Goal: Task Accomplishment & Management: Complete application form

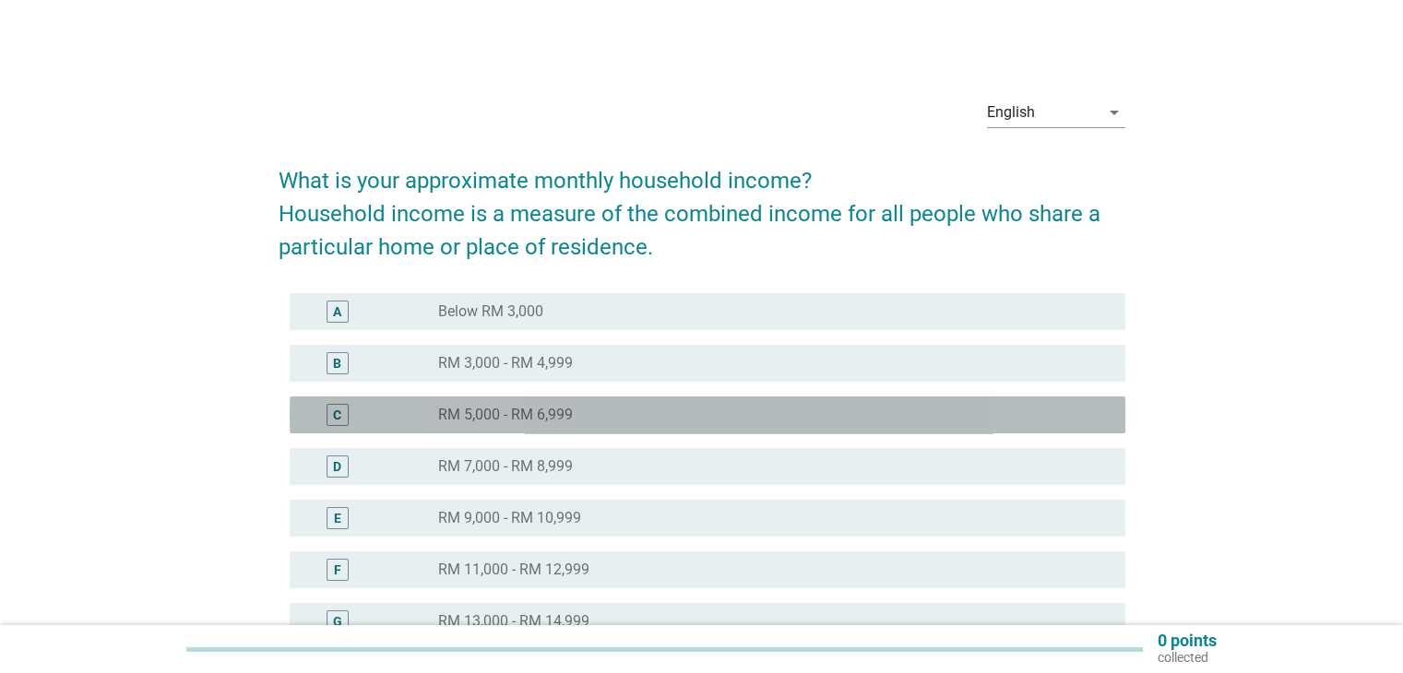
click at [735, 418] on div "radio_button_unchecked RM 5,000 - RM 6,999" at bounding box center [766, 415] width 657 height 18
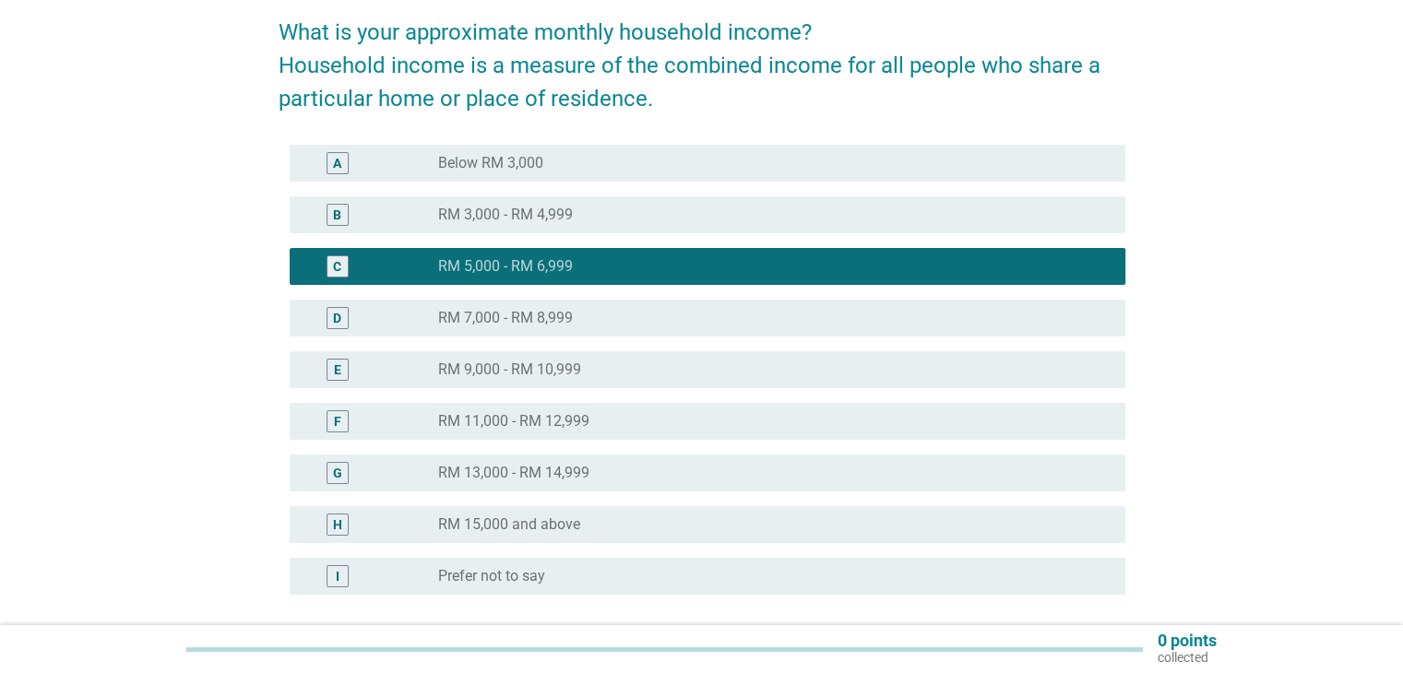
scroll to position [277, 0]
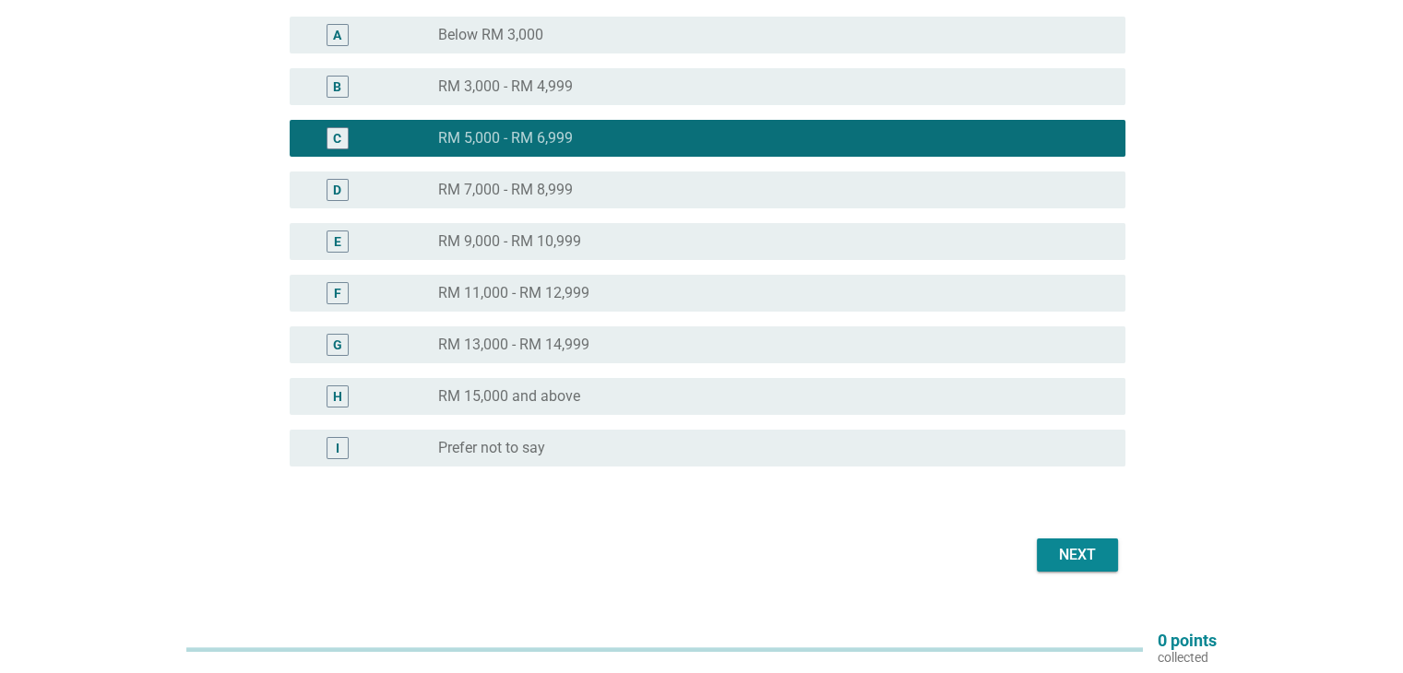
click at [1118, 565] on div "Next" at bounding box center [702, 555] width 847 height 44
click at [1110, 563] on button "Next" at bounding box center [1077, 555] width 81 height 33
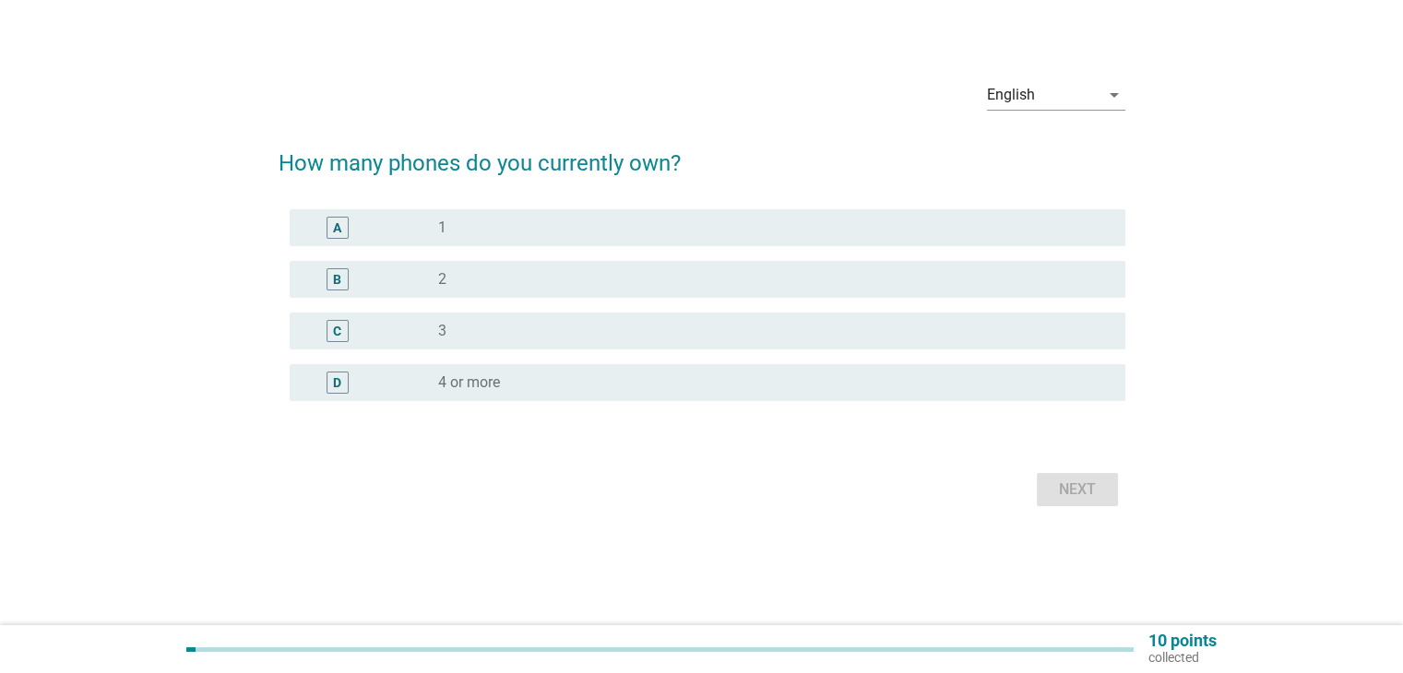
scroll to position [0, 0]
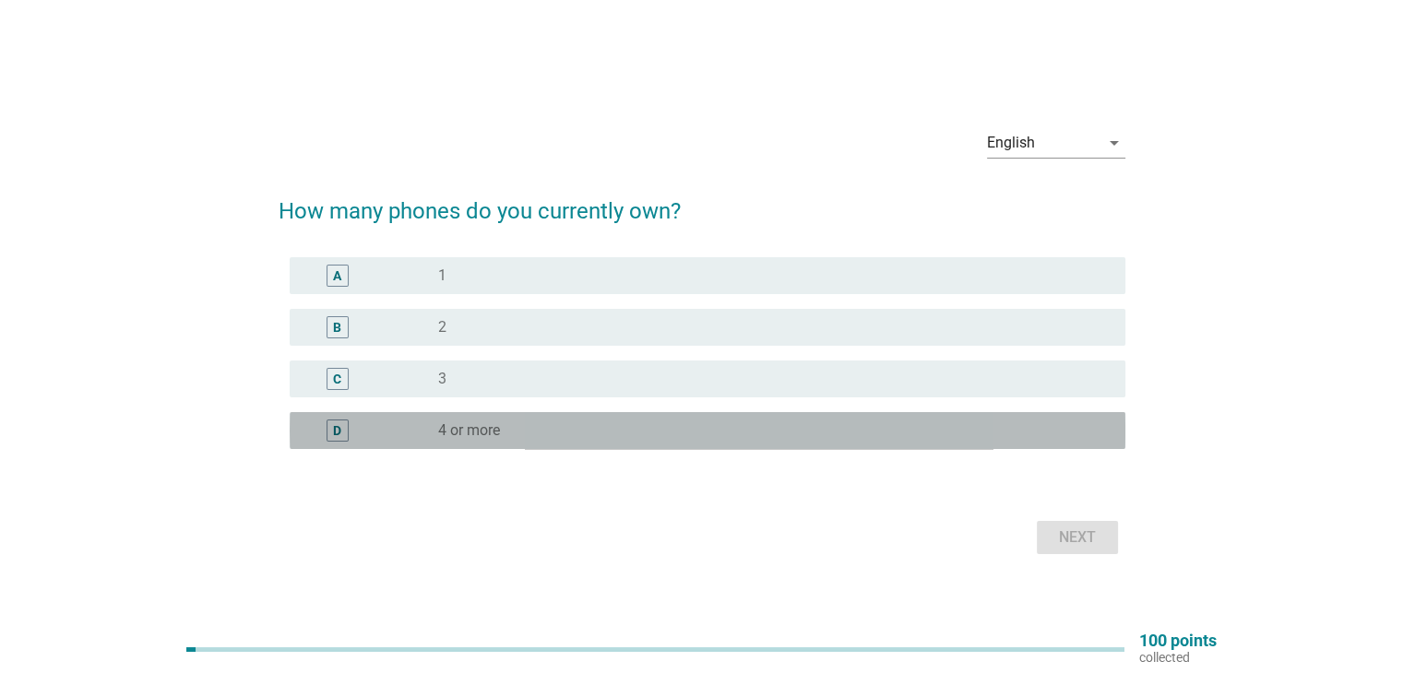
click at [550, 425] on div "radio_button_unchecked 4 or more" at bounding box center [766, 431] width 657 height 18
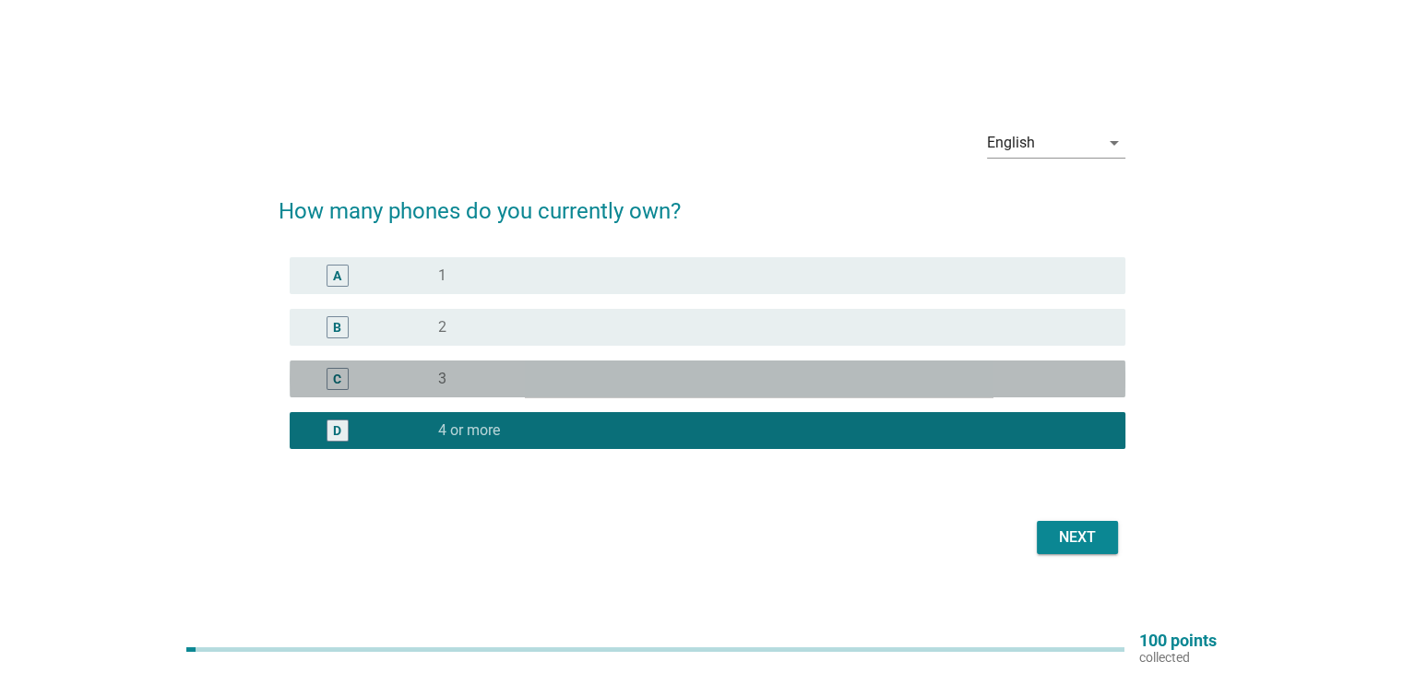
drag, startPoint x: 561, startPoint y: 386, endPoint x: 579, endPoint y: 392, distance: 19.5
click at [561, 386] on div "radio_button_unchecked 3" at bounding box center [766, 379] width 657 height 18
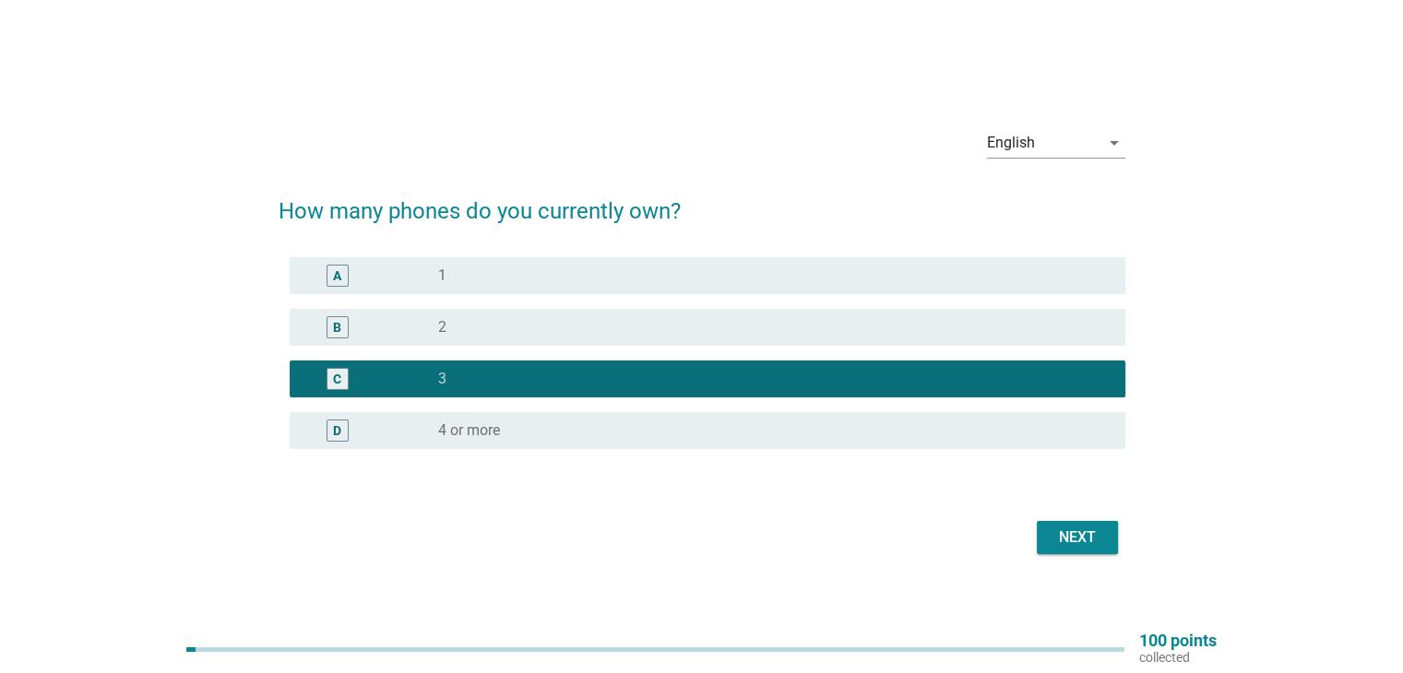
click at [1035, 540] on div "Next" at bounding box center [702, 538] width 847 height 44
click at [1049, 543] on button "Next" at bounding box center [1077, 537] width 81 height 33
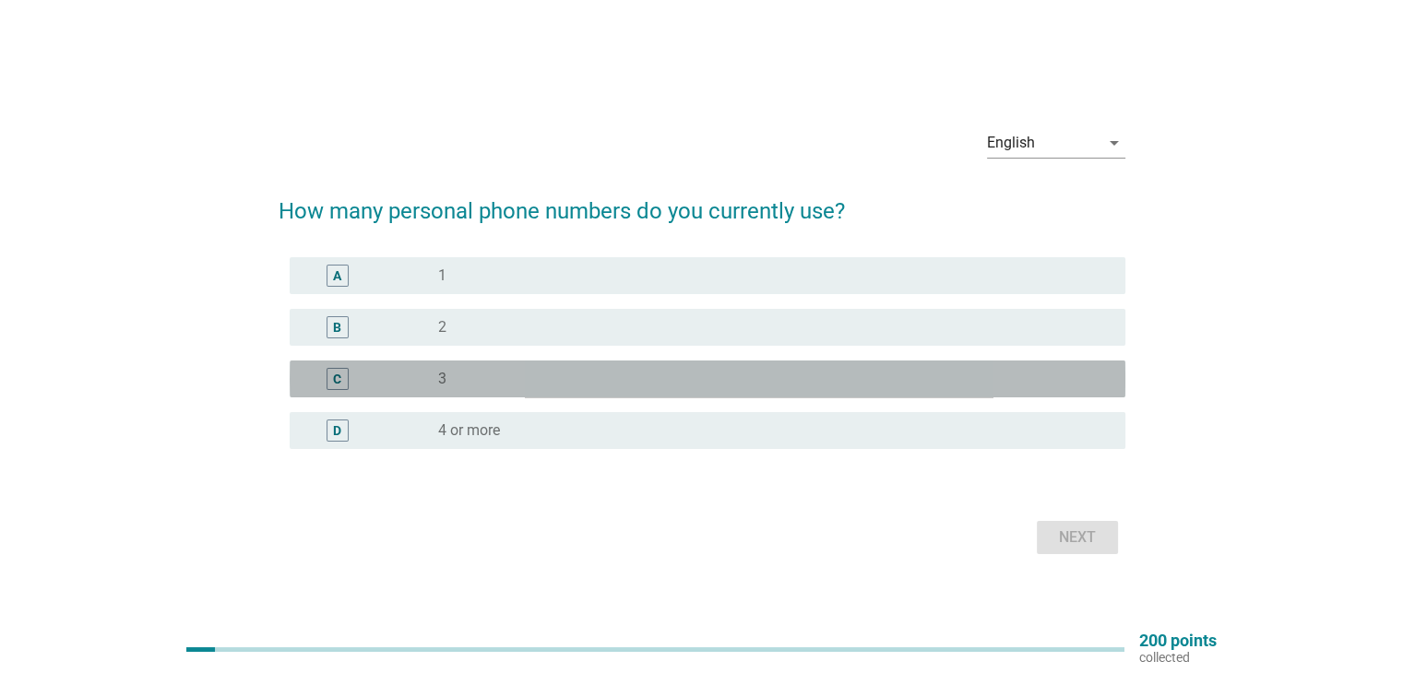
click at [638, 385] on div "radio_button_unchecked 3" at bounding box center [766, 379] width 657 height 18
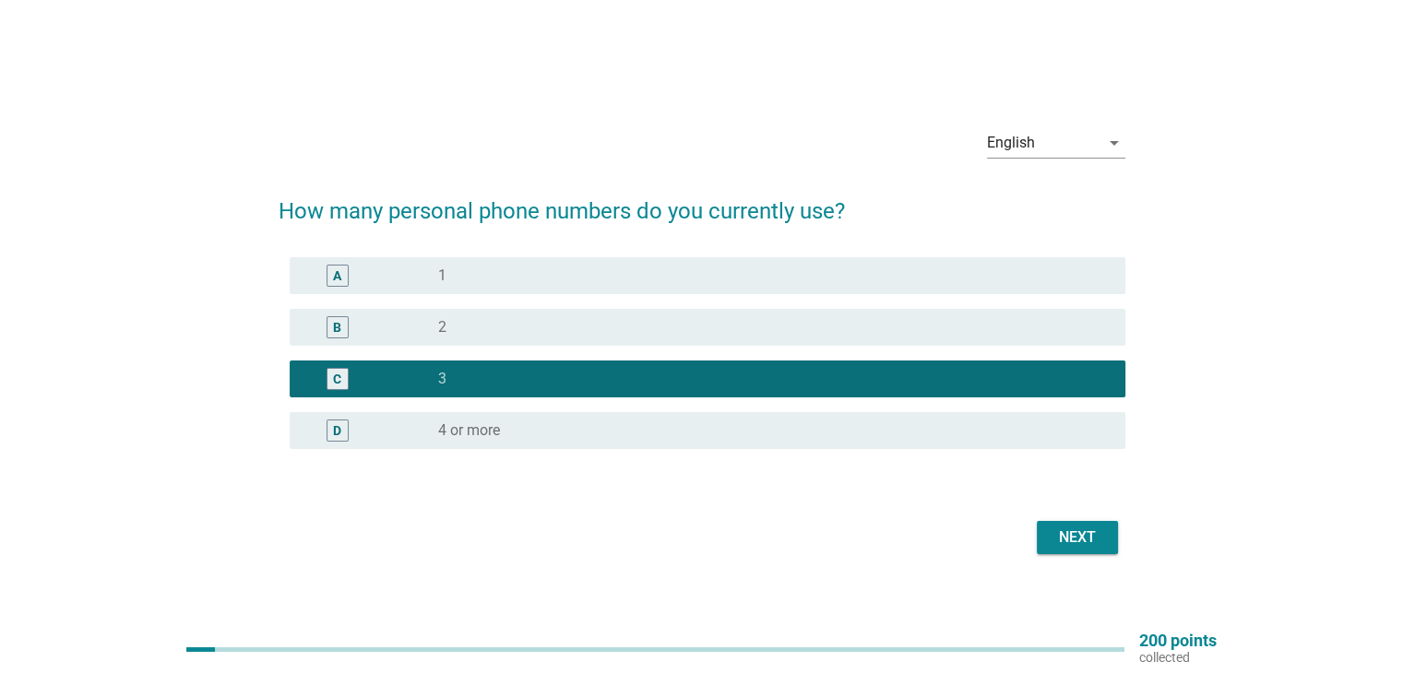
click at [1088, 529] on div "Next" at bounding box center [1078, 538] width 52 height 22
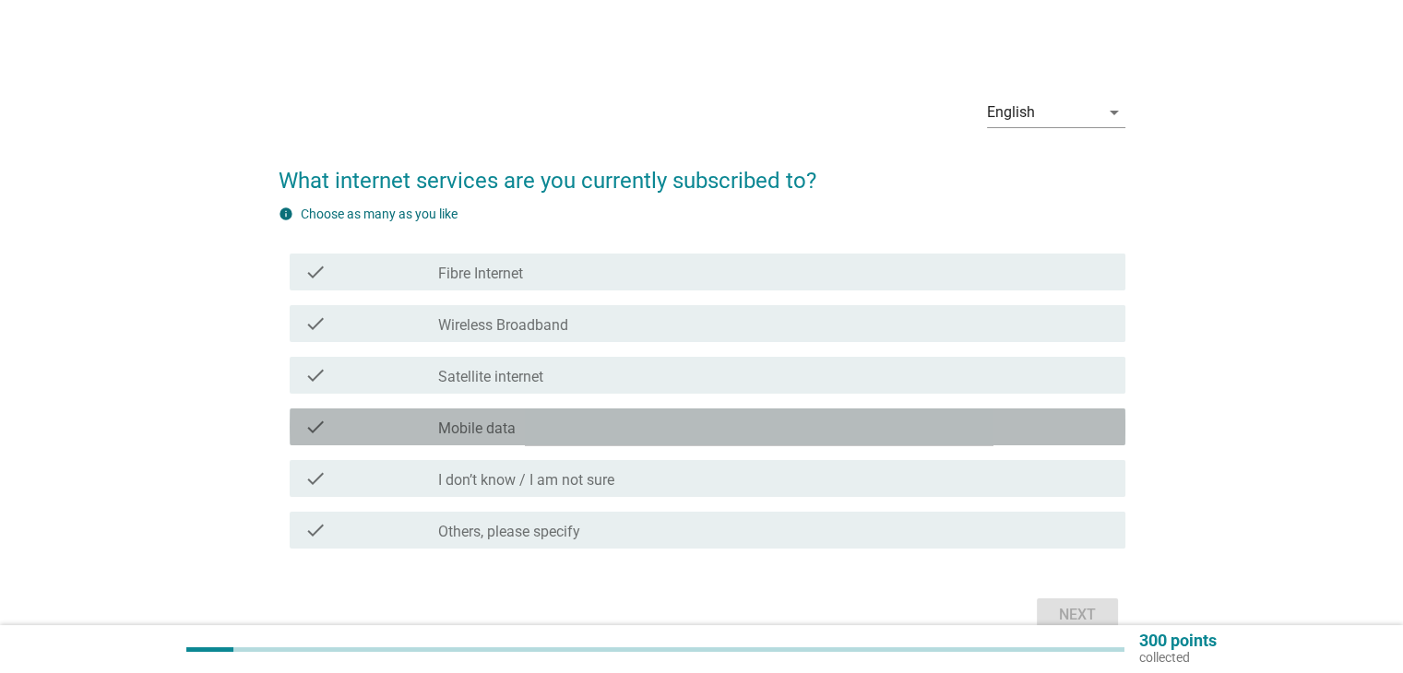
click at [596, 437] on div "check_box_outline_blank Mobile data" at bounding box center [774, 427] width 672 height 22
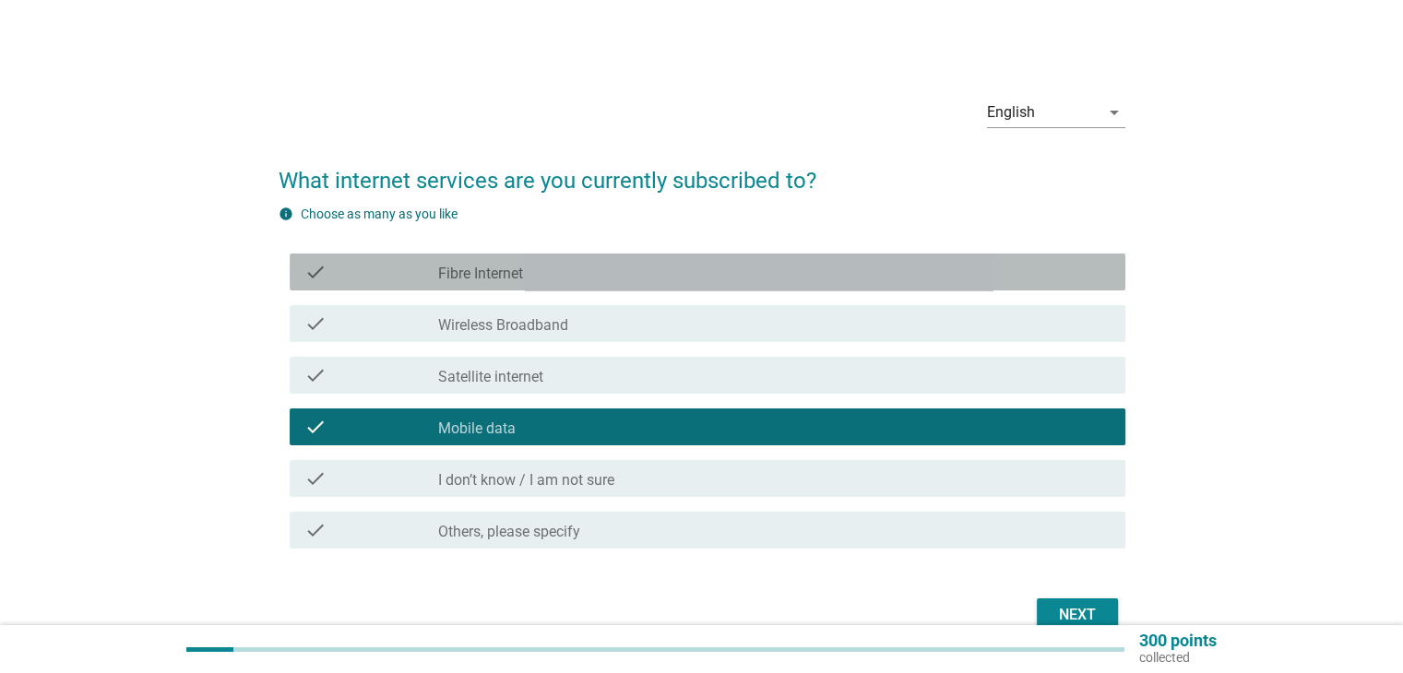
click at [627, 271] on div "check_box_outline_blank Fibre Internet" at bounding box center [774, 272] width 672 height 22
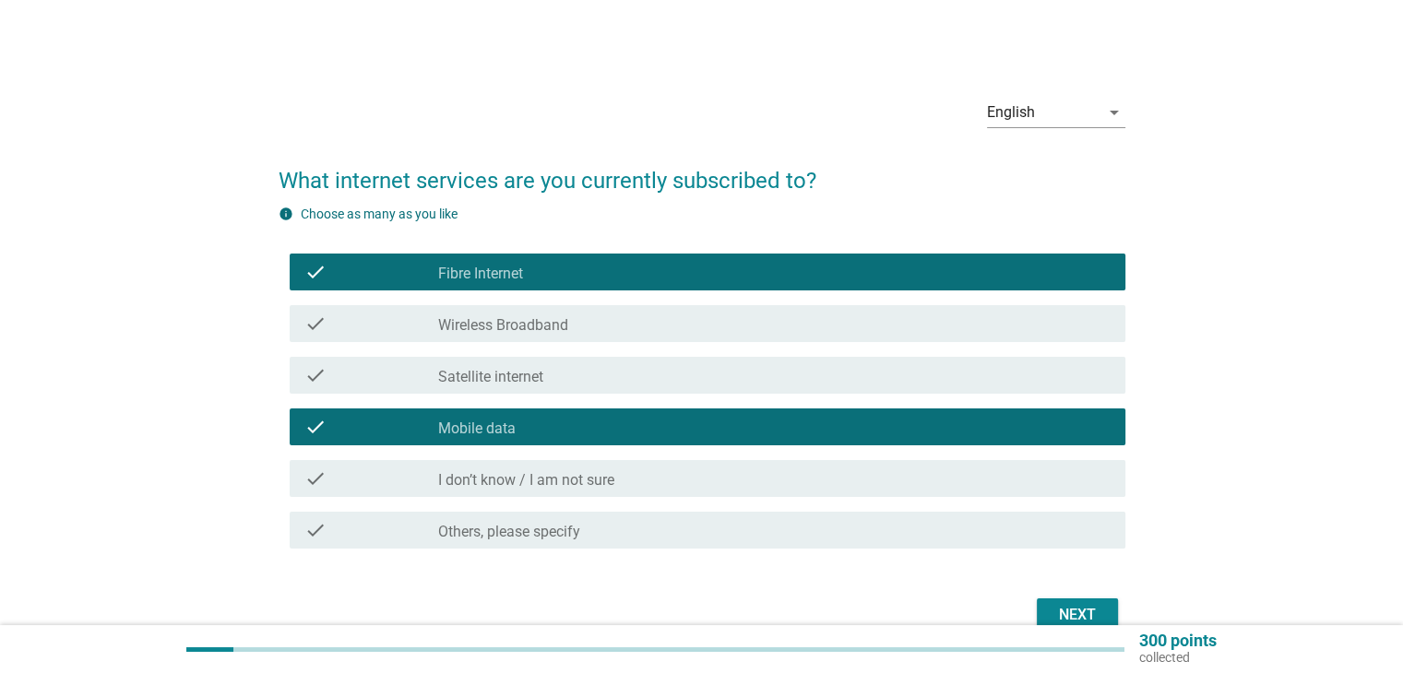
click at [1087, 605] on div "Next" at bounding box center [1078, 615] width 52 height 22
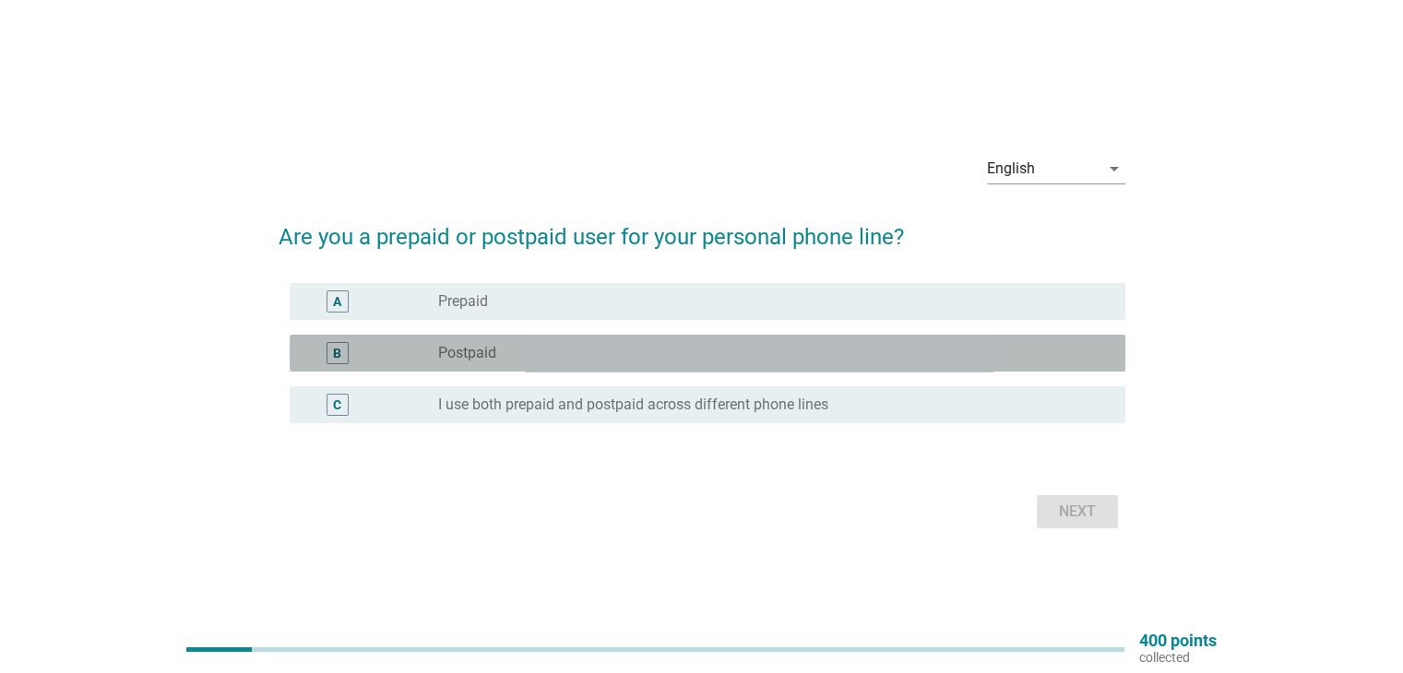
click at [760, 346] on div "radio_button_unchecked Postpaid" at bounding box center [766, 353] width 657 height 18
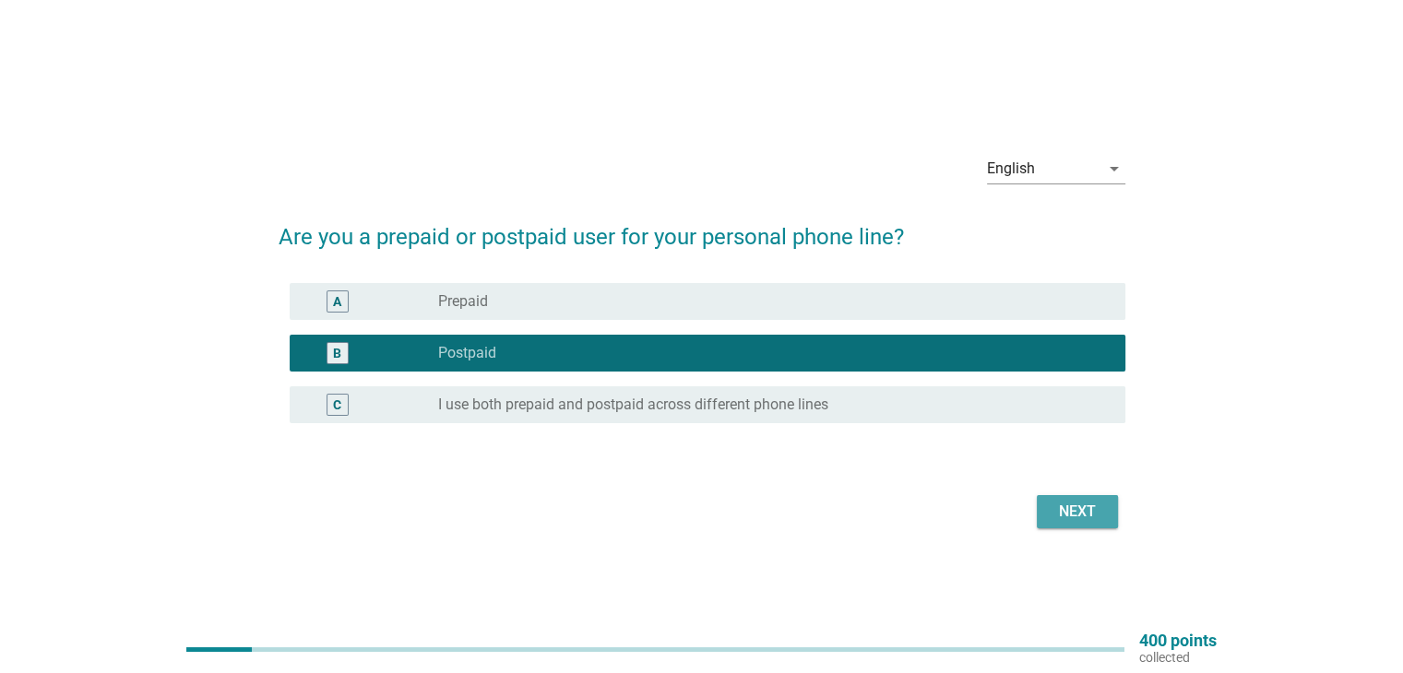
click at [1063, 520] on div "Next" at bounding box center [1078, 512] width 52 height 22
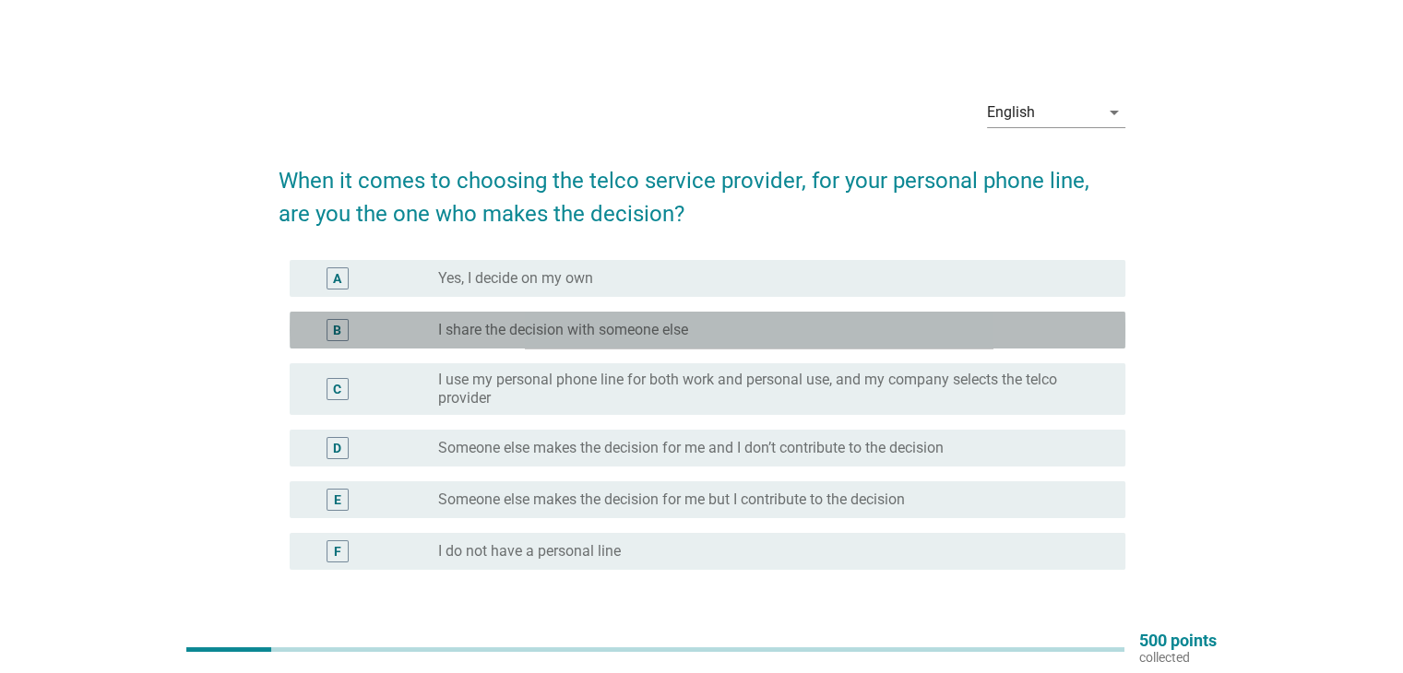
click at [749, 315] on div "B radio_button_unchecked I share the decision with someone else" at bounding box center [708, 330] width 836 height 37
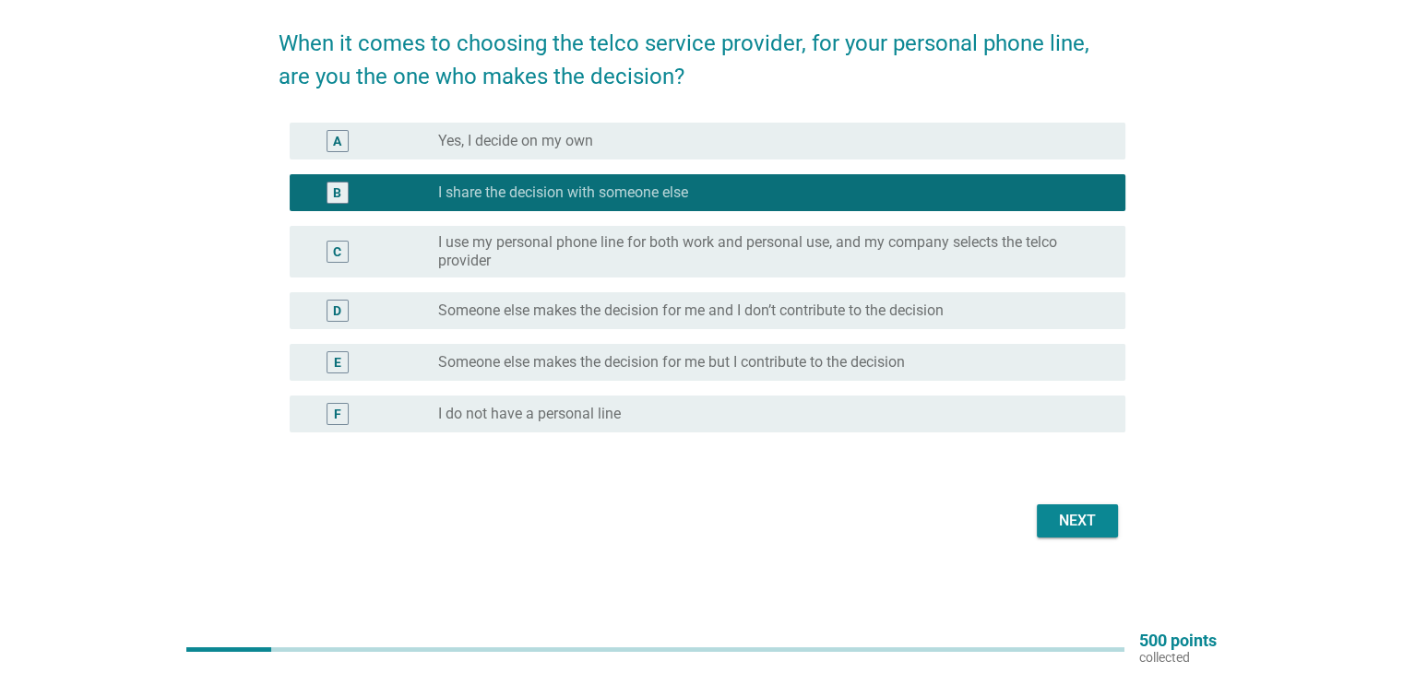
scroll to position [138, 0]
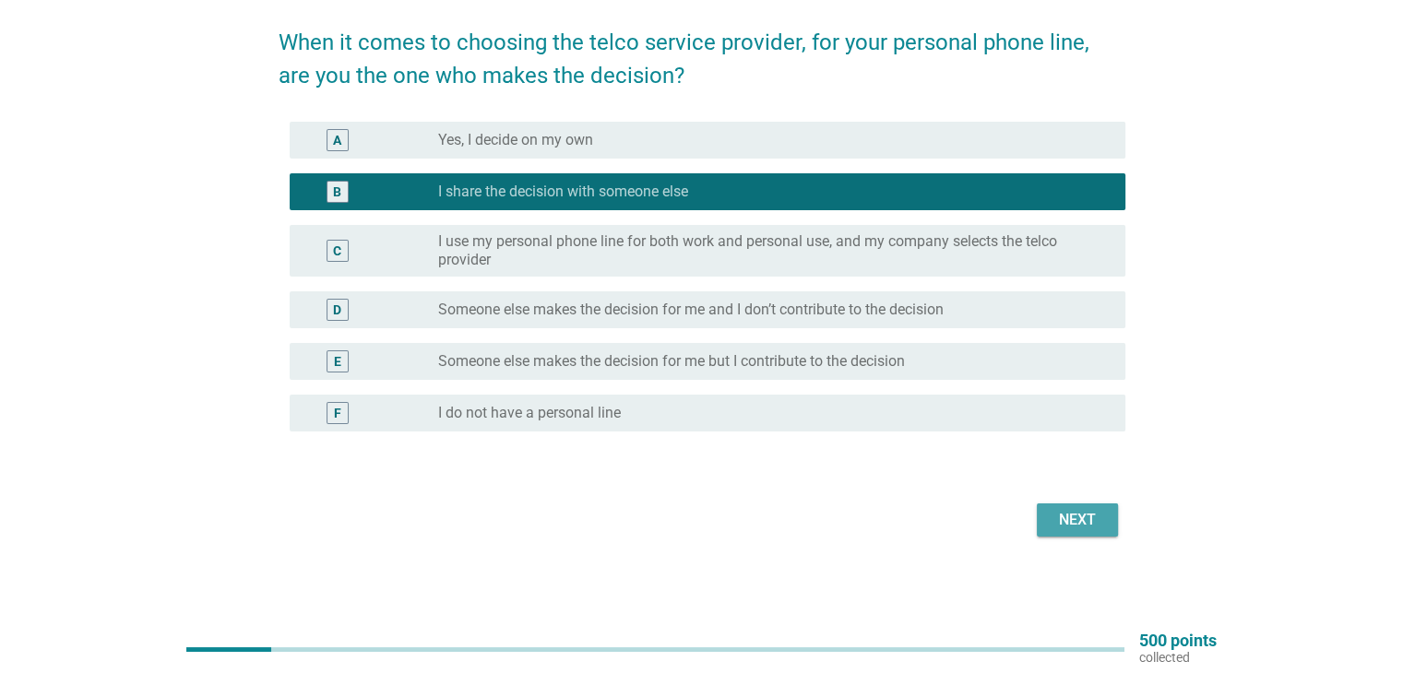
click at [1075, 512] on div "Next" at bounding box center [1078, 520] width 52 height 22
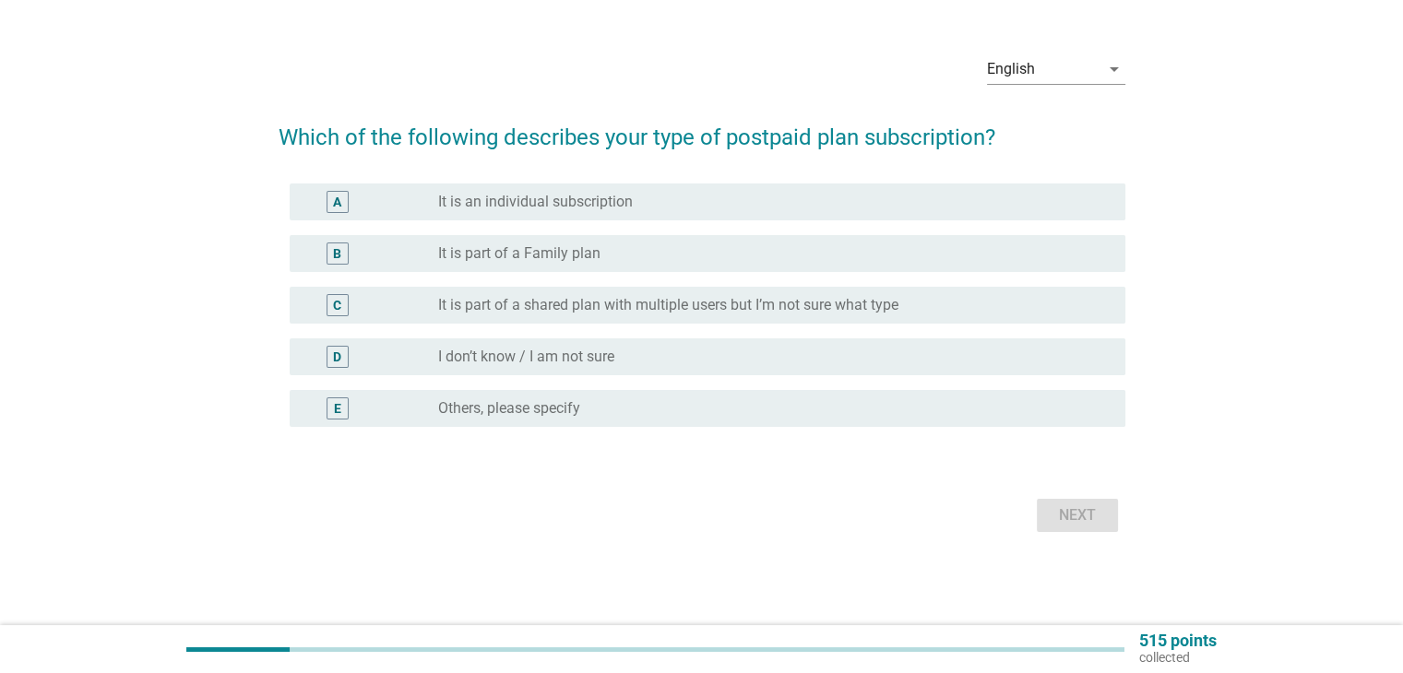
scroll to position [0, 0]
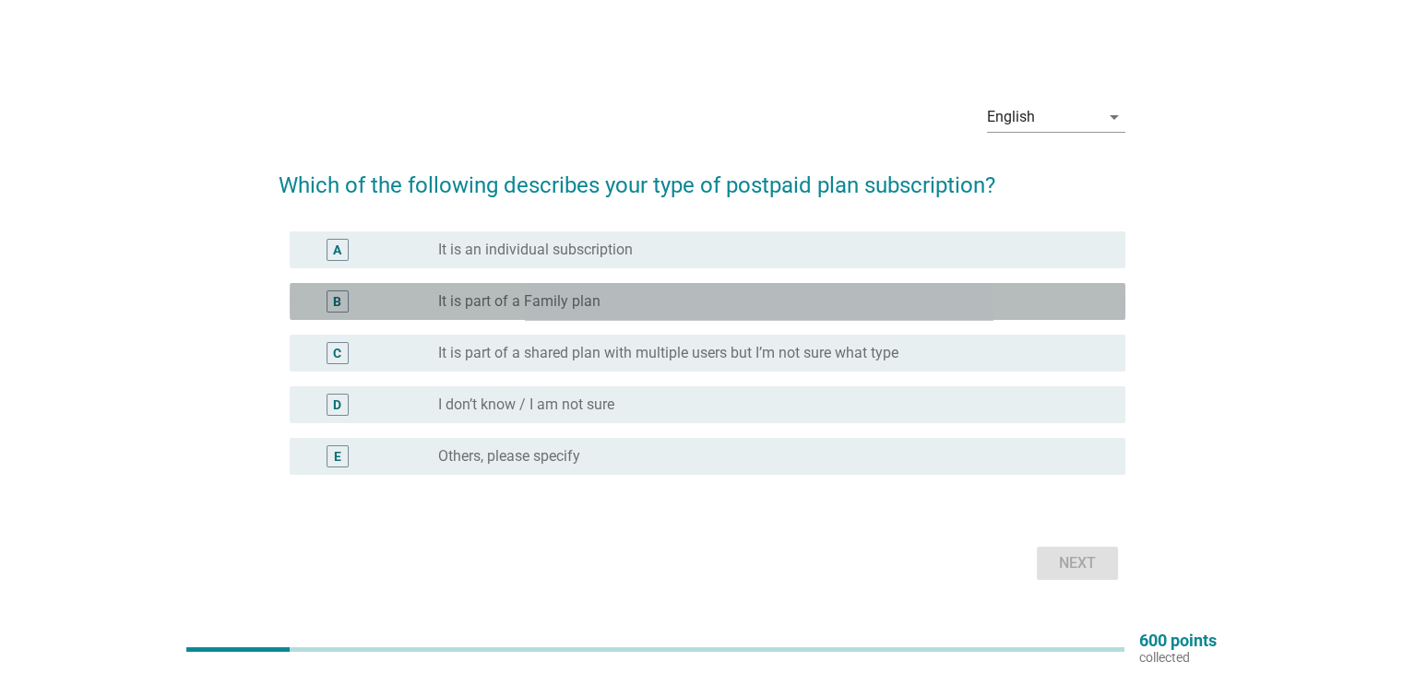
click at [701, 315] on div "B radio_button_unchecked It is part of a Family plan" at bounding box center [708, 301] width 836 height 37
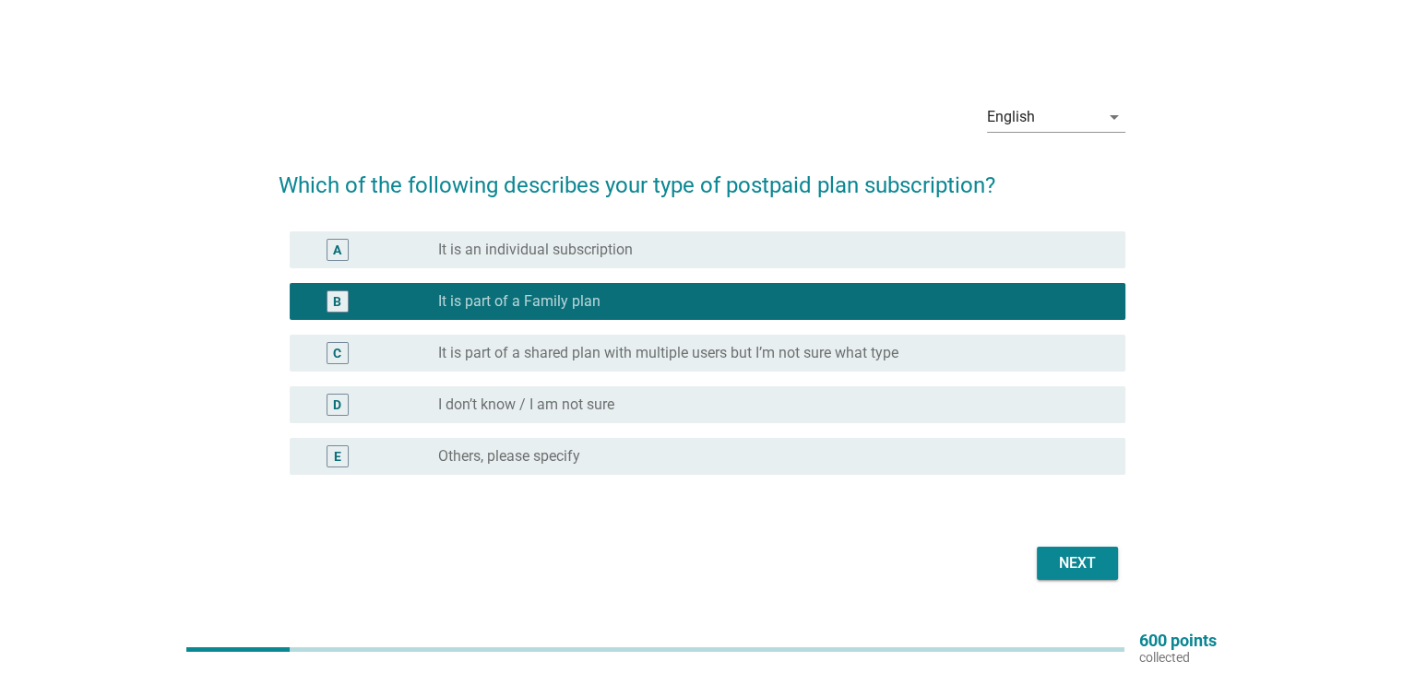
click at [1076, 570] on div "Next" at bounding box center [1078, 564] width 52 height 22
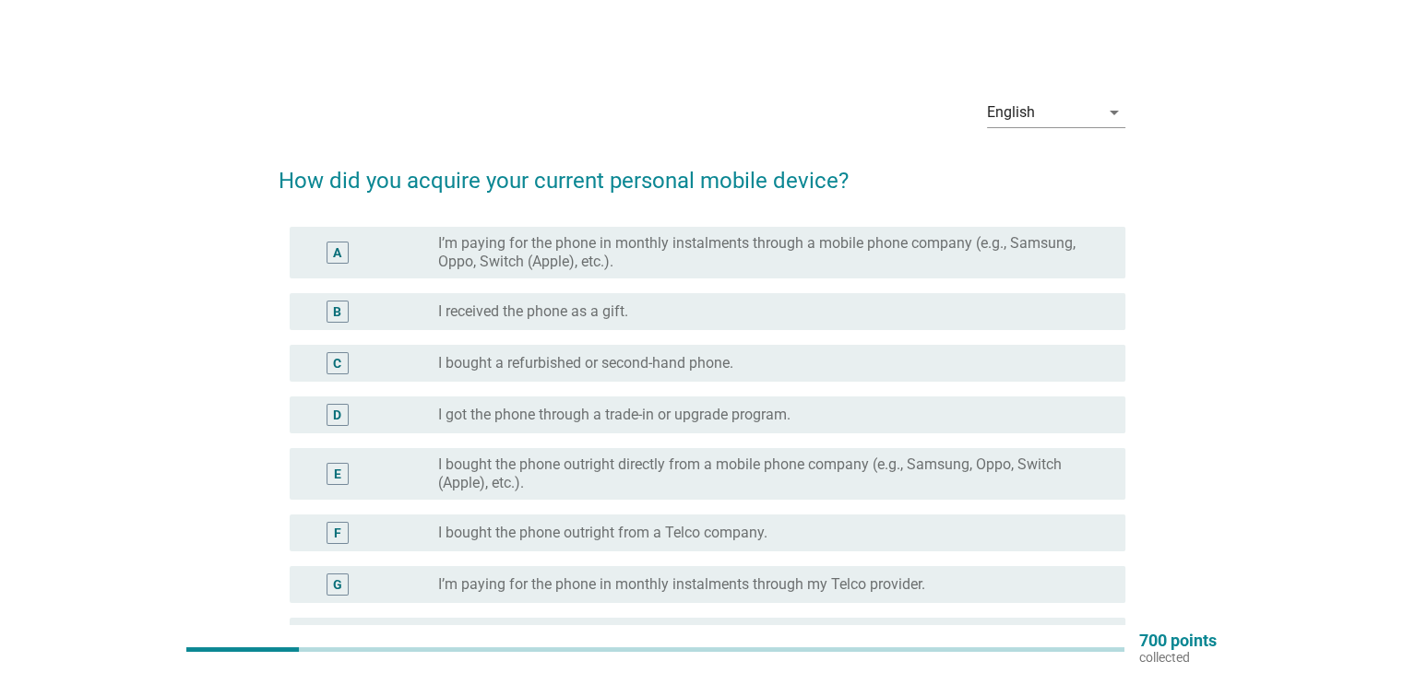
click at [745, 588] on label "I’m paying for the phone in monthly instalments through my Telco provider." at bounding box center [681, 585] width 487 height 18
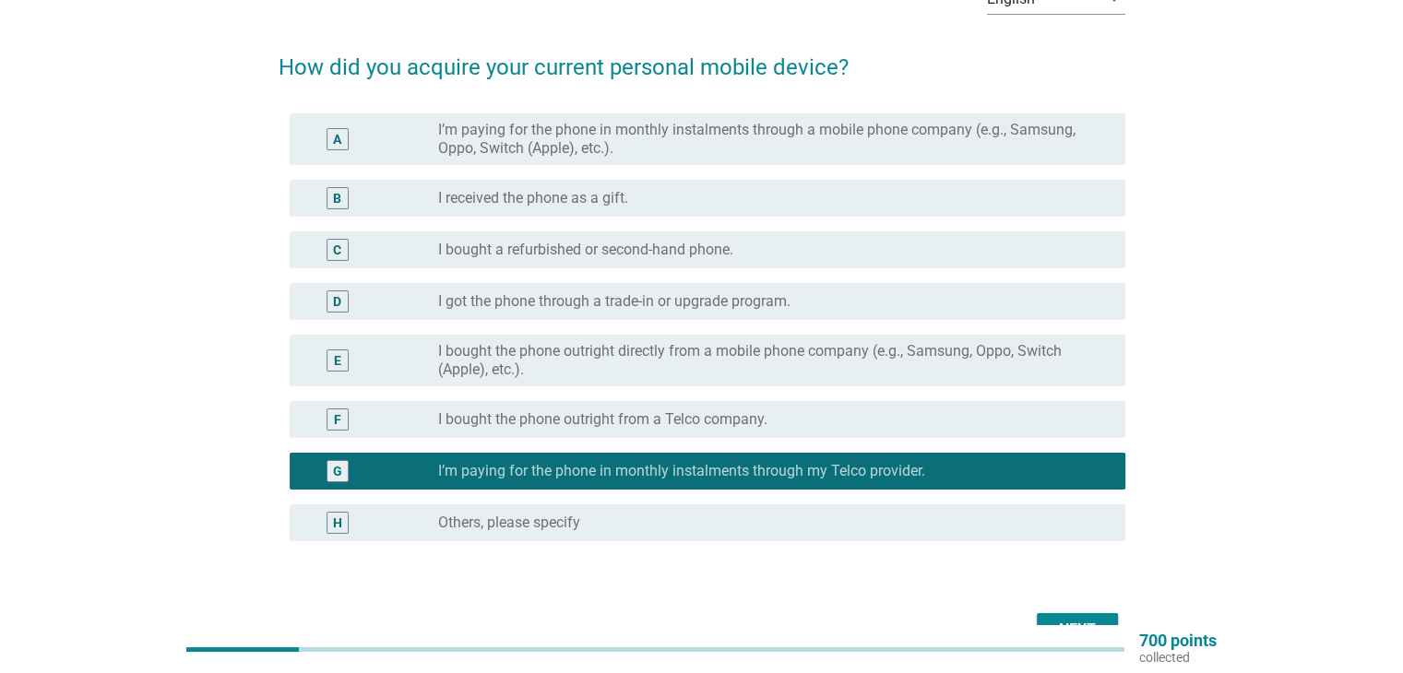
scroll to position [184, 0]
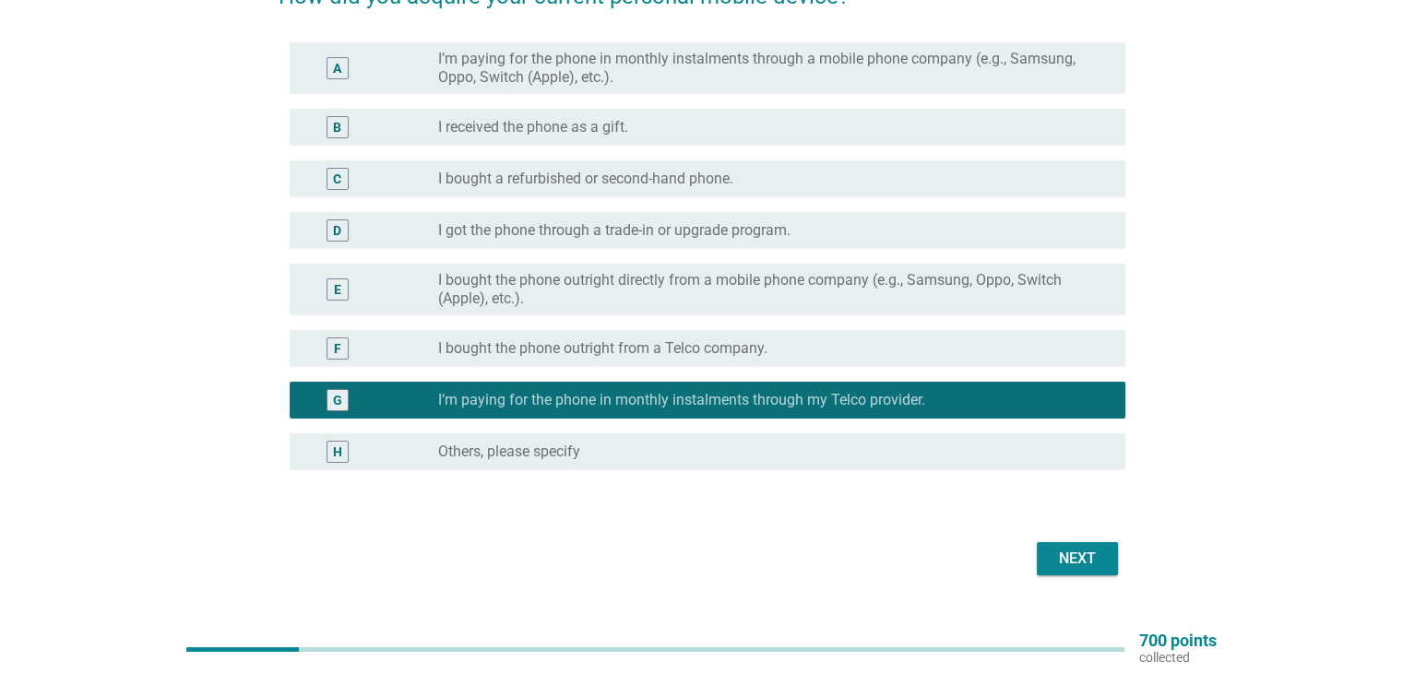
click at [1122, 551] on div "Next" at bounding box center [702, 559] width 847 height 44
click at [1112, 553] on button "Next" at bounding box center [1077, 558] width 81 height 33
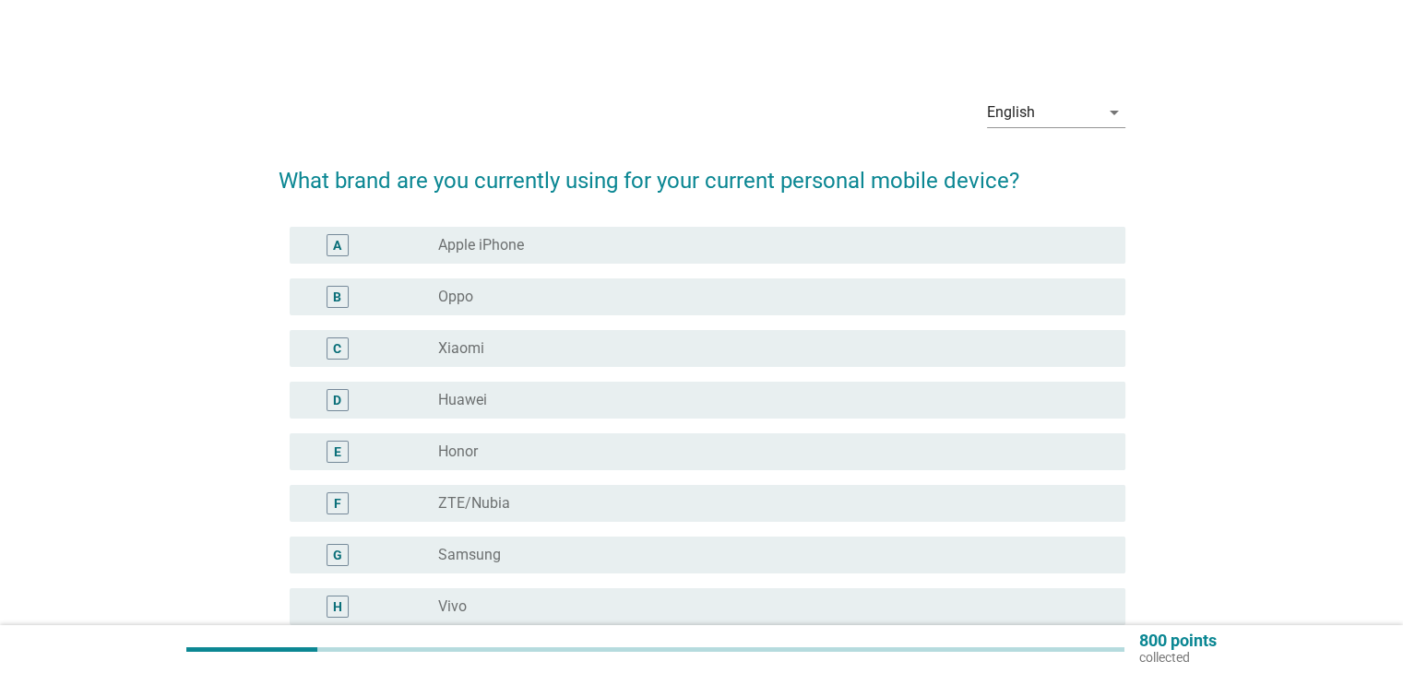
click at [606, 460] on div "radio_button_unchecked Honor" at bounding box center [766, 452] width 657 height 18
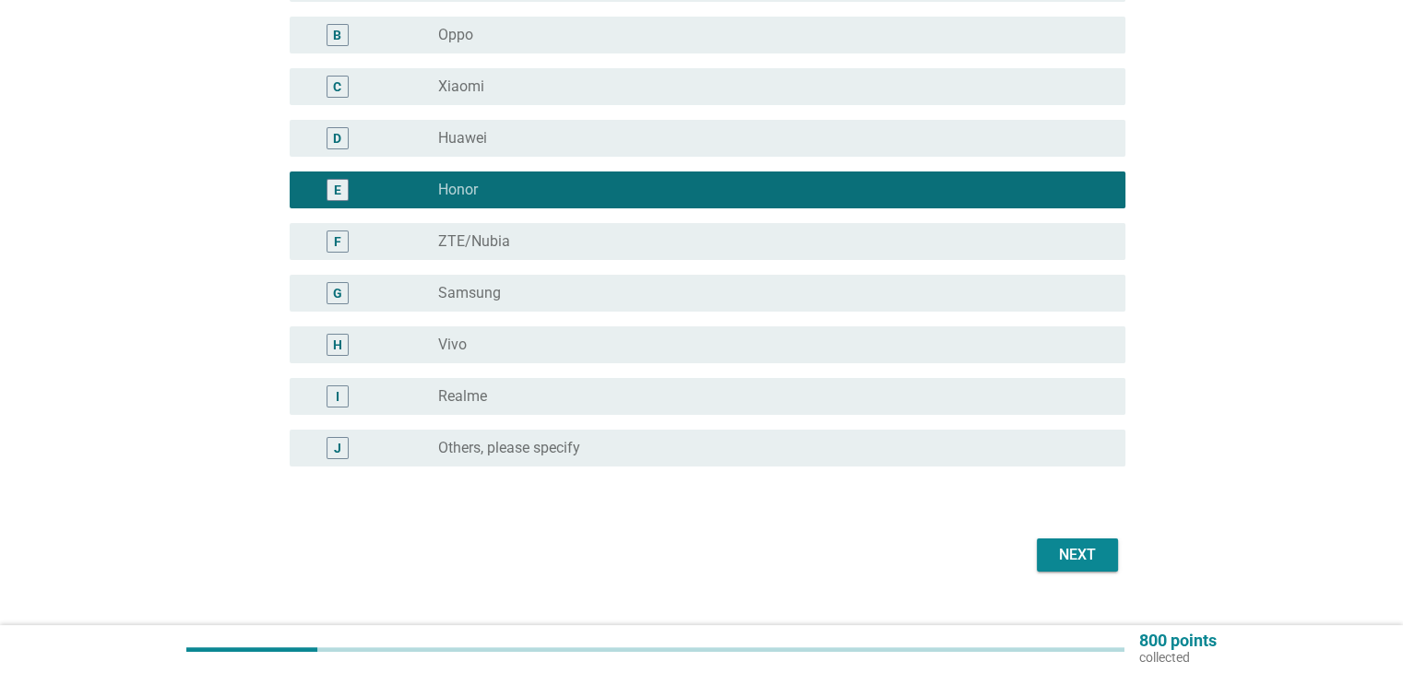
scroll to position [277, 0]
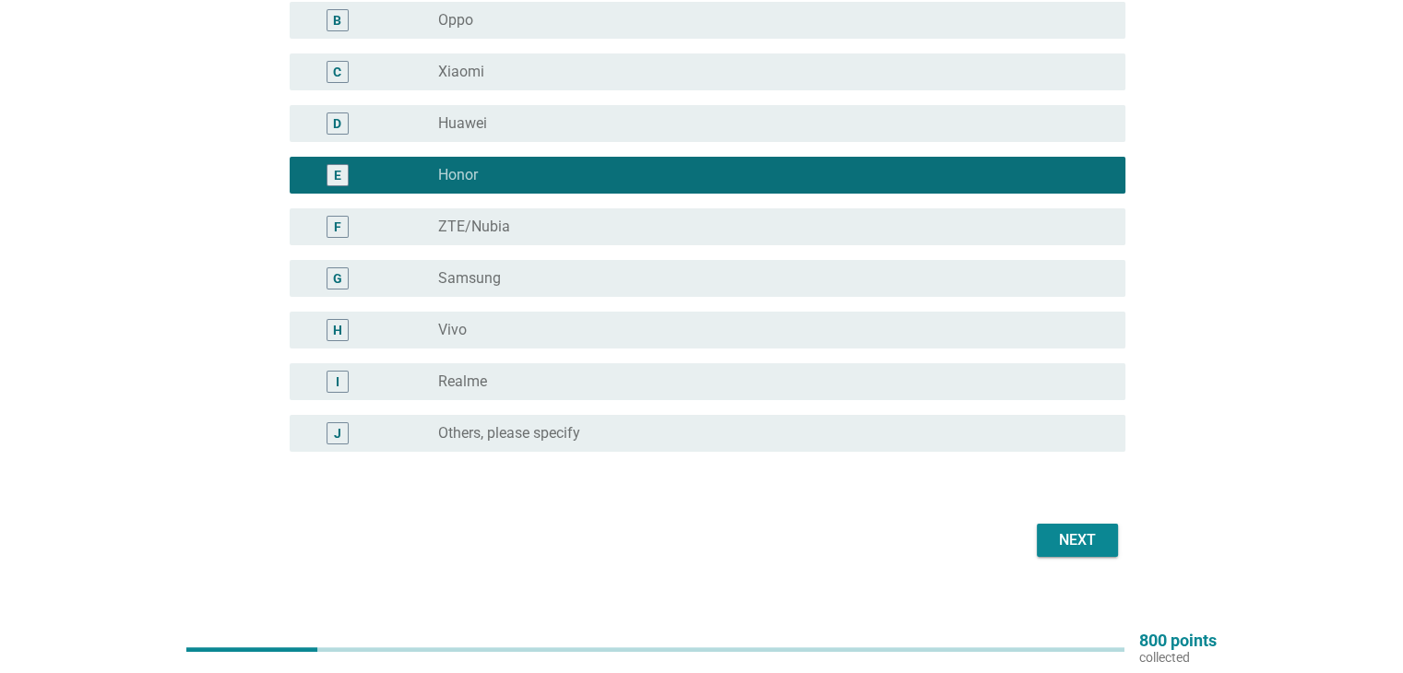
click at [786, 380] on div "radio_button_unchecked Realme" at bounding box center [766, 382] width 657 height 18
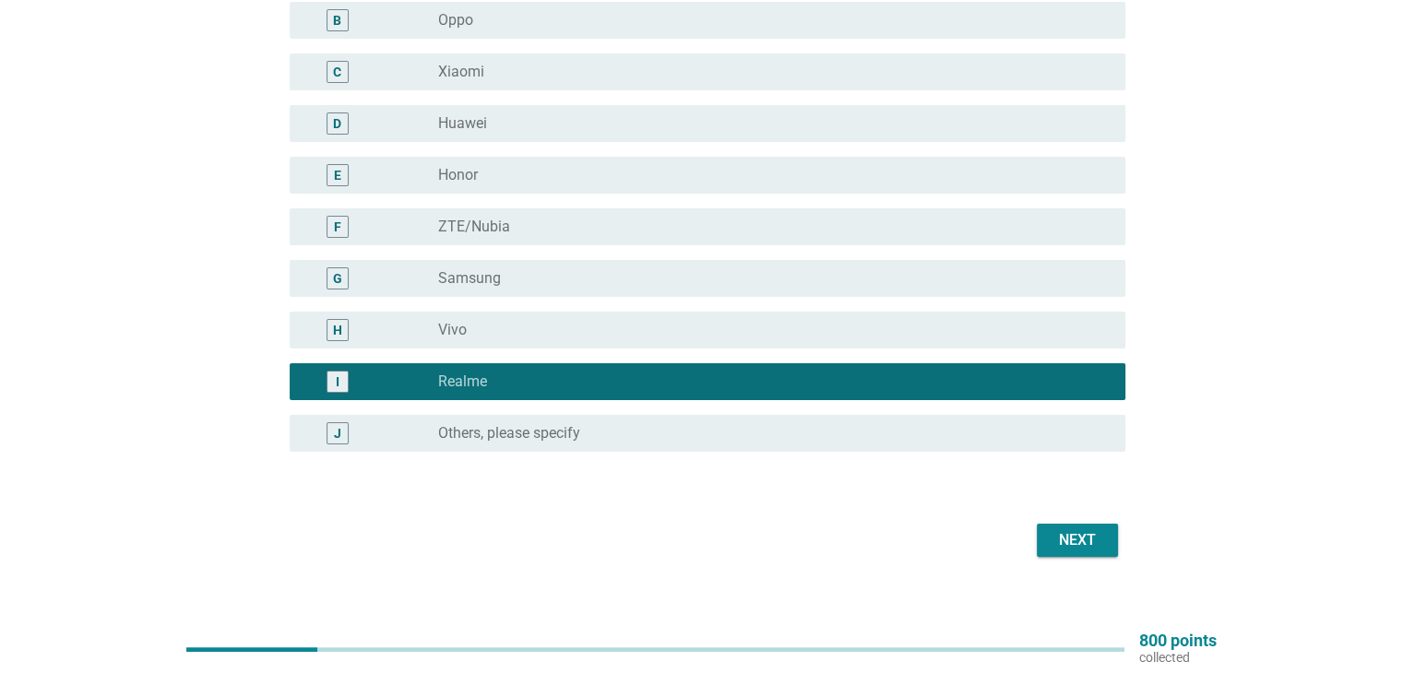
click at [426, 175] on div "E" at bounding box center [371, 175] width 135 height 22
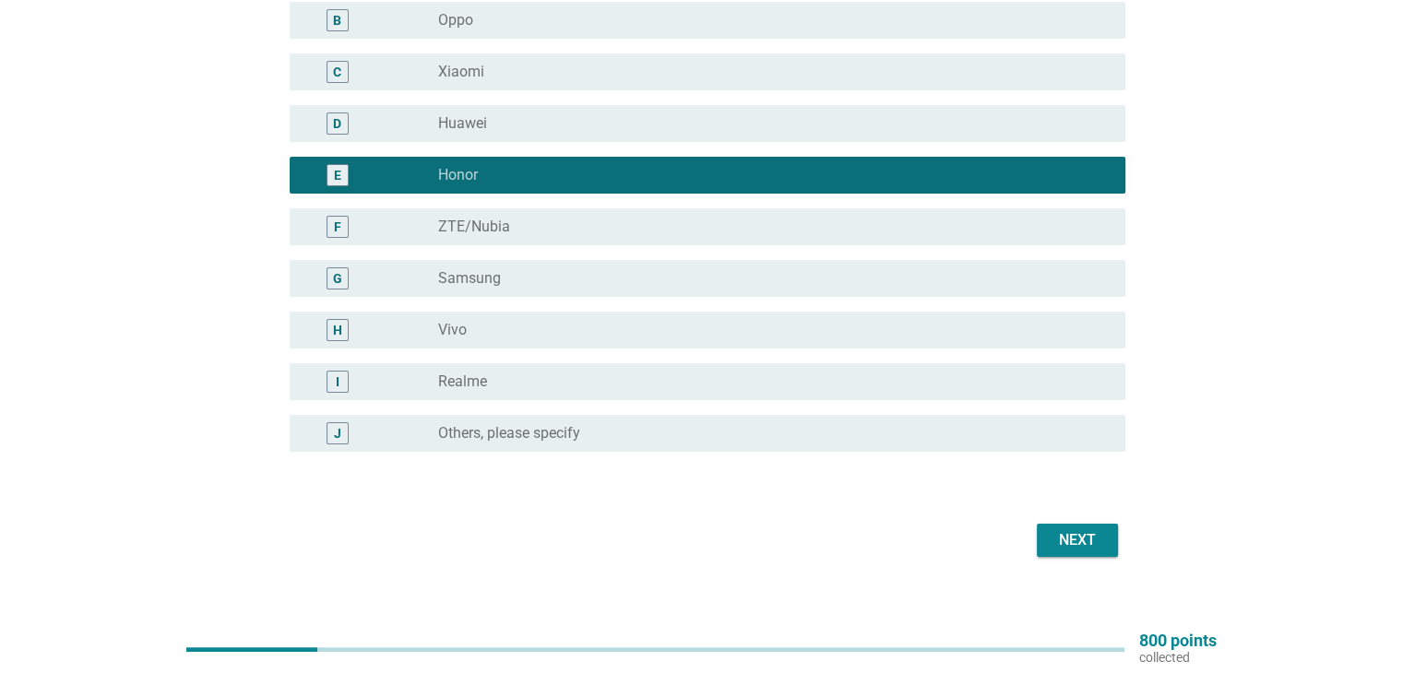
click at [1045, 542] on button "Next" at bounding box center [1077, 540] width 81 height 33
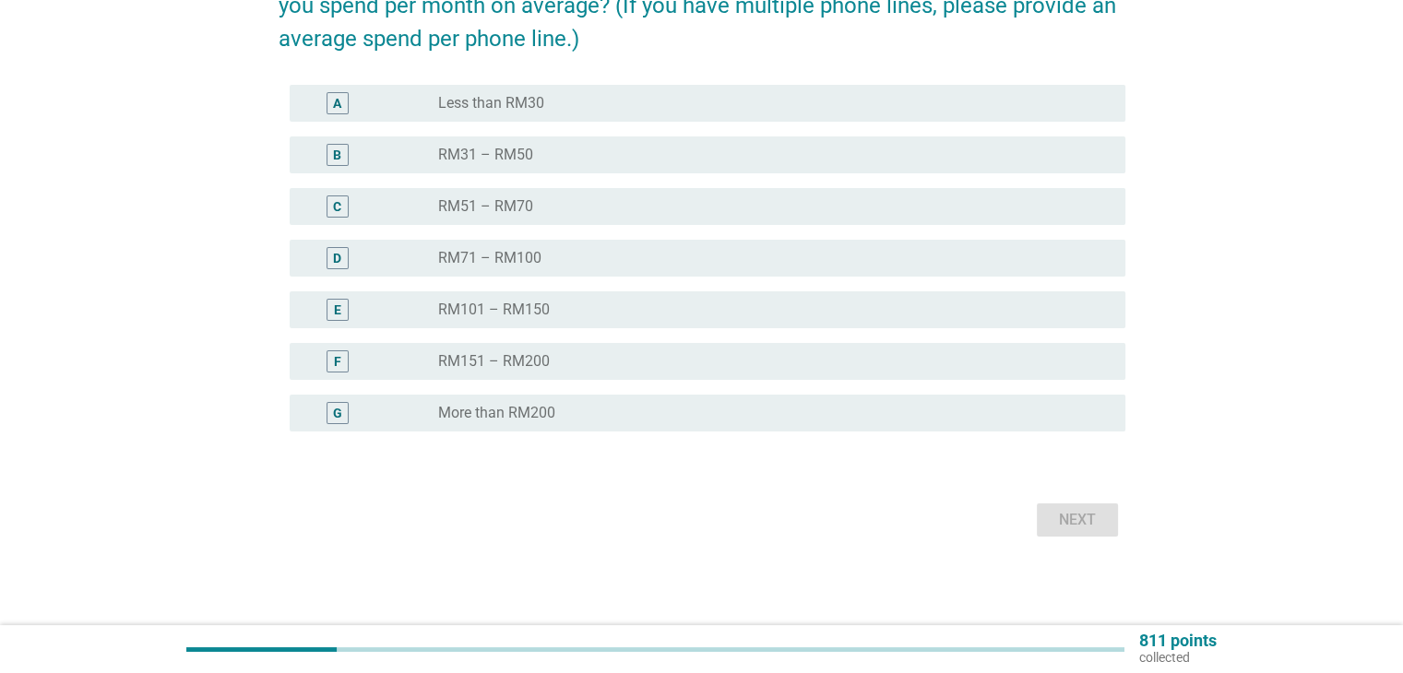
scroll to position [0, 0]
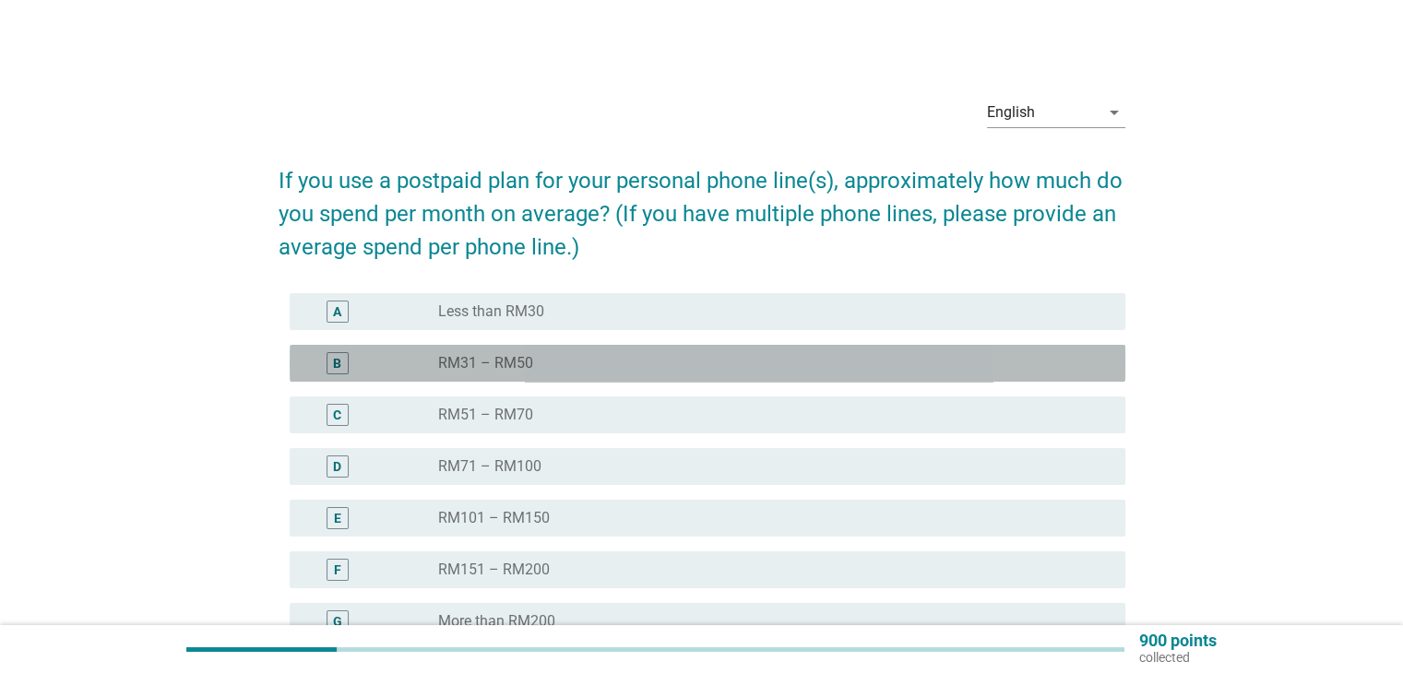
click at [683, 373] on div "radio_button_unchecked RM31 – RM50" at bounding box center [774, 363] width 672 height 22
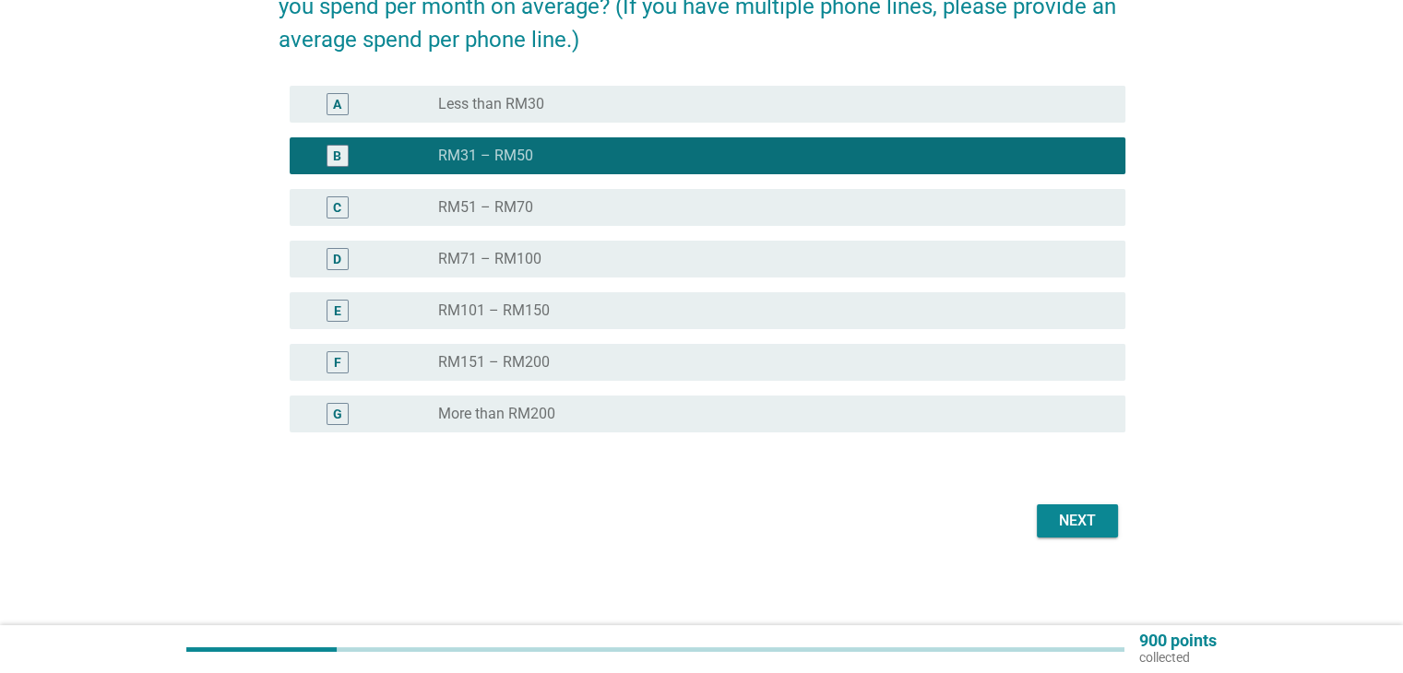
scroll to position [208, 0]
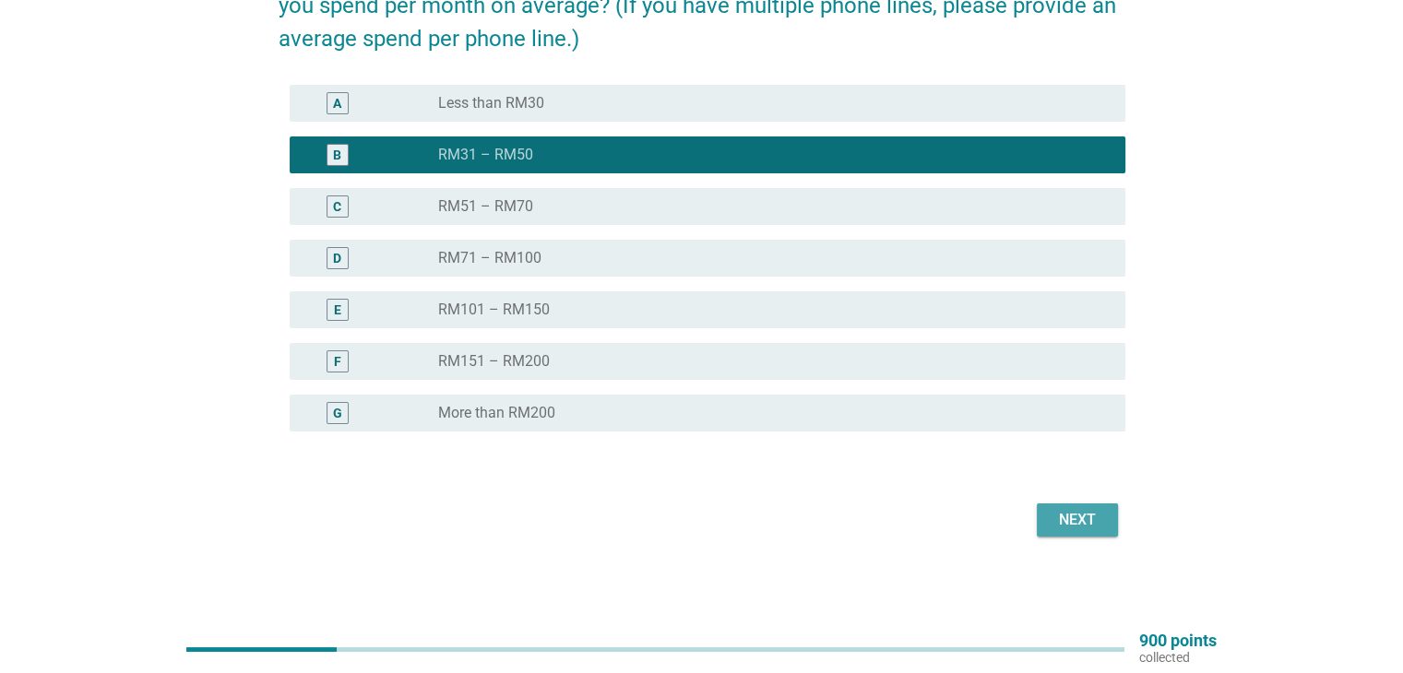
click at [1104, 531] on button "Next" at bounding box center [1077, 520] width 81 height 33
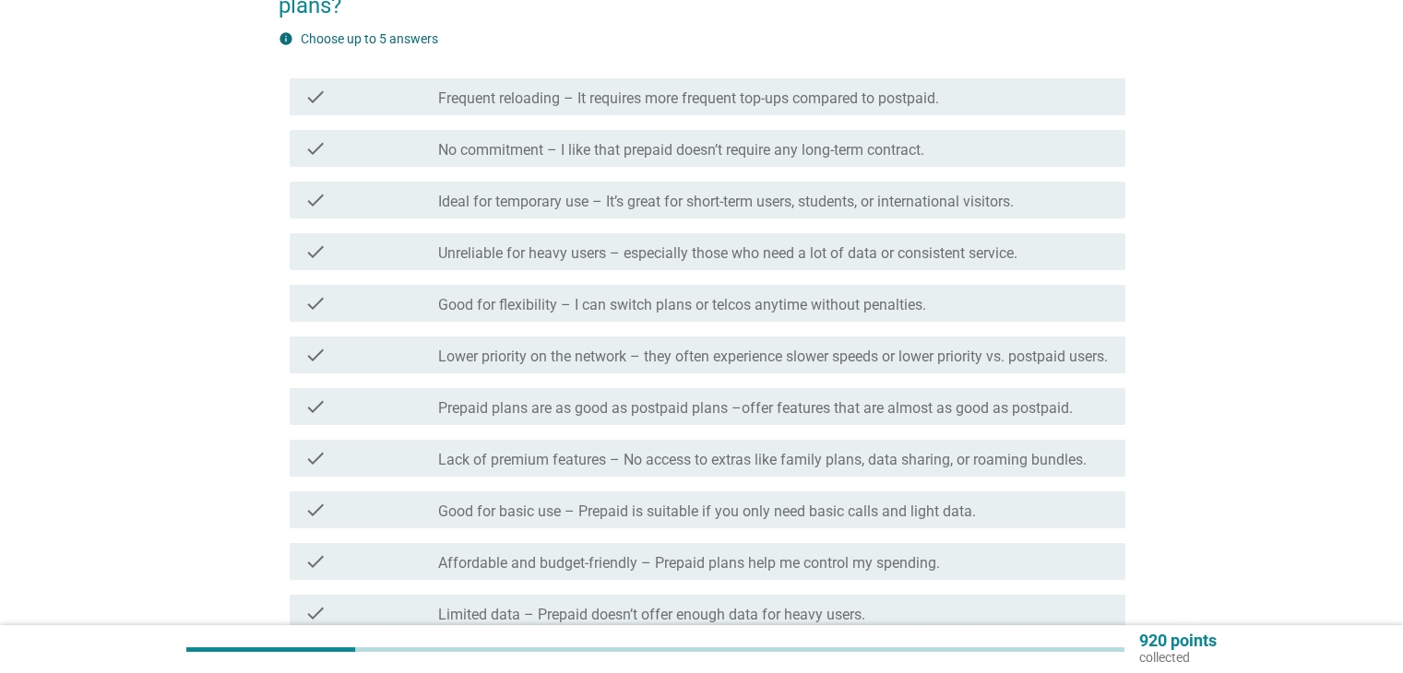
scroll to position [0, 0]
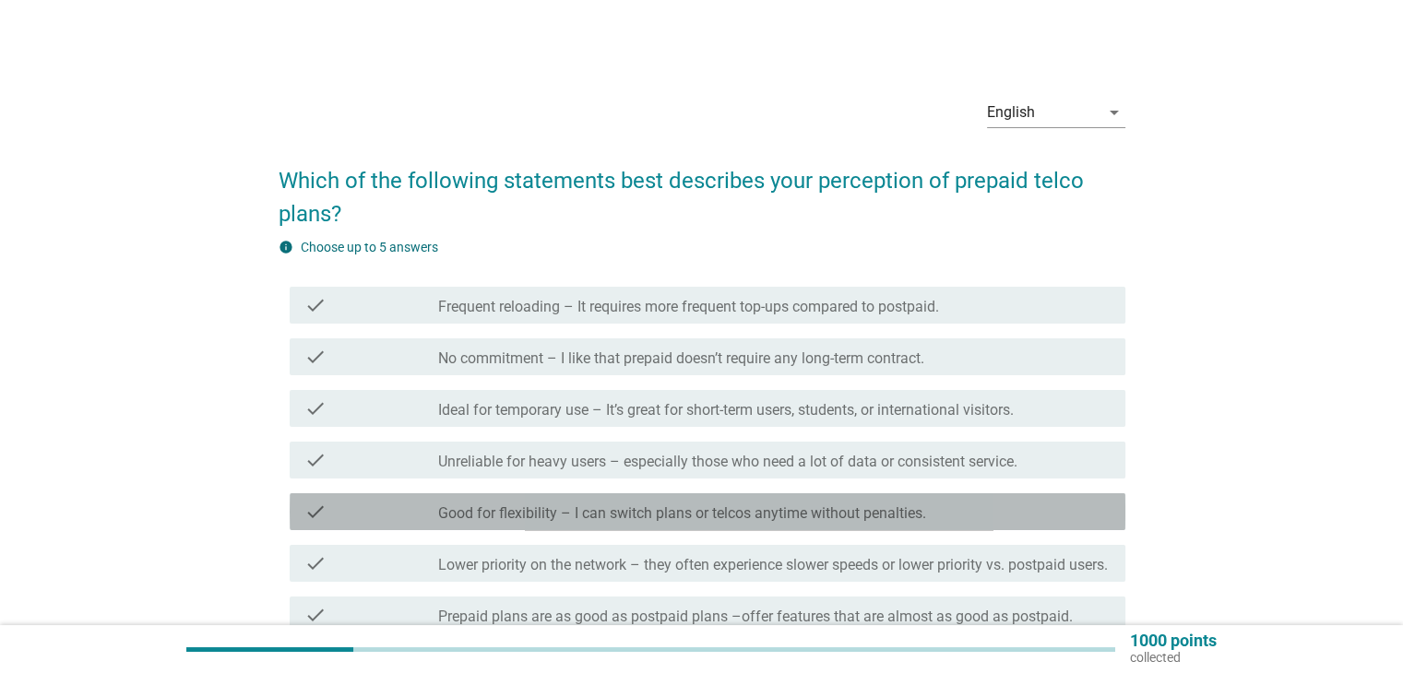
click at [1082, 521] on div "check_box_outline_blank Good for flexibility – I can switch plans or telcos any…" at bounding box center [774, 512] width 672 height 22
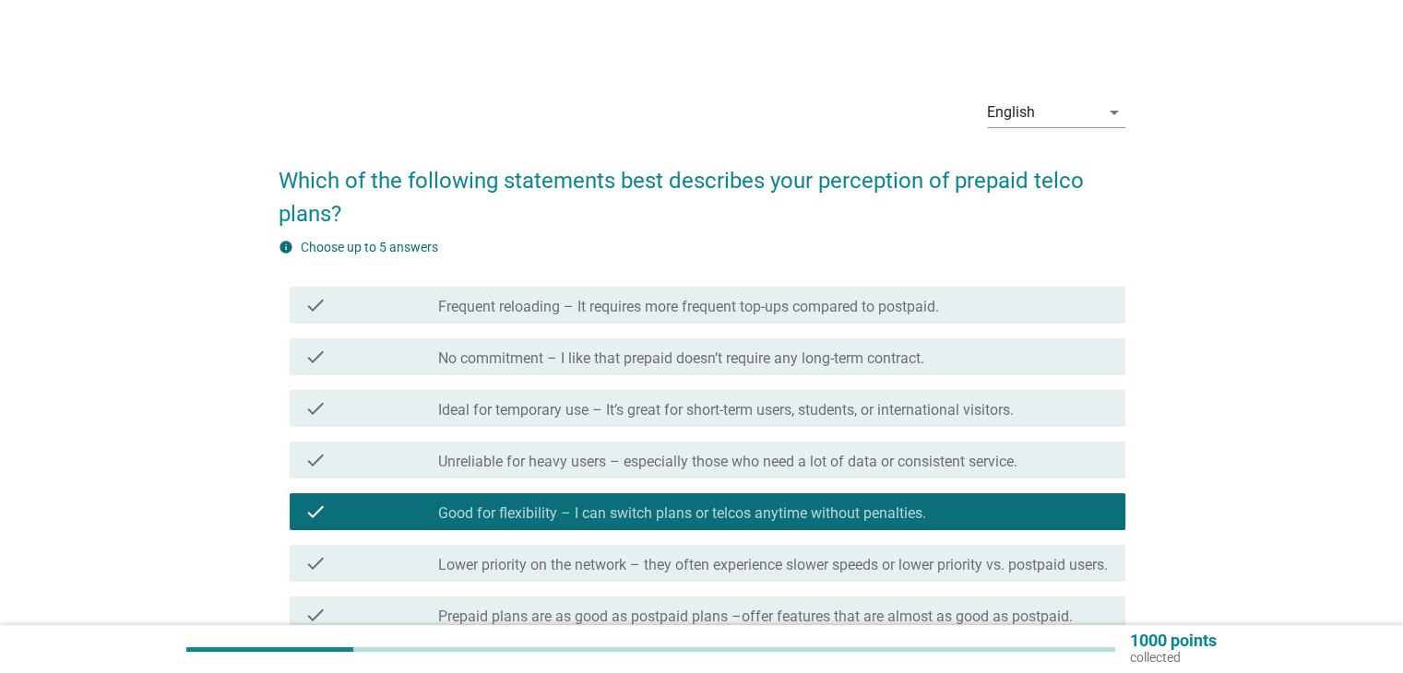
click at [983, 363] on div "check_box_outline_blank No commitment – I like that prepaid doesn’t require any…" at bounding box center [774, 357] width 672 height 22
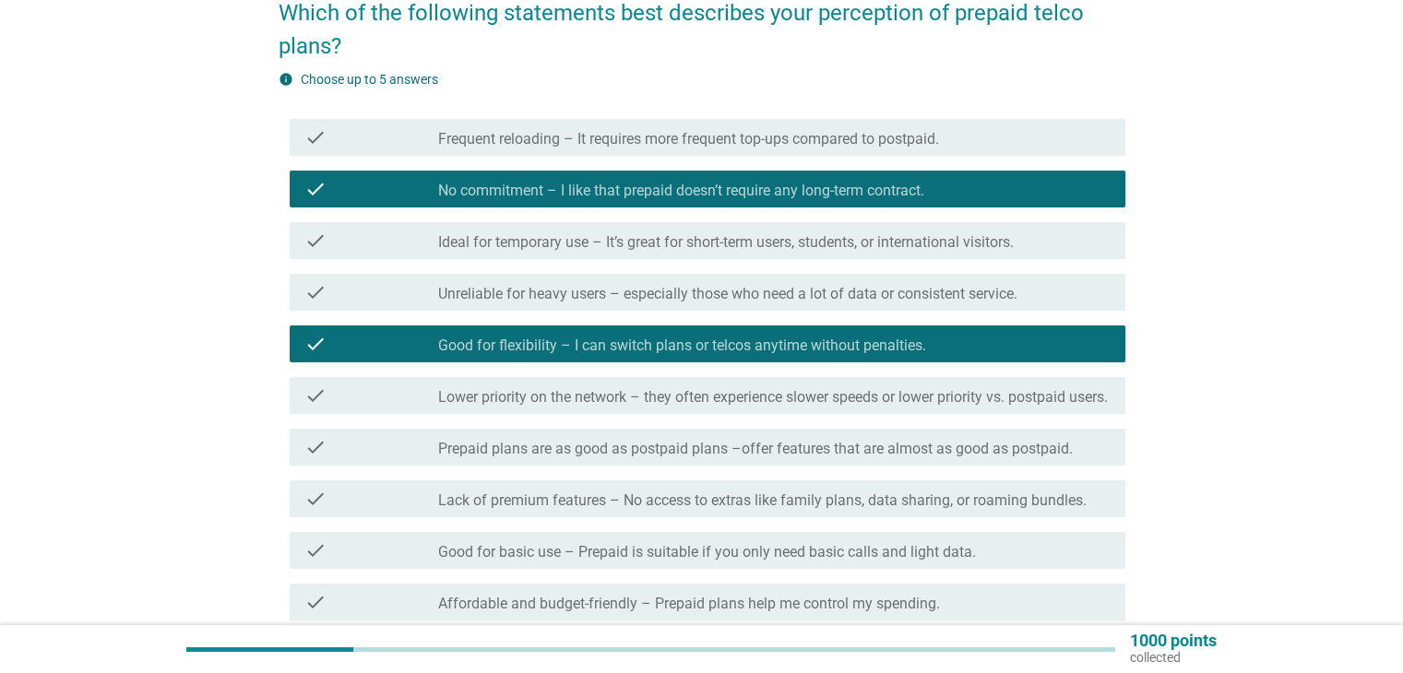
scroll to position [184, 0]
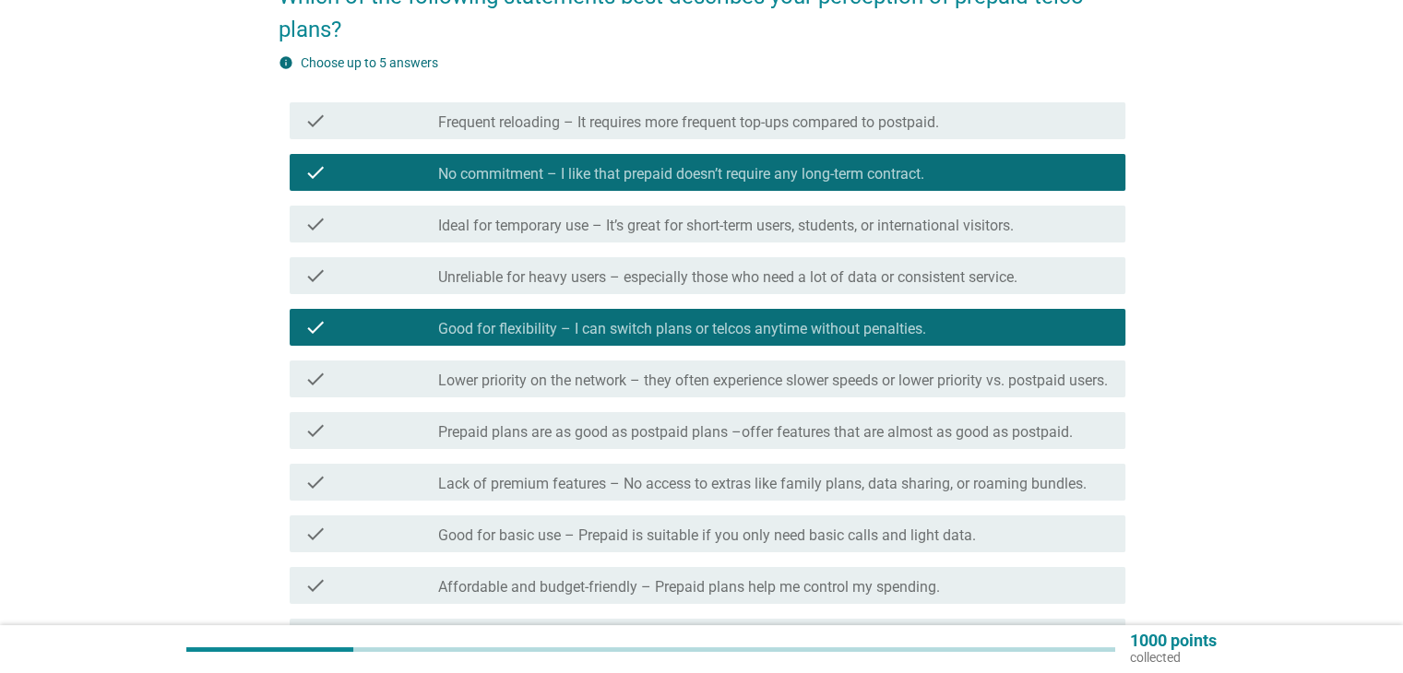
click at [950, 494] on label "Lack of premium features – No access to extras like family plans, data sharing,…" at bounding box center [762, 484] width 648 height 18
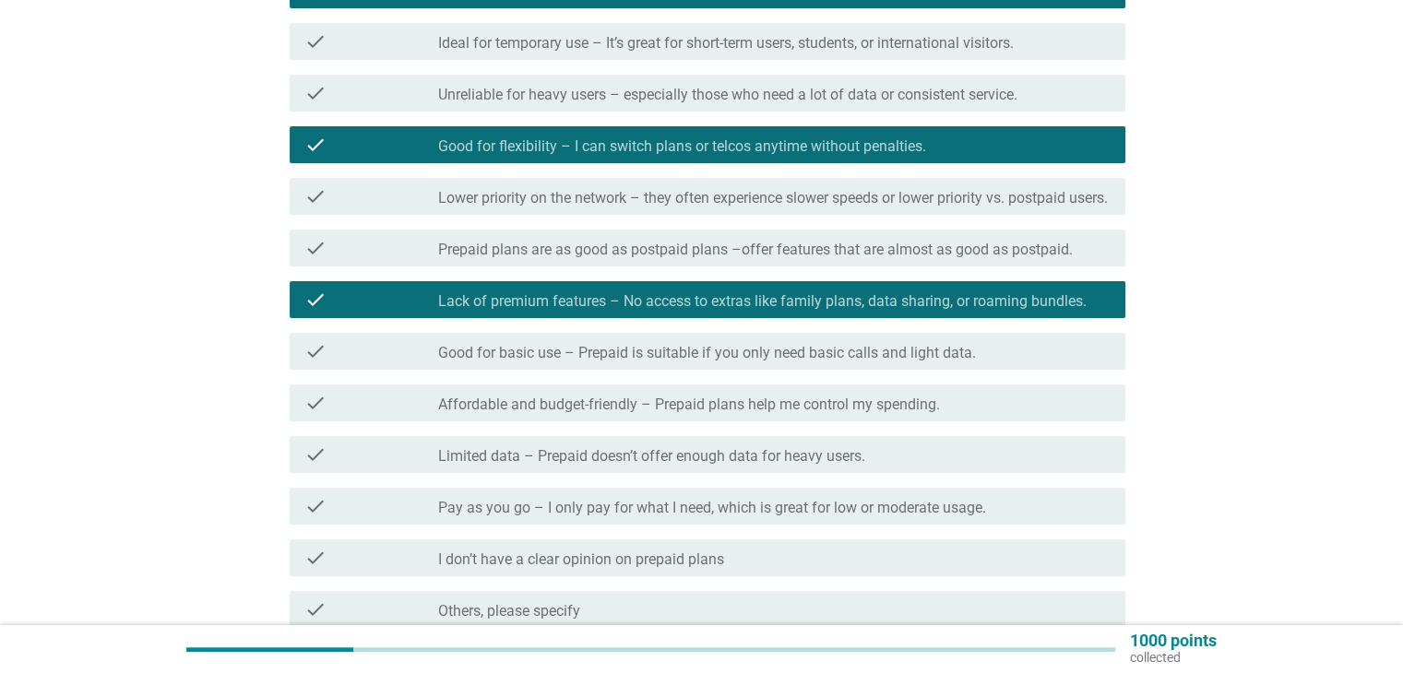
scroll to position [369, 0]
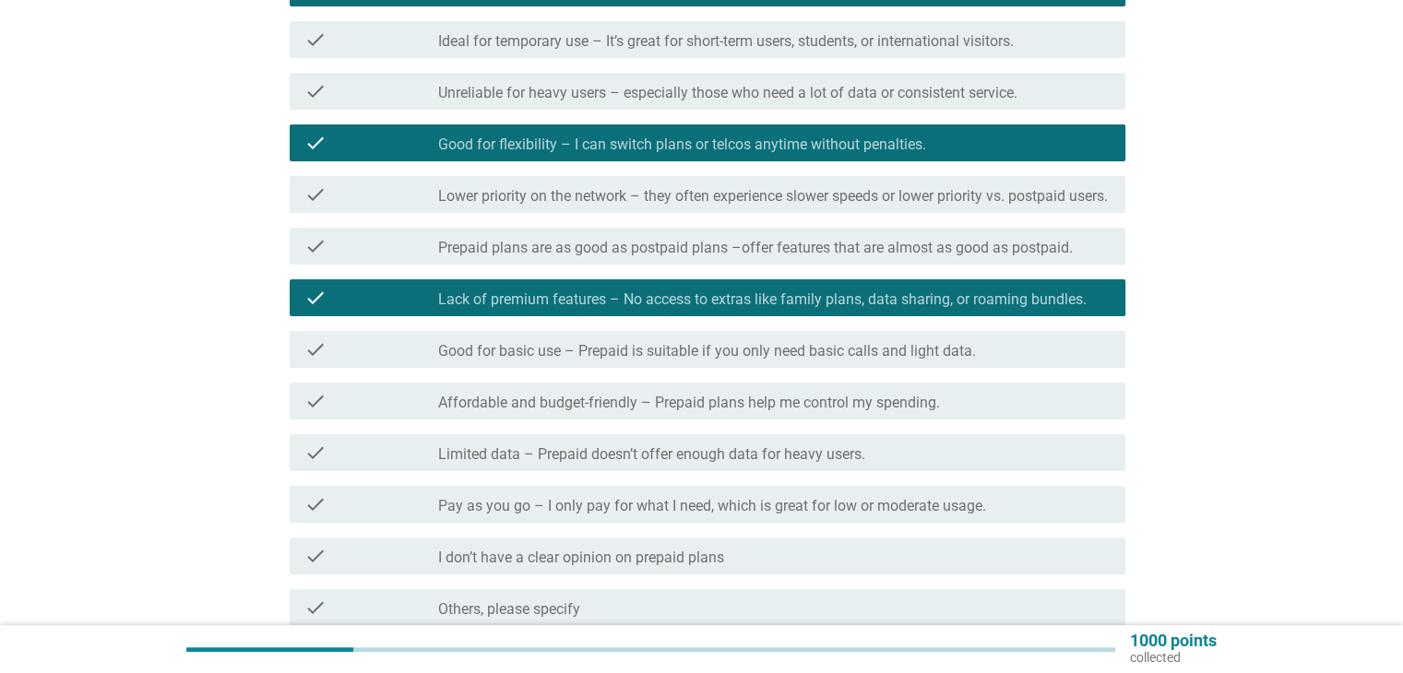
click at [842, 412] on label "Affordable and budget-friendly – Prepaid plans help me control my spending." at bounding box center [689, 403] width 502 height 18
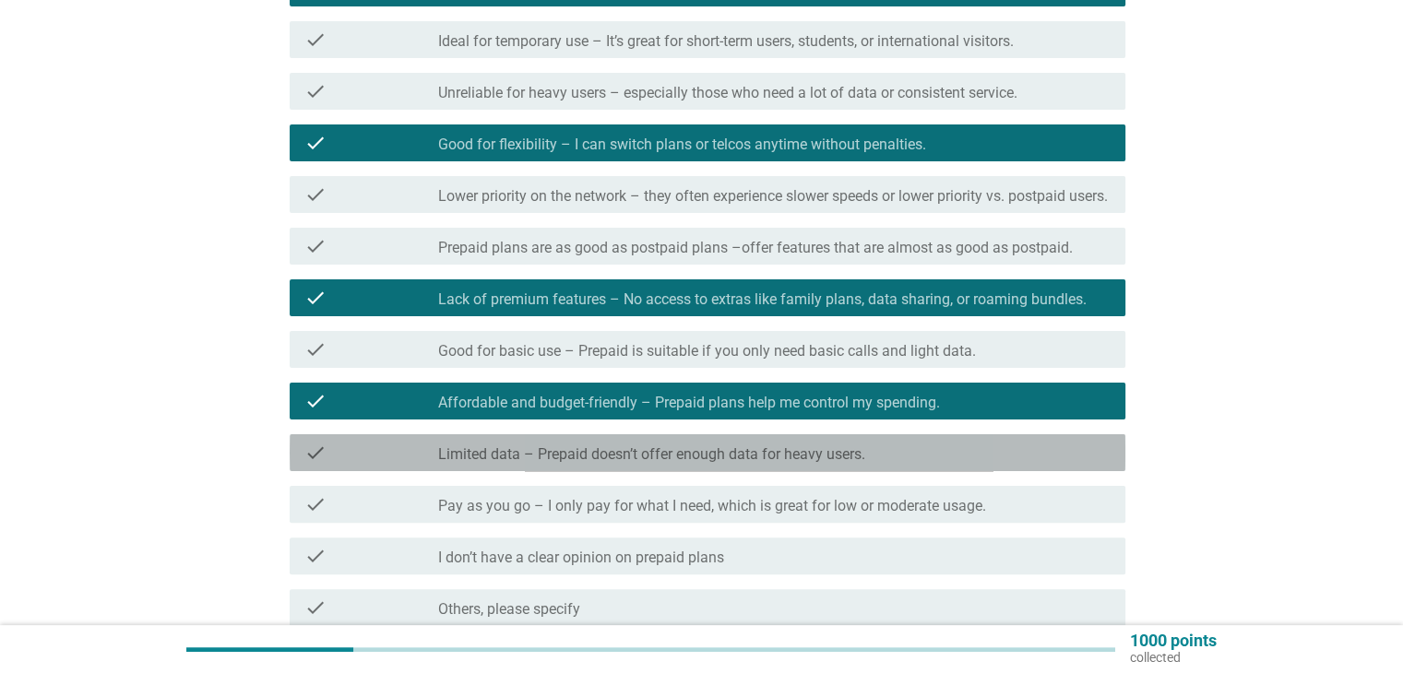
click at [859, 464] on label "Limited data – Prepaid doesn’t offer enough data for heavy users." at bounding box center [651, 455] width 427 height 18
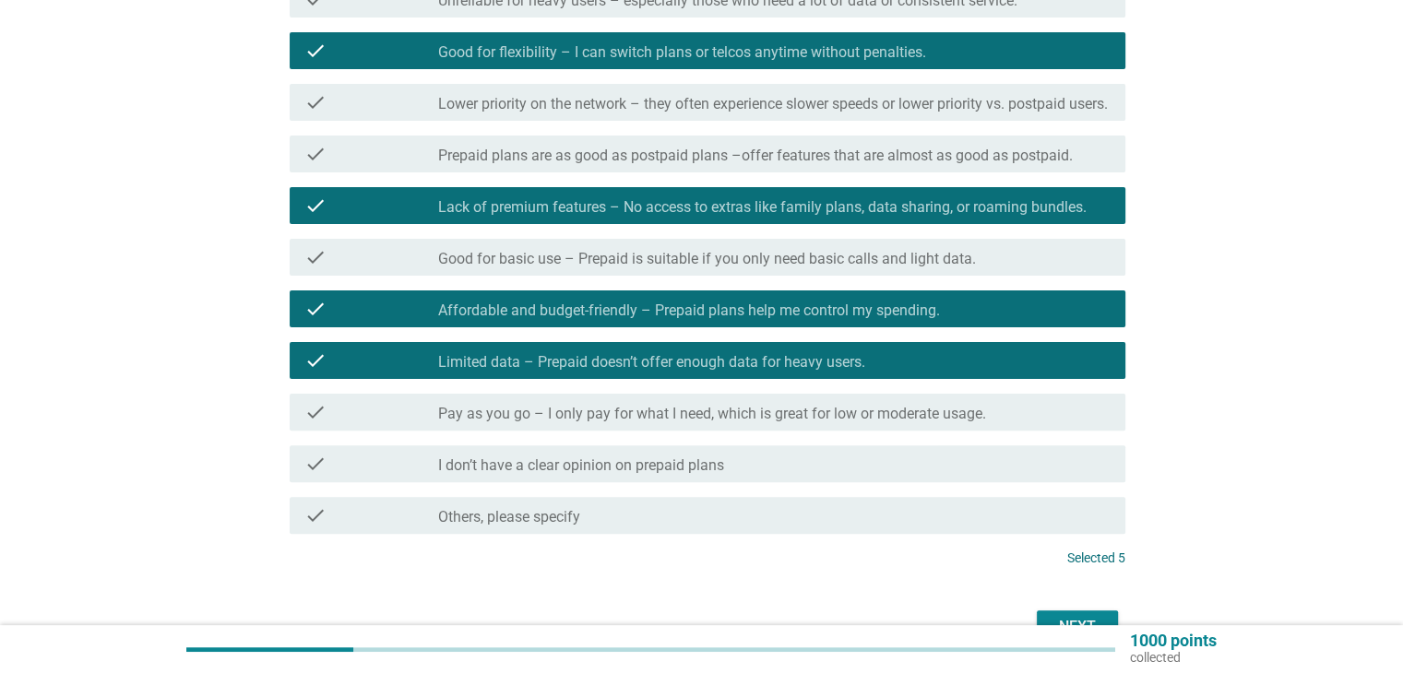
scroll to position [587, 0]
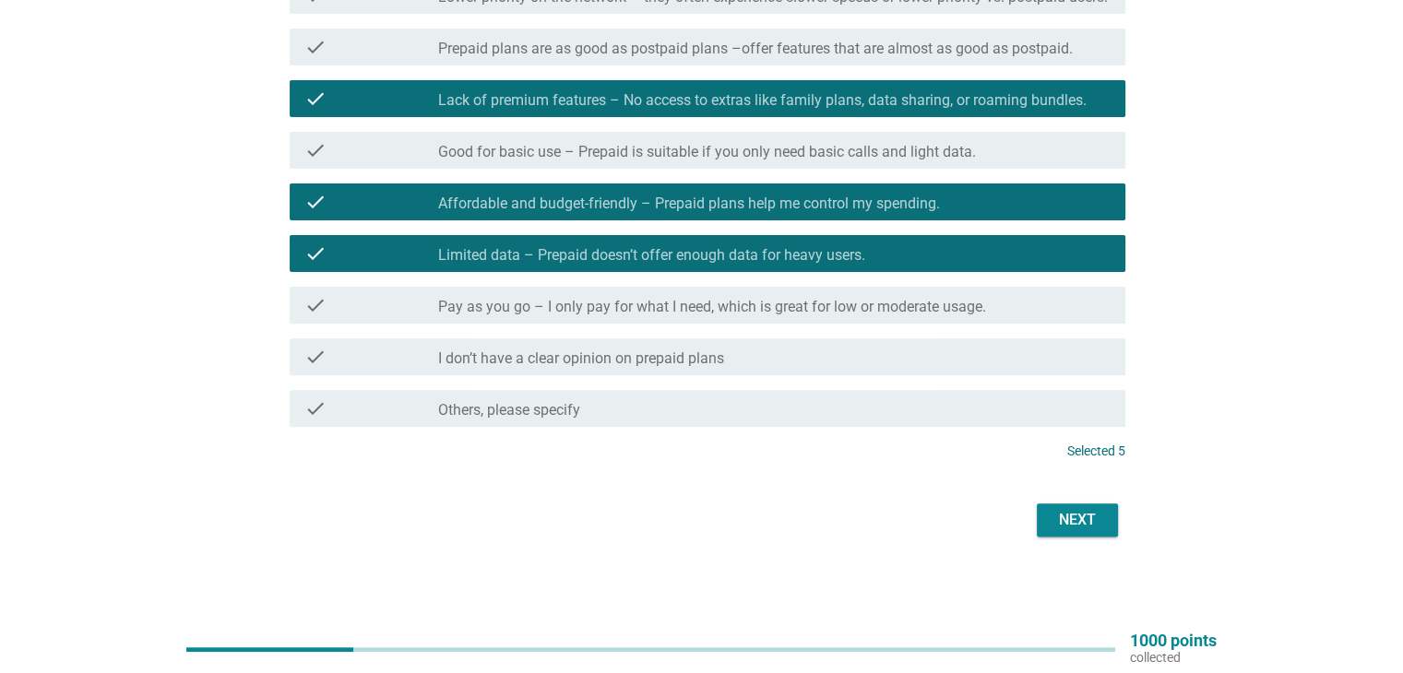
click at [1088, 530] on button "Next" at bounding box center [1077, 520] width 81 height 33
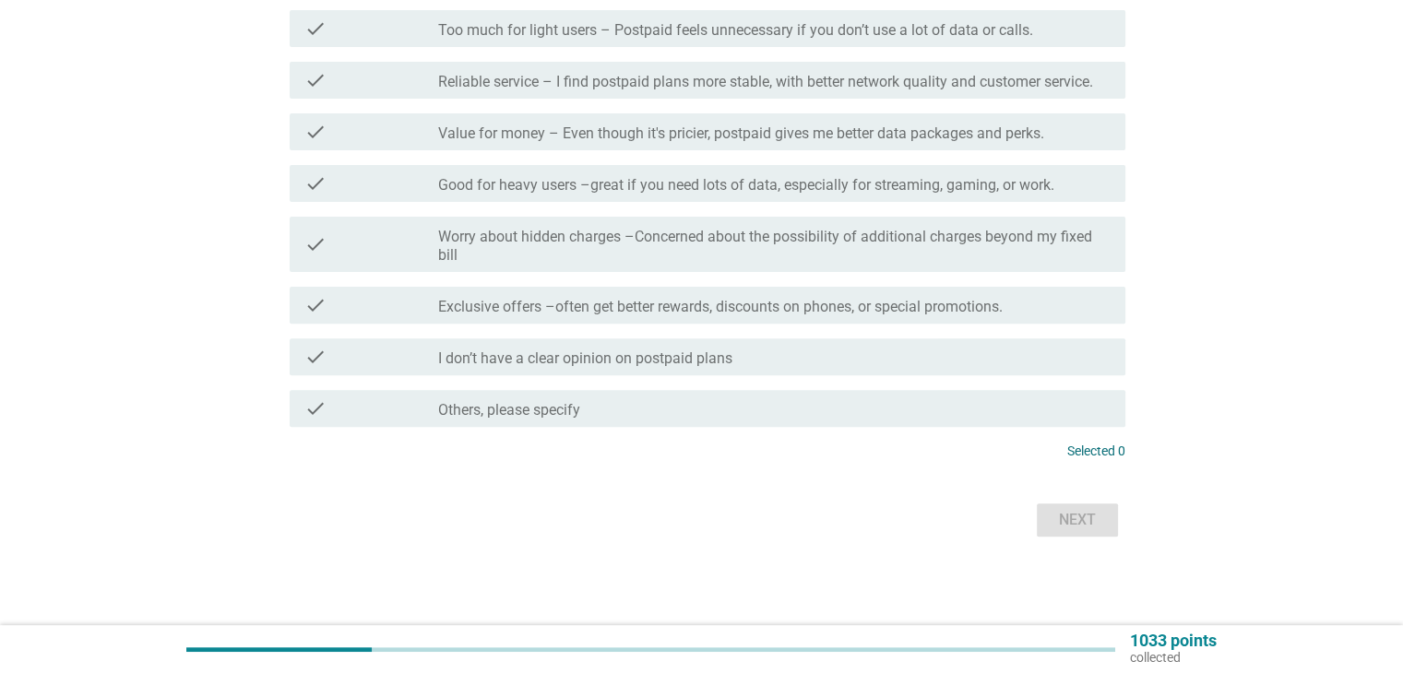
scroll to position [0, 0]
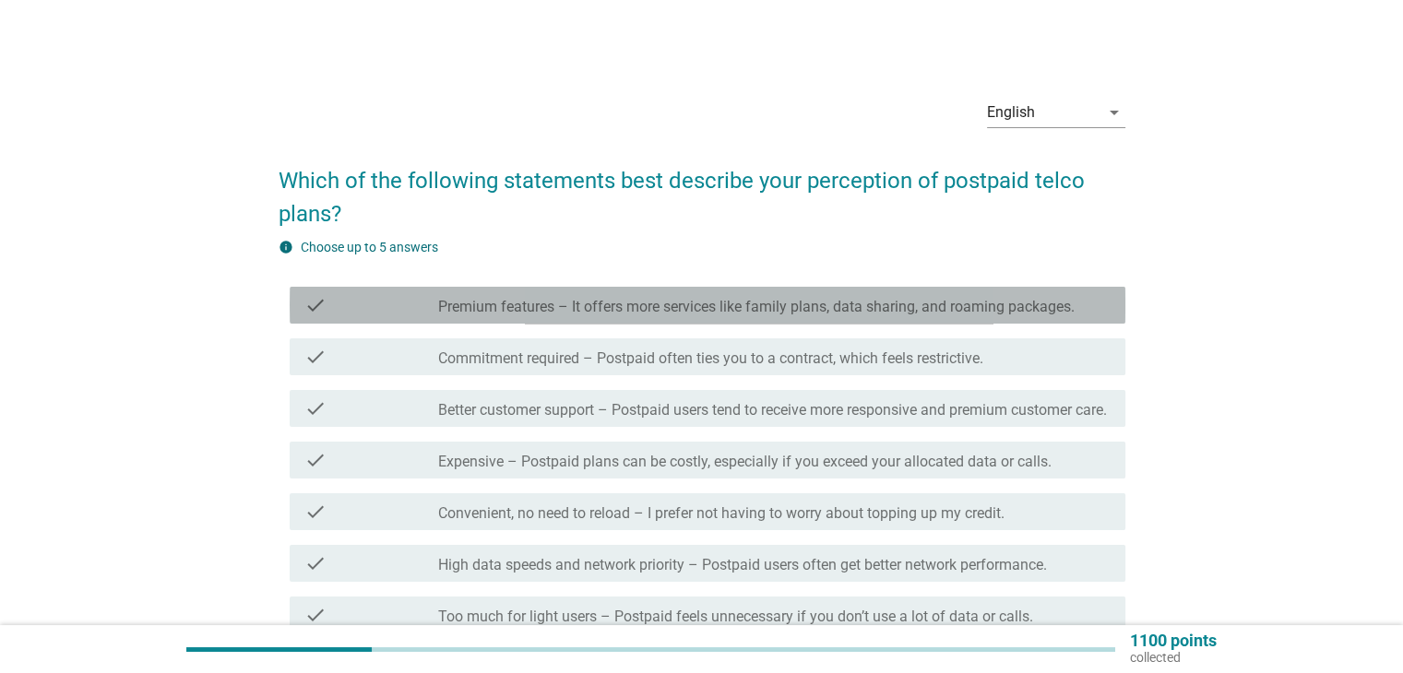
click at [1018, 303] on label "Premium features – It offers more services like family plans, data sharing, and…" at bounding box center [756, 307] width 636 height 18
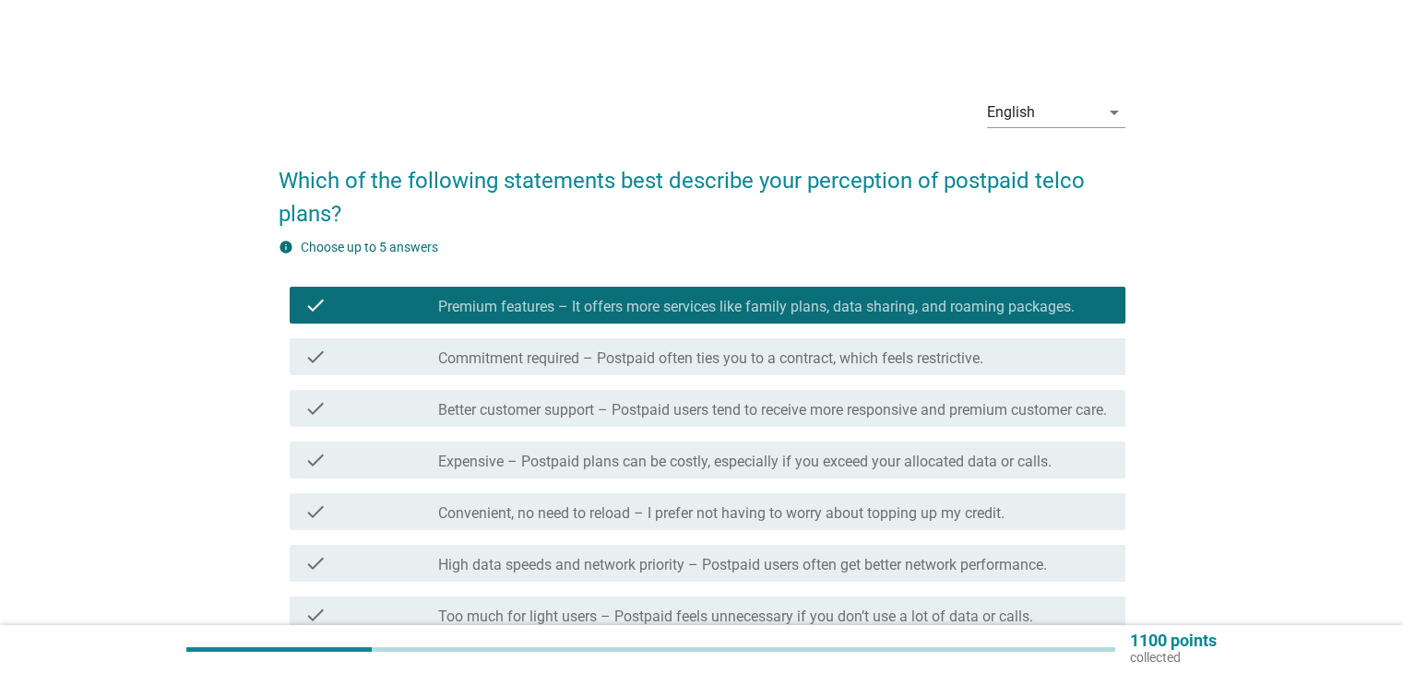
click at [1018, 303] on label "Premium features – It offers more services like family plans, data sharing, and…" at bounding box center [756, 307] width 636 height 18
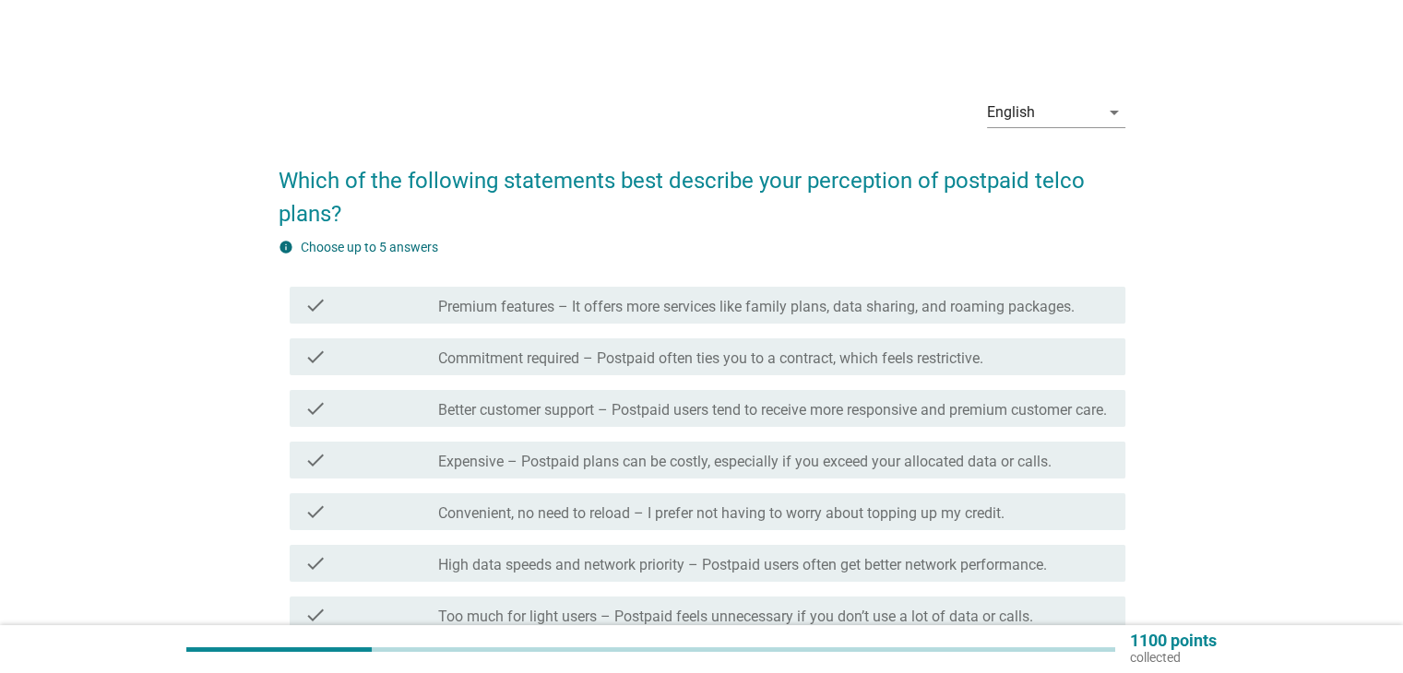
click at [935, 471] on label "Expensive – Postpaid plans can be costly, especially if you exceed your allocat…" at bounding box center [744, 462] width 613 height 18
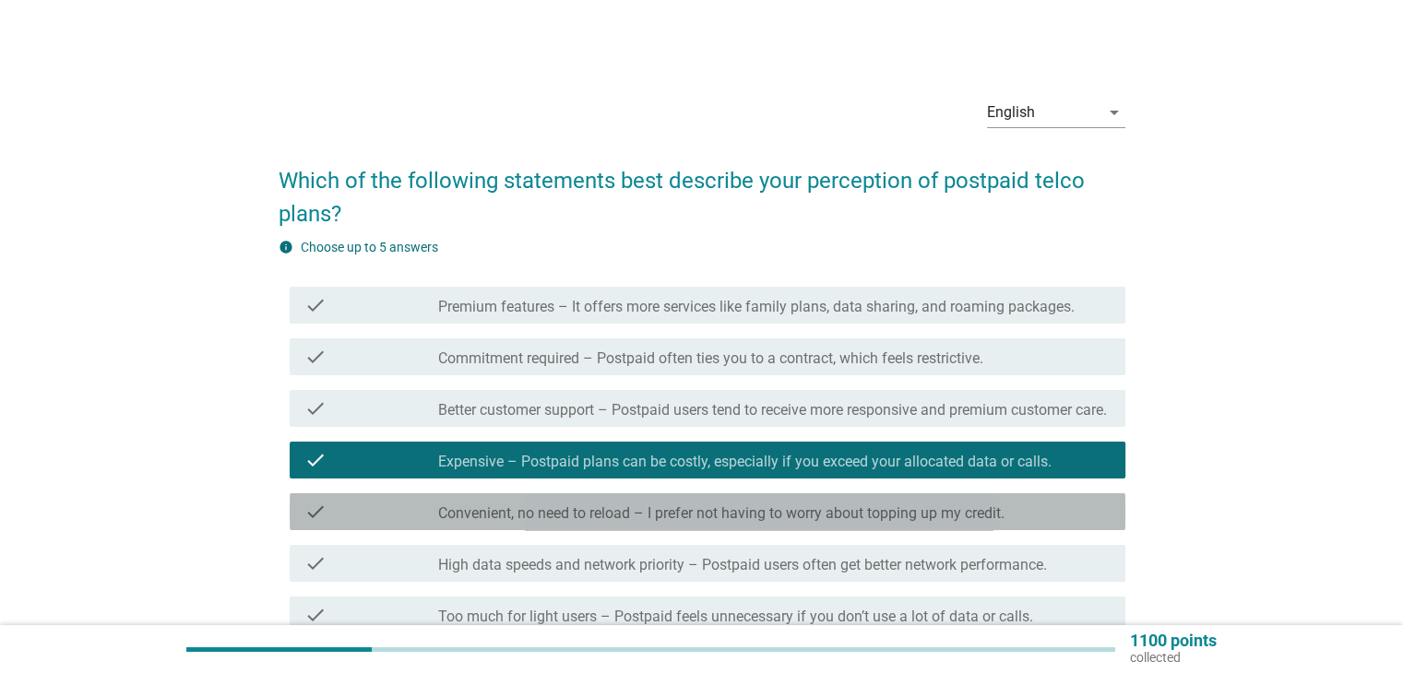
click at [941, 523] on label "Convenient, no need to reload – I prefer not having to worry about topping up m…" at bounding box center [721, 514] width 566 height 18
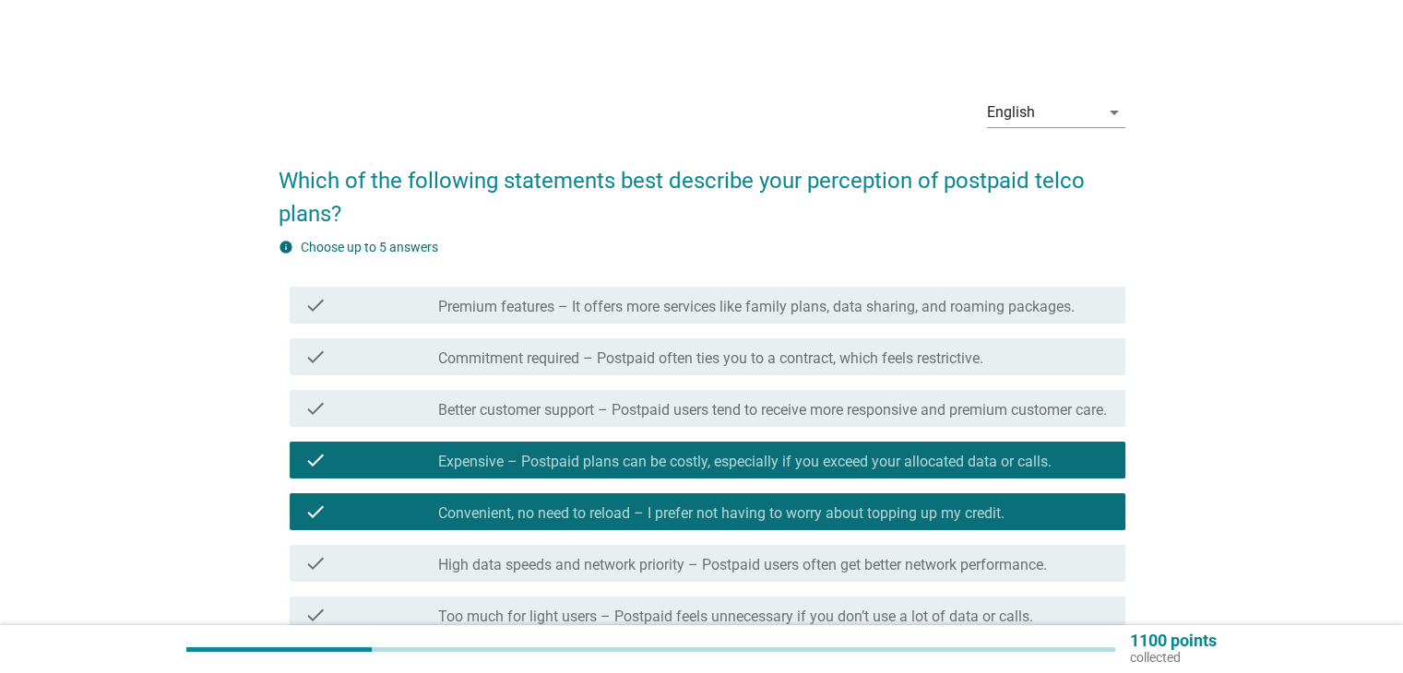
scroll to position [92, 0]
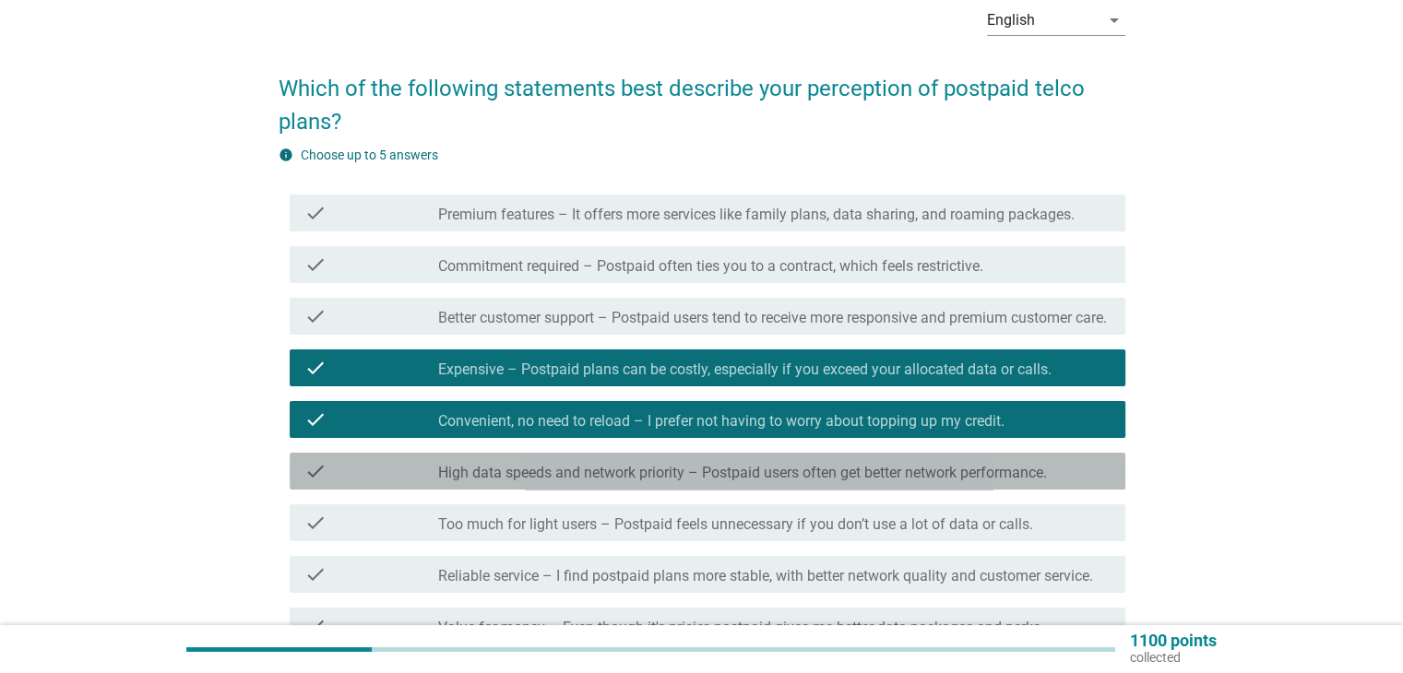
click at [878, 482] on label "High data speeds and network priority – Postpaid users often get better network…" at bounding box center [742, 473] width 609 height 18
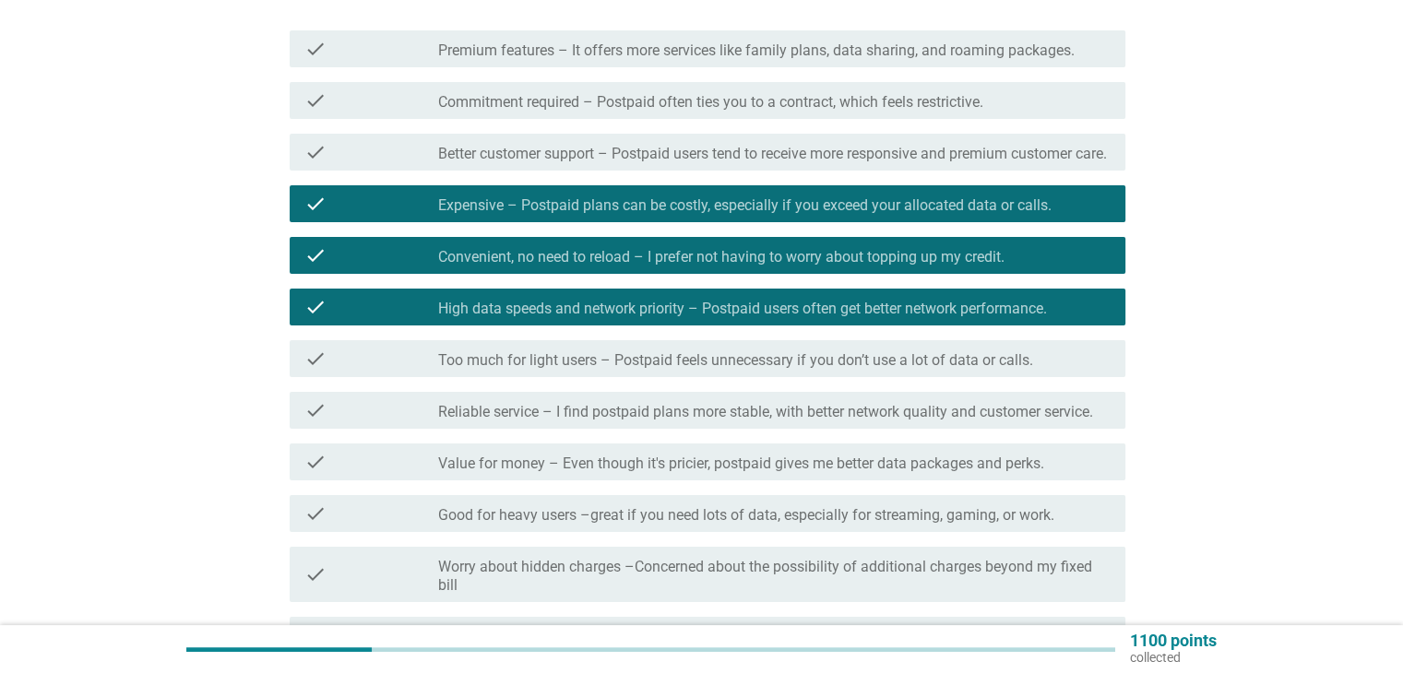
scroll to position [277, 0]
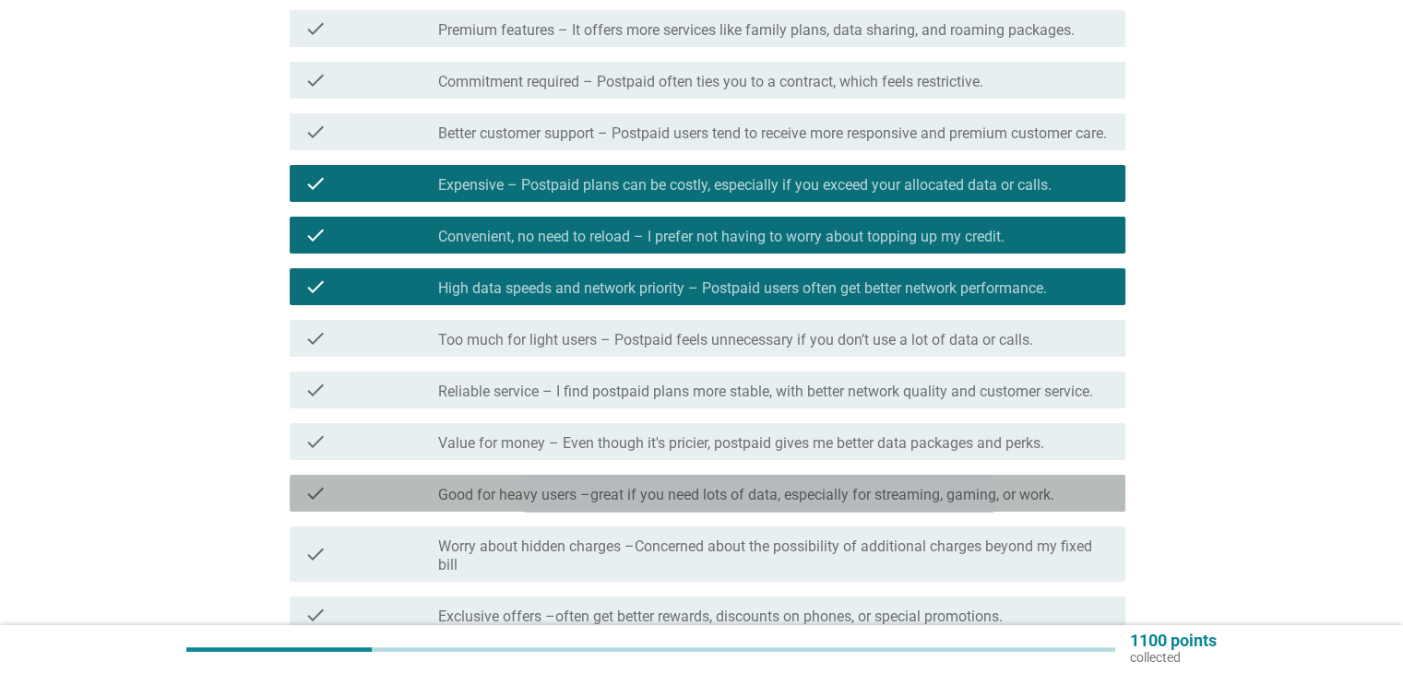
click at [856, 505] on label "Good for heavy users –great if you need lots of data, especially for streaming,…" at bounding box center [746, 495] width 616 height 18
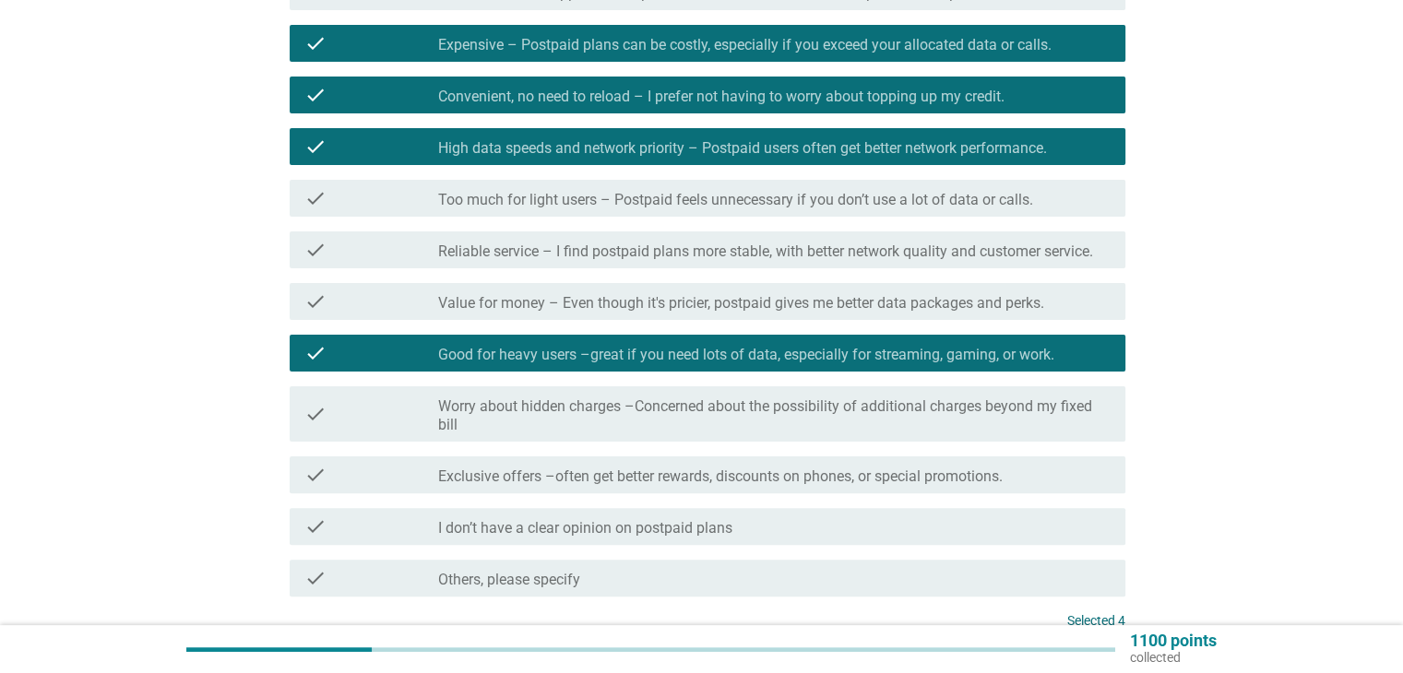
scroll to position [461, 0]
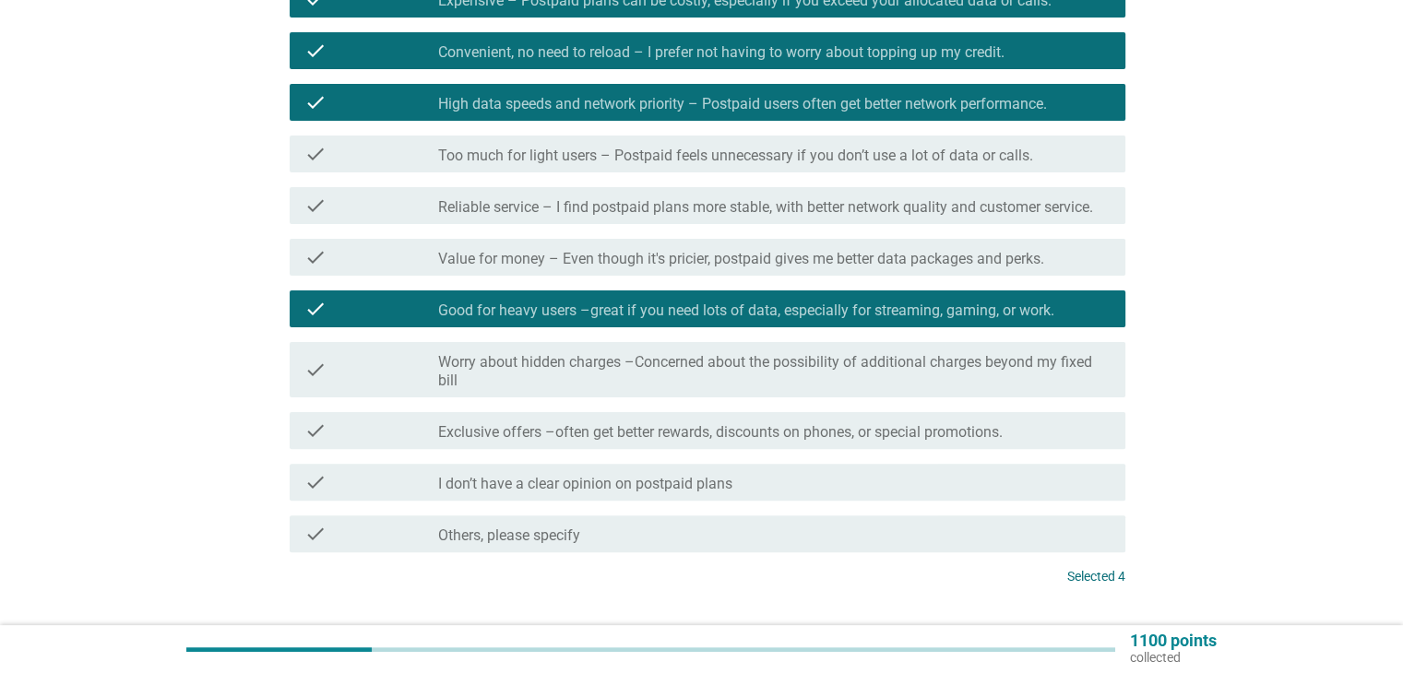
click at [841, 442] on label "Exclusive offers –often get better rewards, discounts on phones, or special pro…" at bounding box center [720, 432] width 565 height 18
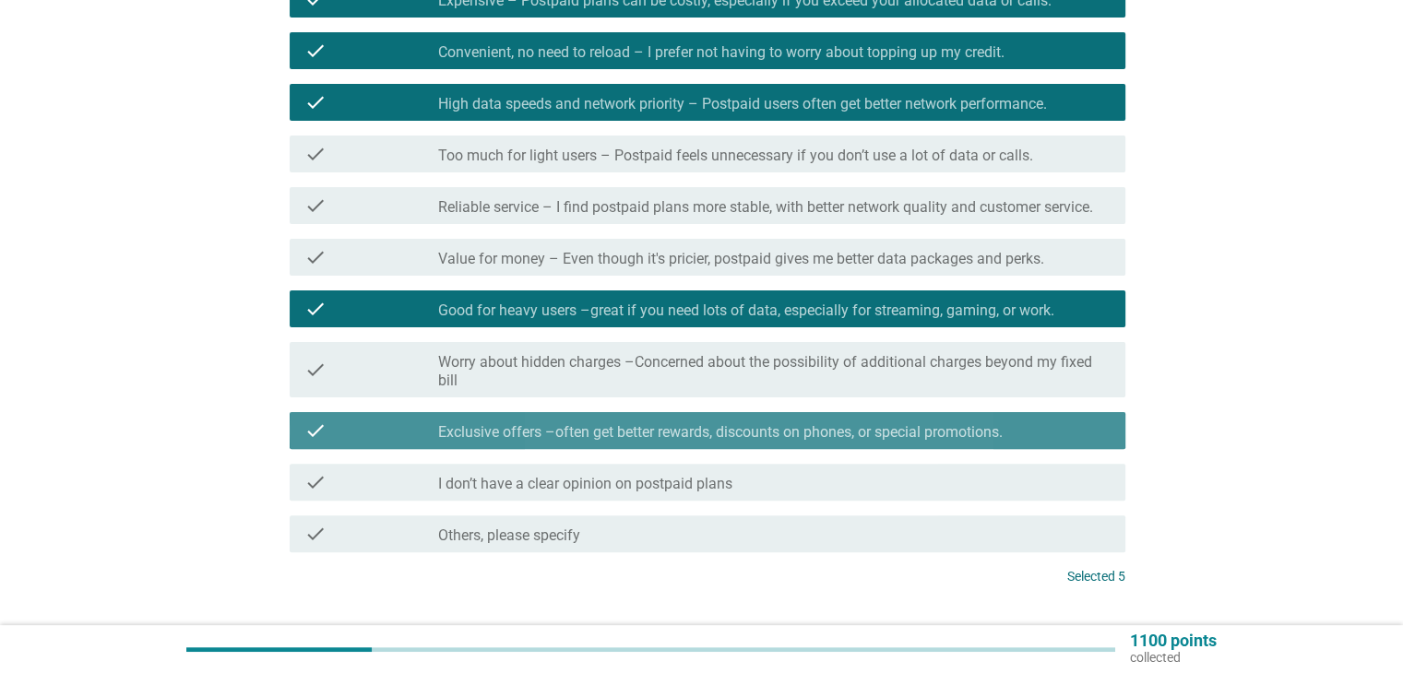
click at [839, 442] on label "Exclusive offers –often get better rewards, discounts on phones, or special pro…" at bounding box center [720, 432] width 565 height 18
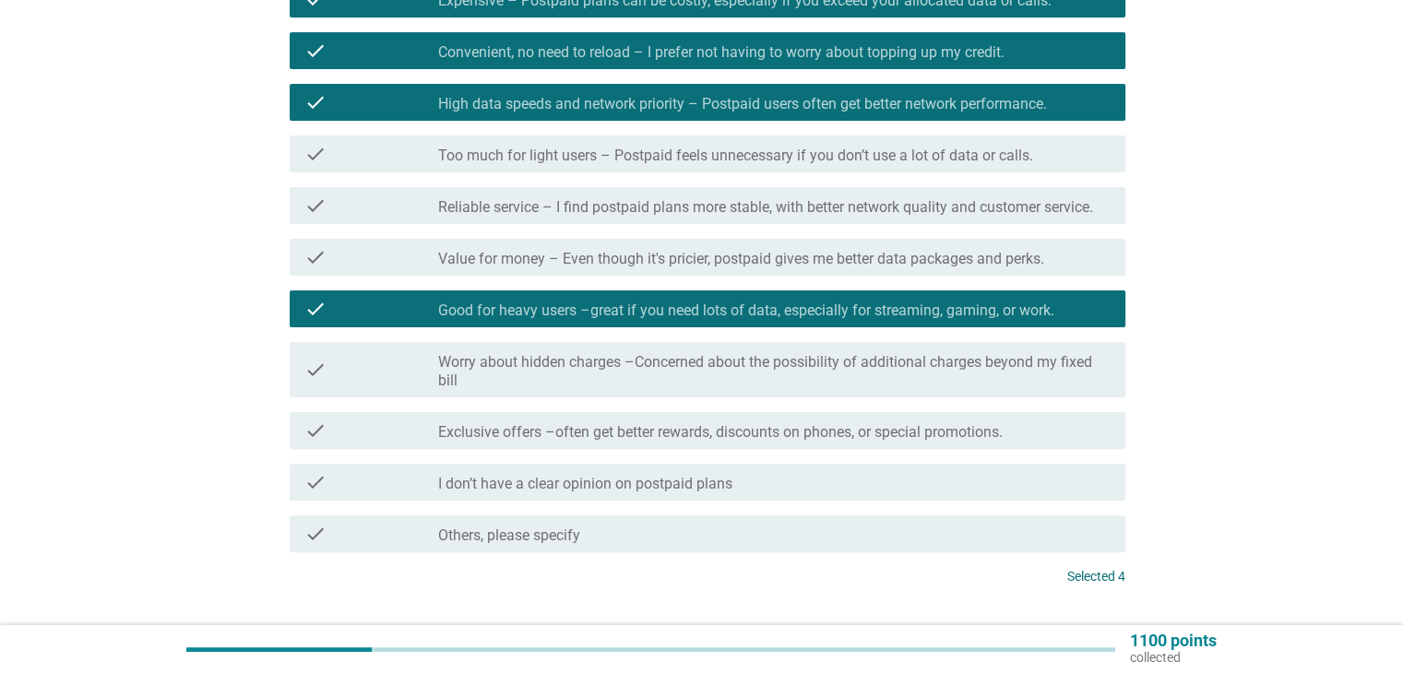
scroll to position [184, 0]
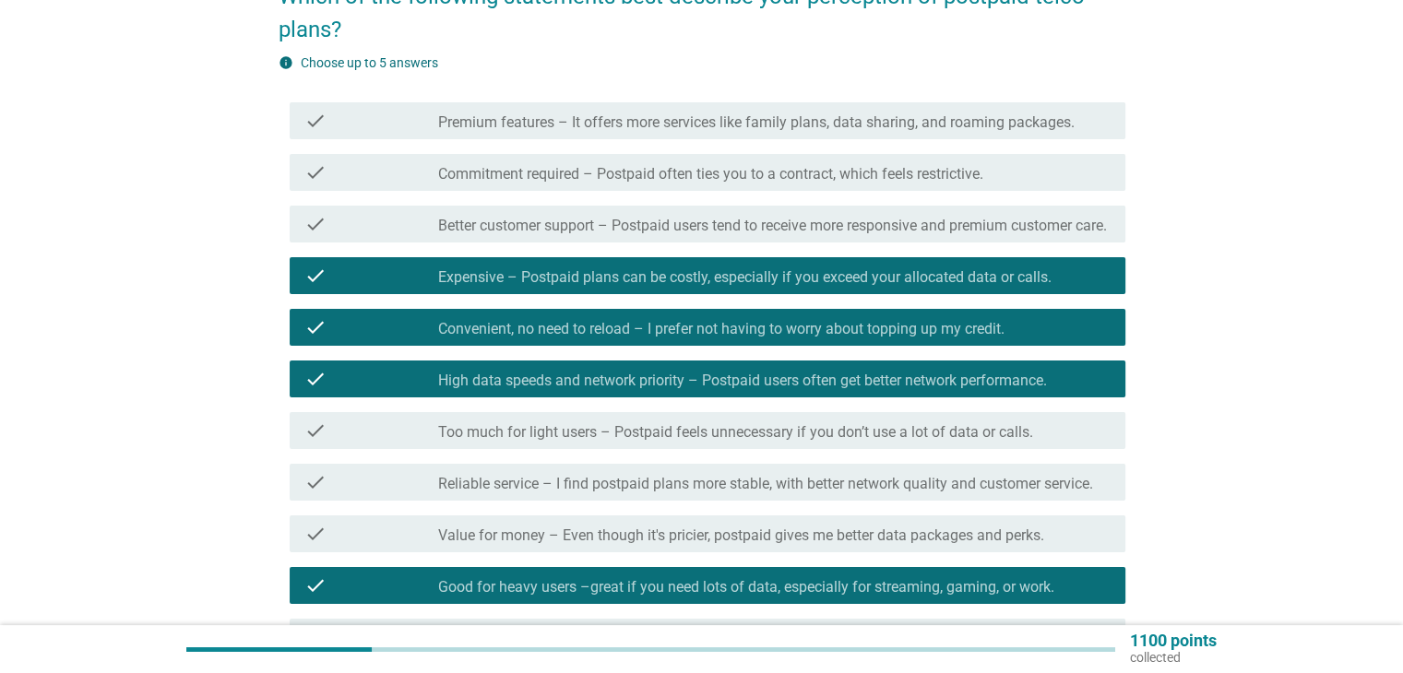
click at [789, 172] on label "Commitment required – Postpaid often ties you to a contract, which feels restri…" at bounding box center [710, 174] width 545 height 18
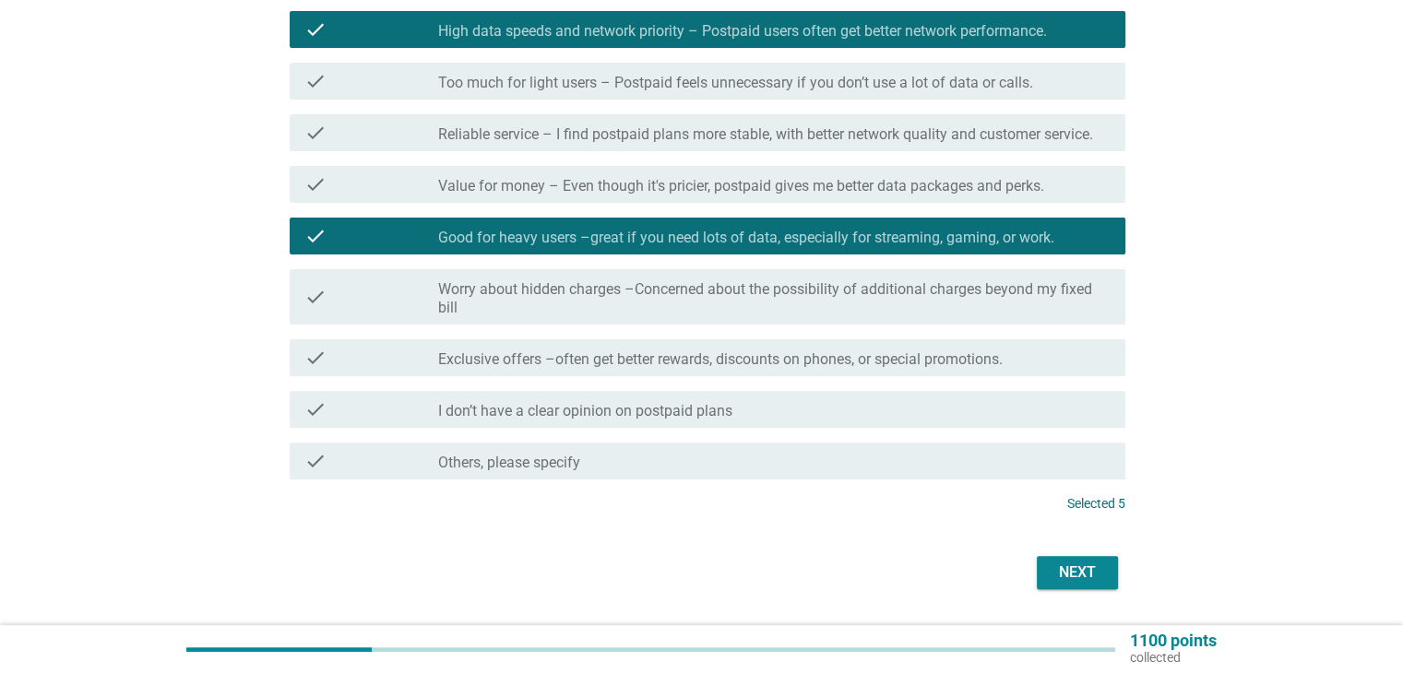
scroll to position [605, 0]
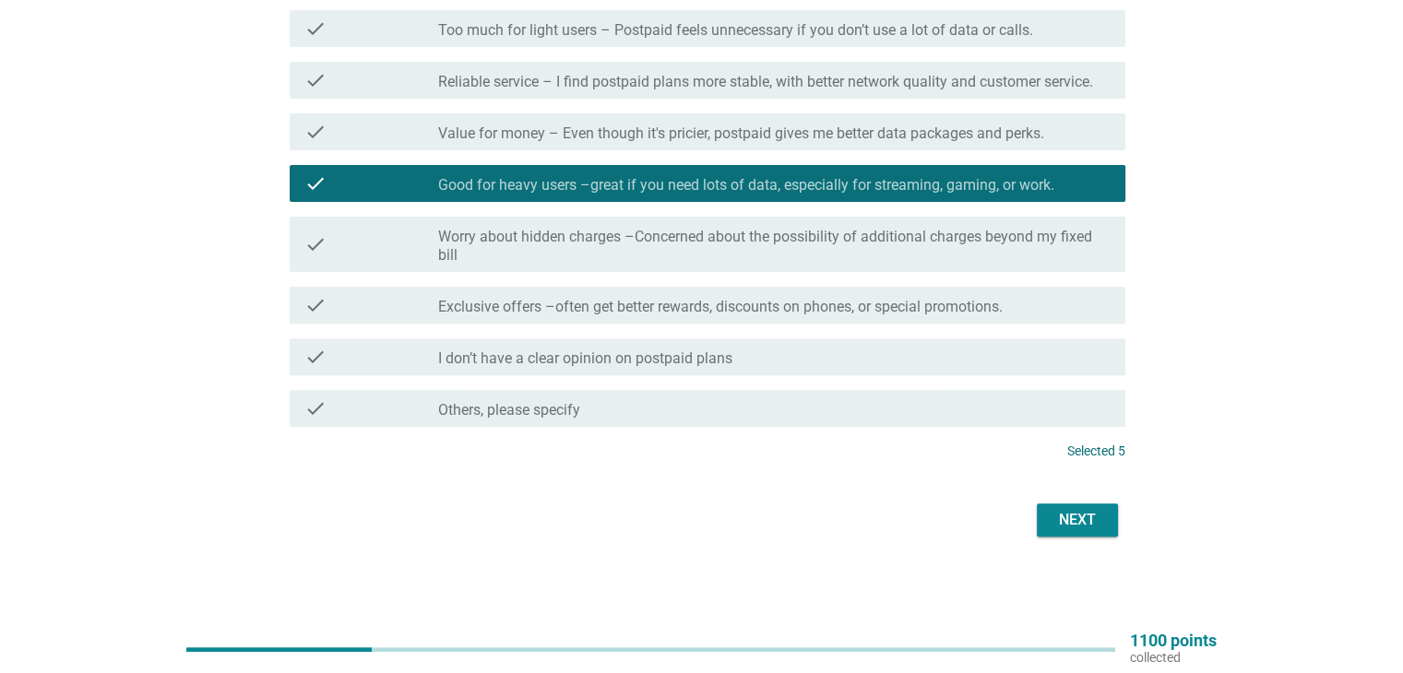
click at [1046, 521] on button "Next" at bounding box center [1077, 520] width 81 height 33
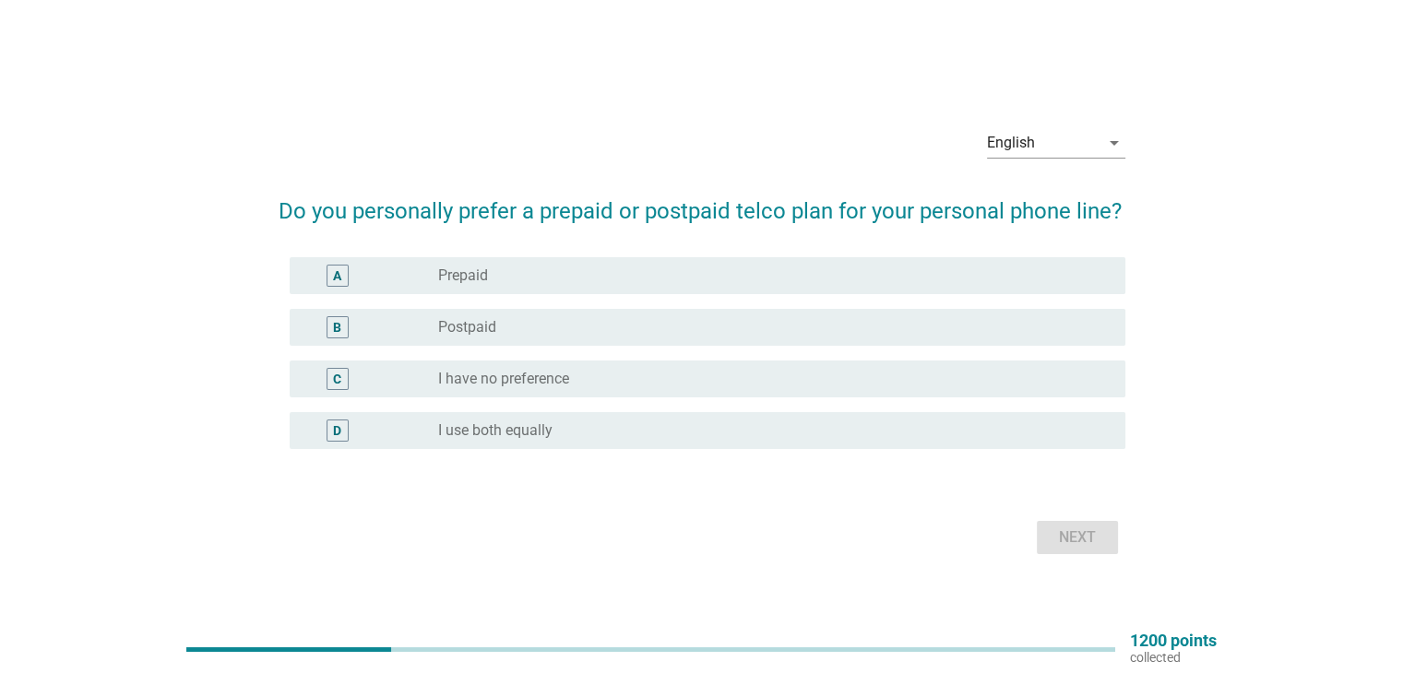
click at [587, 342] on div "B radio_button_unchecked Postpaid" at bounding box center [708, 327] width 836 height 37
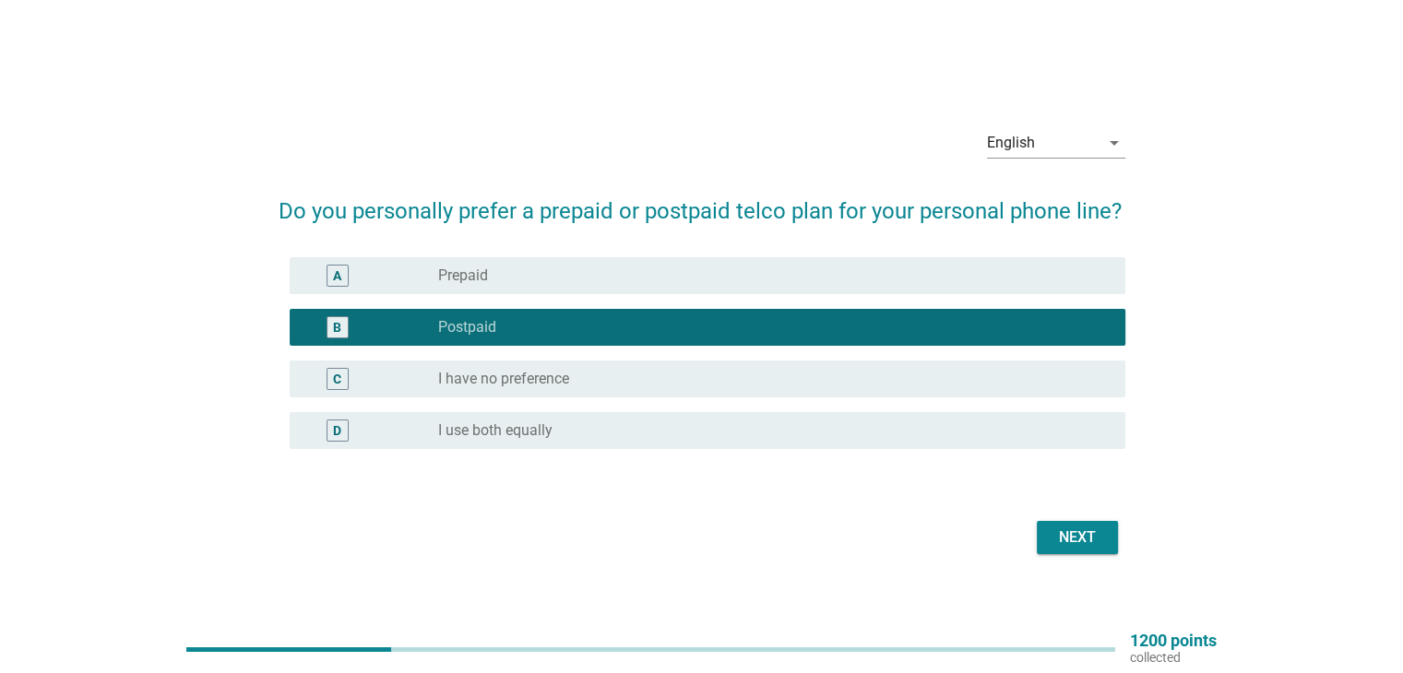
click at [1075, 540] on div "Next" at bounding box center [1078, 538] width 52 height 22
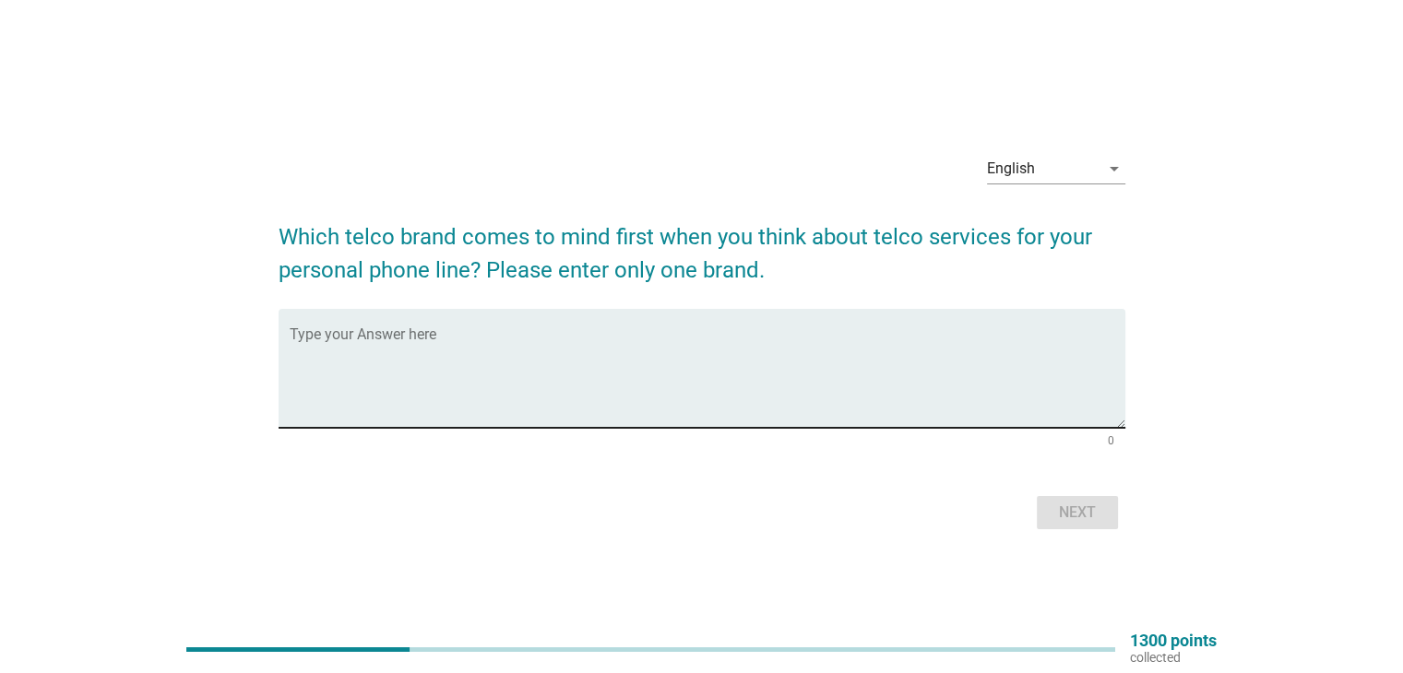
click at [856, 401] on textarea "Type your Answer here" at bounding box center [708, 379] width 836 height 97
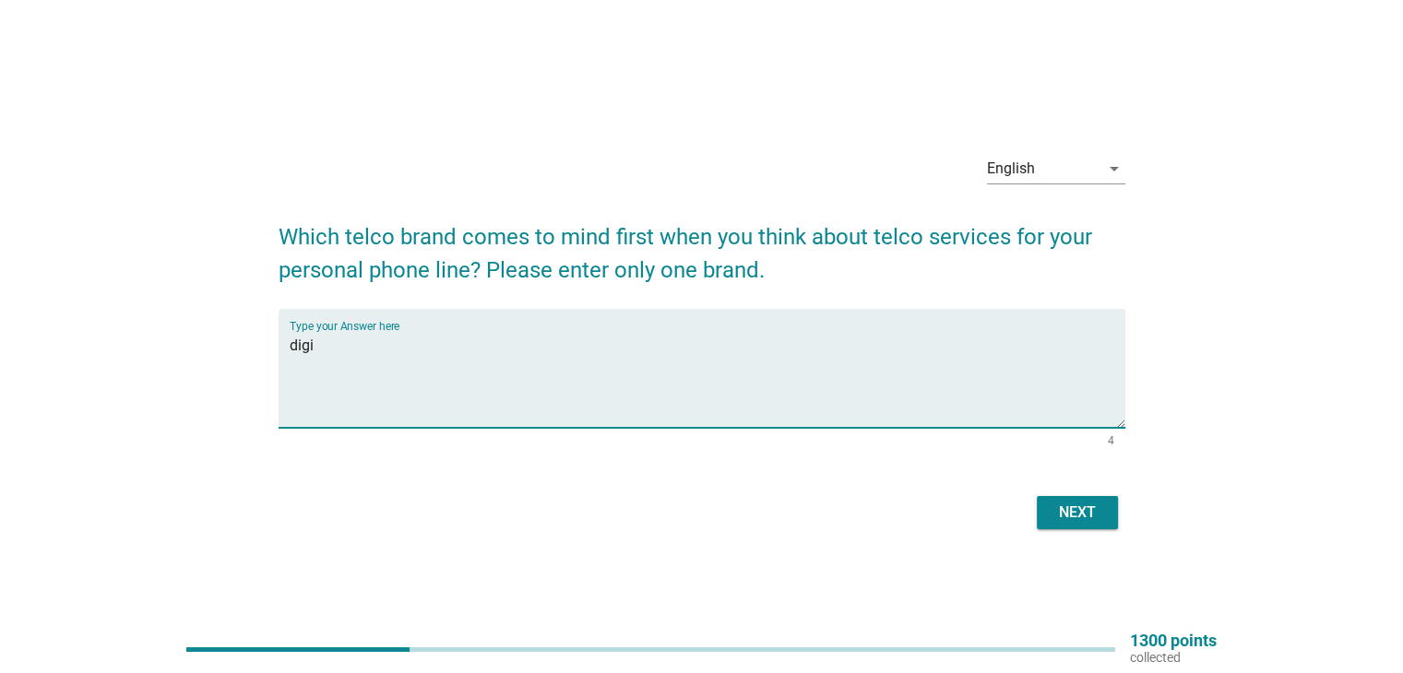
type textarea "digi"
click at [1069, 499] on button "Next" at bounding box center [1077, 512] width 81 height 33
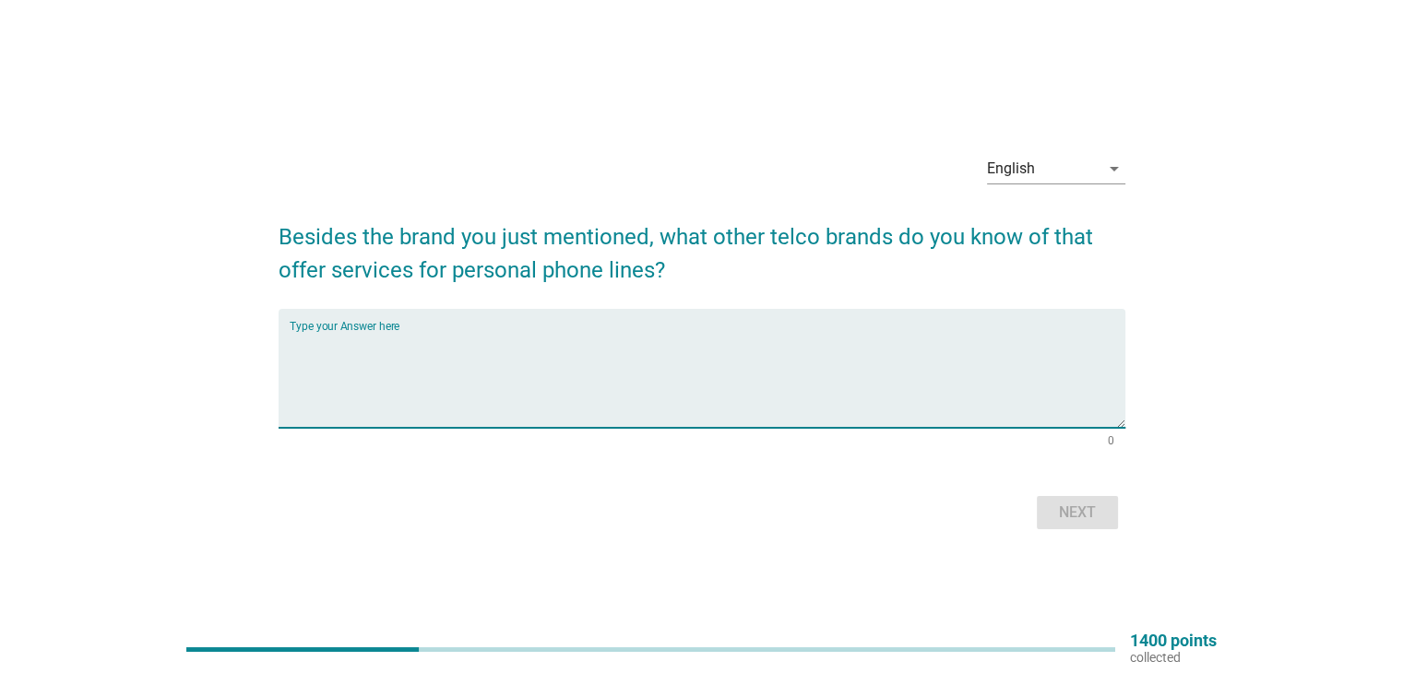
click at [957, 351] on textarea "Type your Answer here" at bounding box center [708, 379] width 836 height 97
type textarea "maxis/umobile"
click at [1074, 502] on div "Next" at bounding box center [1078, 513] width 52 height 22
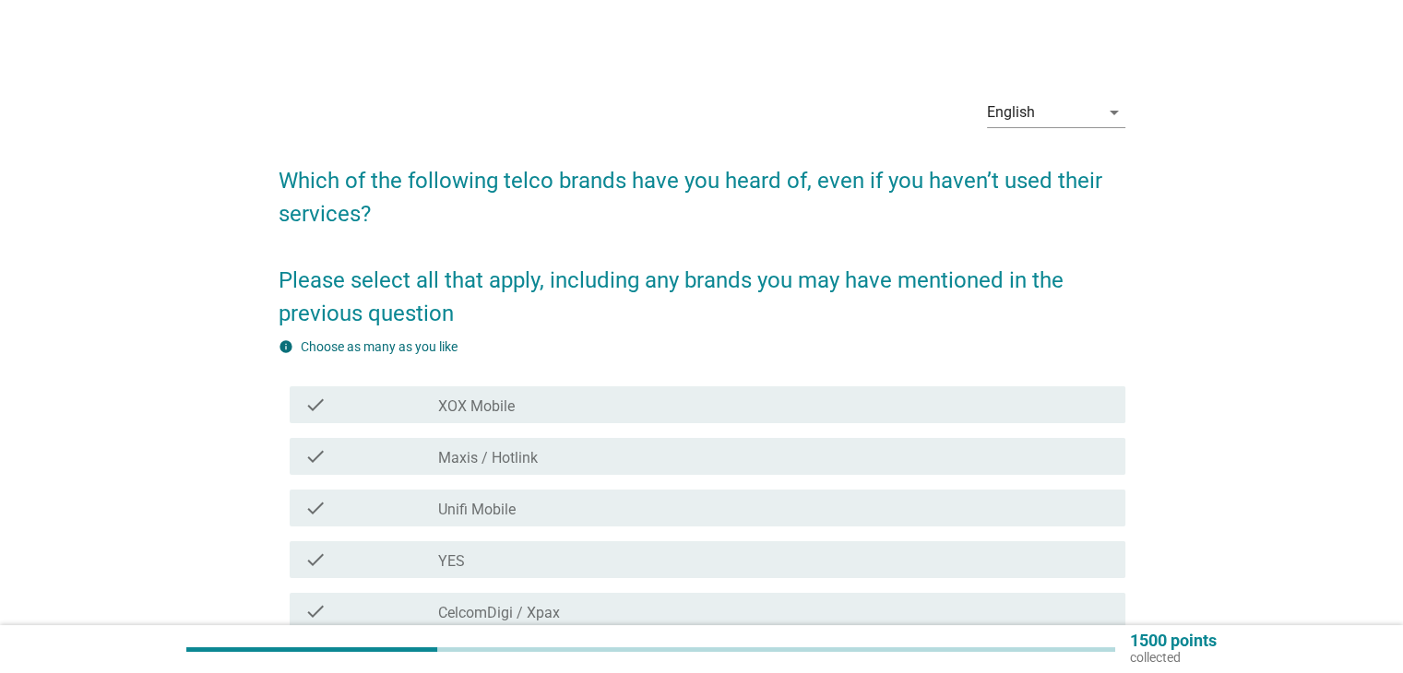
scroll to position [92, 0]
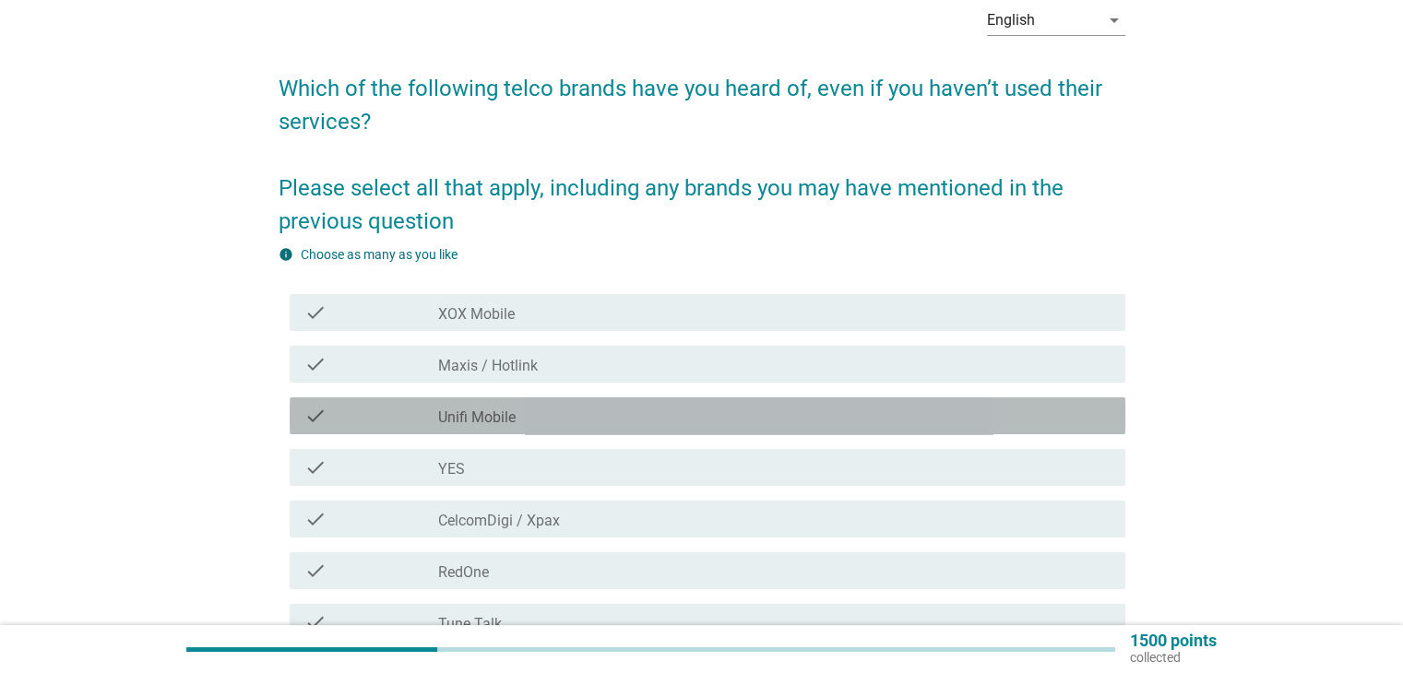
click at [934, 416] on div "check_box_outline_blank Unifi Mobile" at bounding box center [774, 416] width 672 height 22
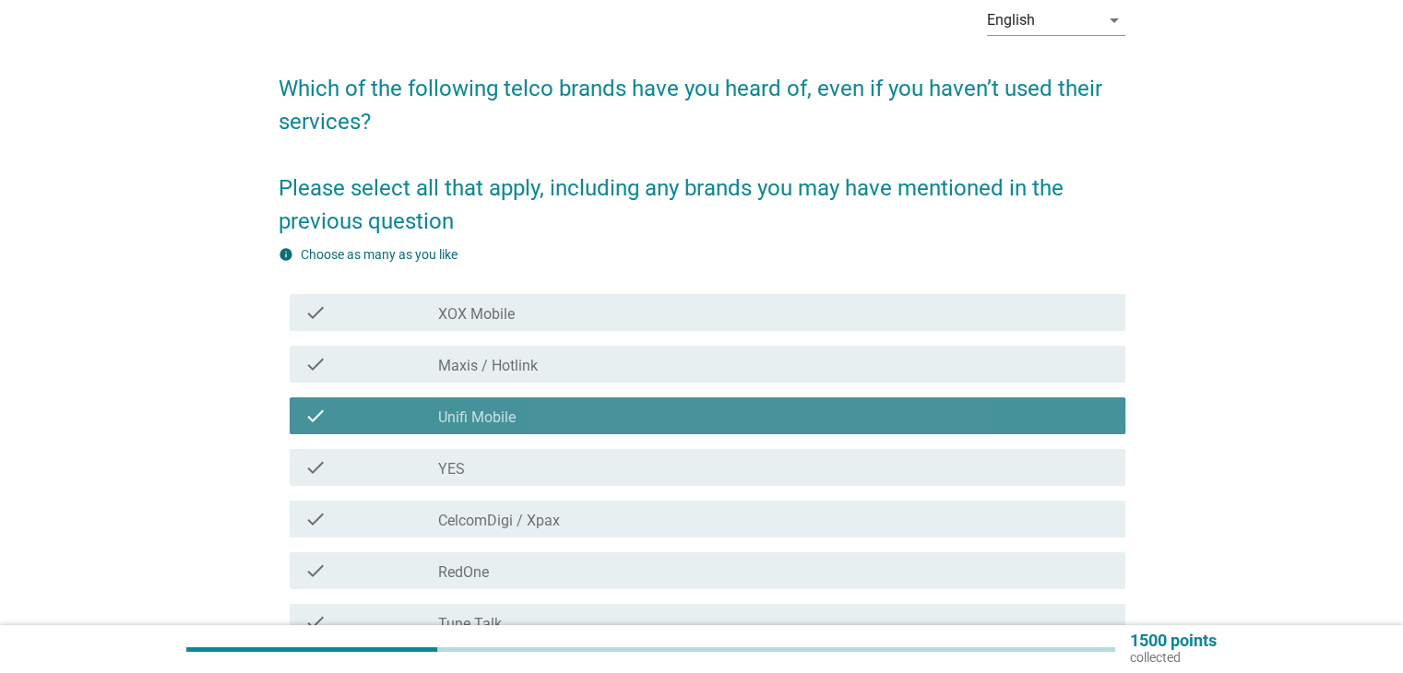
click at [934, 416] on div "check_box_outline_blank Unifi Mobile" at bounding box center [774, 416] width 672 height 22
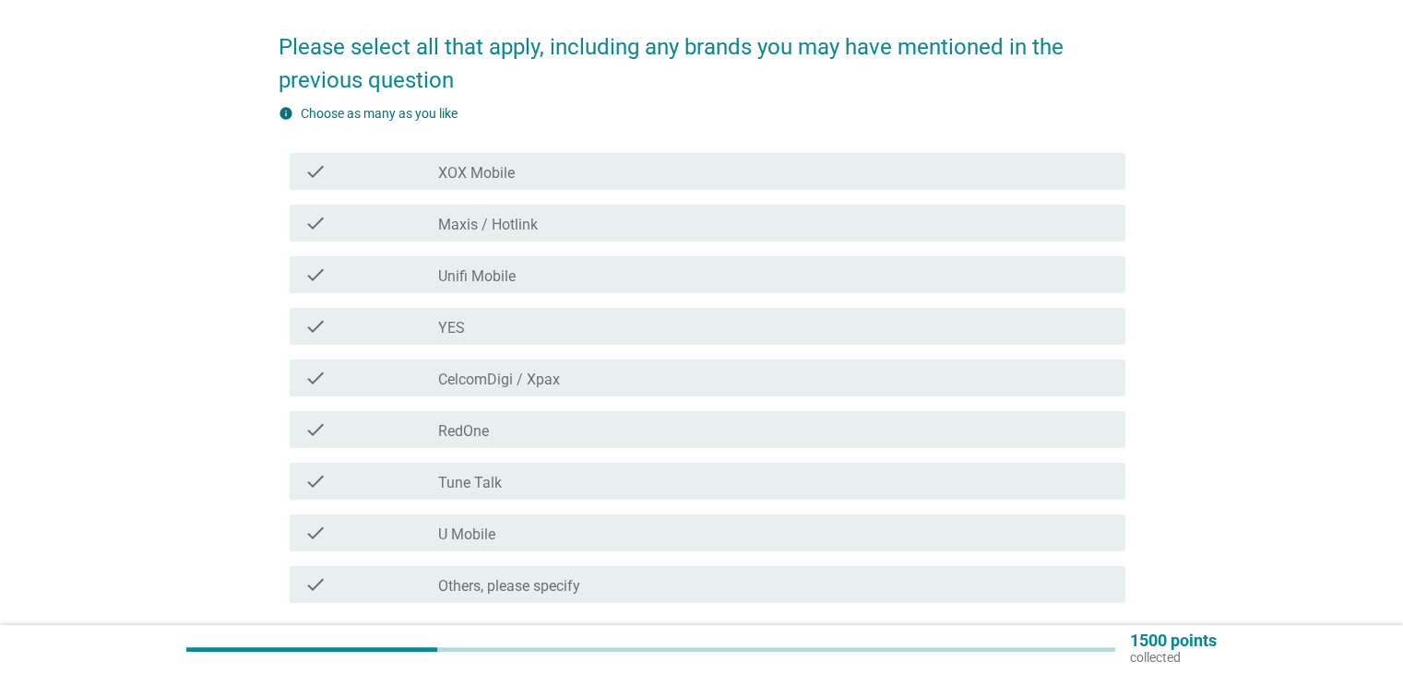
scroll to position [277, 0]
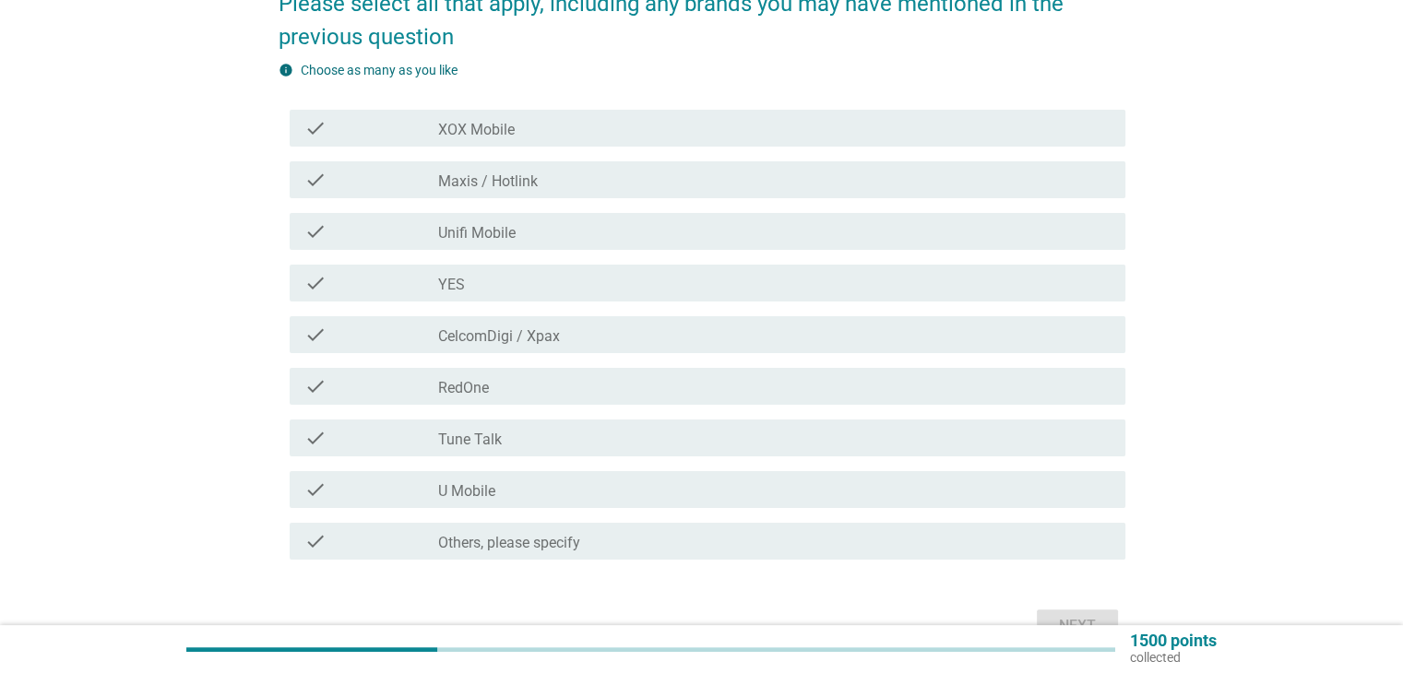
click at [848, 178] on div "check_box_outline_blank Maxis / Hotlink" at bounding box center [774, 180] width 672 height 22
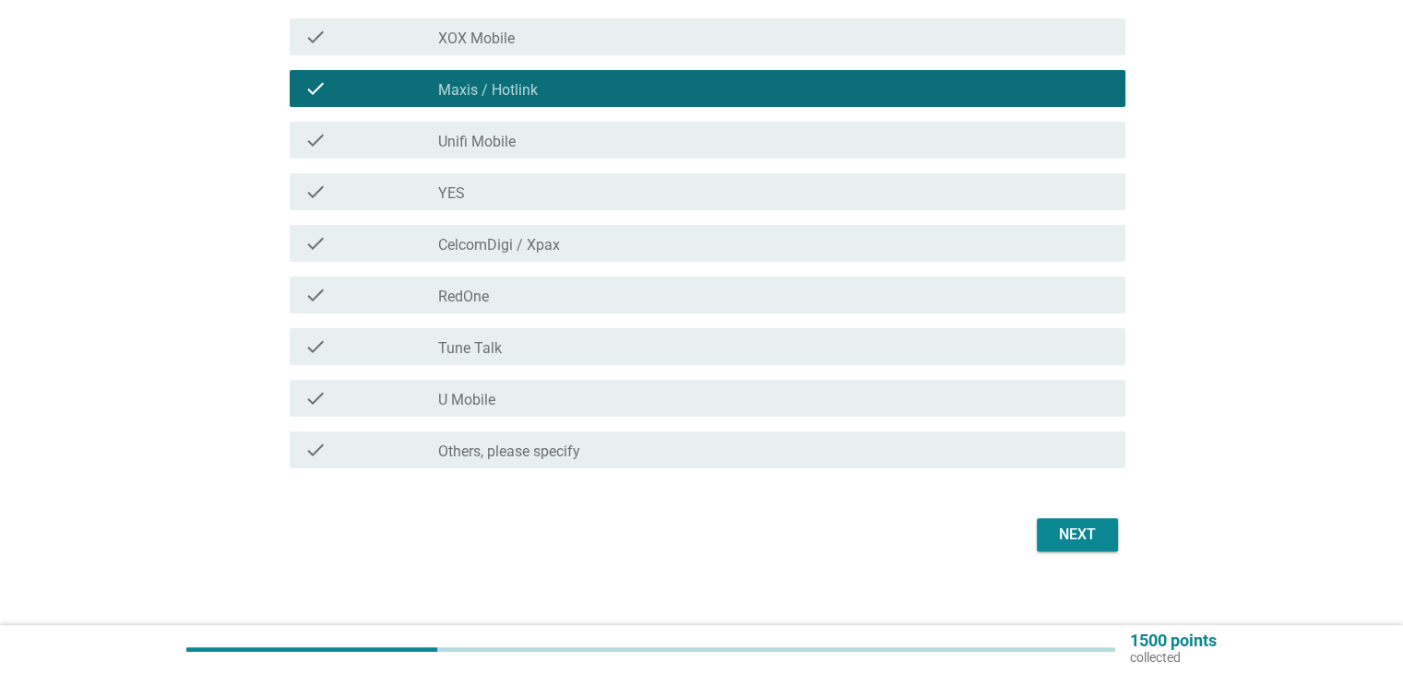
scroll to position [369, 0]
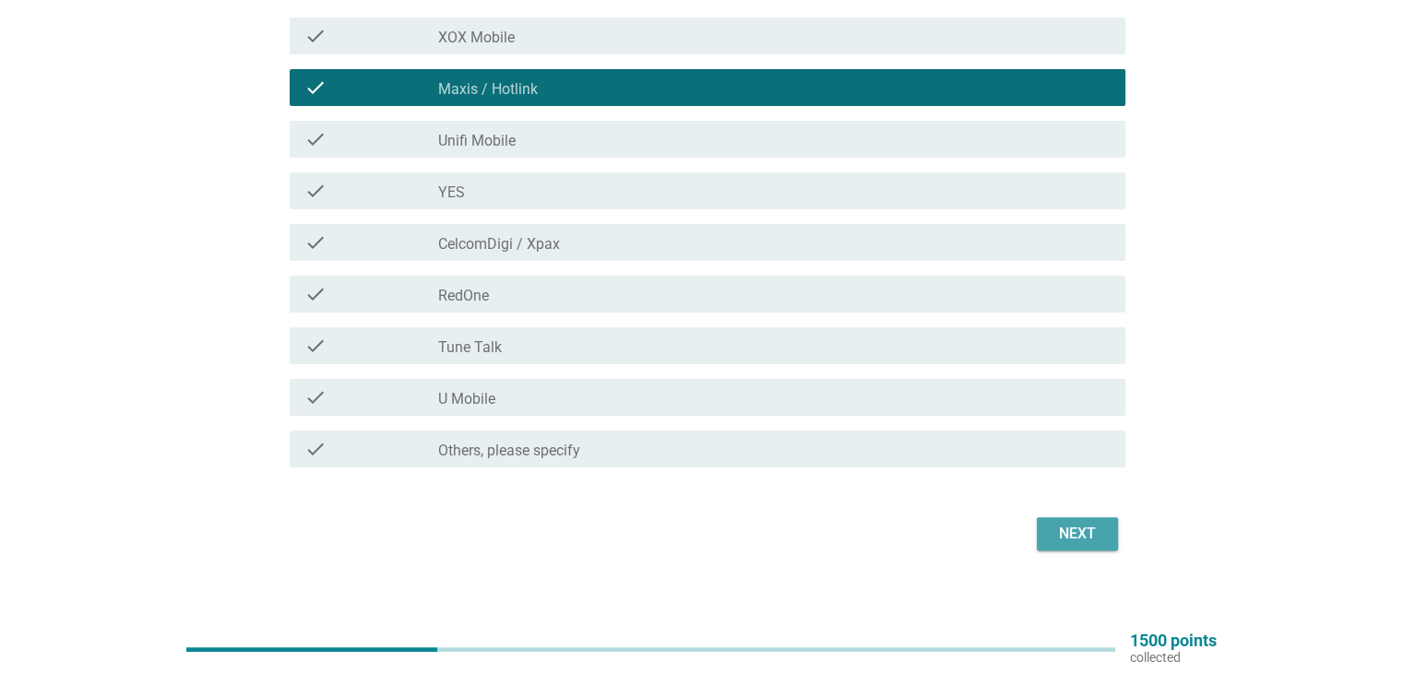
click at [1111, 538] on button "Next" at bounding box center [1077, 533] width 81 height 33
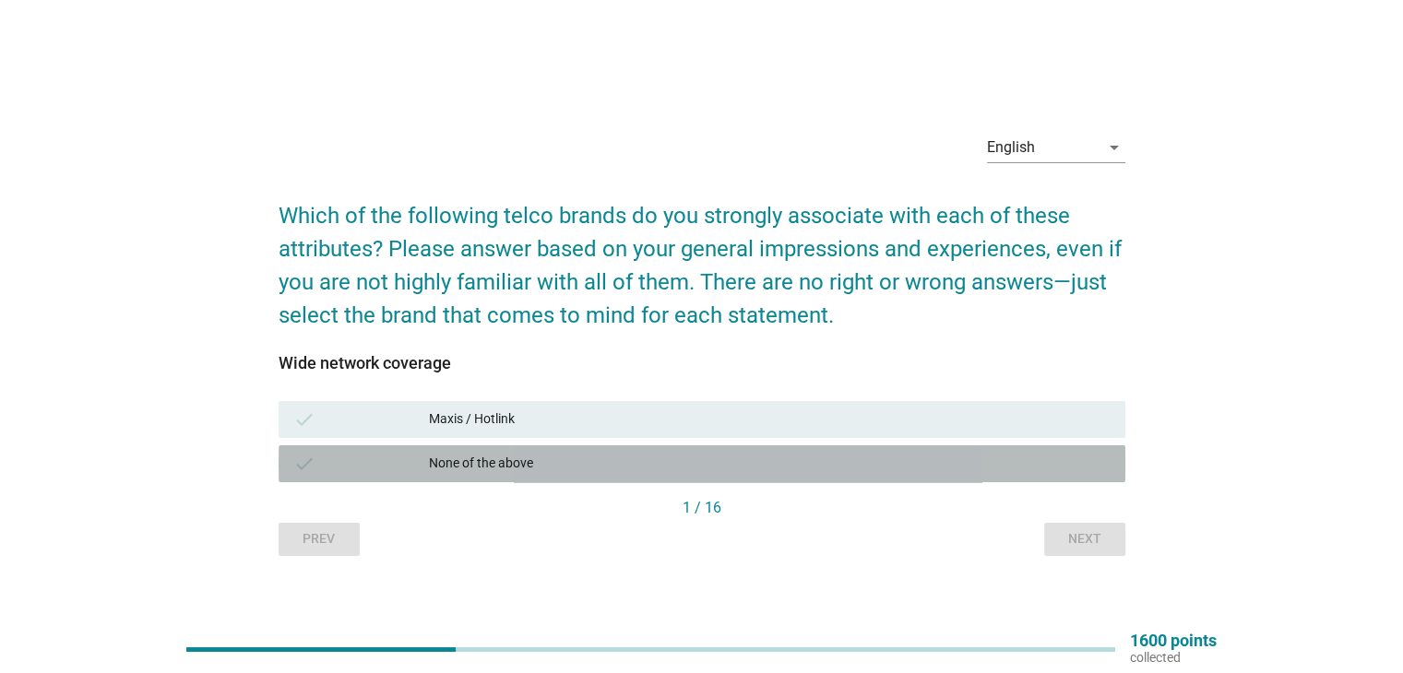
click at [713, 469] on div "None of the above" at bounding box center [769, 464] width 681 height 22
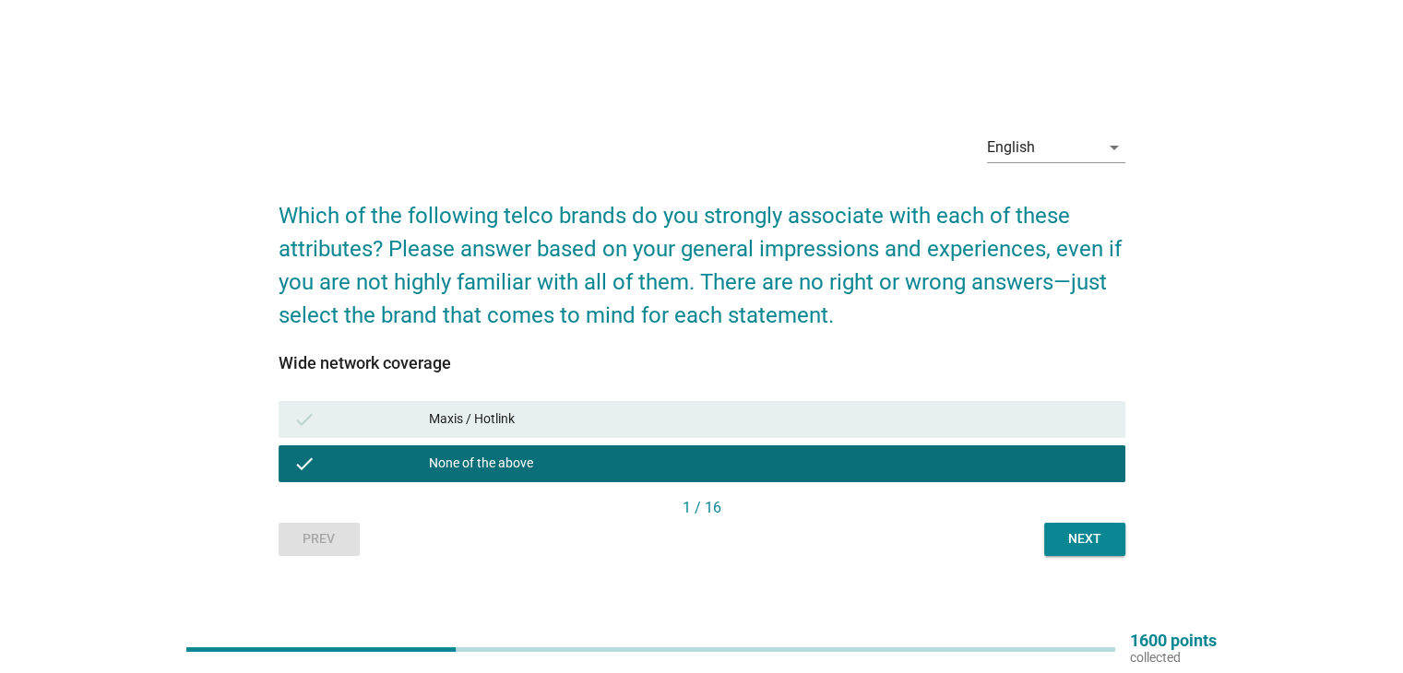
click at [1055, 530] on button "Next" at bounding box center [1084, 539] width 81 height 33
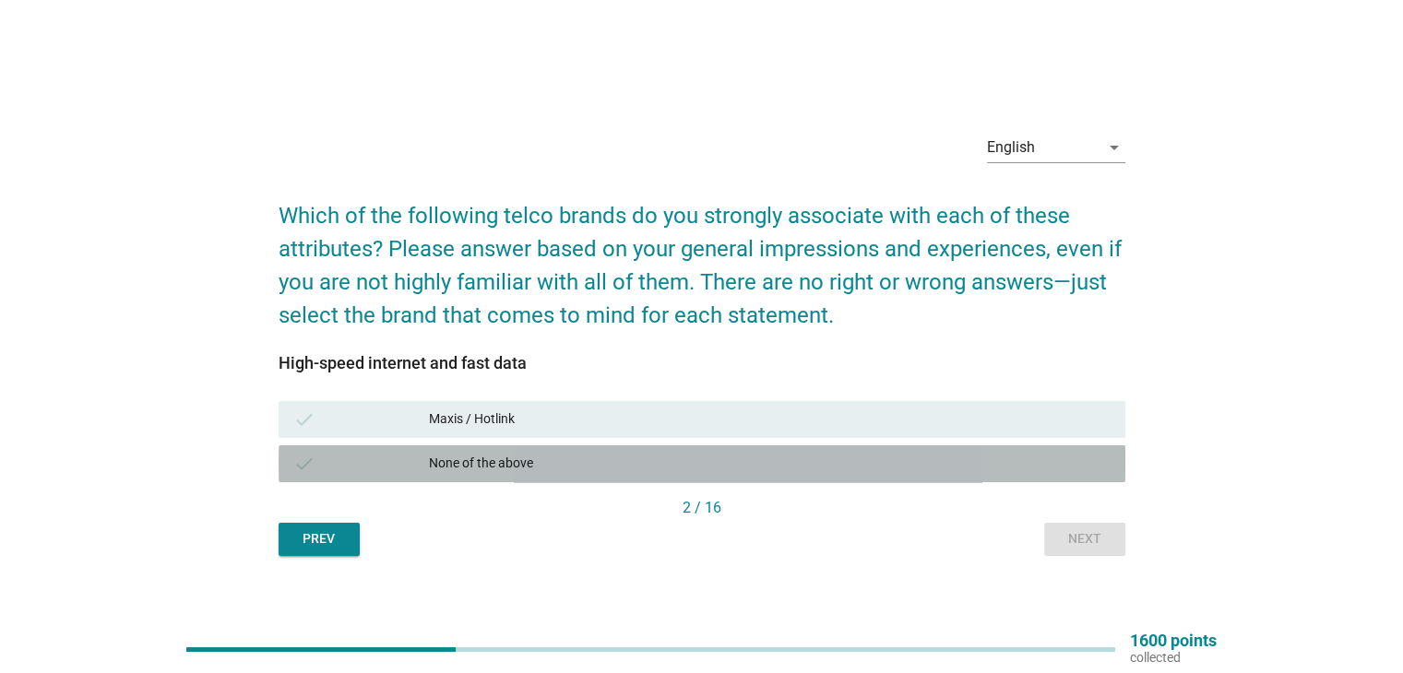
click at [947, 474] on div "check None of the above" at bounding box center [702, 464] width 847 height 37
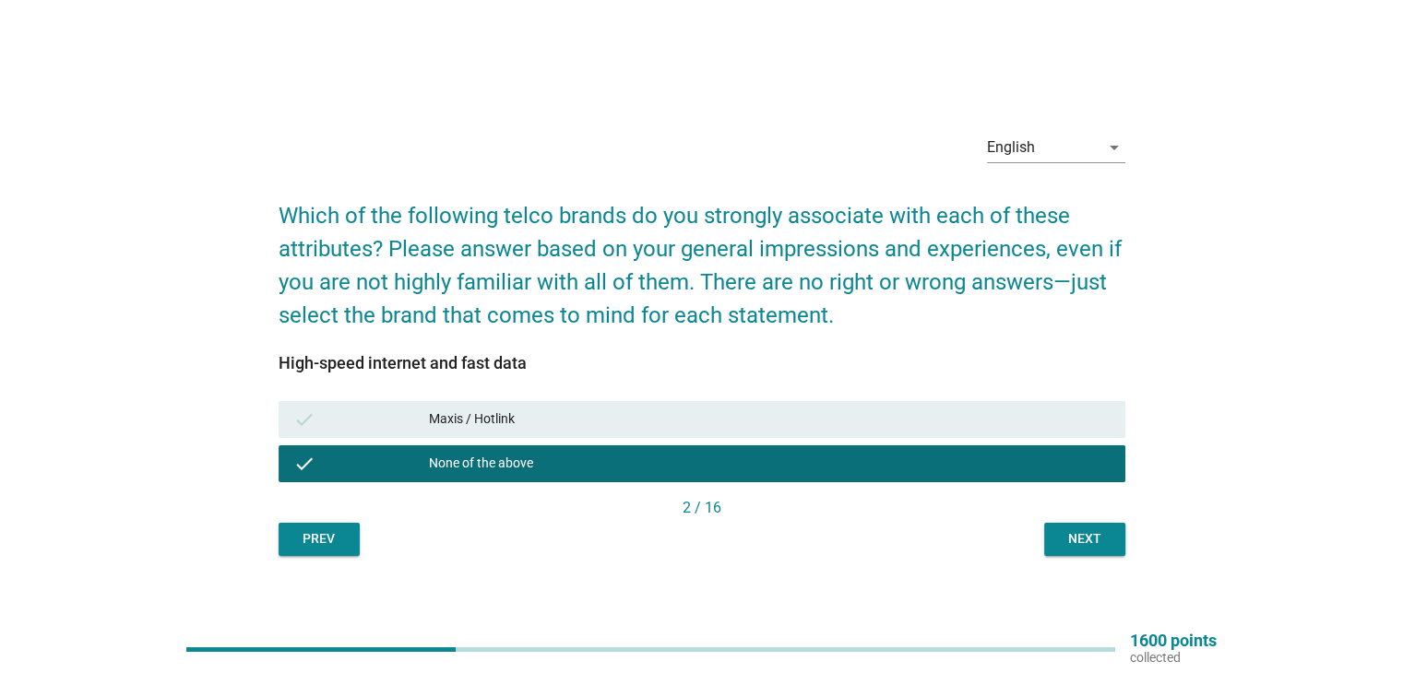
click at [1064, 536] on div "Next" at bounding box center [1085, 538] width 52 height 19
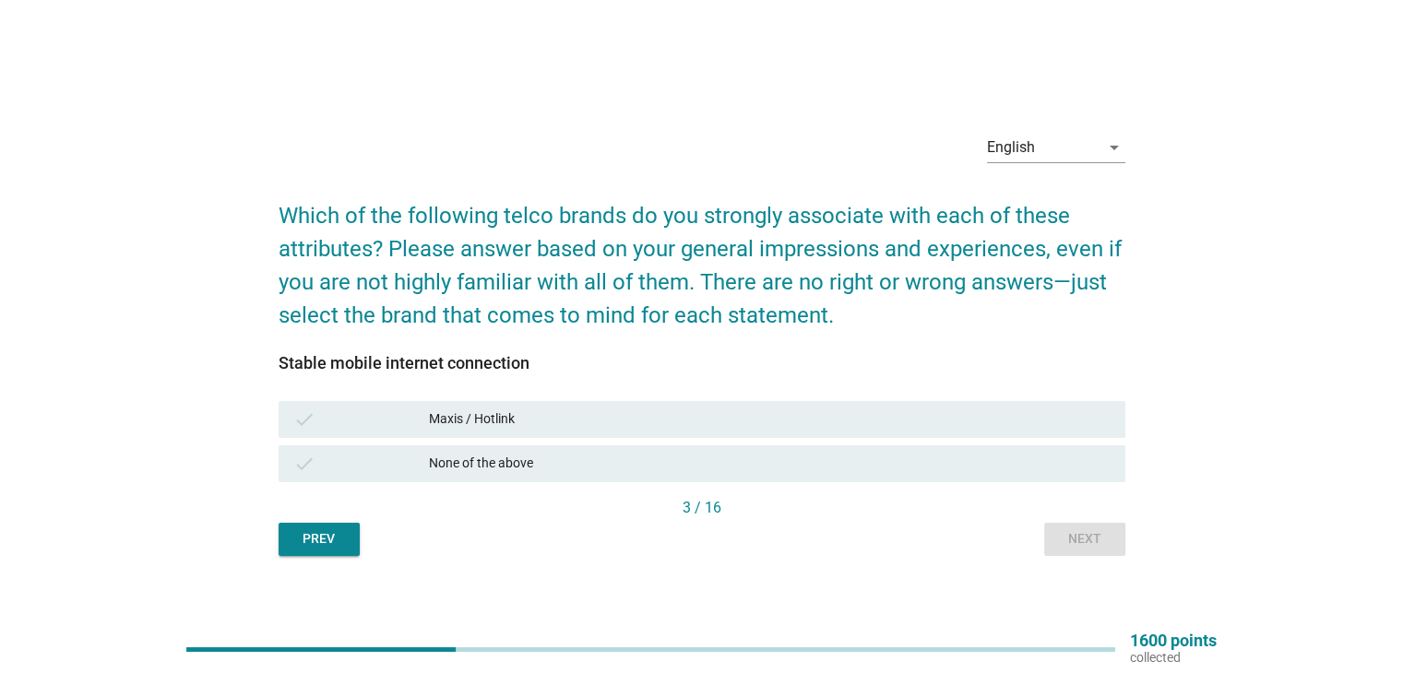
click at [1007, 457] on div "None of the above" at bounding box center [769, 464] width 681 height 22
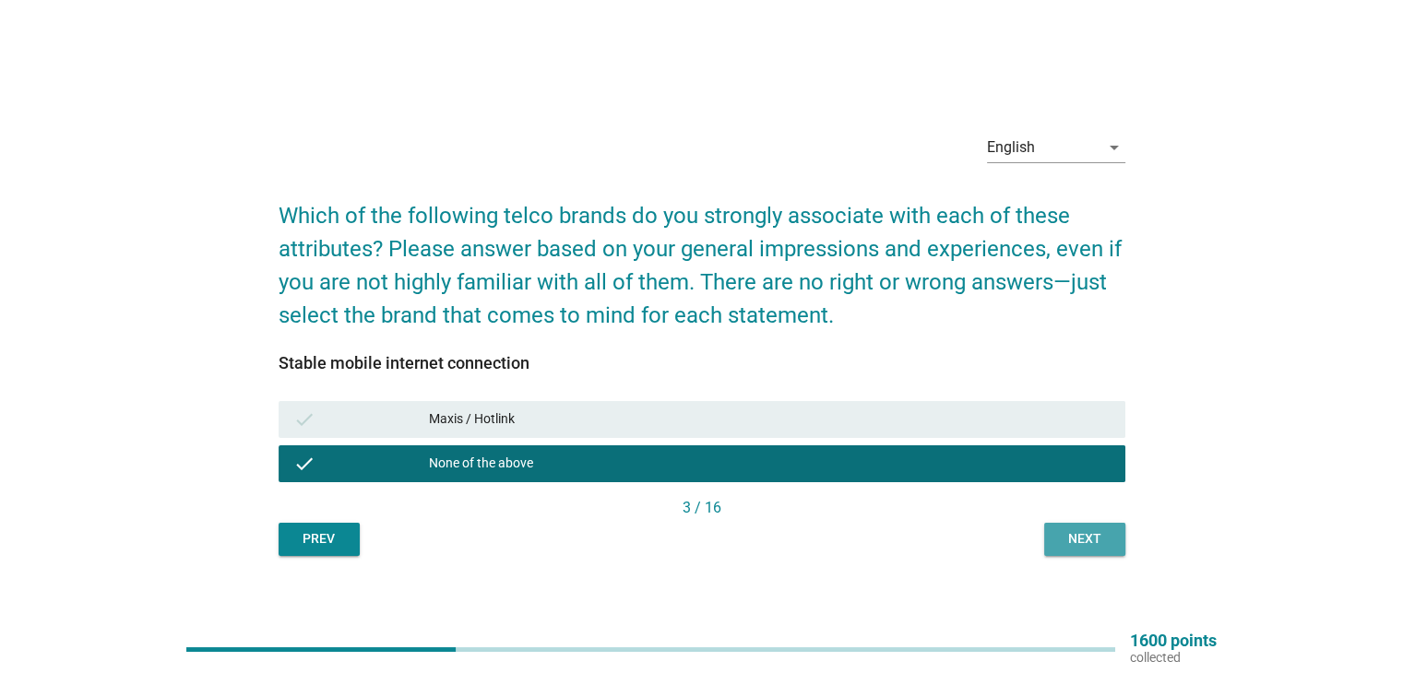
click at [1096, 540] on div "Next" at bounding box center [1085, 538] width 52 height 19
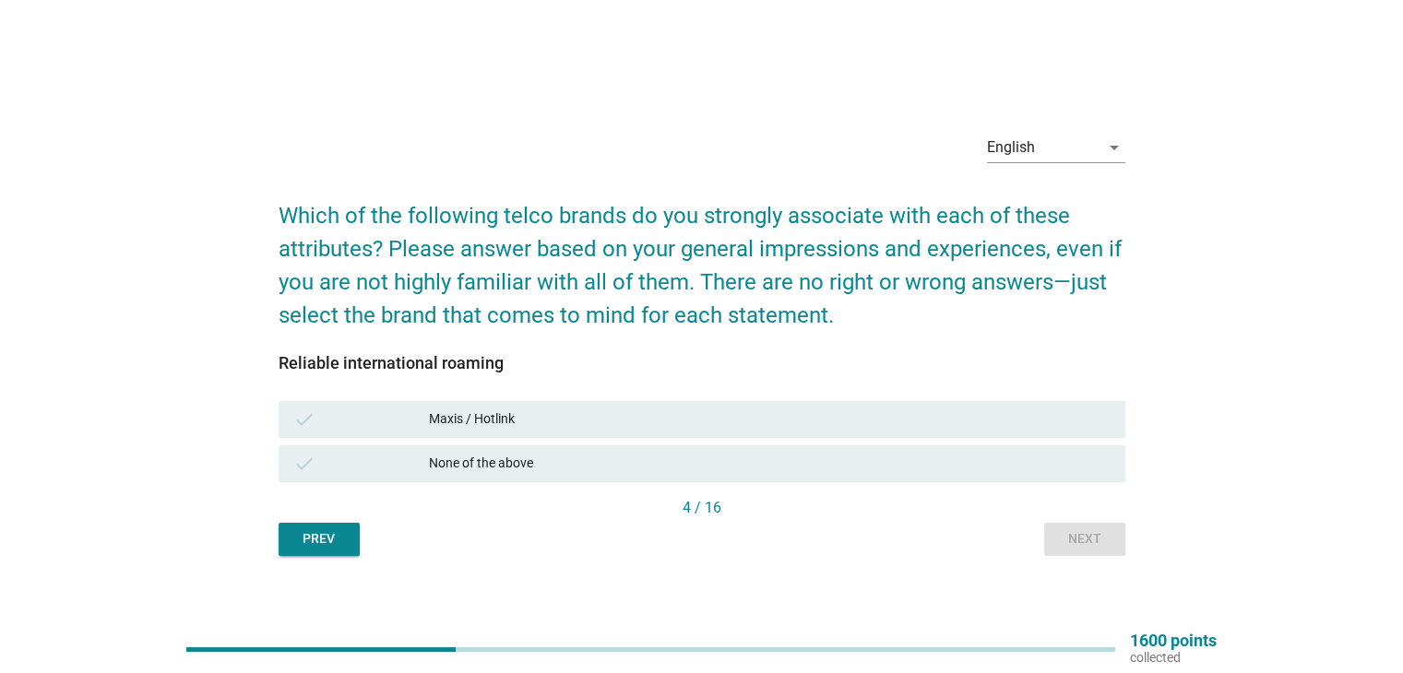
click at [419, 458] on div "check" at bounding box center [361, 464] width 137 height 22
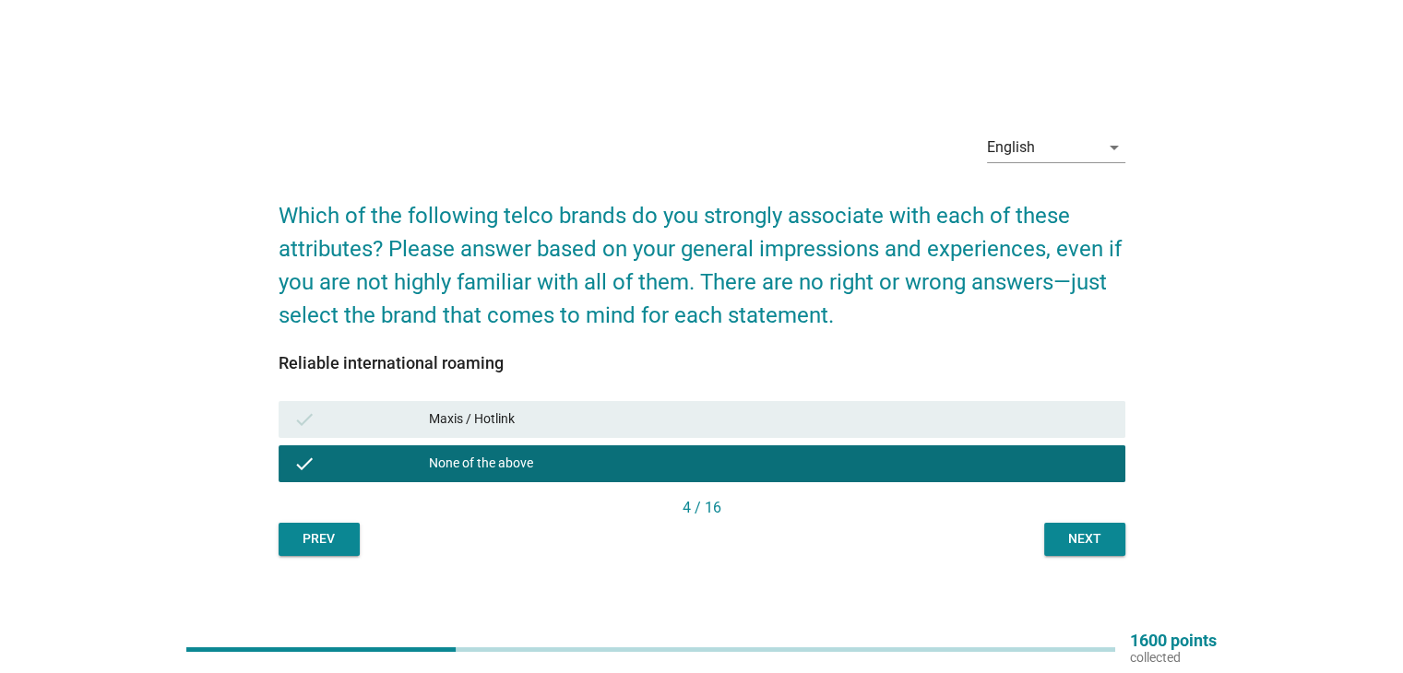
click at [1085, 534] on div "Next" at bounding box center [1085, 538] width 52 height 19
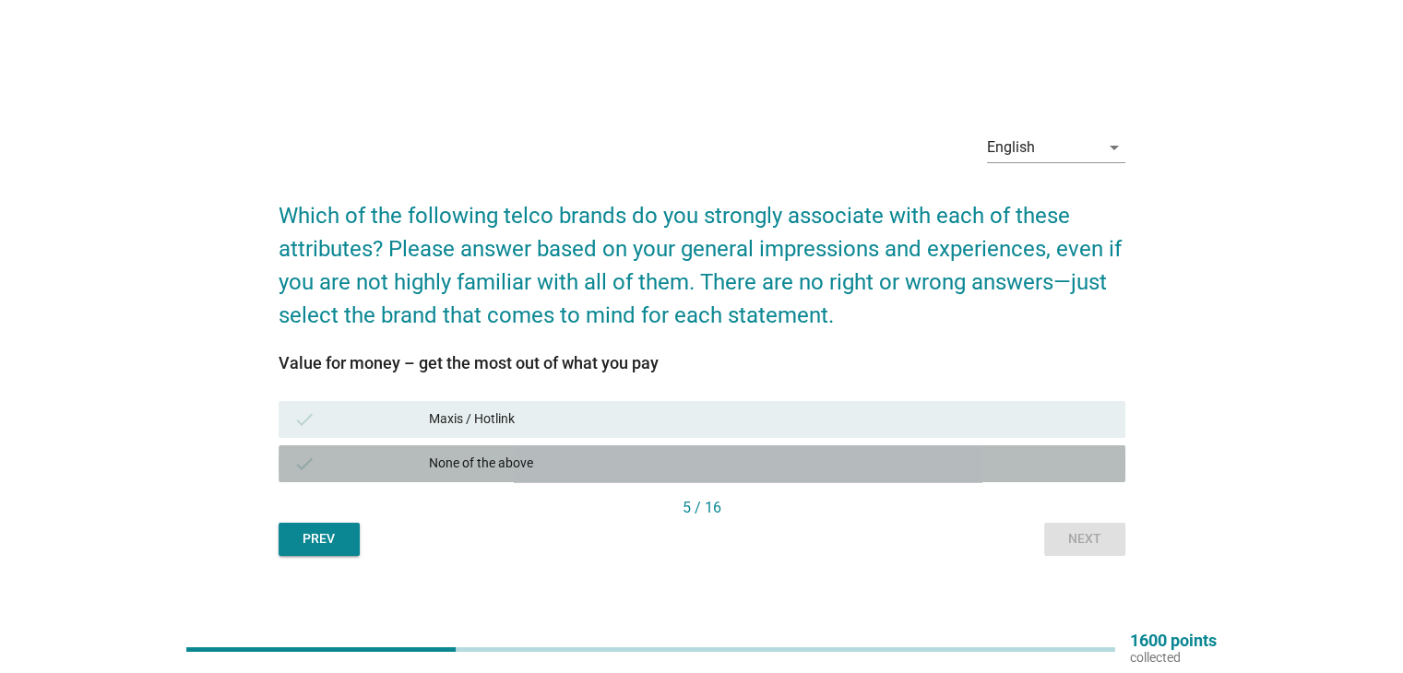
click at [852, 473] on div "None of the above" at bounding box center [769, 464] width 681 height 22
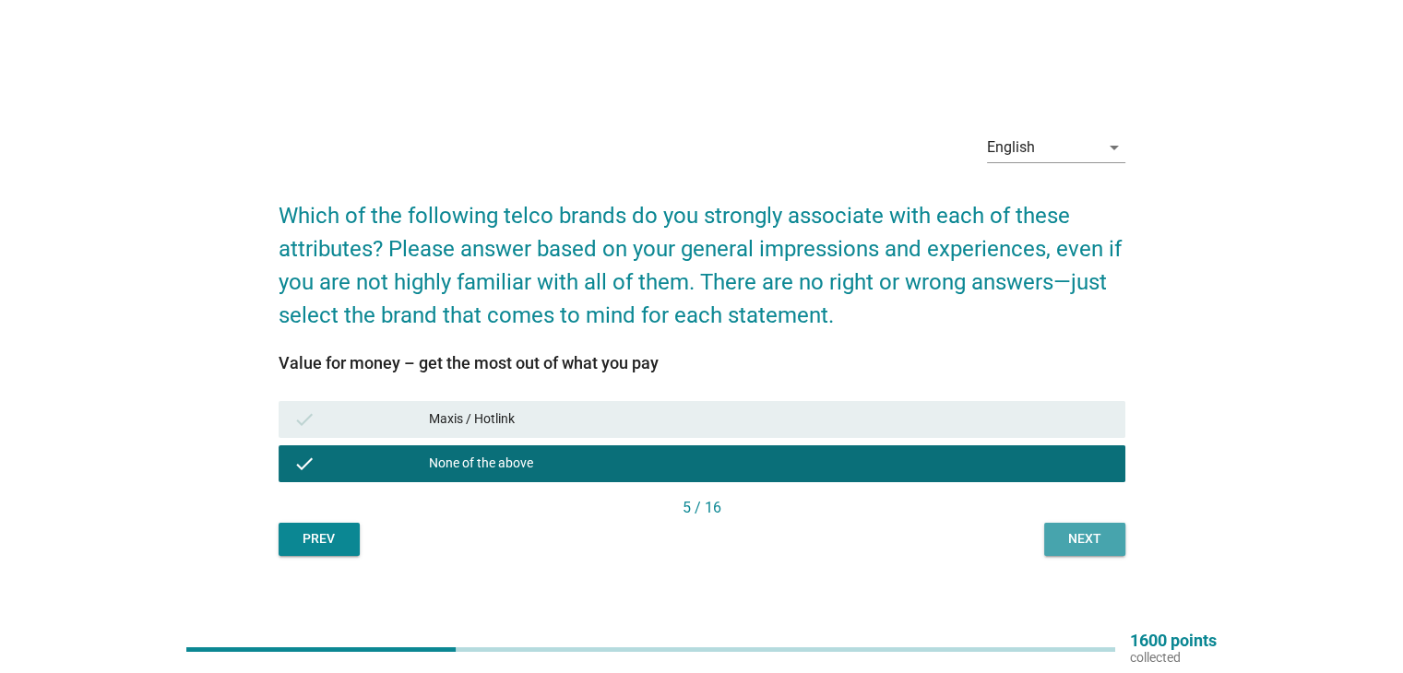
click at [1092, 537] on div "Next" at bounding box center [1085, 538] width 52 height 19
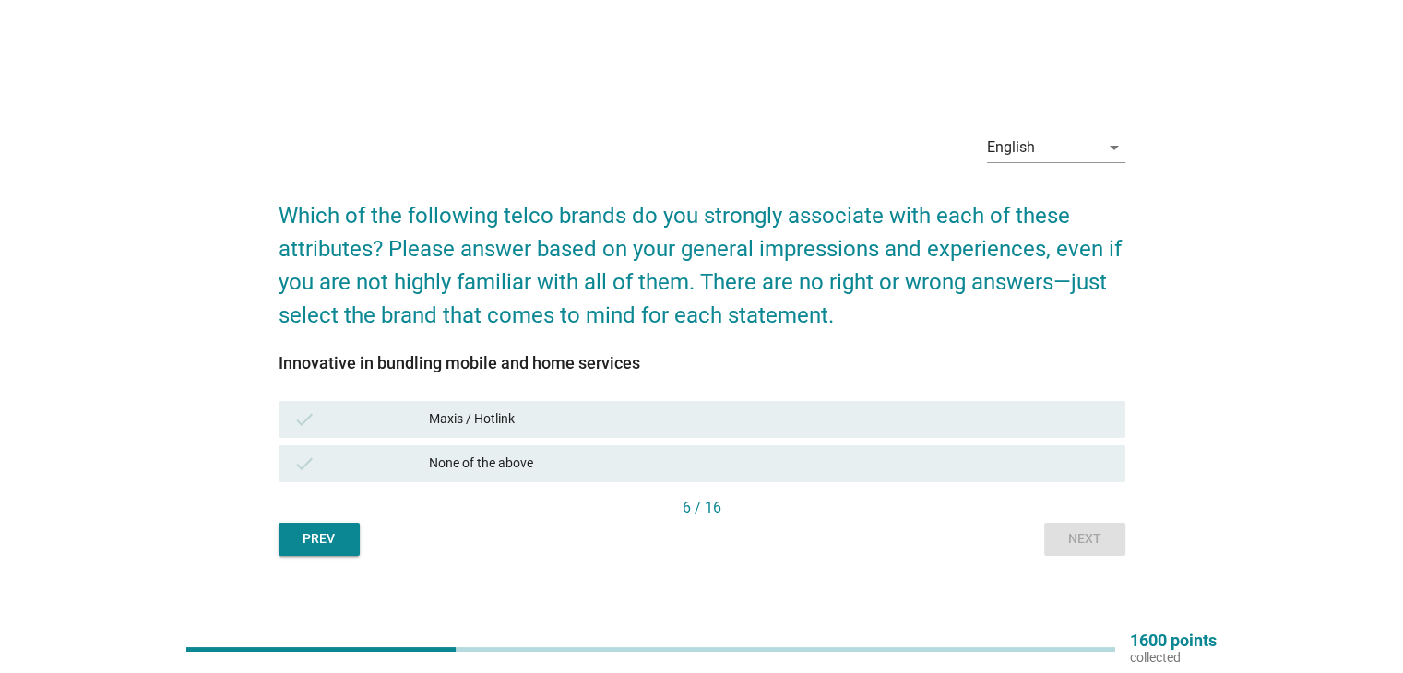
click at [652, 462] on div "None of the above" at bounding box center [769, 464] width 681 height 22
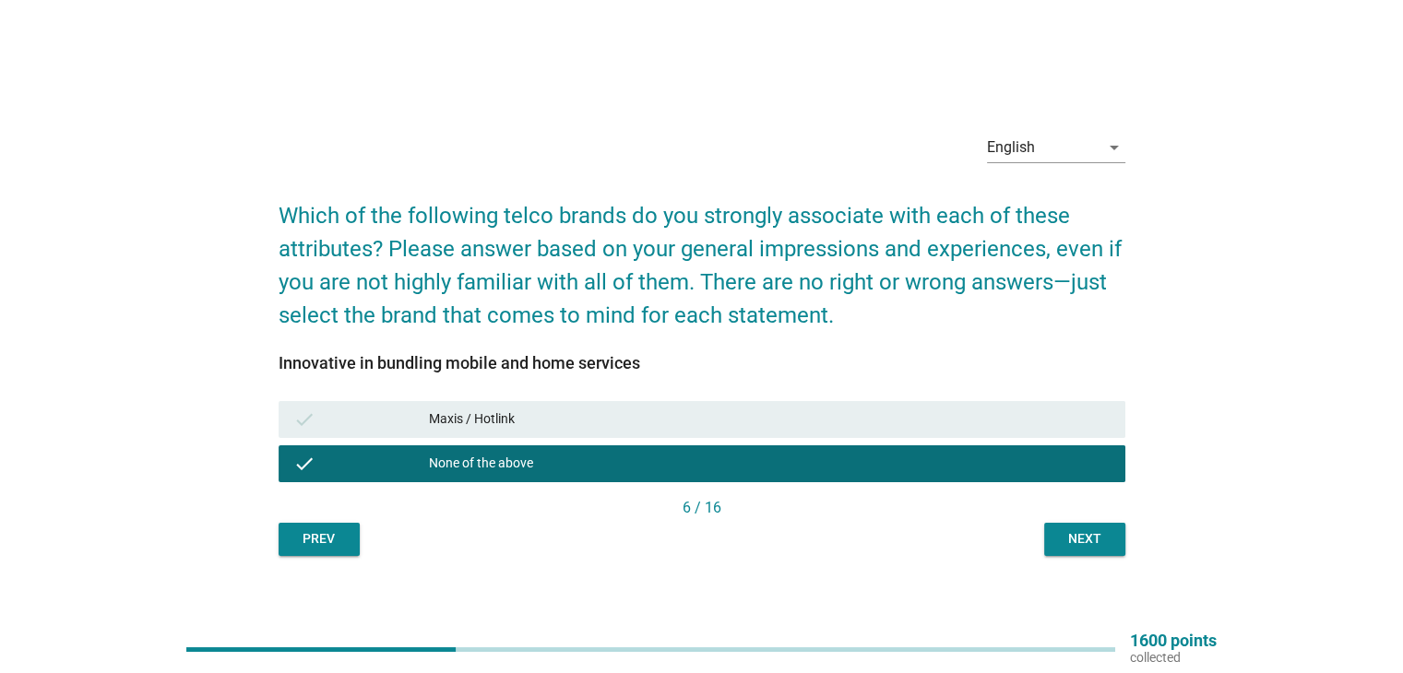
click at [1026, 538] on div "Prev Next" at bounding box center [702, 539] width 847 height 33
click at [1070, 543] on div "Next" at bounding box center [1085, 538] width 52 height 19
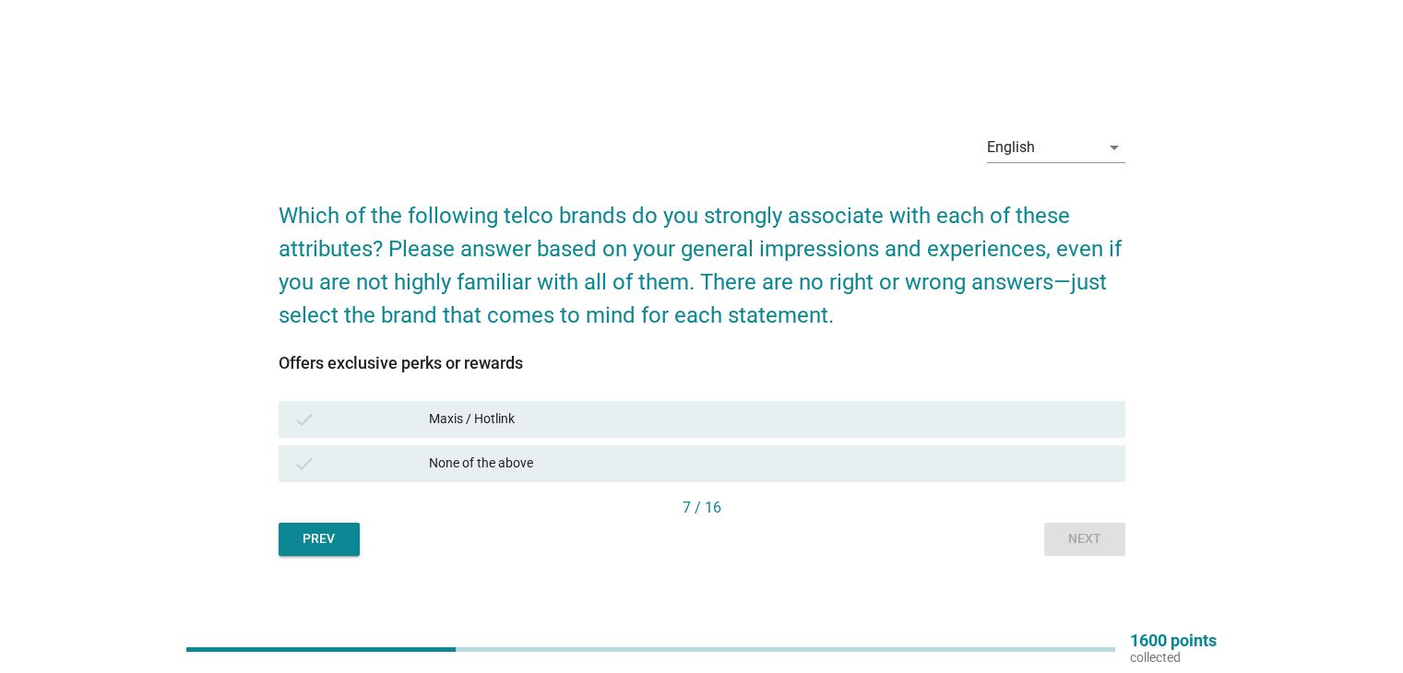
click at [613, 462] on div "None of the above" at bounding box center [769, 464] width 681 height 22
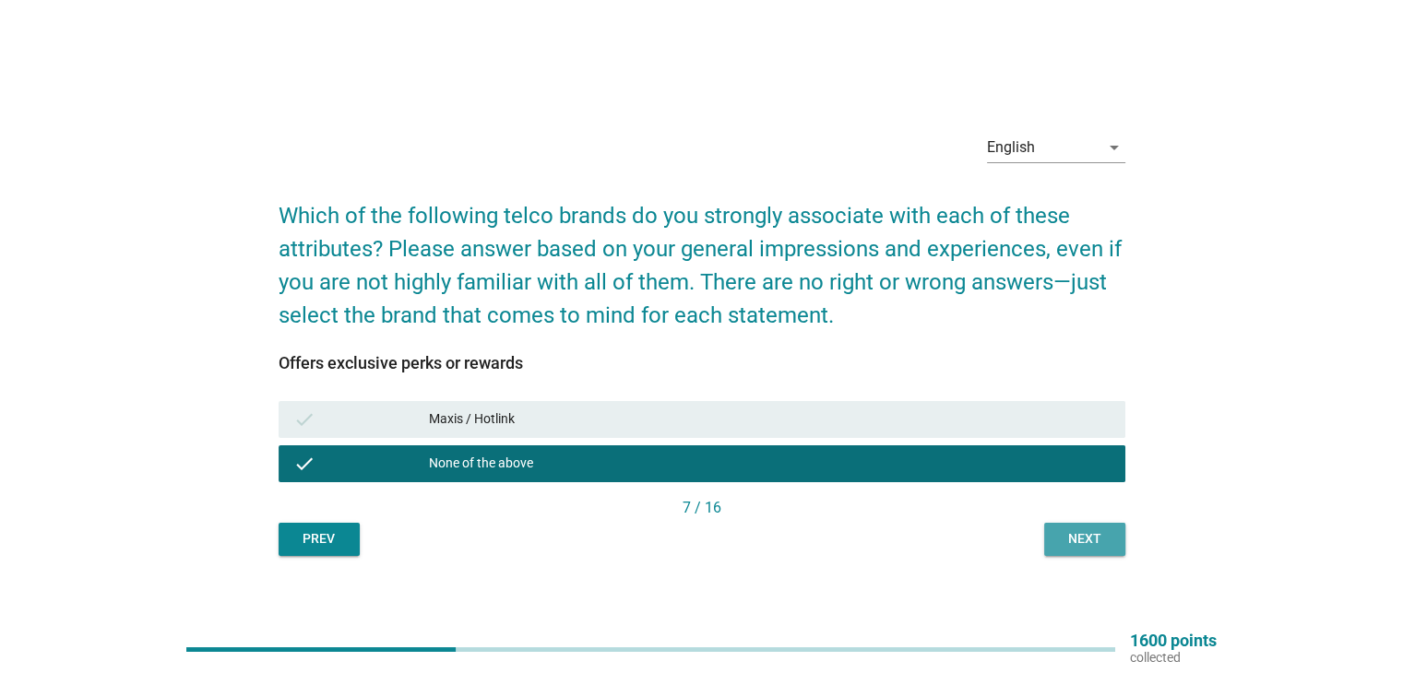
click at [1110, 543] on div "Next" at bounding box center [1085, 538] width 52 height 19
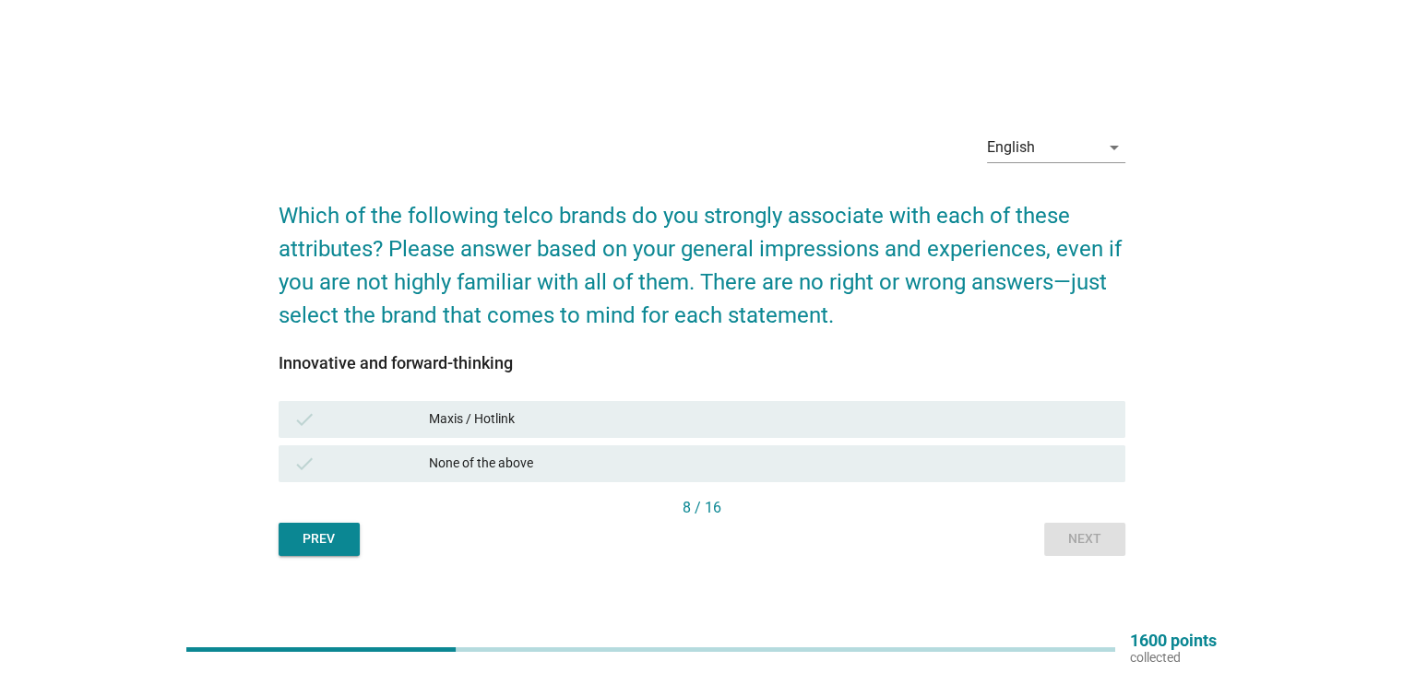
click at [706, 432] on div "check Maxis / Hotlink" at bounding box center [702, 419] width 847 height 37
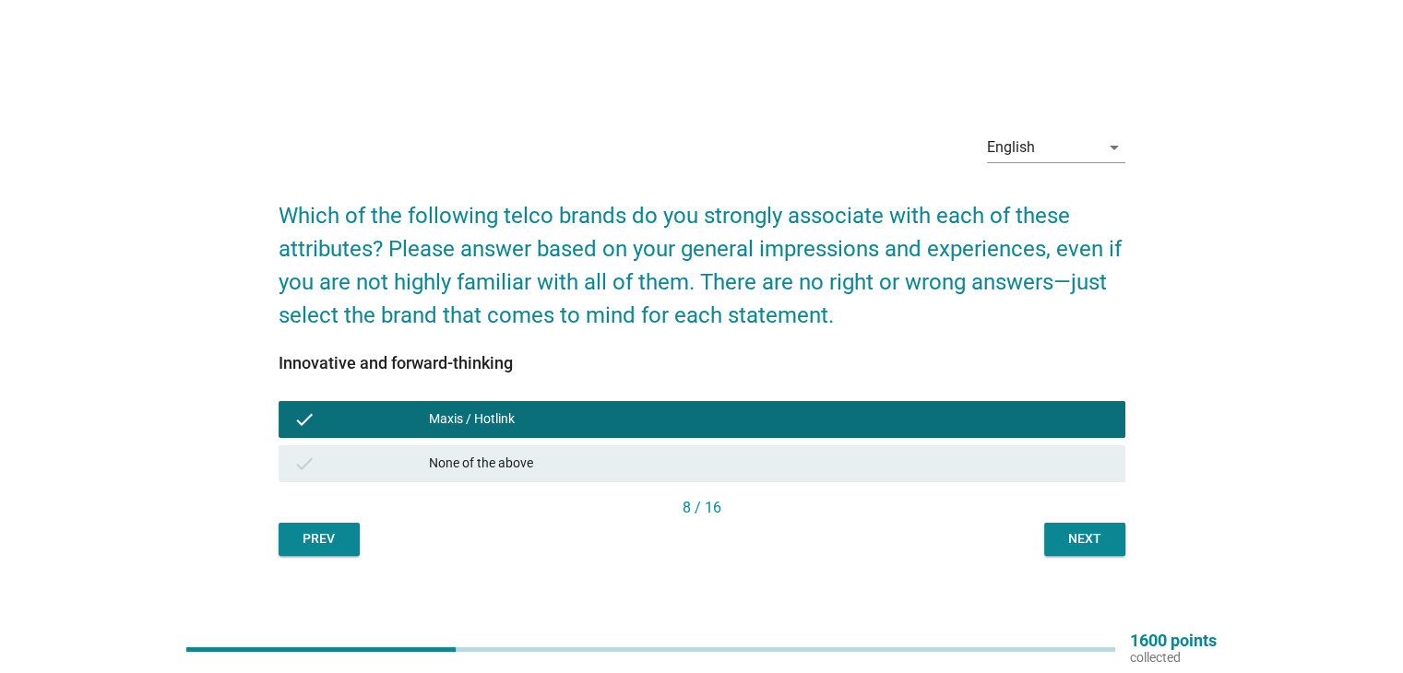
click at [1046, 537] on button "Next" at bounding box center [1084, 539] width 81 height 33
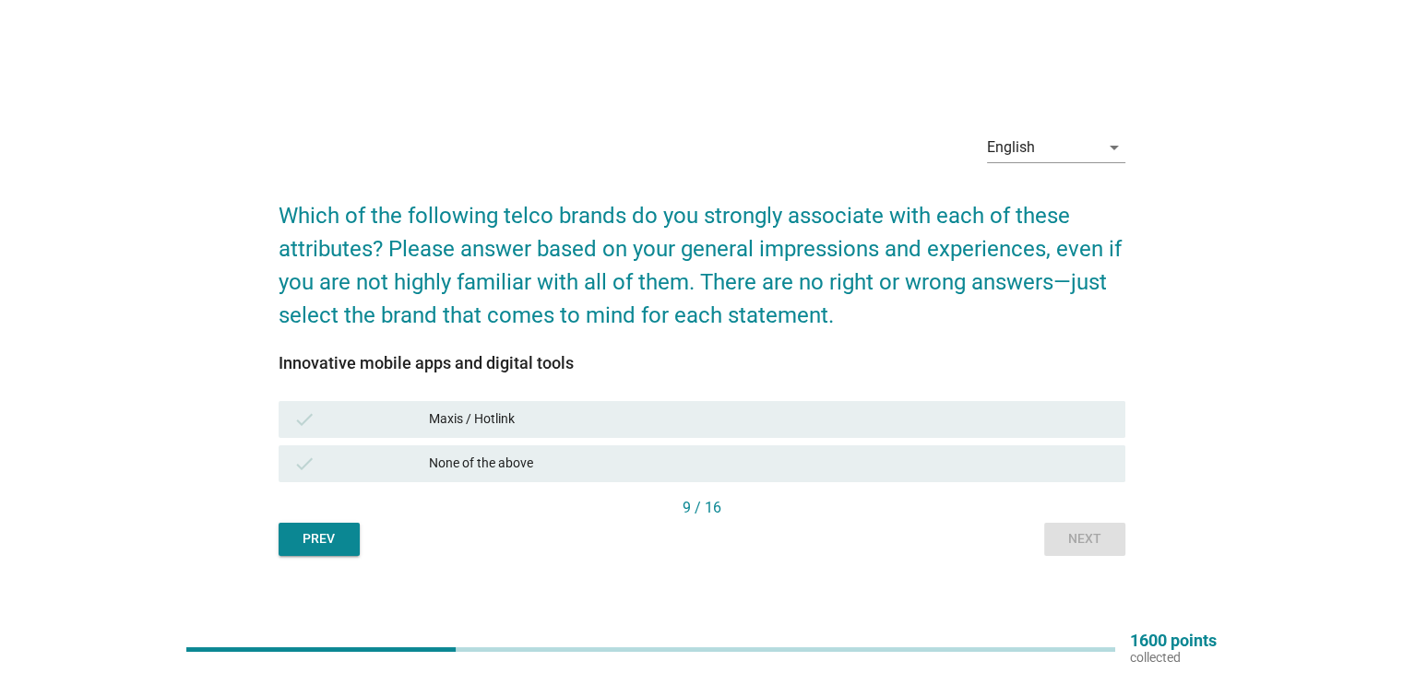
click at [716, 428] on div "Maxis / Hotlink" at bounding box center [769, 420] width 681 height 22
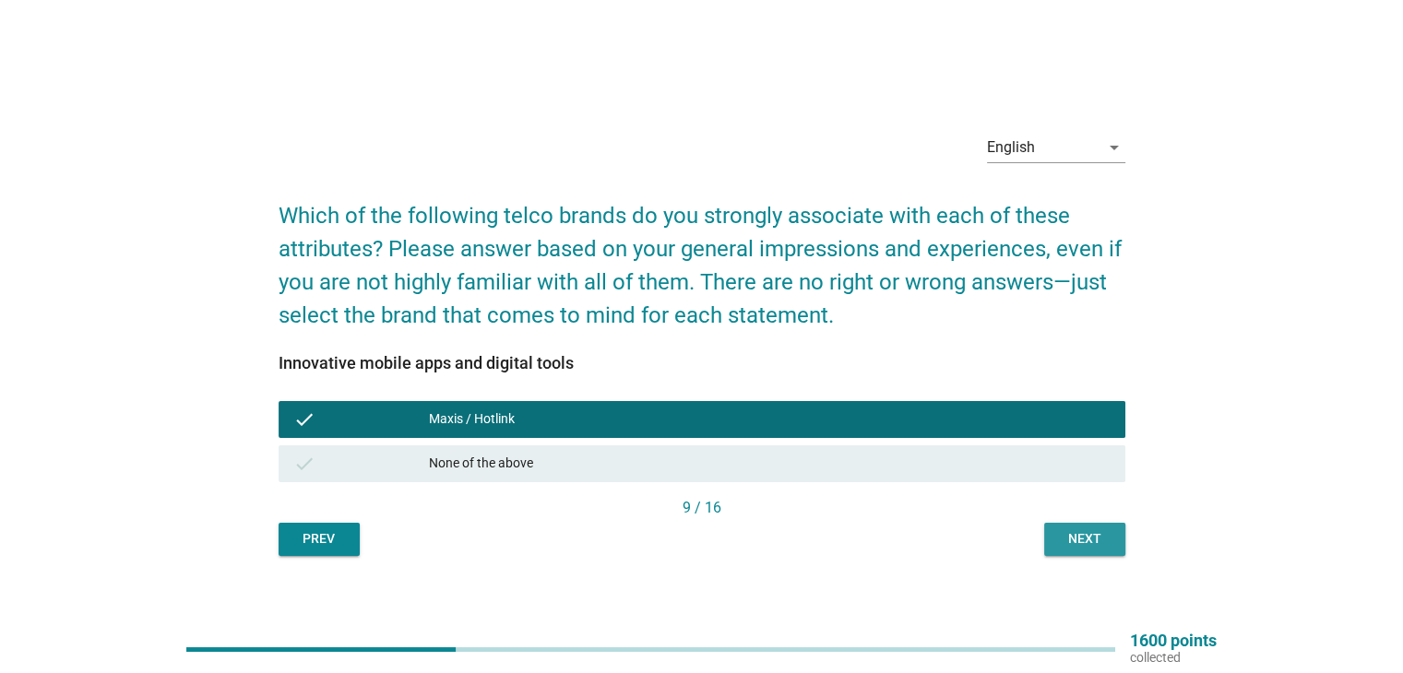
click at [1067, 532] on div "Next" at bounding box center [1085, 538] width 52 height 19
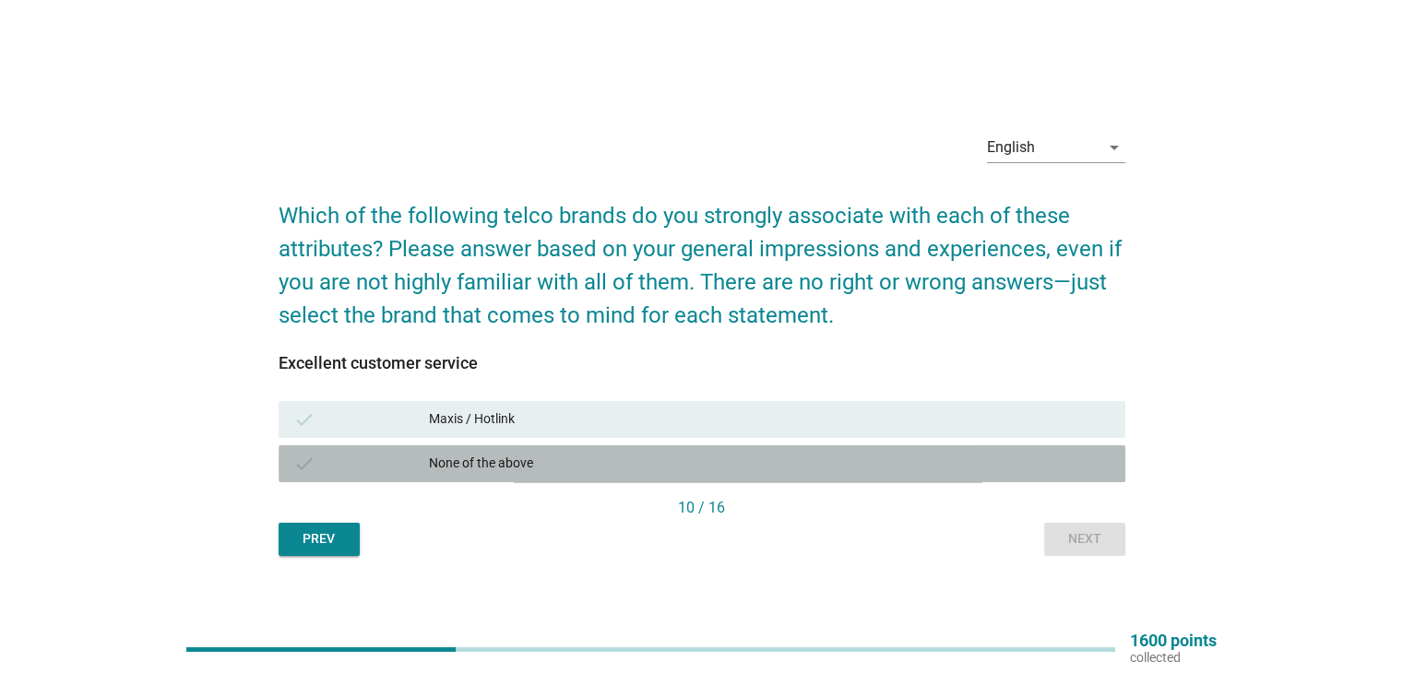
click at [741, 463] on div "None of the above" at bounding box center [769, 464] width 681 height 22
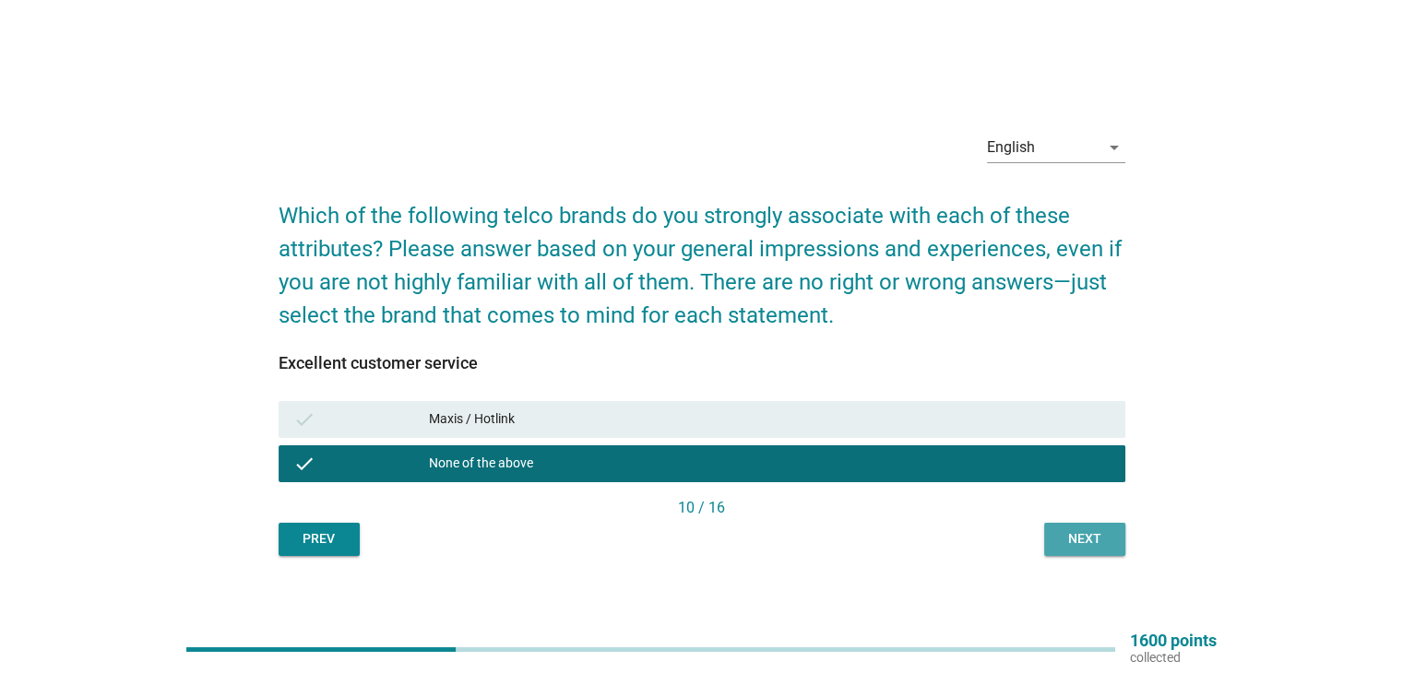
click at [1100, 536] on div "Next" at bounding box center [1085, 538] width 52 height 19
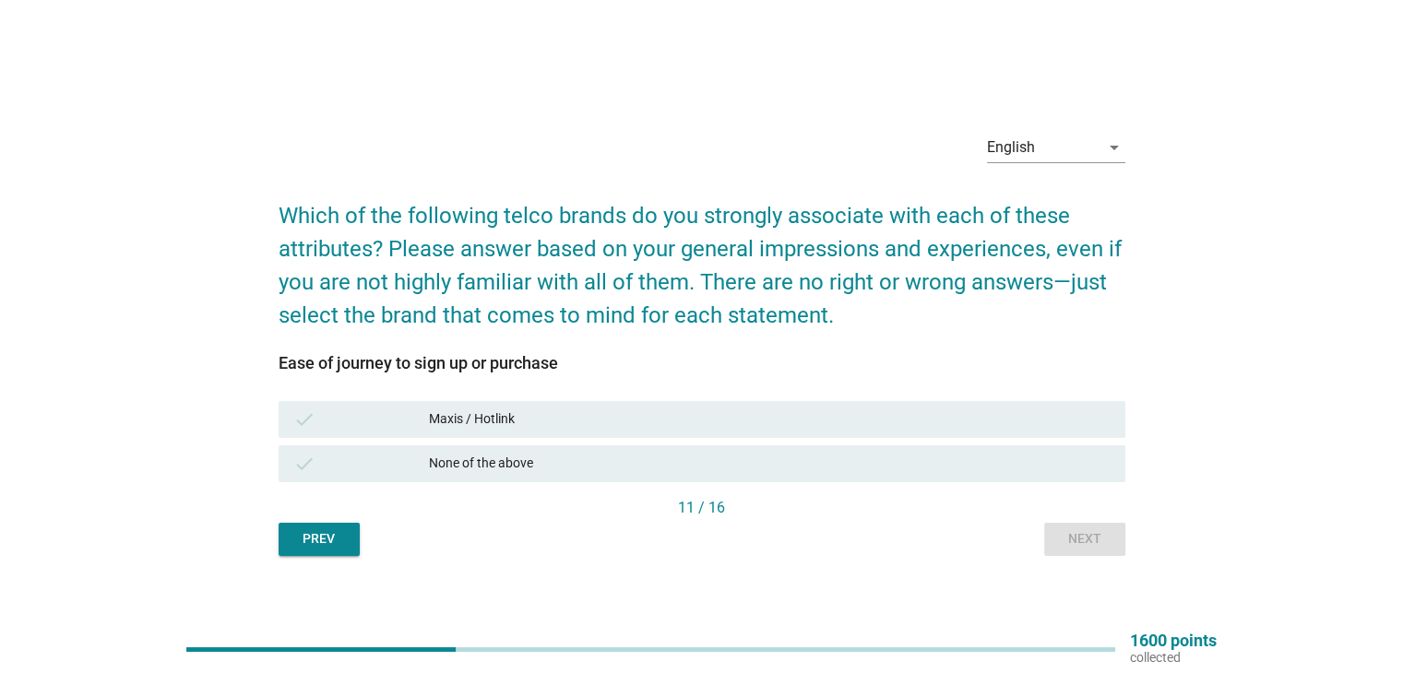
click at [942, 475] on div "check None of the above" at bounding box center [702, 464] width 847 height 37
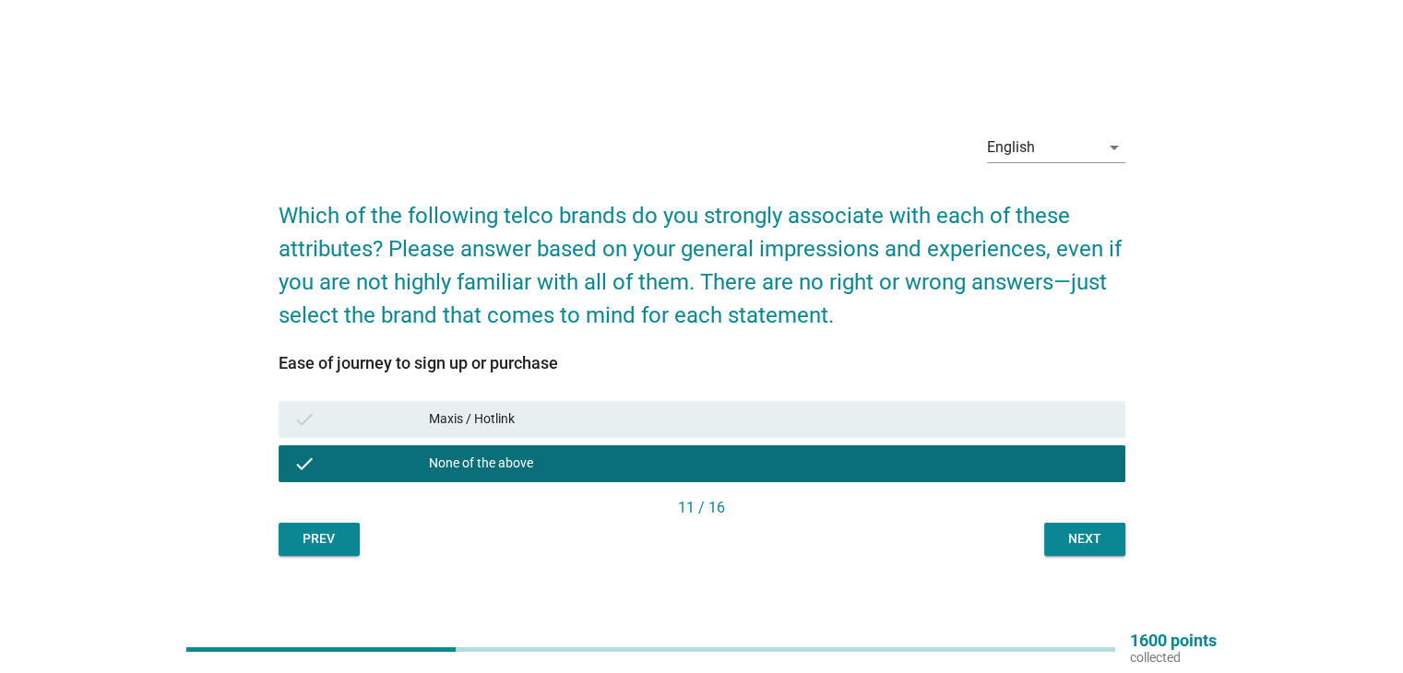
click at [1081, 536] on div "Next" at bounding box center [1085, 538] width 52 height 19
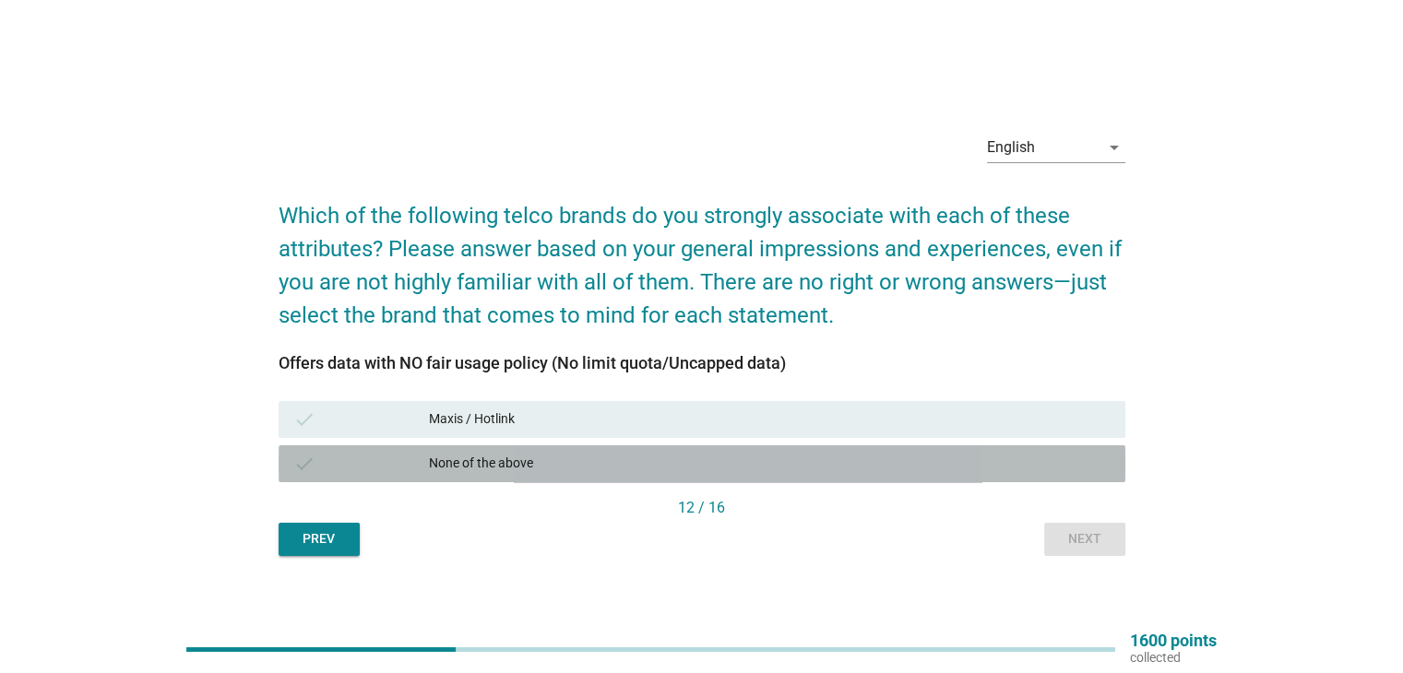
click at [856, 473] on div "None of the above" at bounding box center [769, 464] width 681 height 22
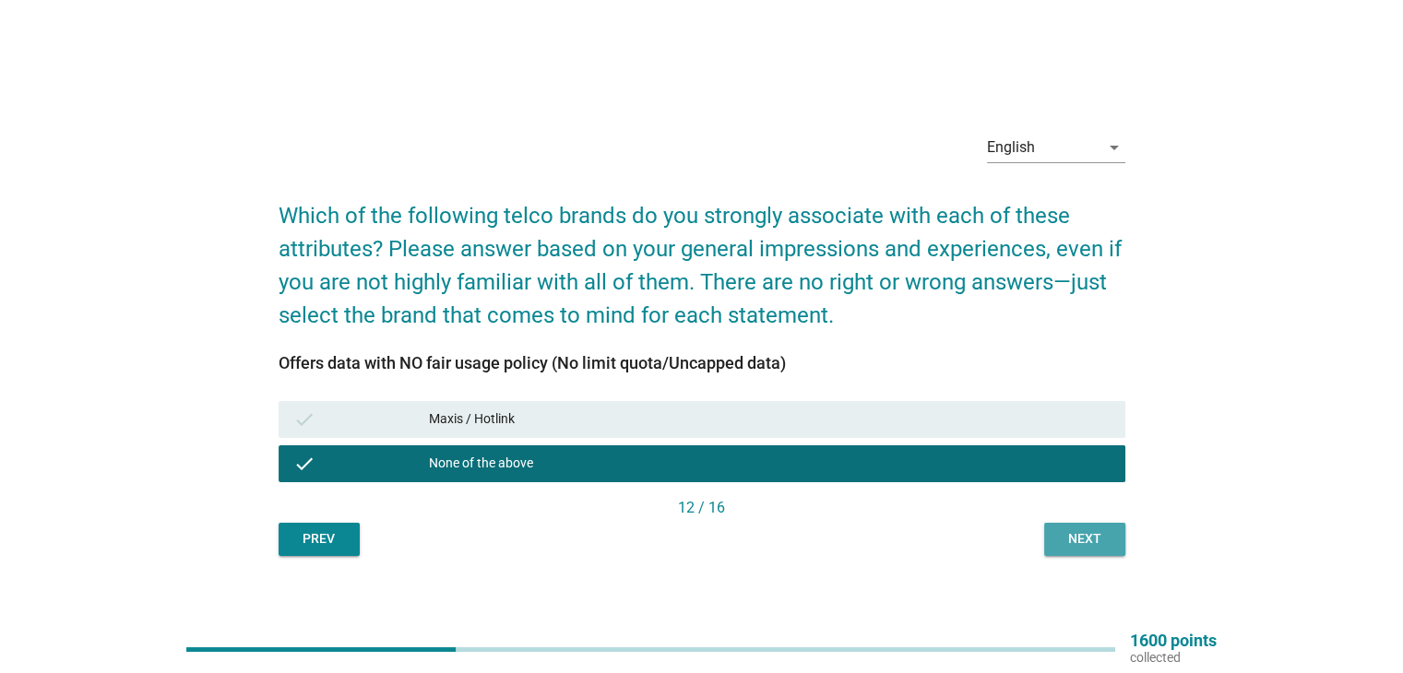
click at [1116, 540] on button "Next" at bounding box center [1084, 539] width 81 height 33
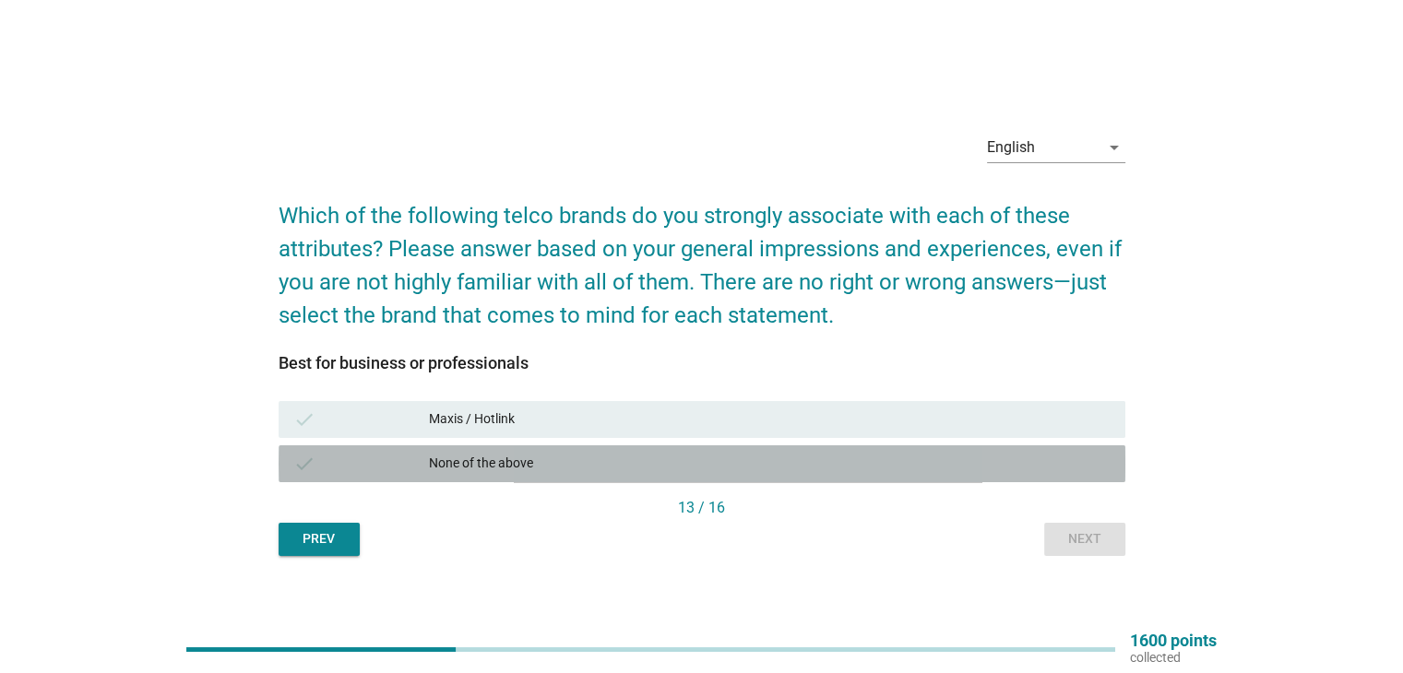
click at [879, 464] on div "None of the above" at bounding box center [769, 464] width 681 height 22
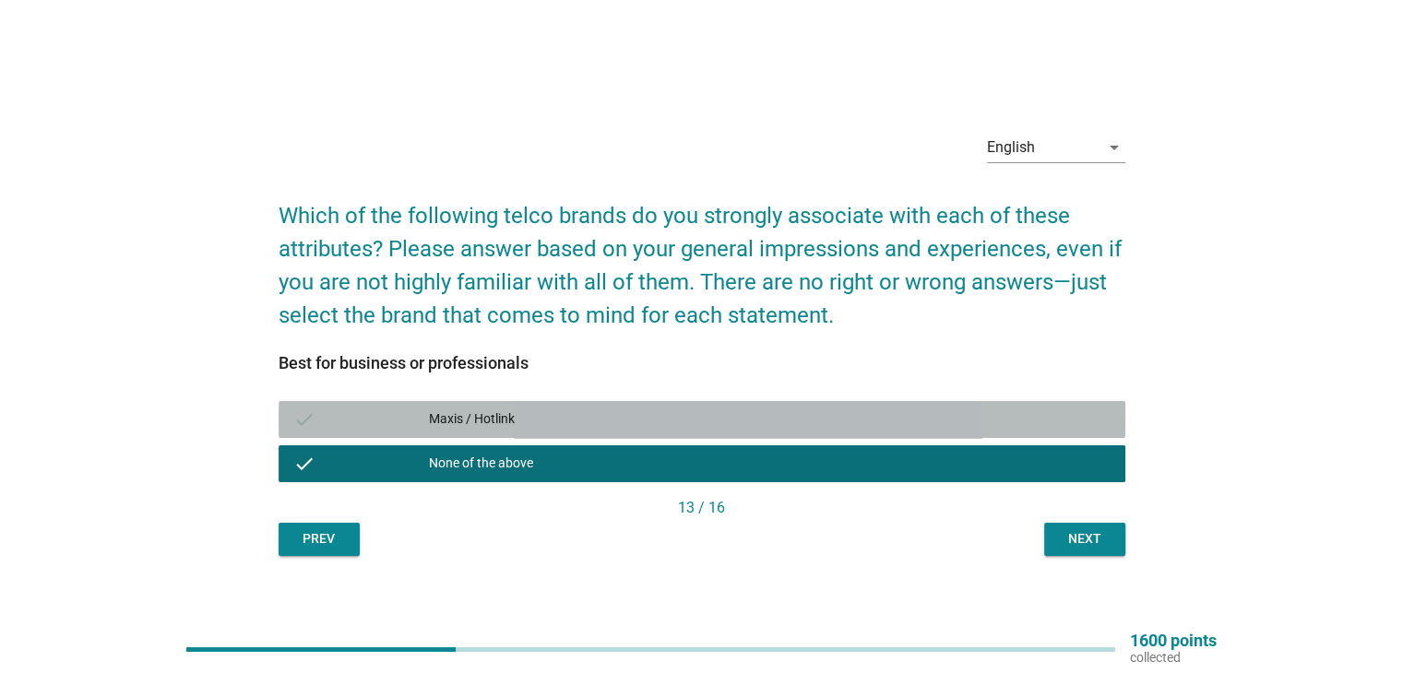
click at [886, 424] on div "Maxis / Hotlink" at bounding box center [769, 420] width 681 height 22
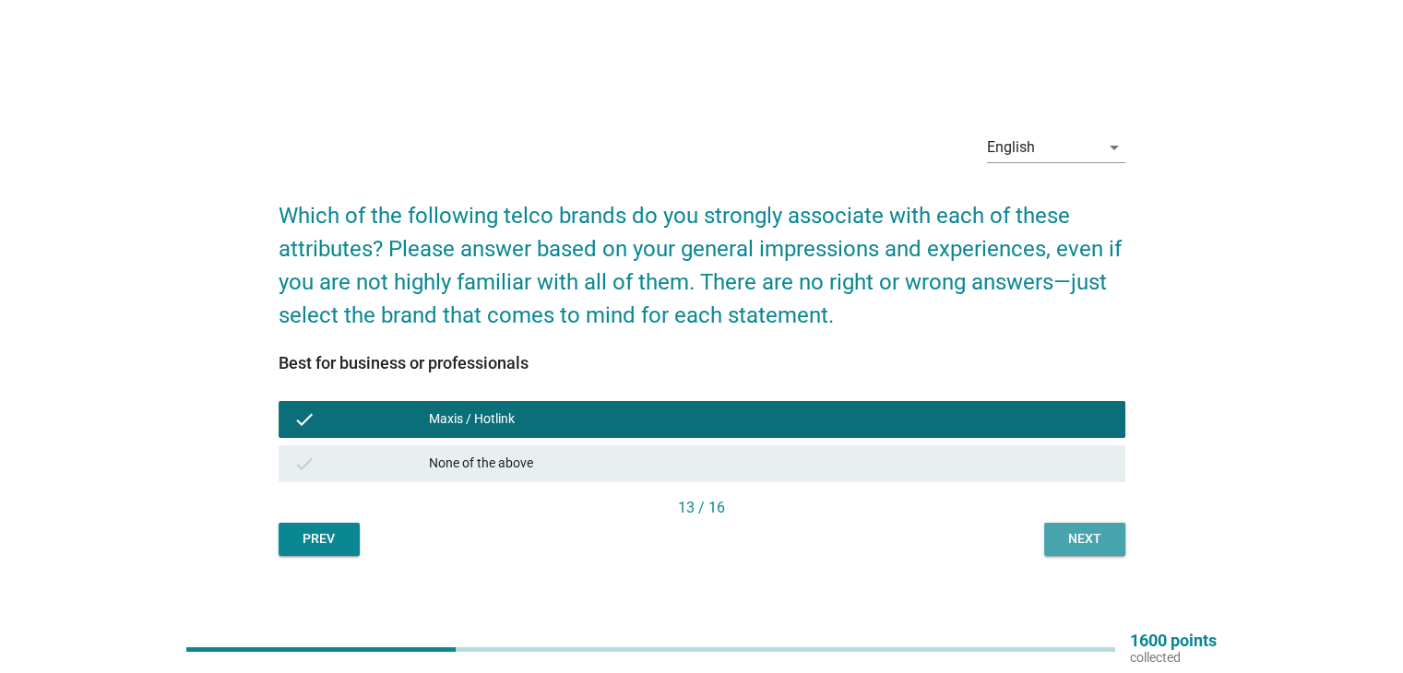
click at [1077, 541] on div "Next" at bounding box center [1085, 538] width 52 height 19
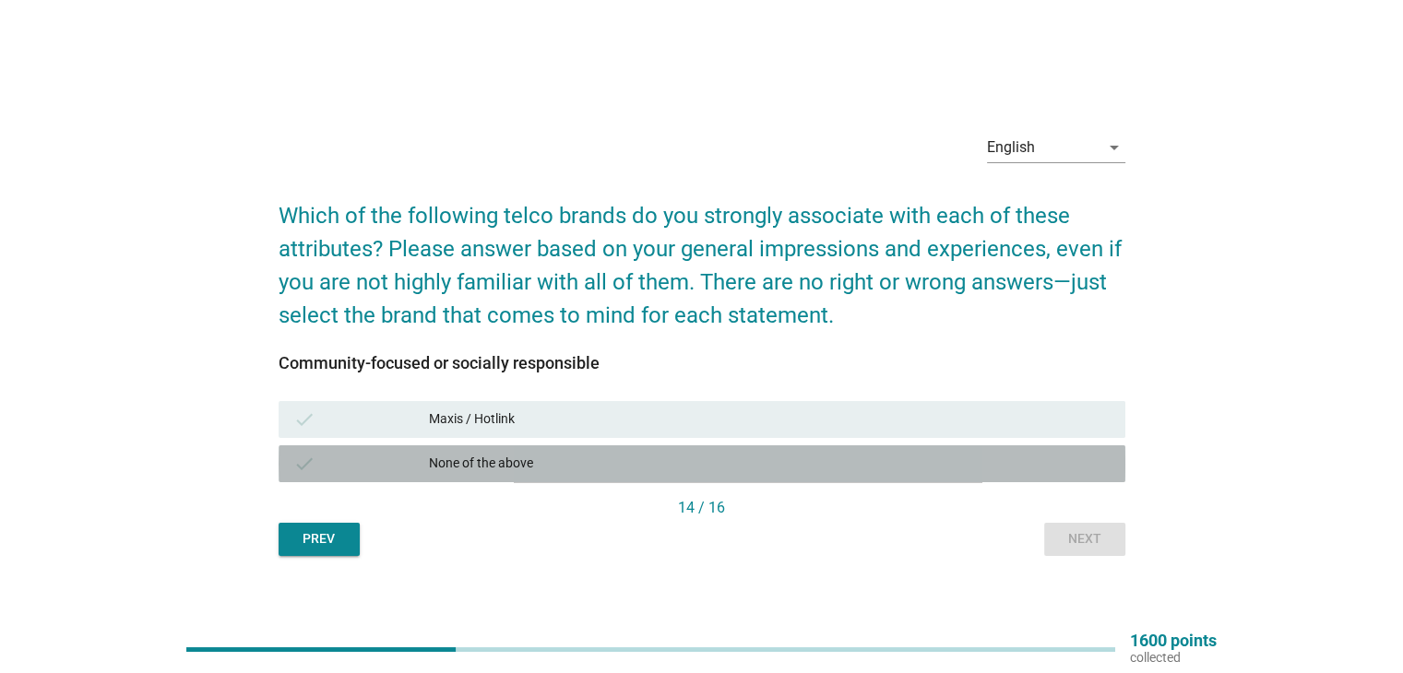
click at [631, 447] on div "check None of the above" at bounding box center [702, 464] width 847 height 37
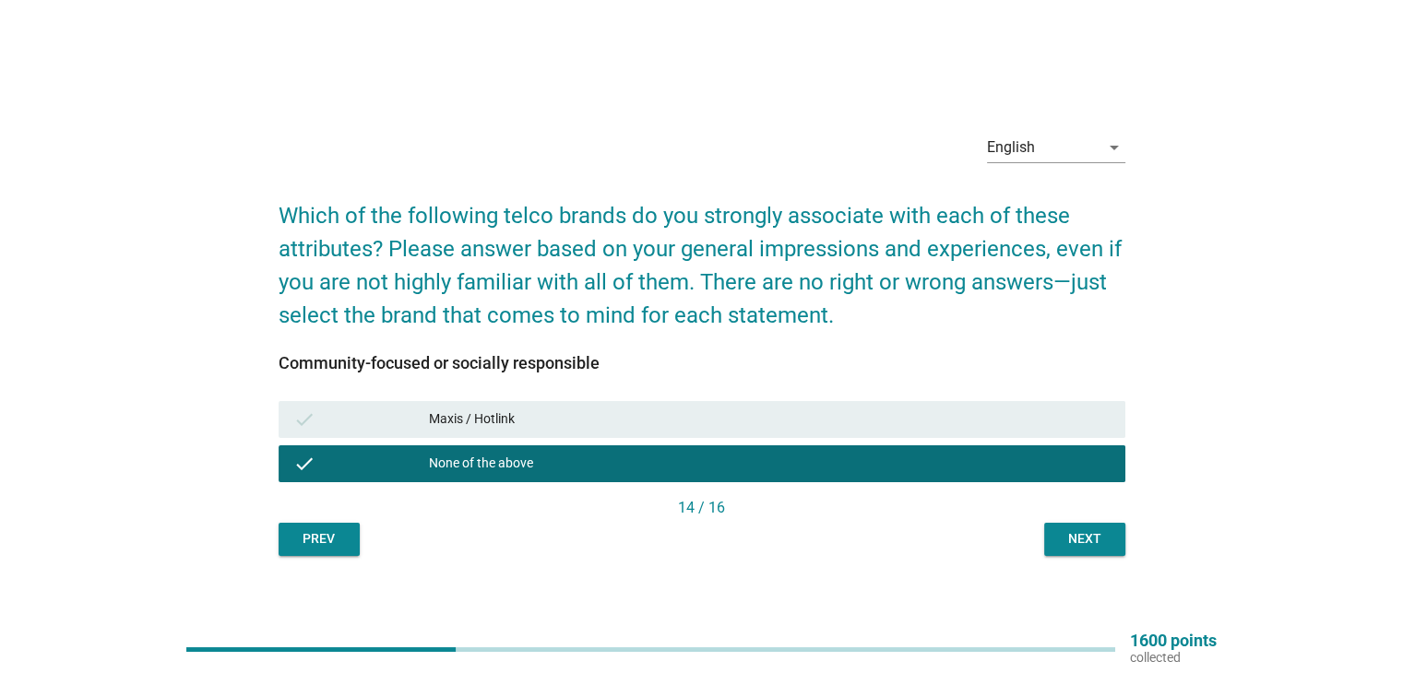
click at [1072, 529] on div "Next" at bounding box center [1085, 538] width 52 height 19
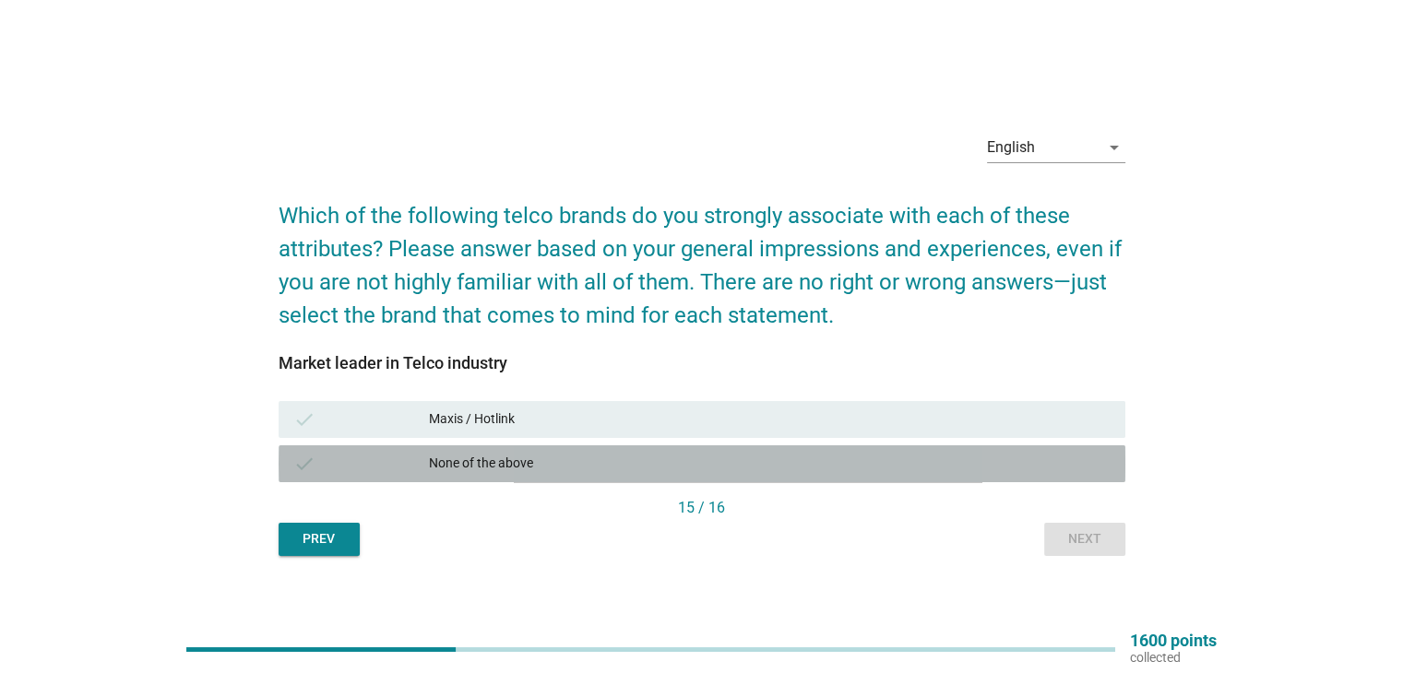
click at [826, 470] on div "None of the above" at bounding box center [769, 464] width 681 height 22
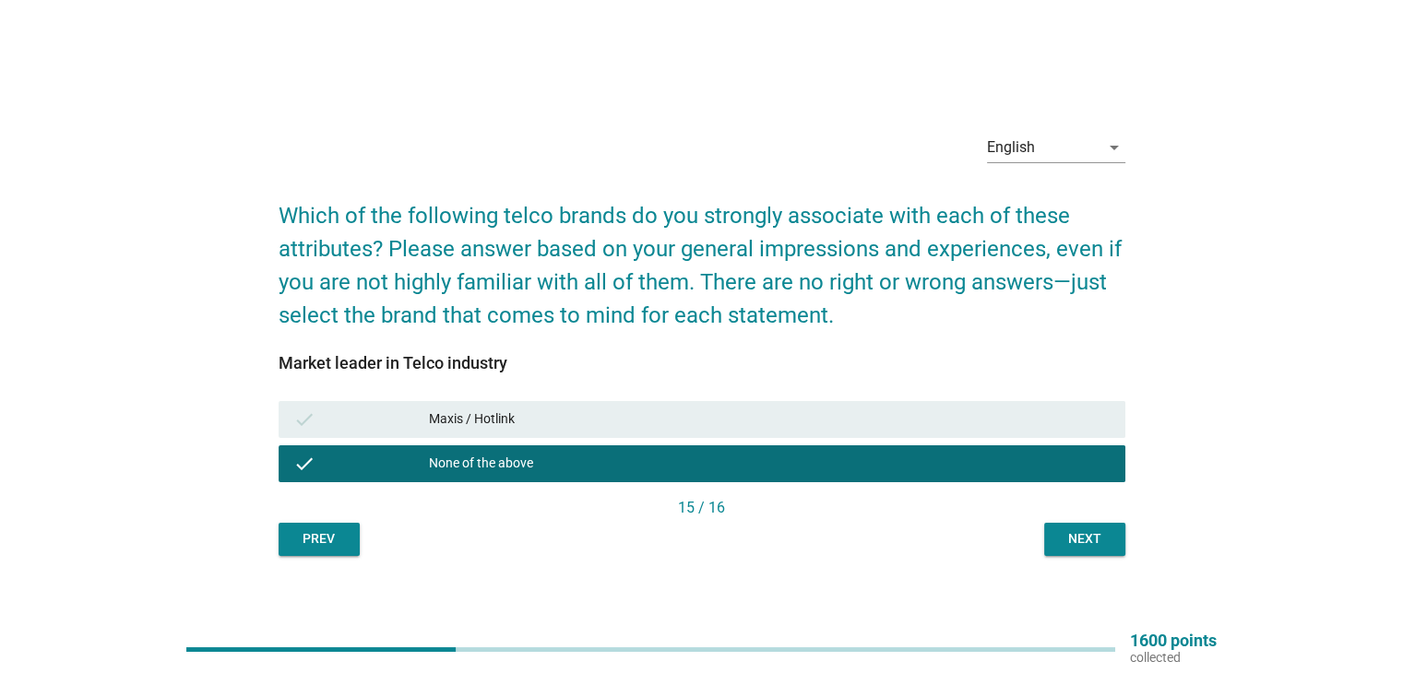
click at [1067, 541] on div "Next" at bounding box center [1085, 538] width 52 height 19
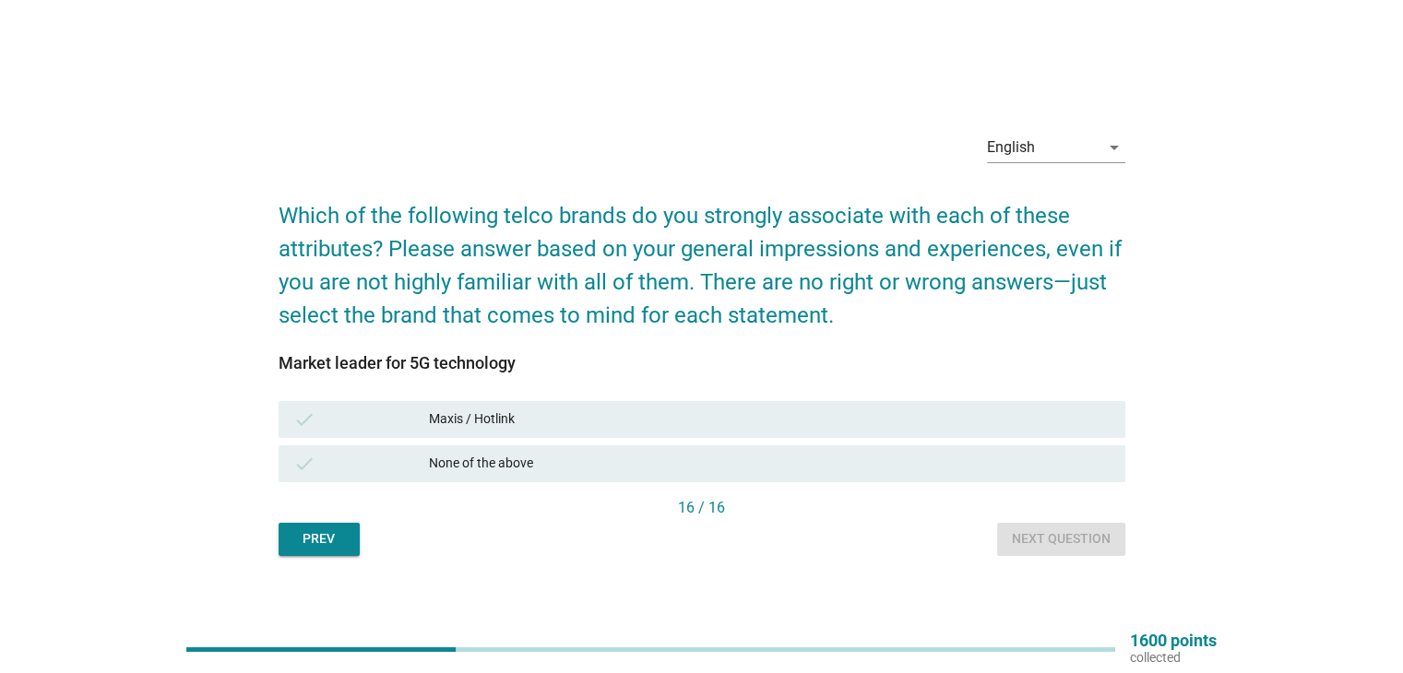
click at [435, 460] on div "None of the above" at bounding box center [769, 464] width 681 height 22
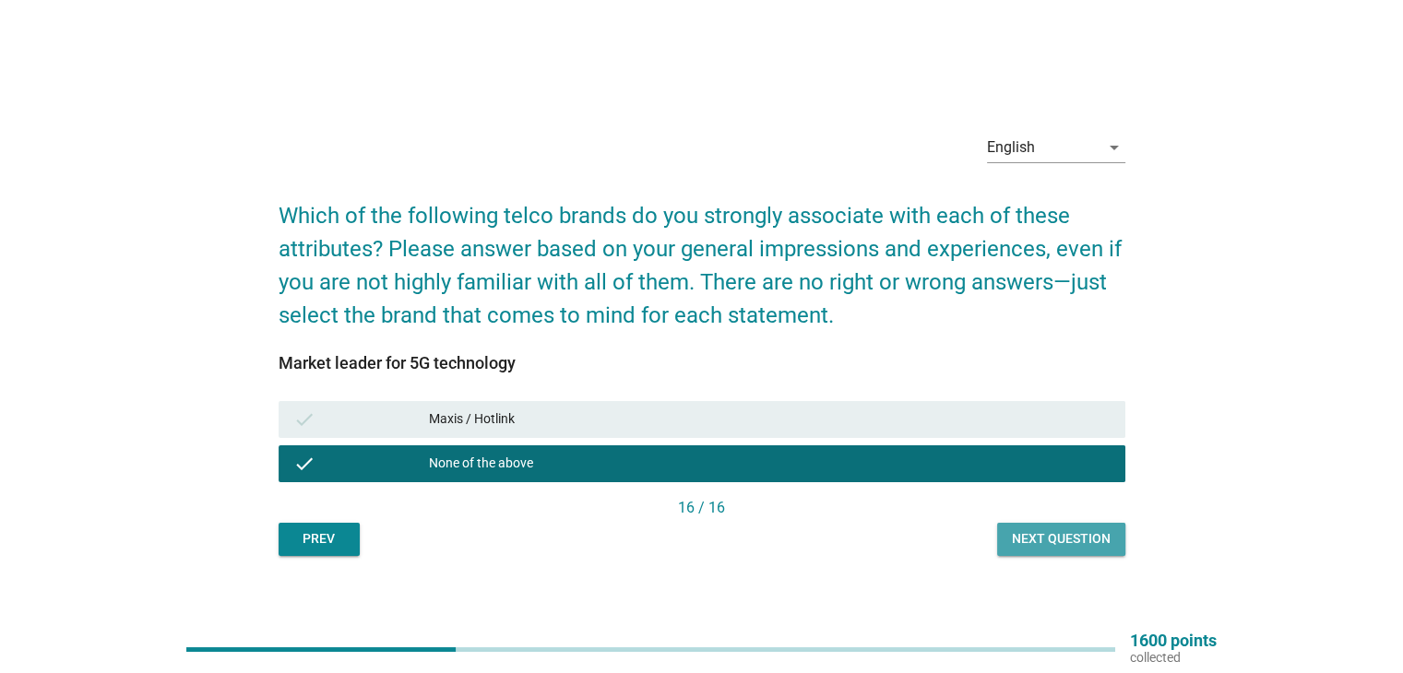
click at [1015, 541] on div "Next question" at bounding box center [1061, 538] width 99 height 19
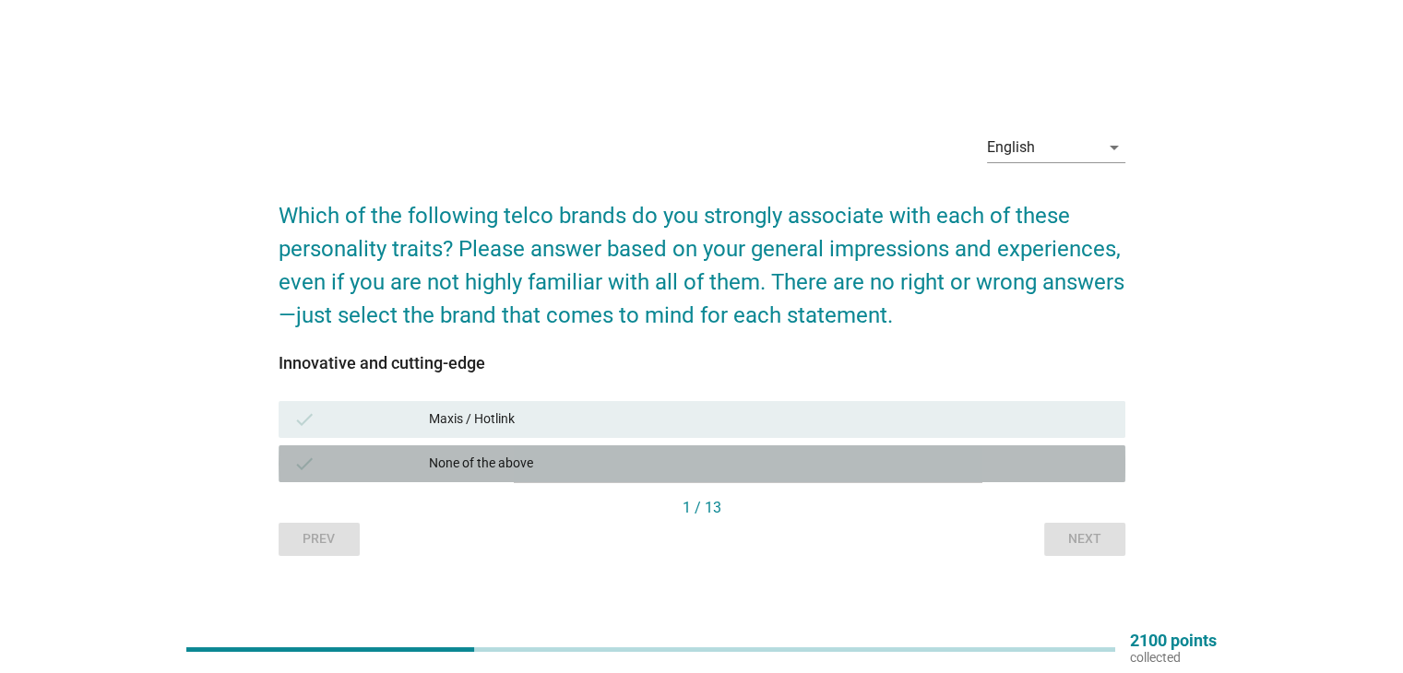
click at [745, 463] on div "None of the above" at bounding box center [769, 464] width 681 height 22
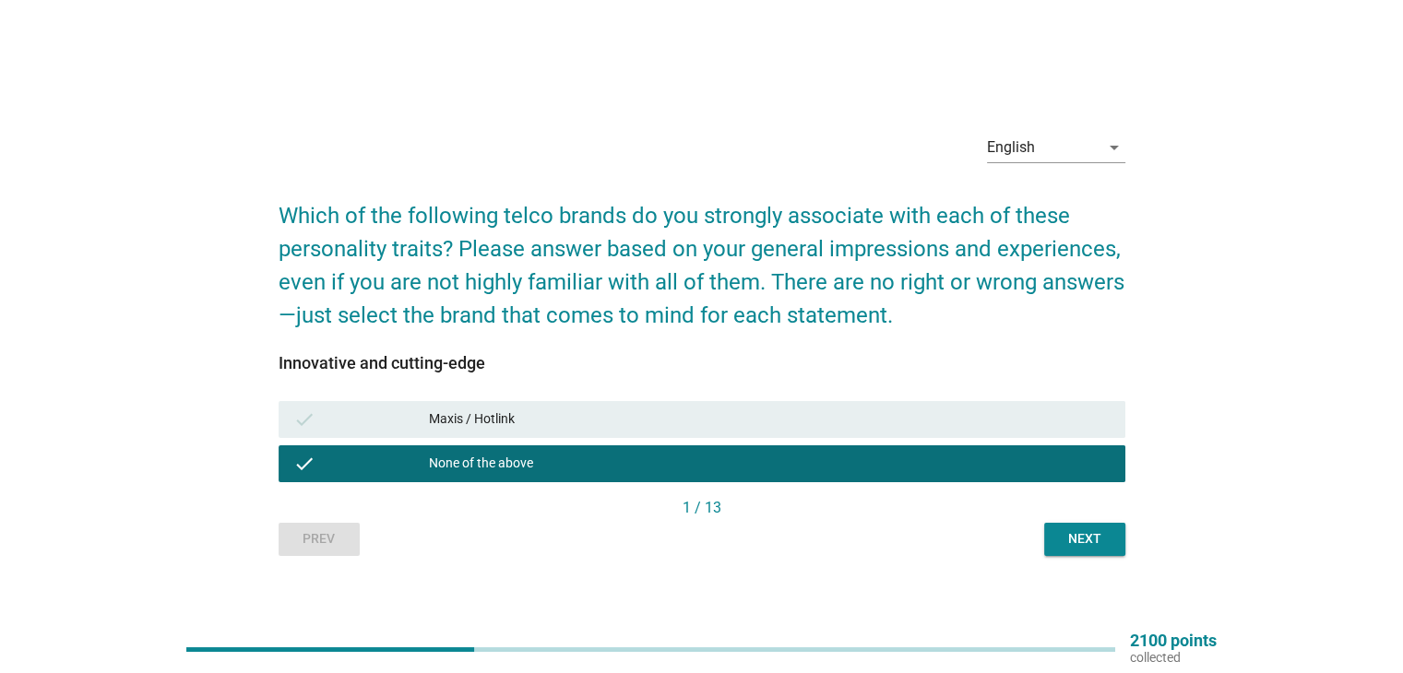
click at [1076, 549] on button "Next" at bounding box center [1084, 539] width 81 height 33
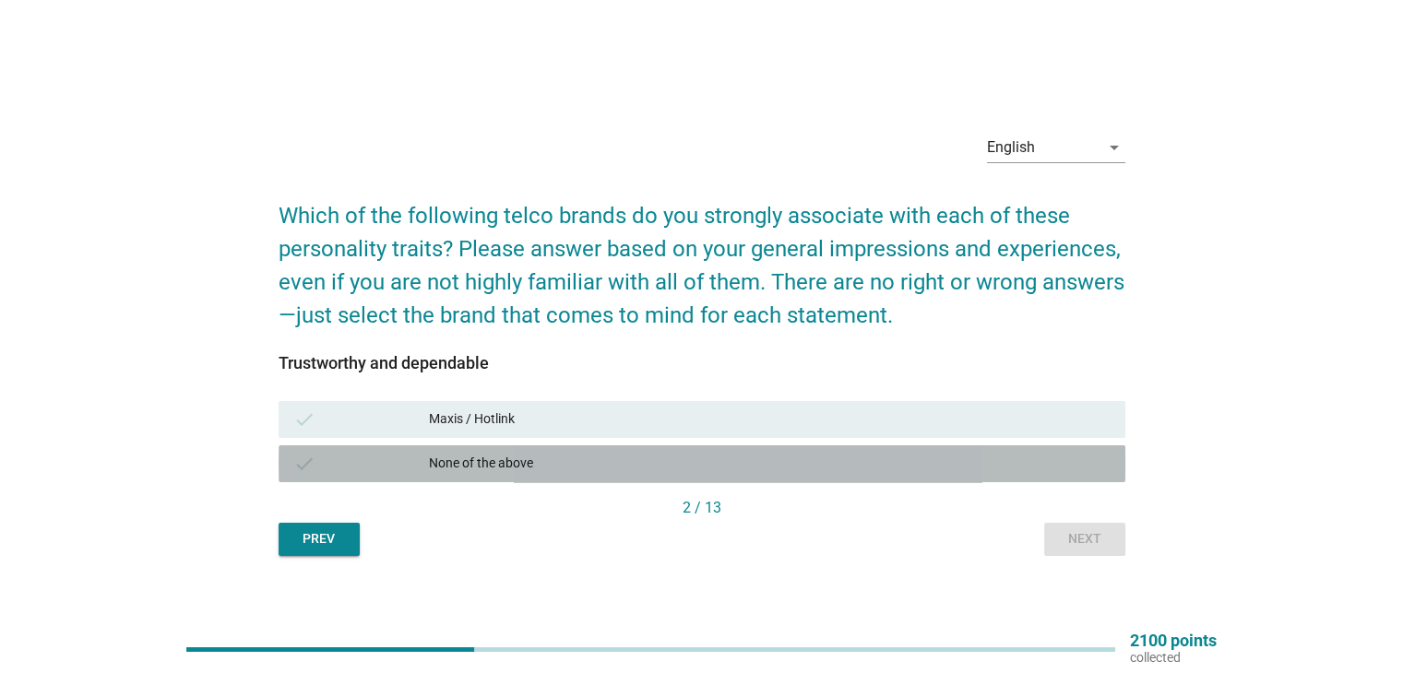
click at [624, 462] on div "None of the above" at bounding box center [769, 464] width 681 height 22
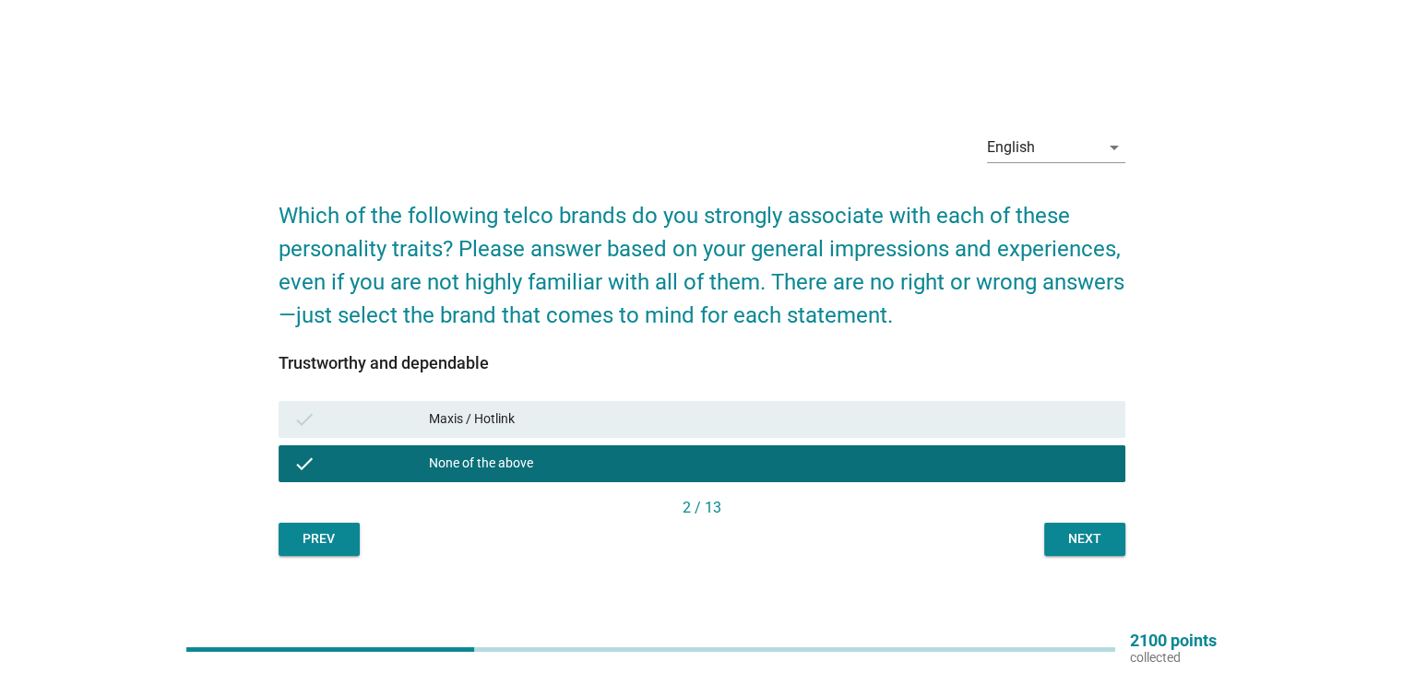
click at [1077, 538] on div "Next" at bounding box center [1085, 538] width 52 height 19
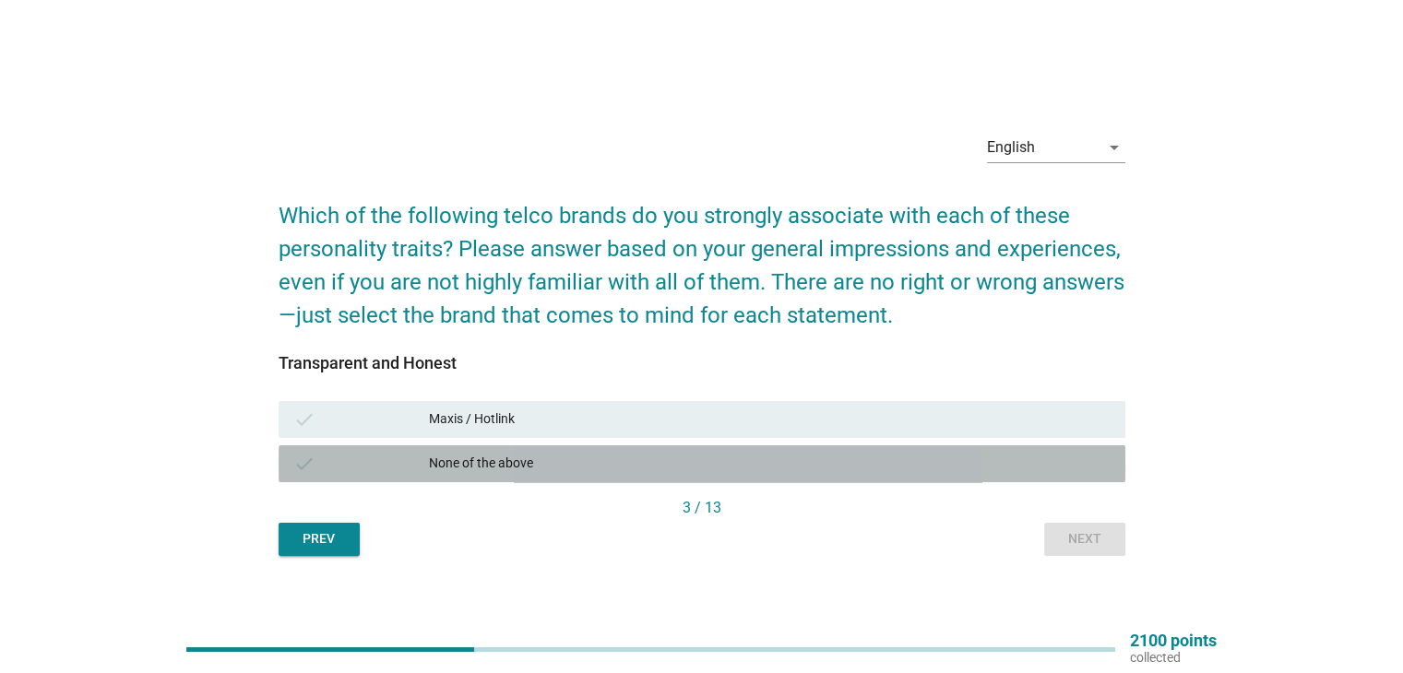
click at [993, 468] on div "None of the above" at bounding box center [769, 464] width 681 height 22
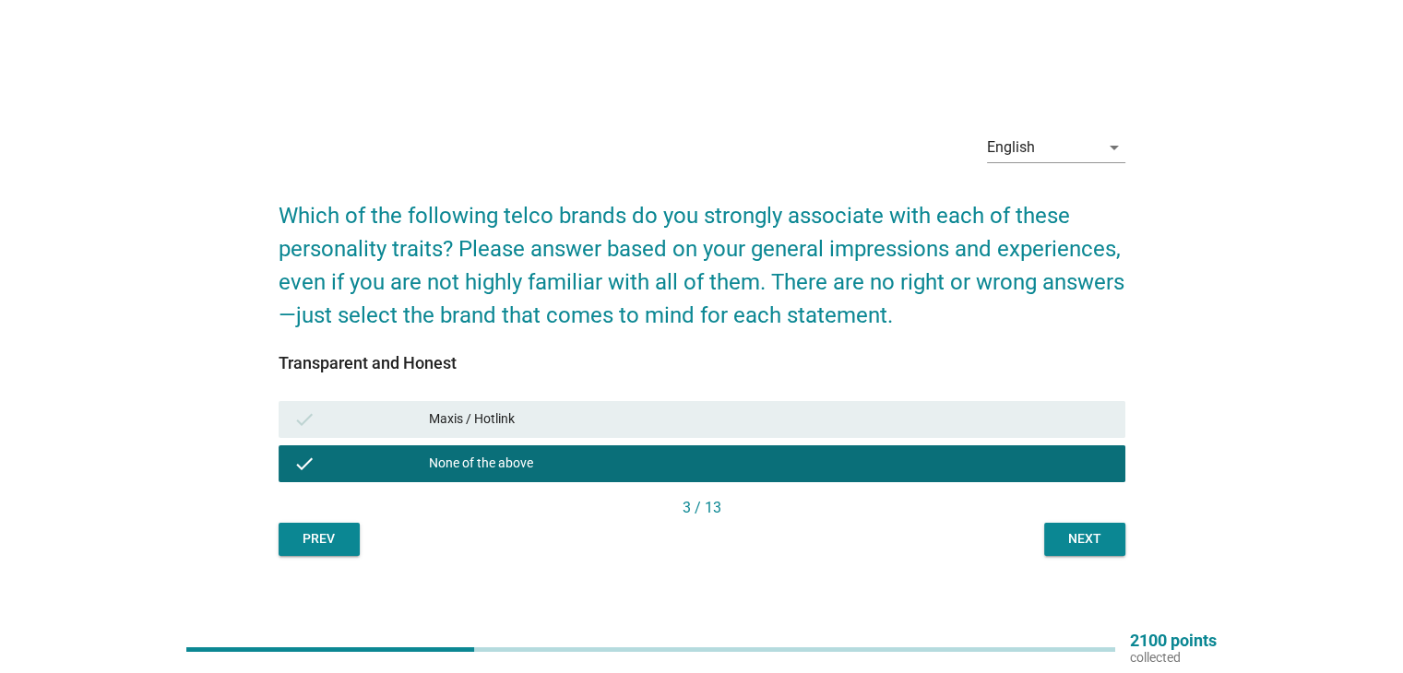
click at [1108, 537] on div "Next" at bounding box center [1085, 538] width 52 height 19
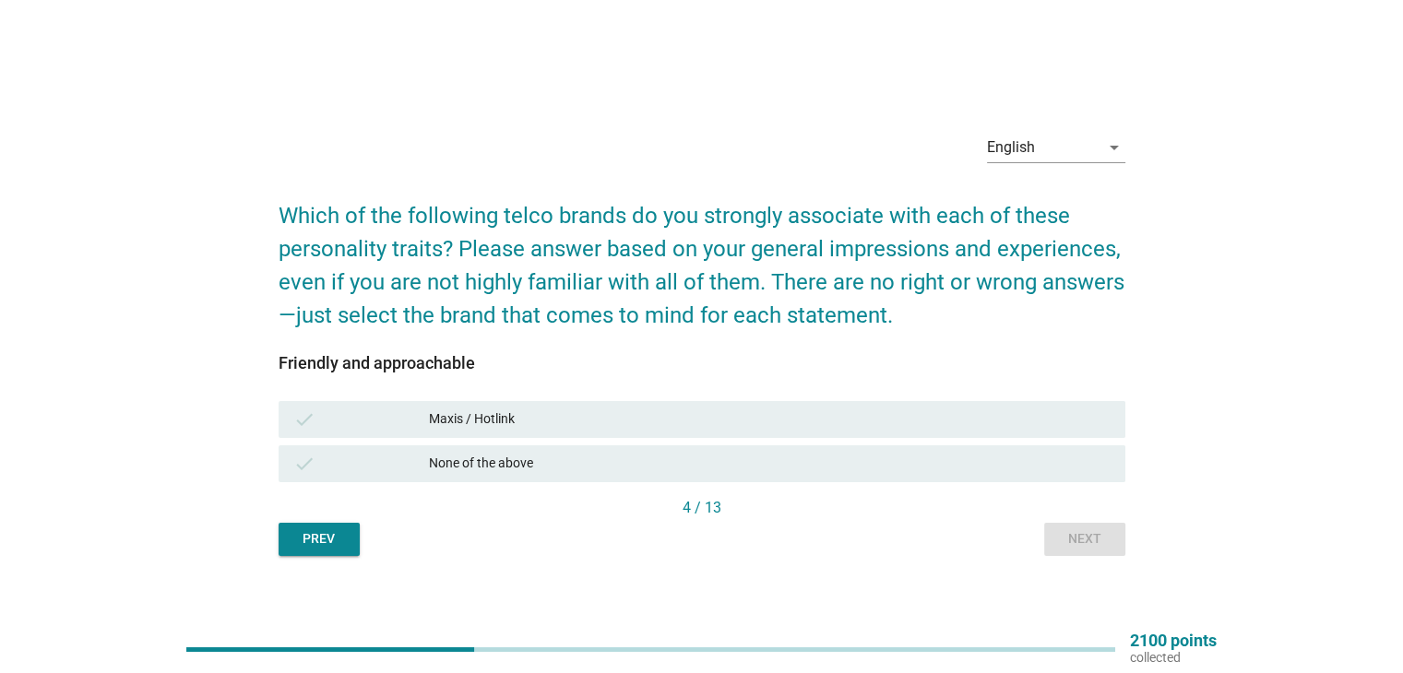
click at [800, 458] on div "None of the above" at bounding box center [769, 464] width 681 height 22
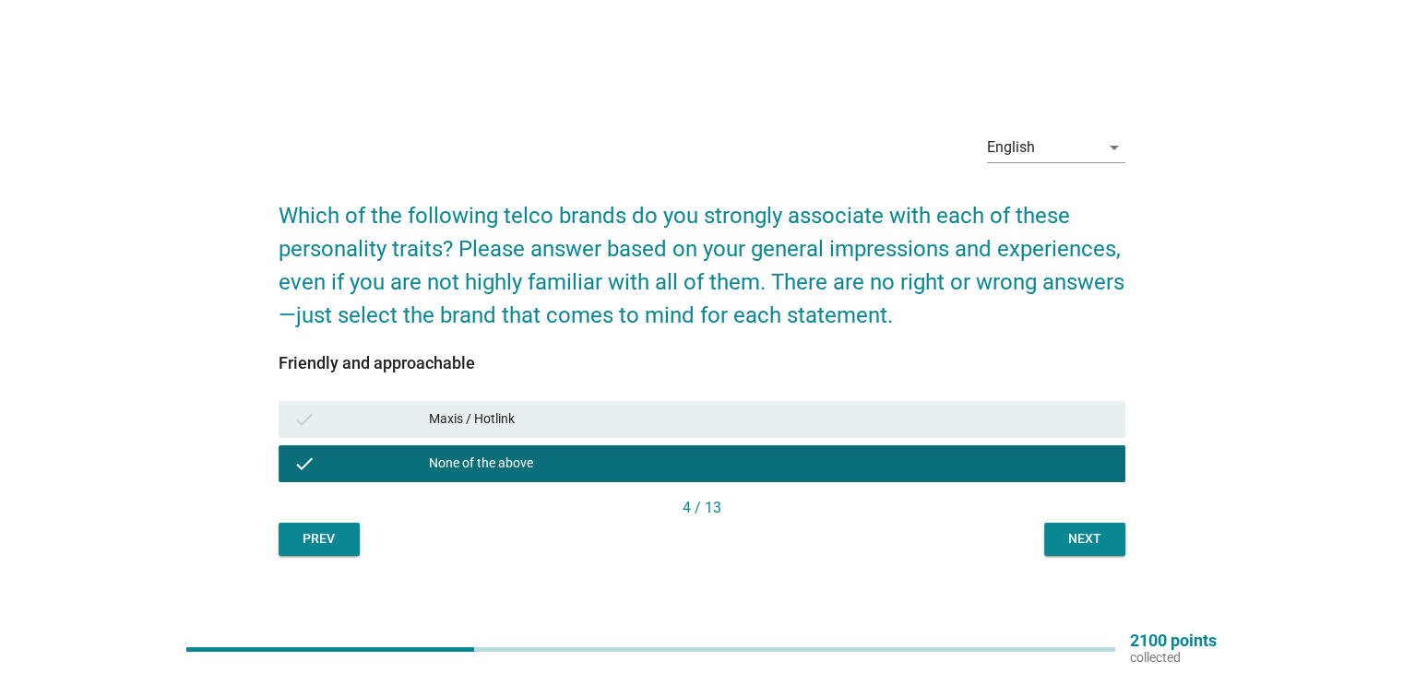
click at [1034, 553] on div "Prev Next" at bounding box center [702, 539] width 847 height 33
click at [1071, 553] on button "Next" at bounding box center [1084, 539] width 81 height 33
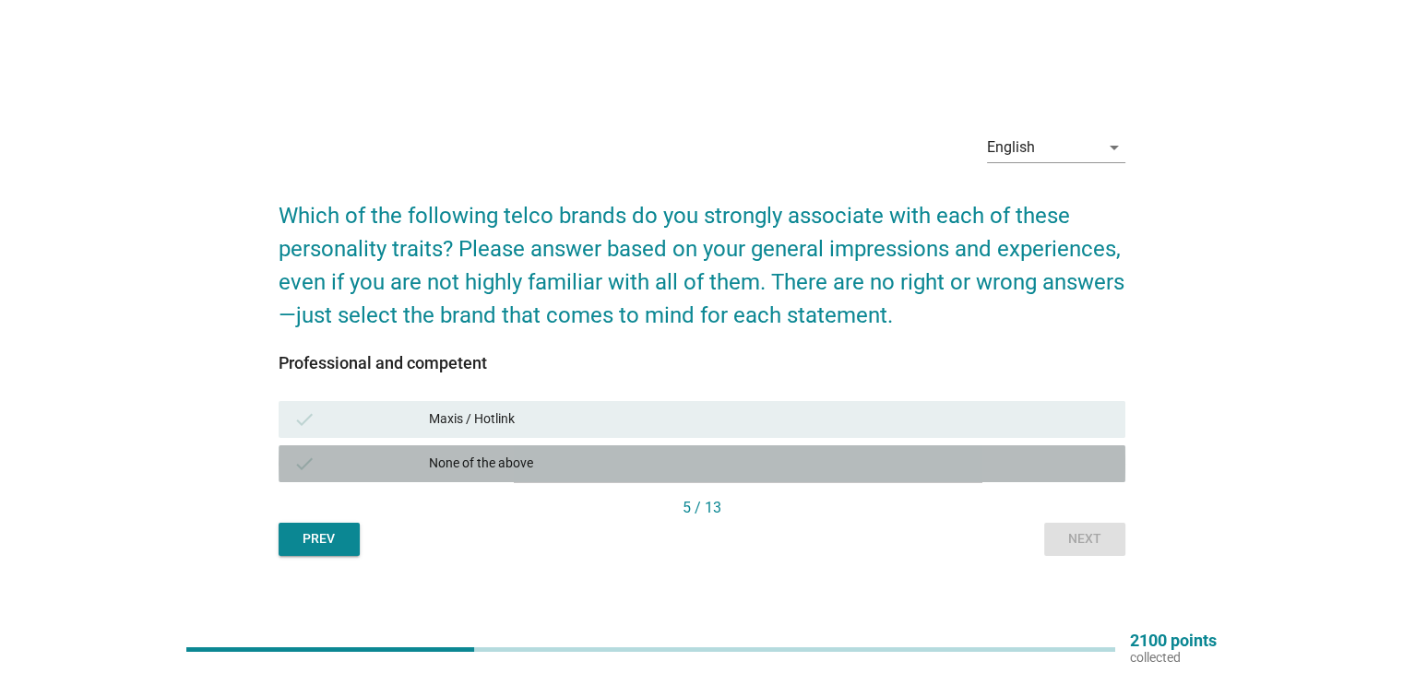
drag, startPoint x: 887, startPoint y: 473, endPoint x: 1057, endPoint y: 524, distance: 177.1
click at [888, 473] on div "None of the above" at bounding box center [769, 464] width 681 height 22
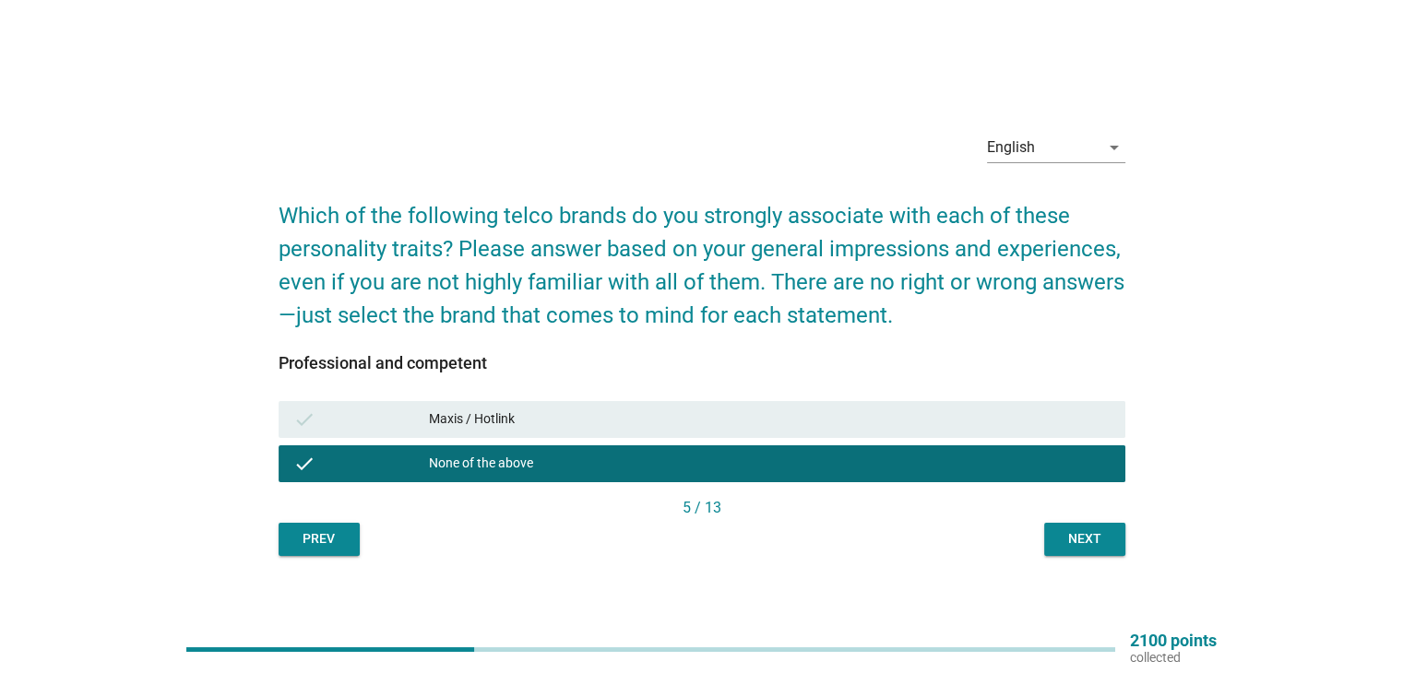
click at [1066, 533] on div "Next" at bounding box center [1085, 538] width 52 height 19
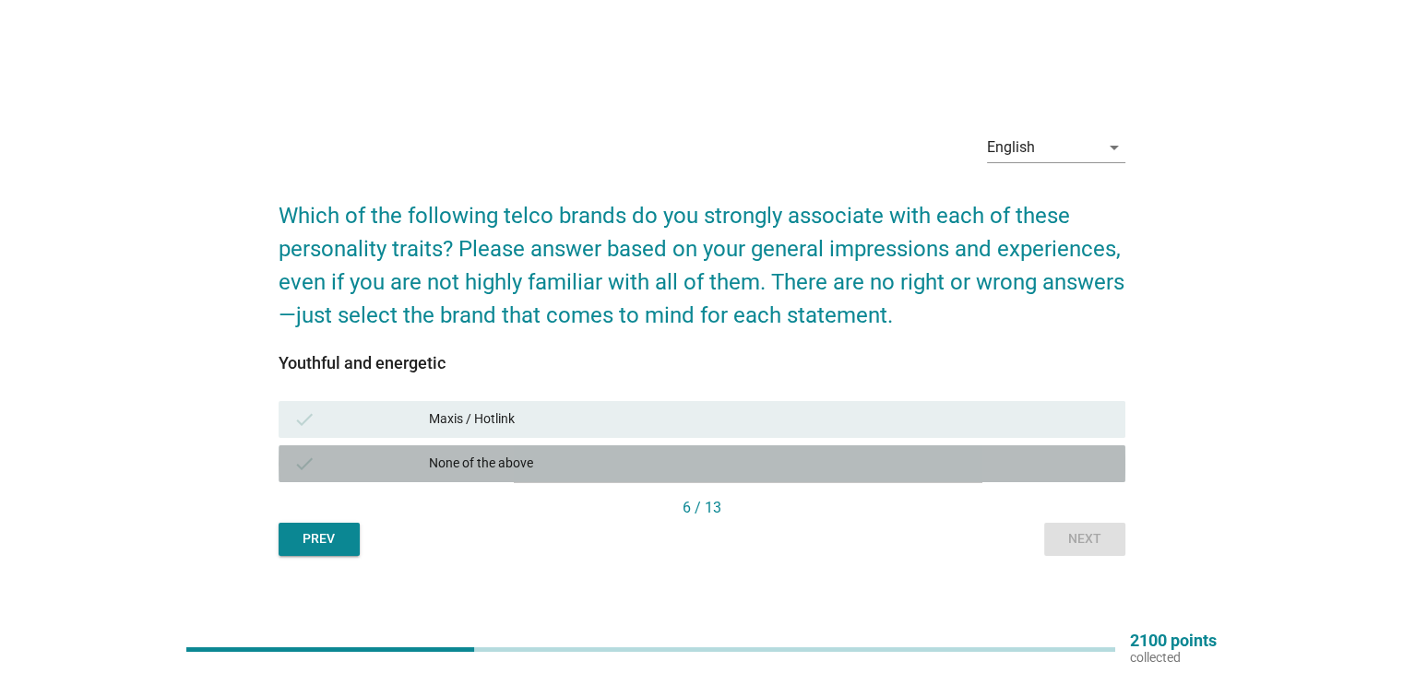
click at [877, 466] on div "None of the above" at bounding box center [769, 464] width 681 height 22
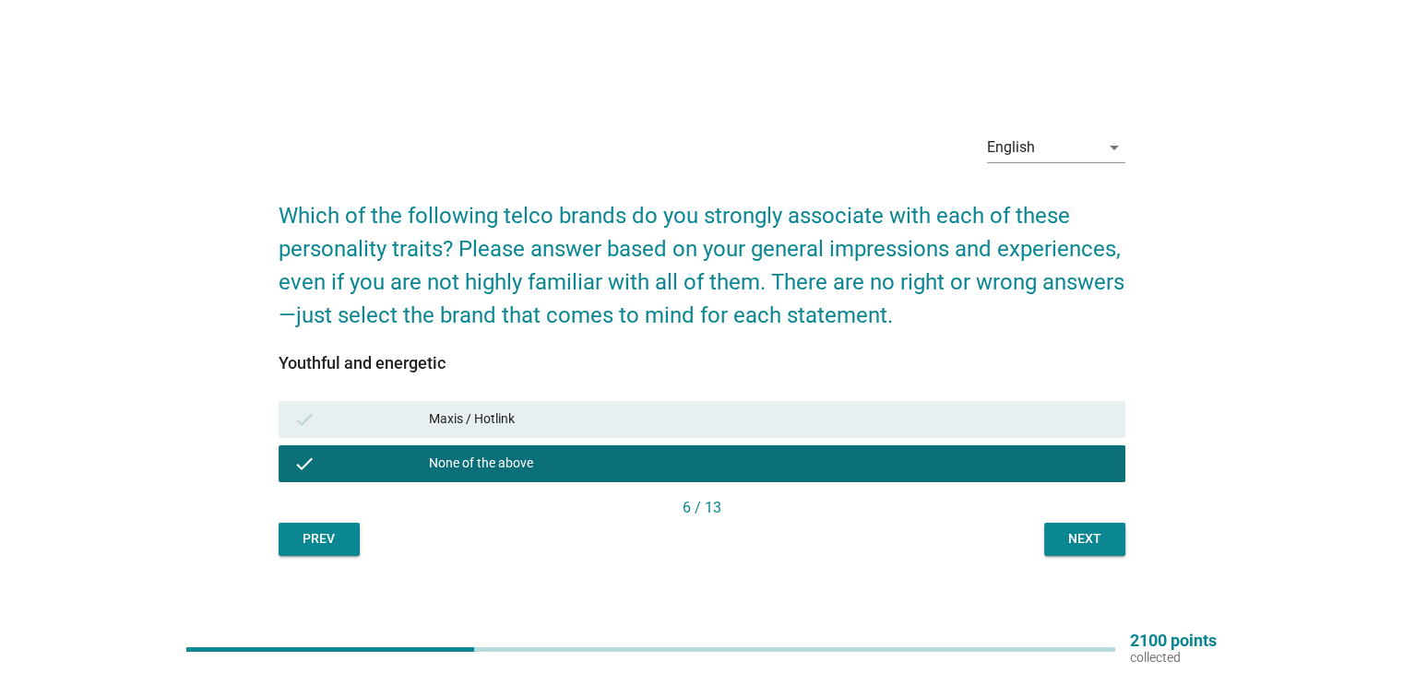
click at [1069, 527] on button "Next" at bounding box center [1084, 539] width 81 height 33
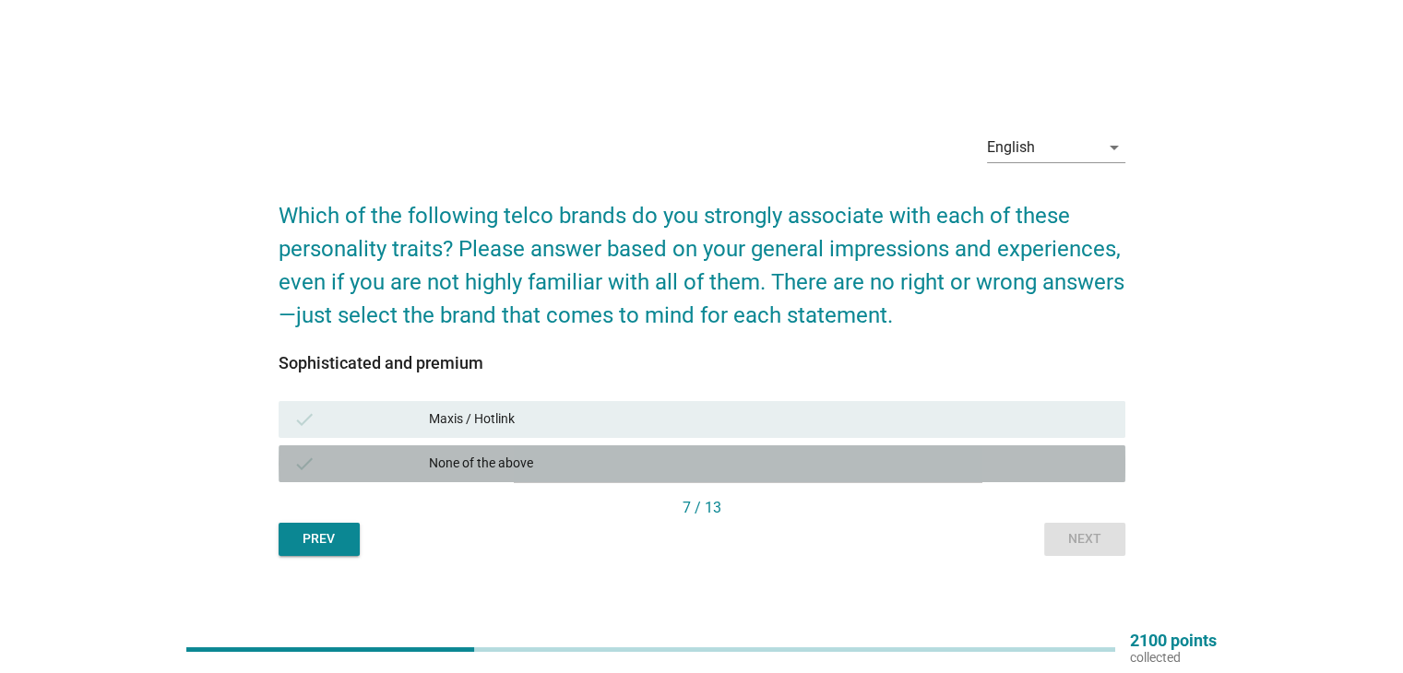
click at [1010, 475] on div "check None of the above" at bounding box center [702, 464] width 847 height 37
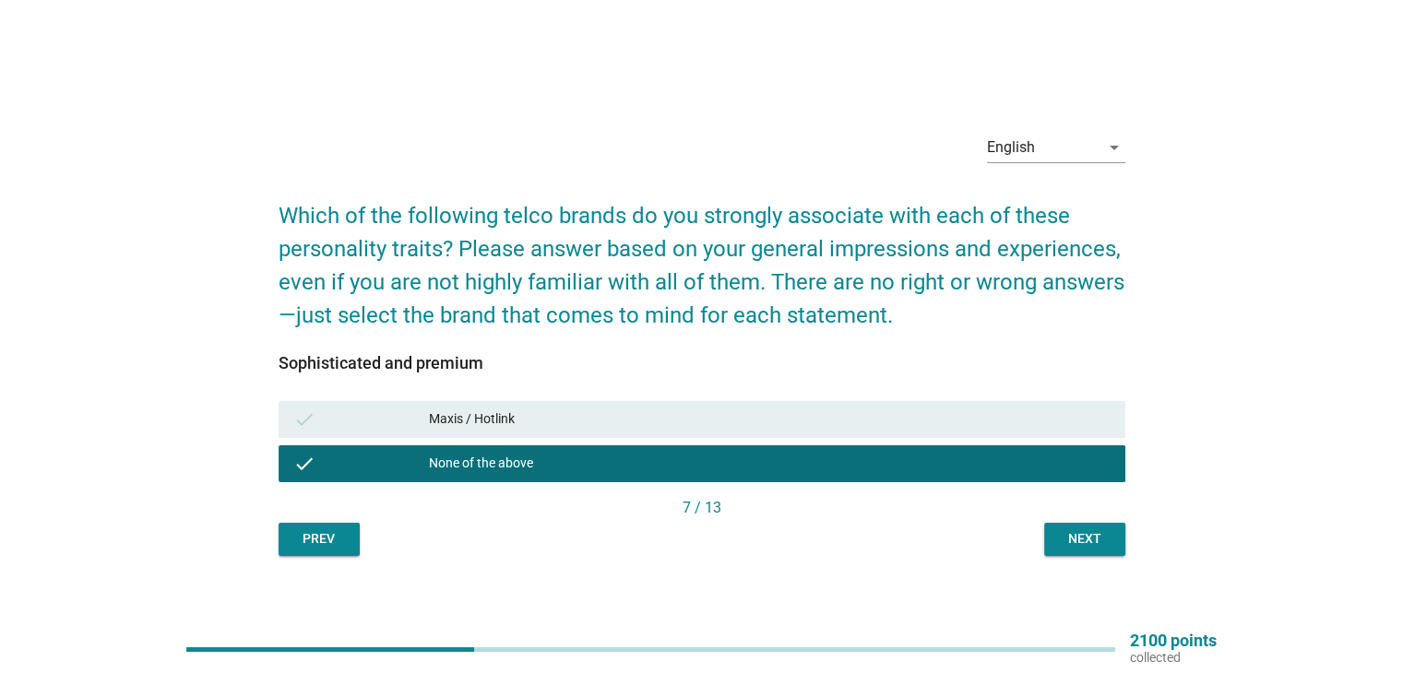
click at [1114, 545] on button "Next" at bounding box center [1084, 539] width 81 height 33
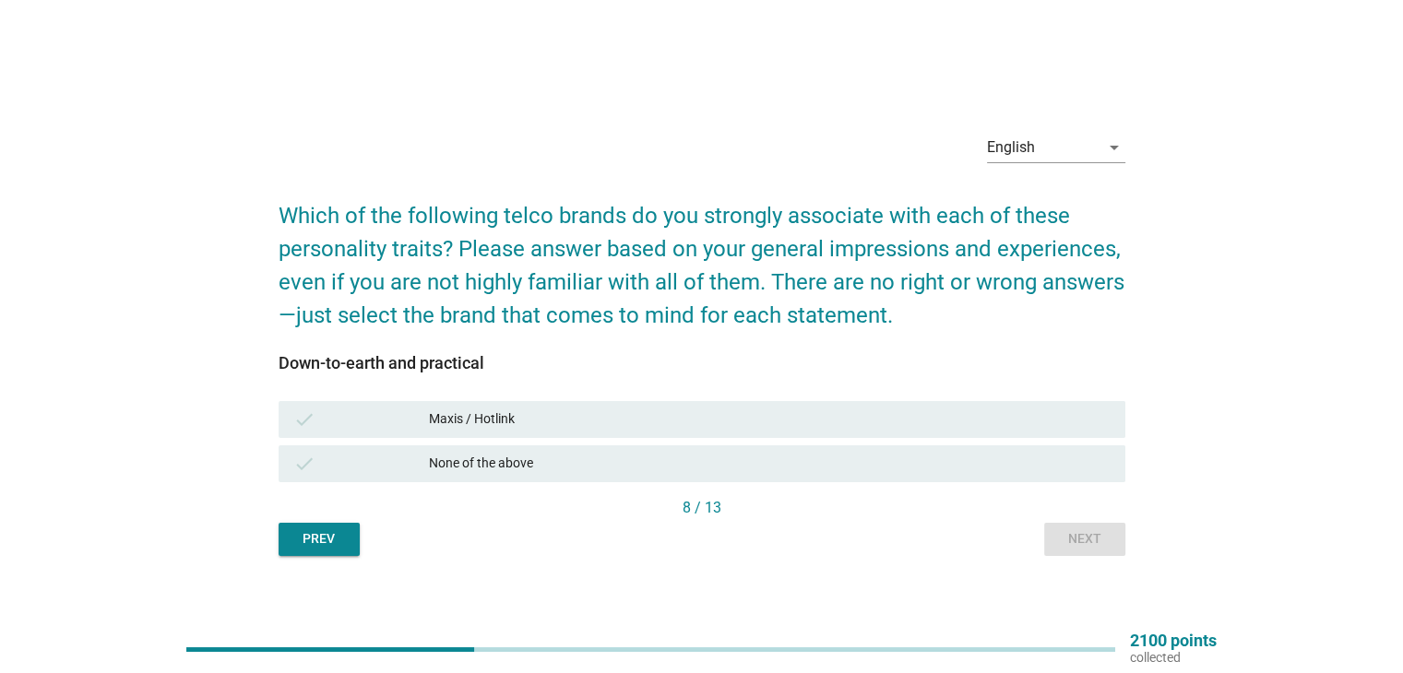
click at [771, 470] on div "None of the above" at bounding box center [769, 464] width 681 height 22
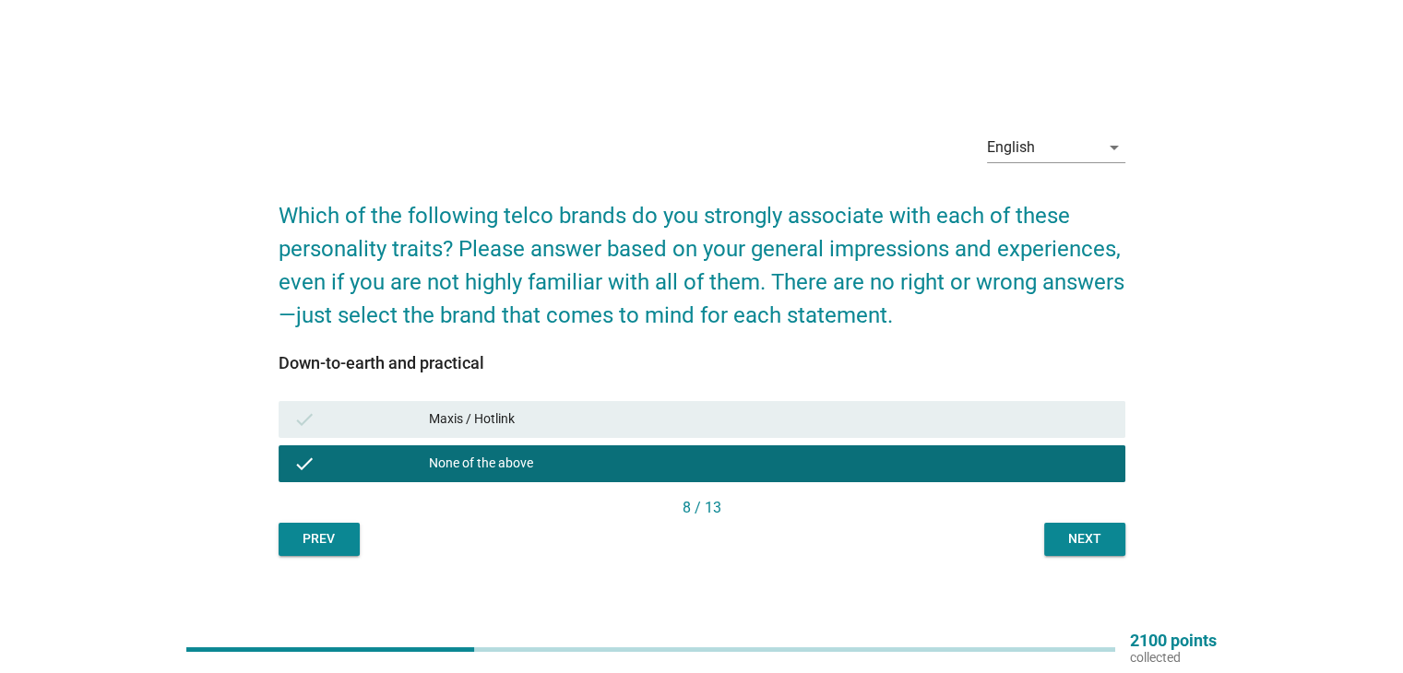
click at [1093, 541] on div "Next" at bounding box center [1085, 538] width 52 height 19
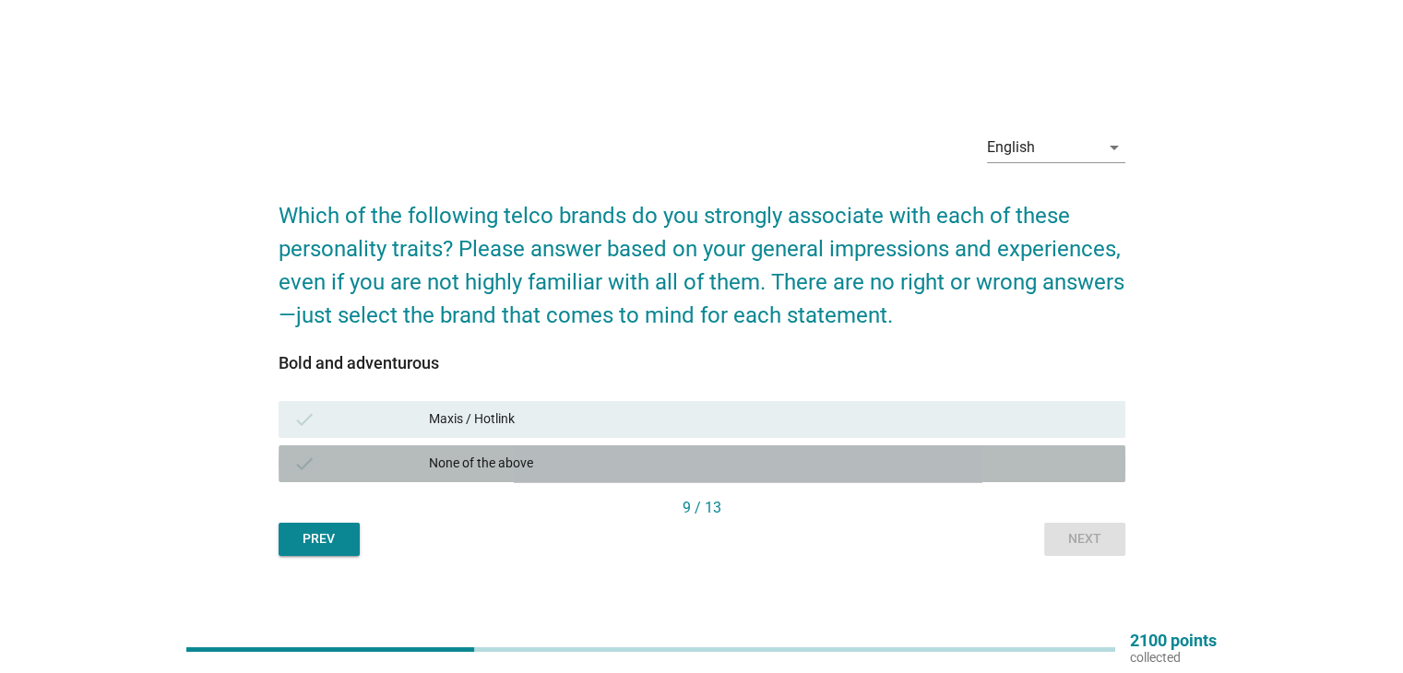
click at [960, 458] on div "None of the above" at bounding box center [769, 464] width 681 height 22
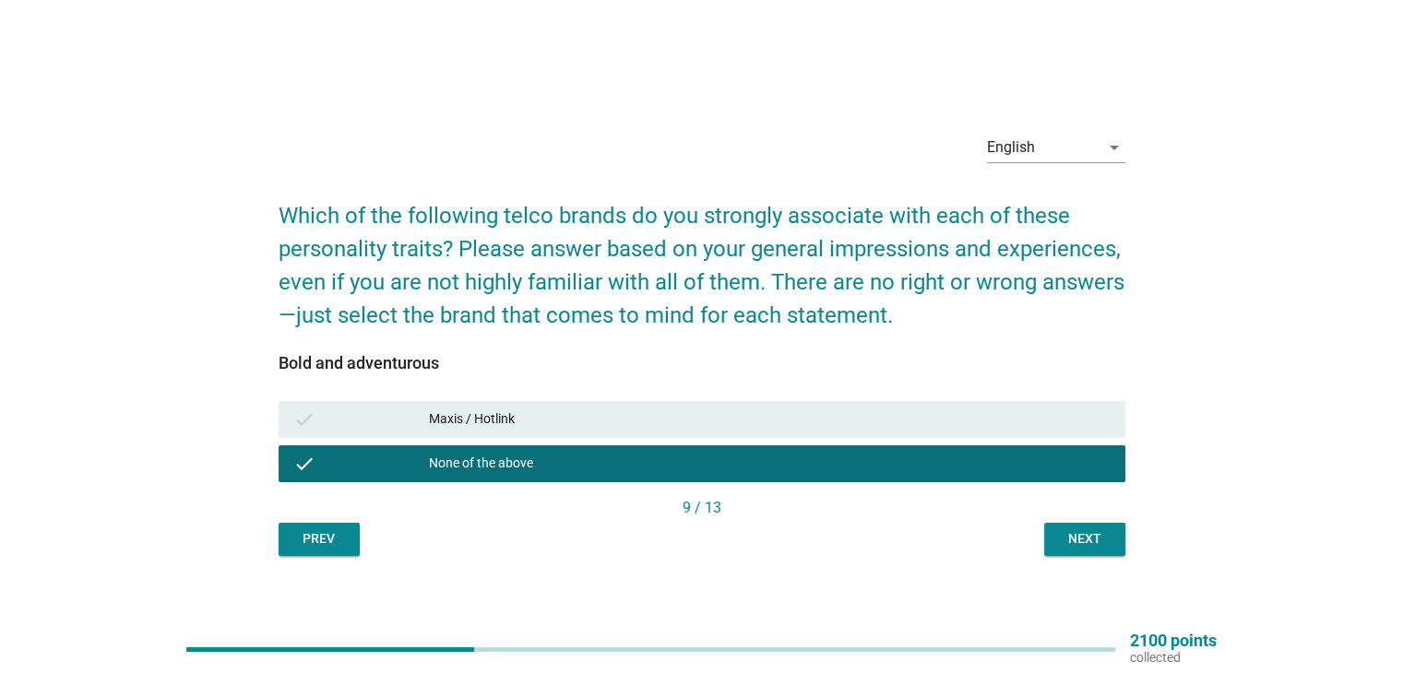
click at [1096, 526] on button "Next" at bounding box center [1084, 539] width 81 height 33
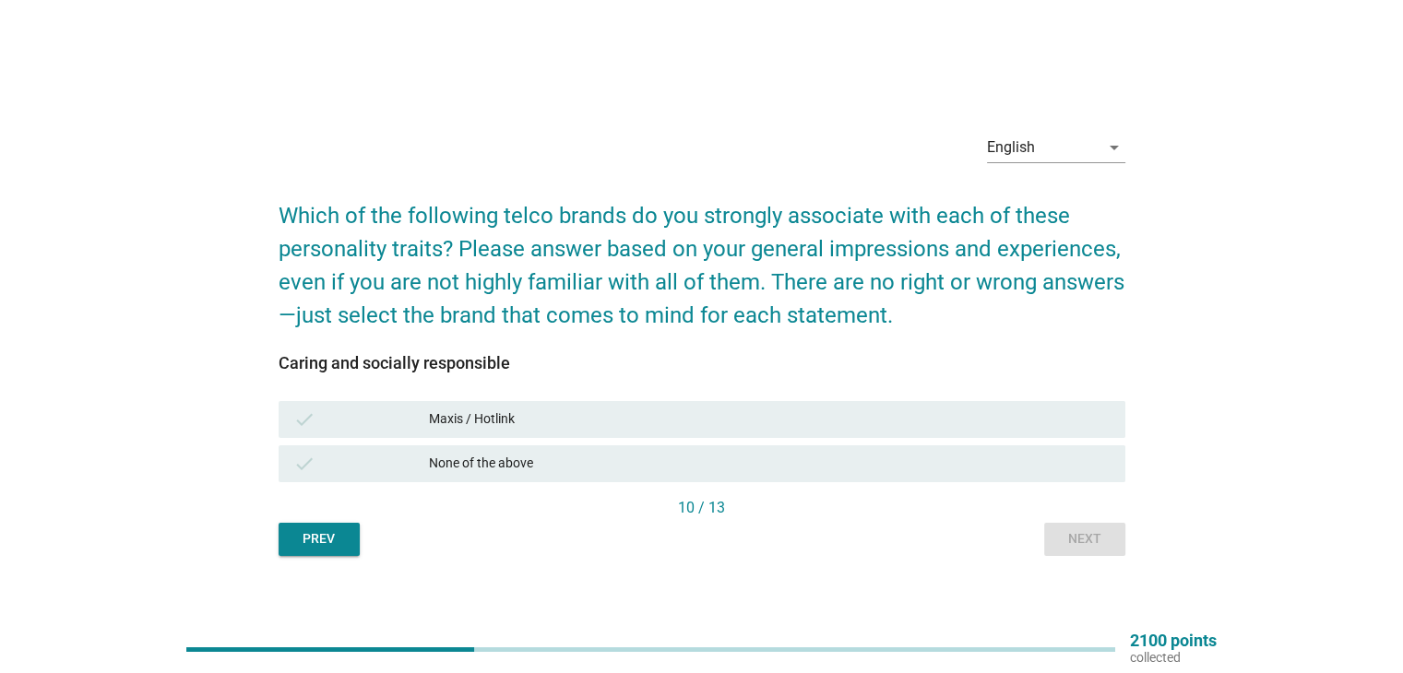
click at [865, 462] on div "None of the above" at bounding box center [769, 464] width 681 height 22
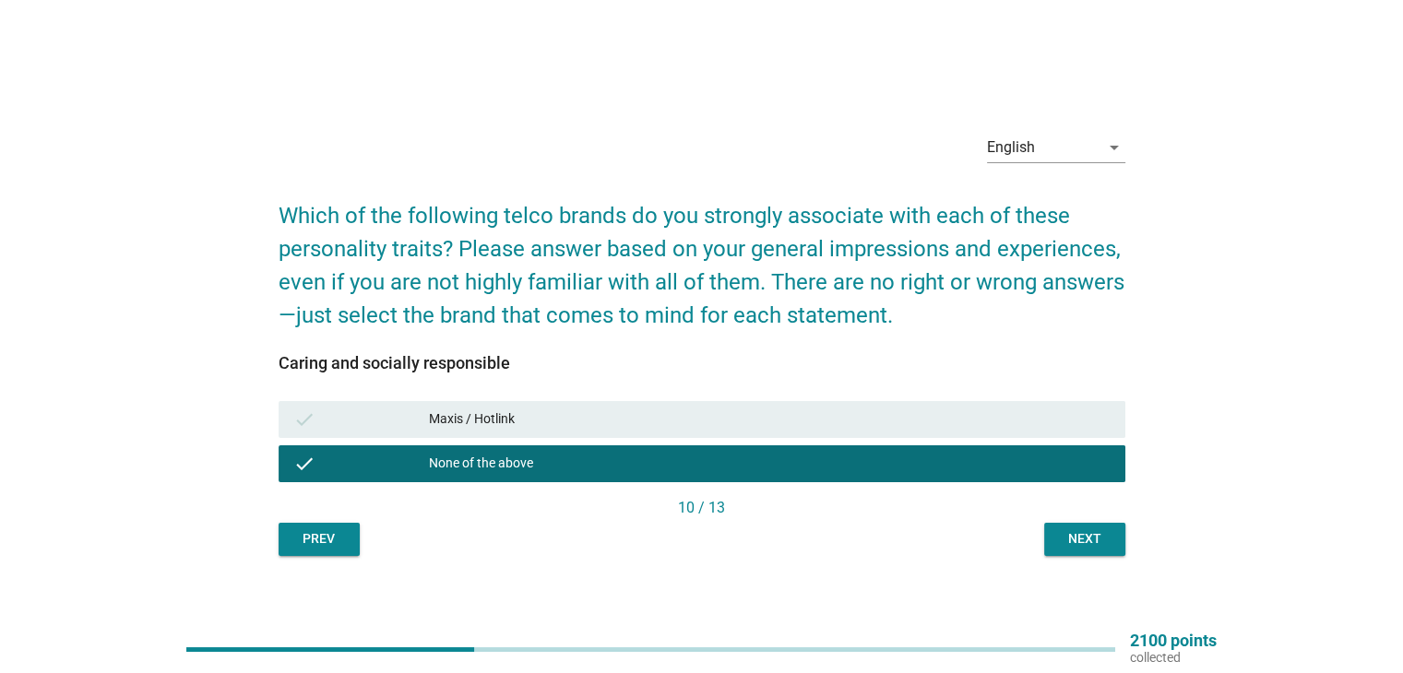
click at [1049, 545] on button "Next" at bounding box center [1084, 539] width 81 height 33
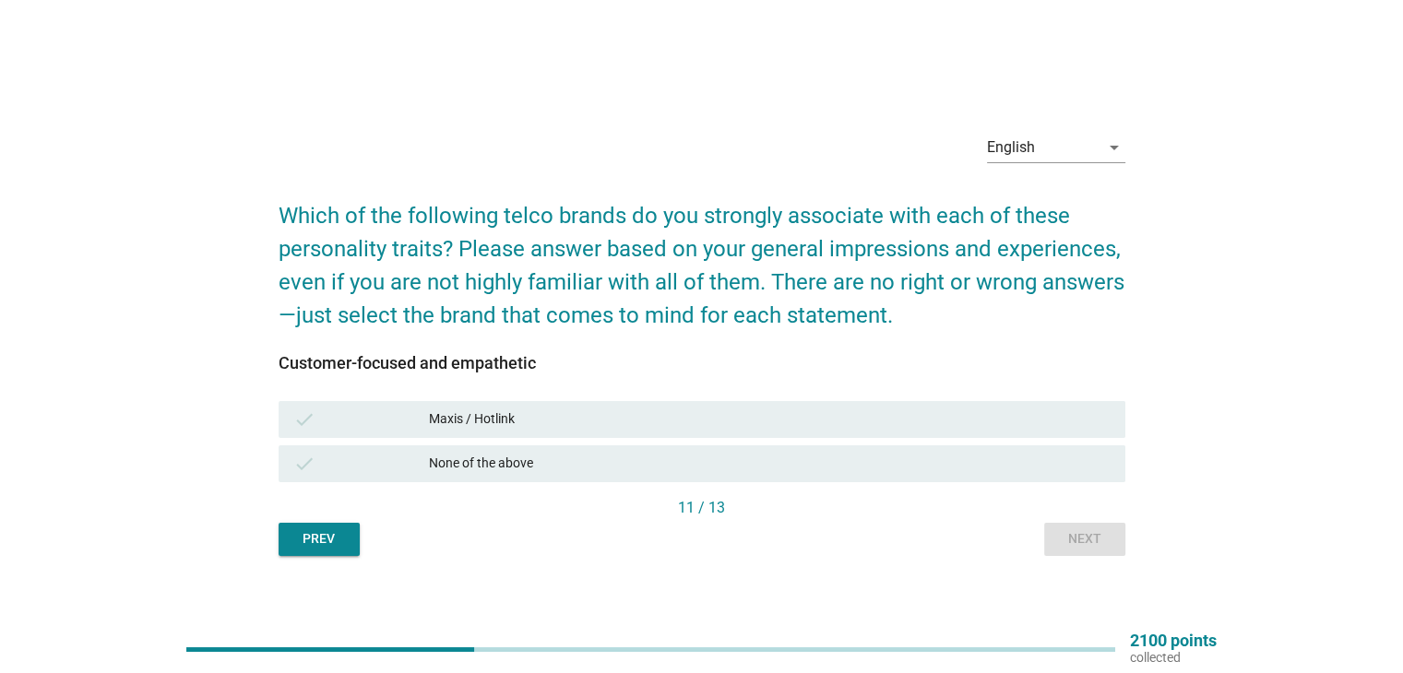
click at [940, 421] on div "Maxis / Hotlink" at bounding box center [769, 420] width 681 height 22
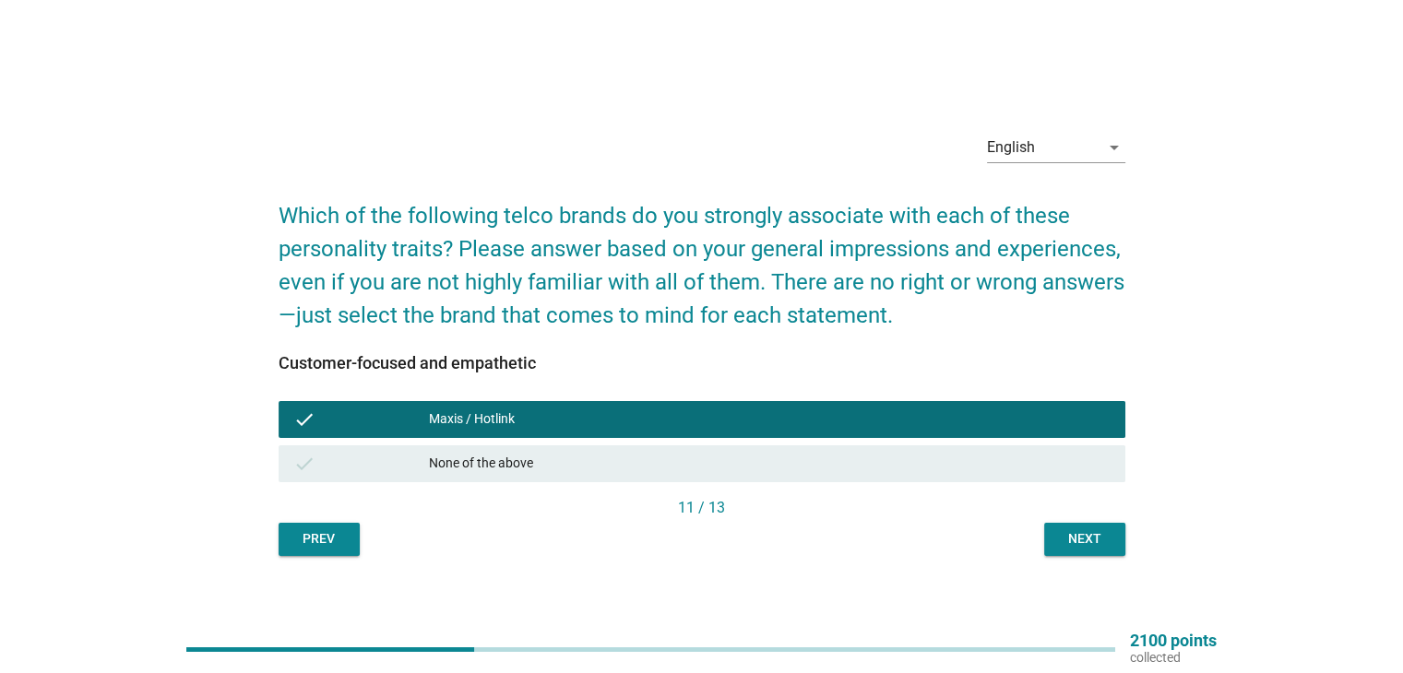
click at [1064, 540] on div "Next" at bounding box center [1085, 538] width 52 height 19
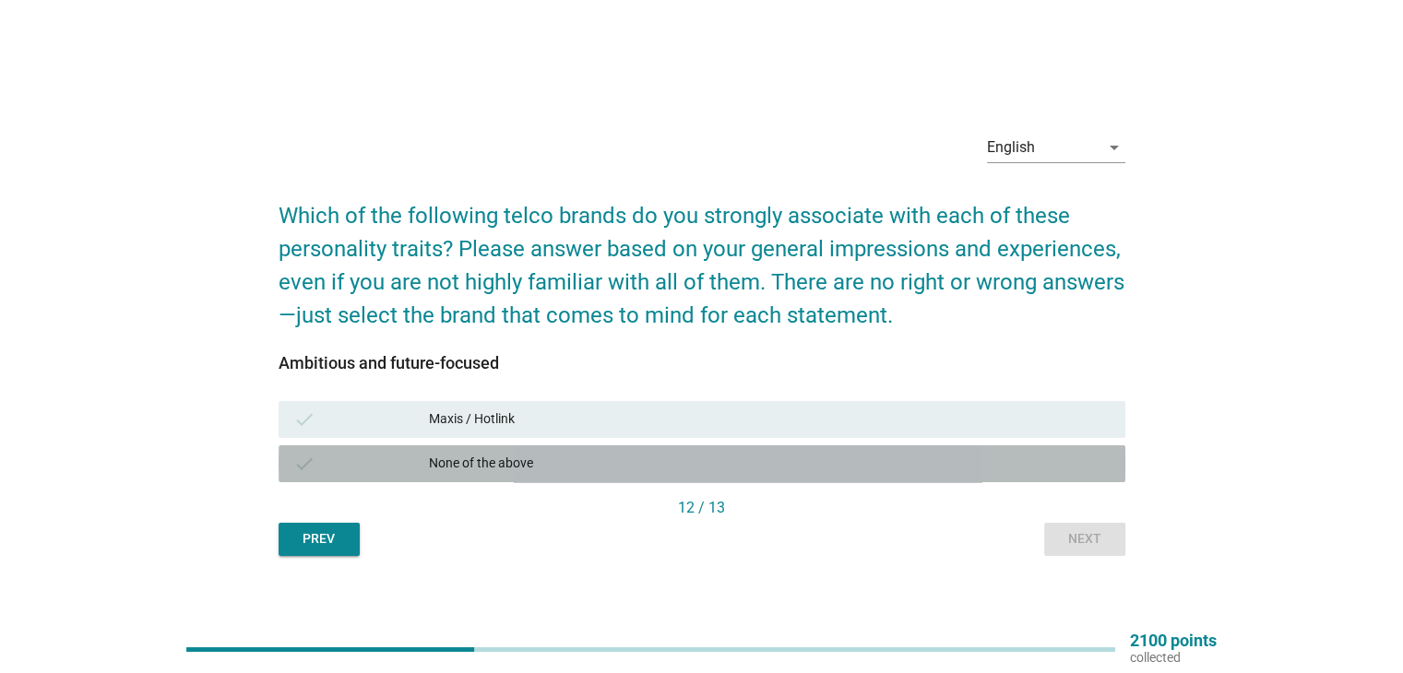
click at [886, 467] on div "None of the above" at bounding box center [769, 464] width 681 height 22
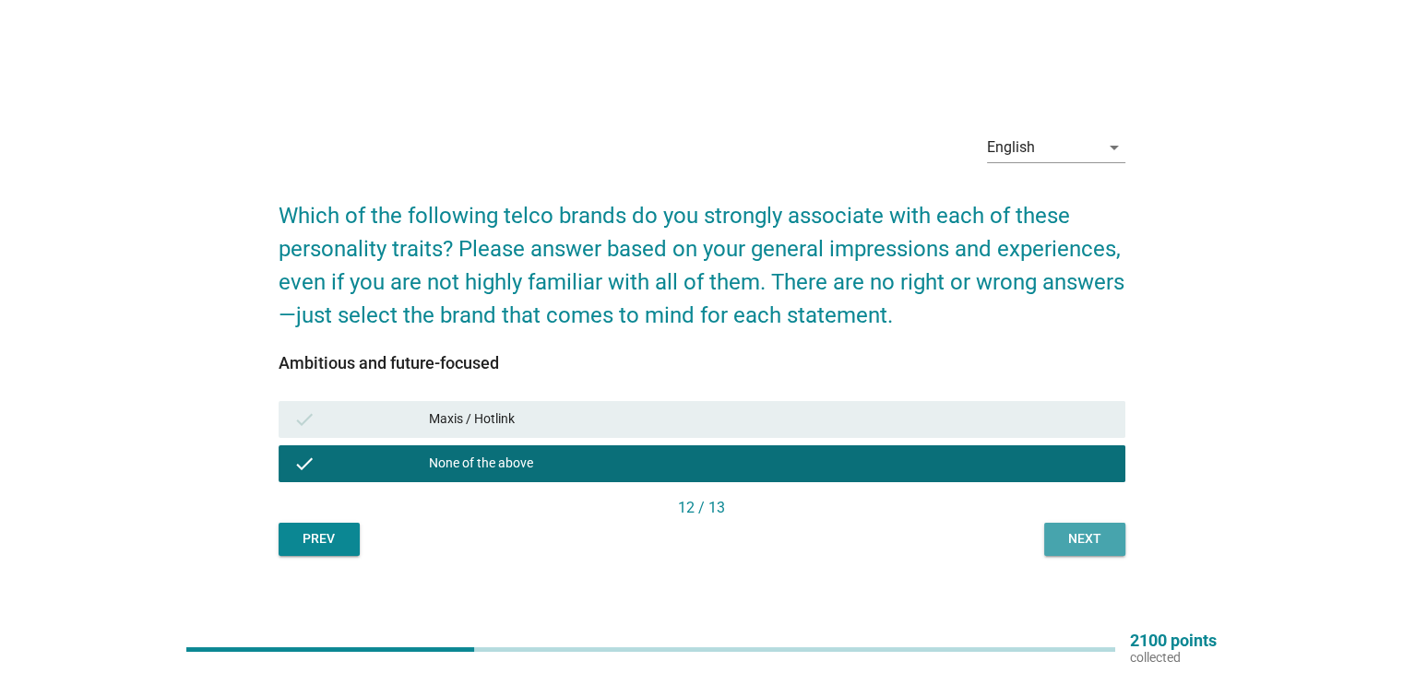
click at [1113, 541] on button "Next" at bounding box center [1084, 539] width 81 height 33
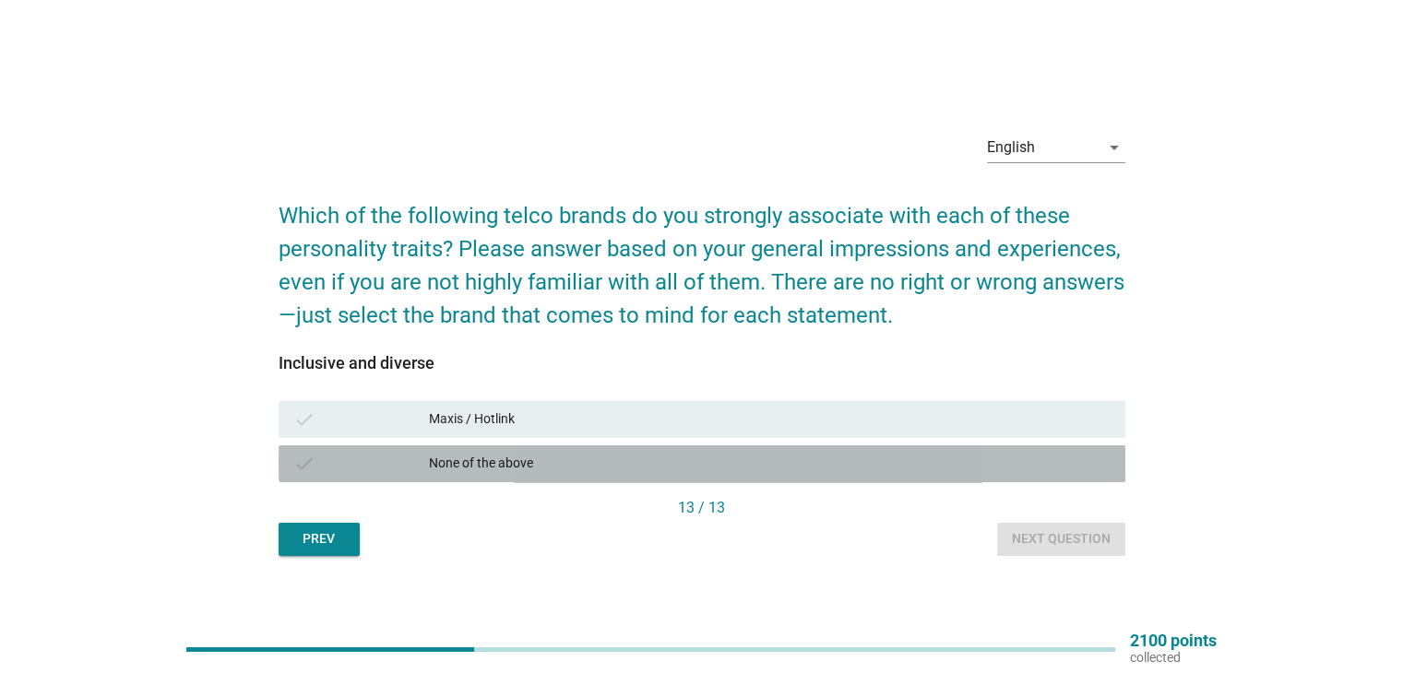
click at [989, 474] on div "check None of the above" at bounding box center [702, 464] width 847 height 37
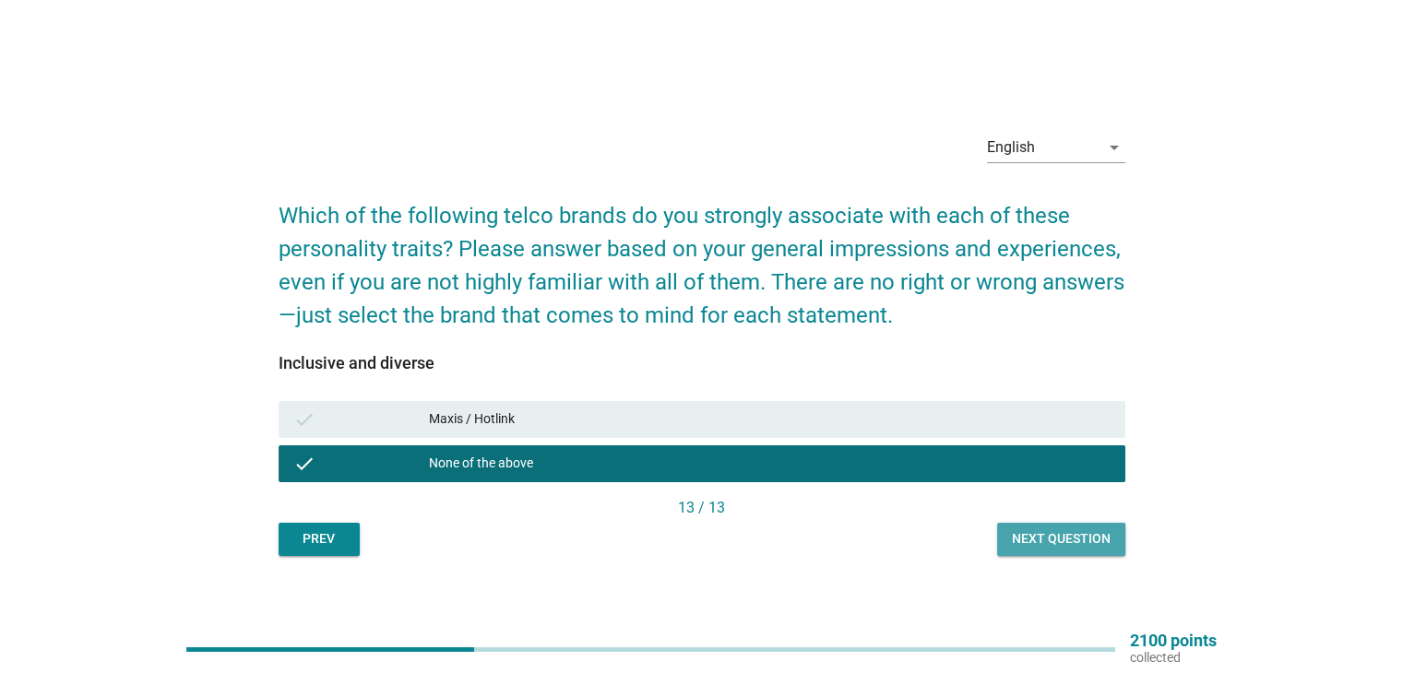
click at [1089, 541] on div "Next question" at bounding box center [1061, 538] width 99 height 19
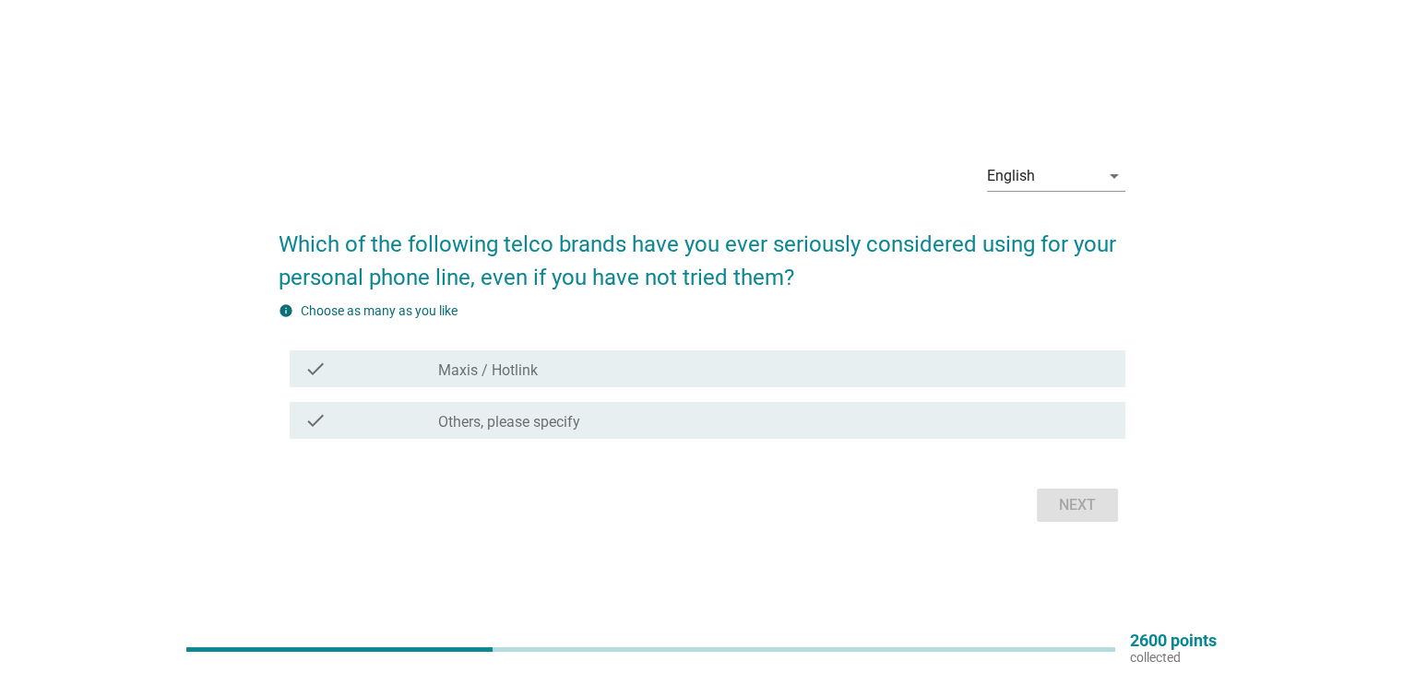
click at [950, 369] on div "check_box_outline_blank Maxis / Hotlink" at bounding box center [774, 369] width 672 height 22
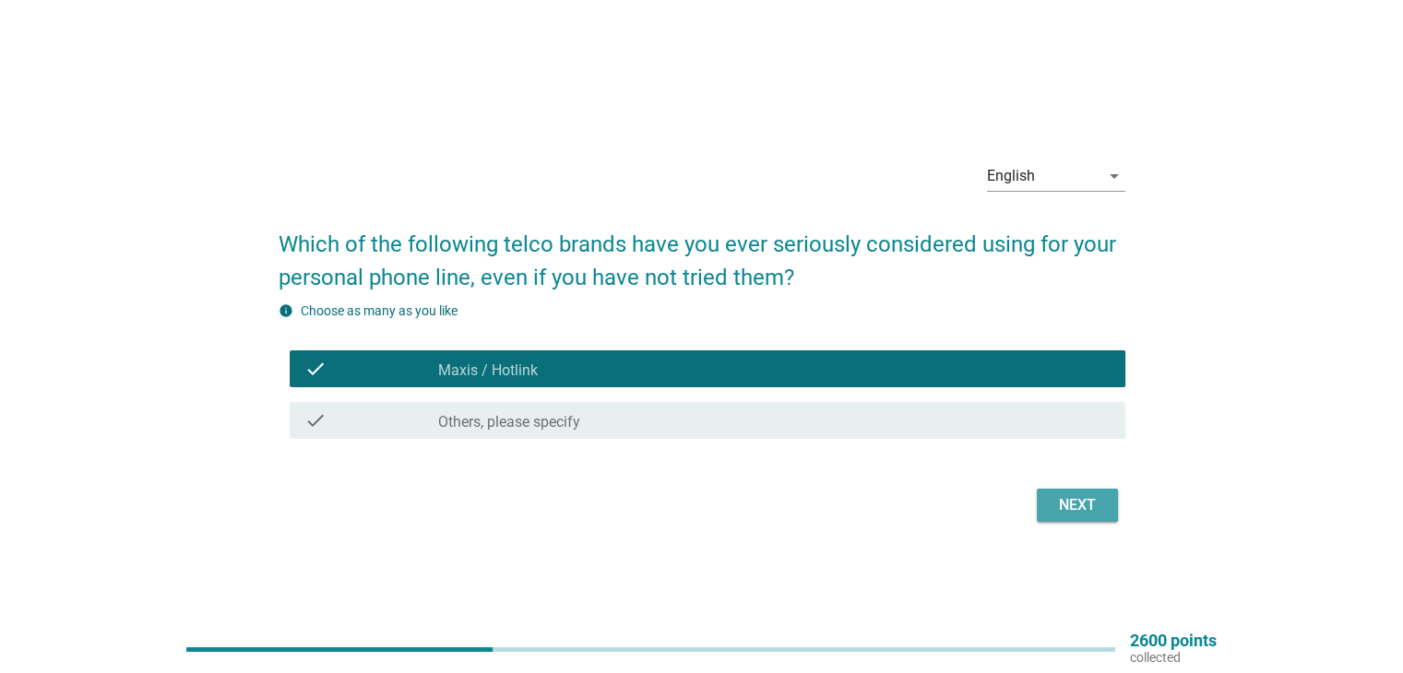
click at [1083, 504] on div "Next" at bounding box center [1078, 505] width 52 height 22
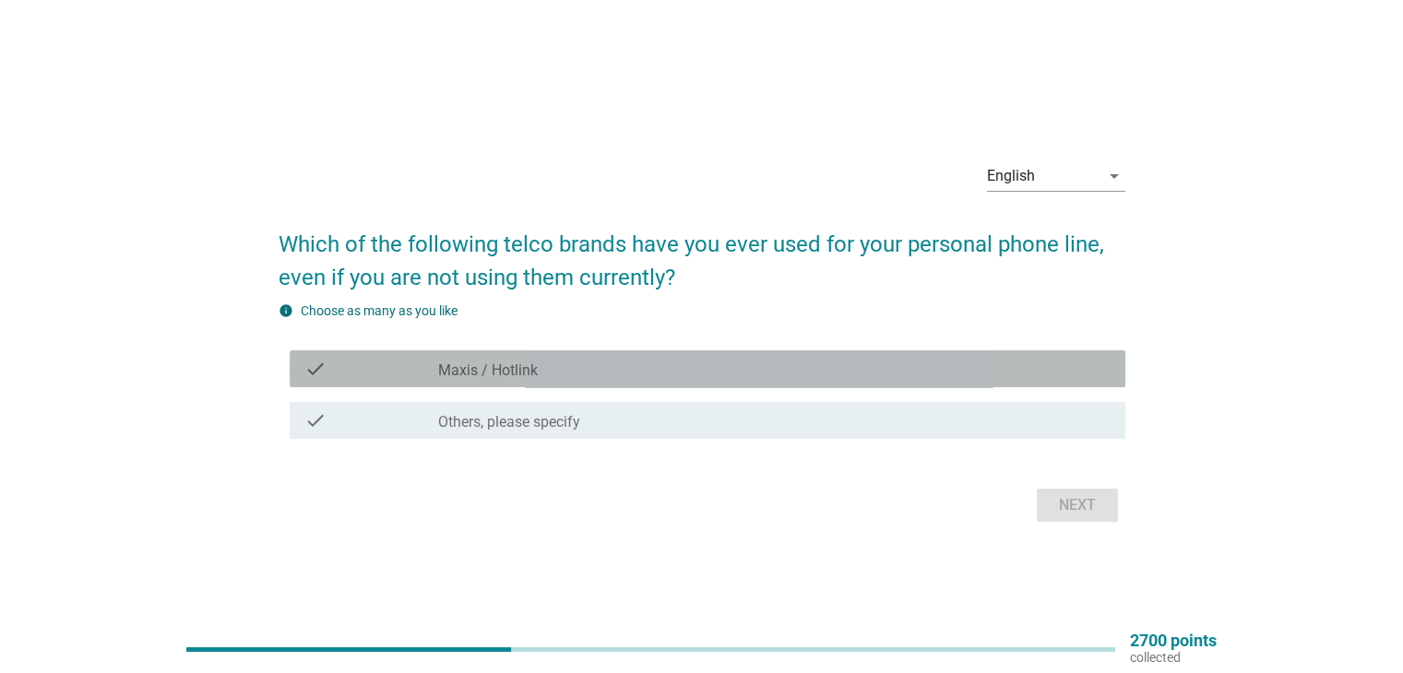
click at [912, 373] on div "check_box_outline_blank Maxis / Hotlink" at bounding box center [774, 369] width 672 height 22
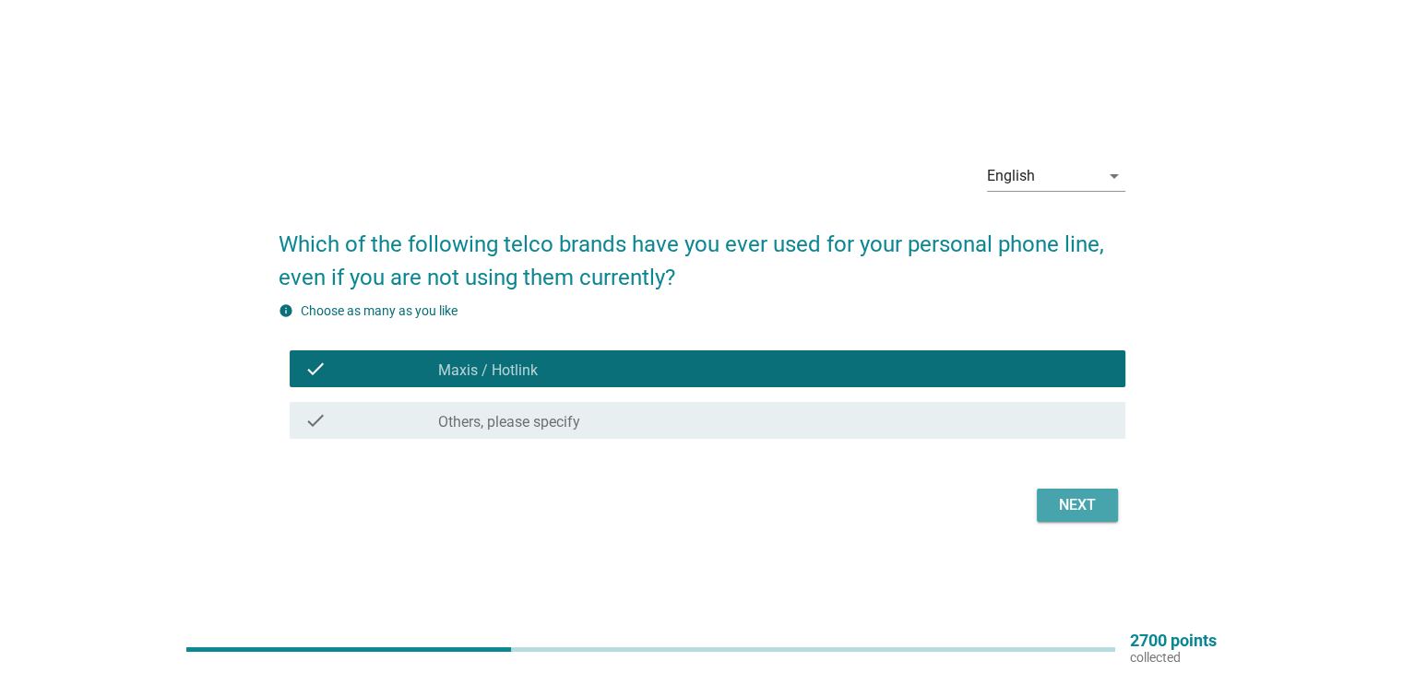
click at [1103, 513] on button "Next" at bounding box center [1077, 505] width 81 height 33
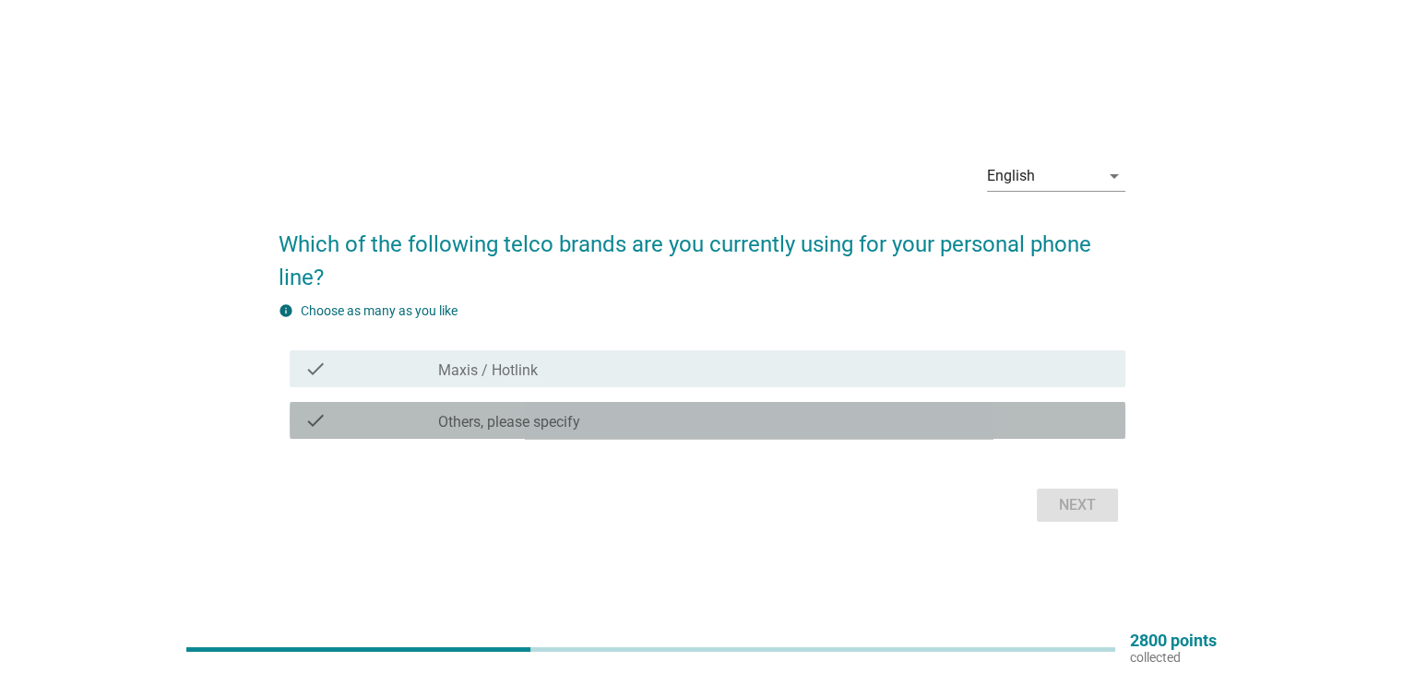
click at [1029, 427] on div "check_box_outline_blank Others, please specify" at bounding box center [774, 421] width 672 height 22
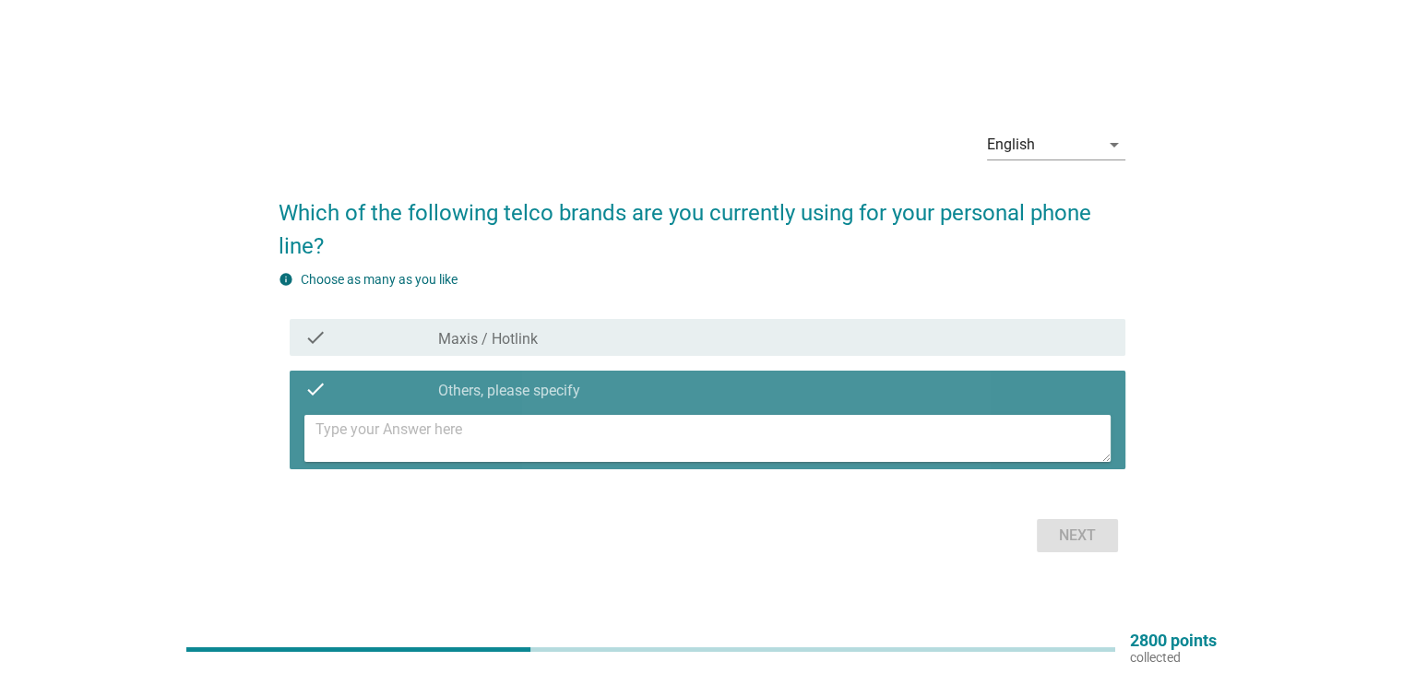
click at [976, 451] on textarea at bounding box center [712, 438] width 795 height 47
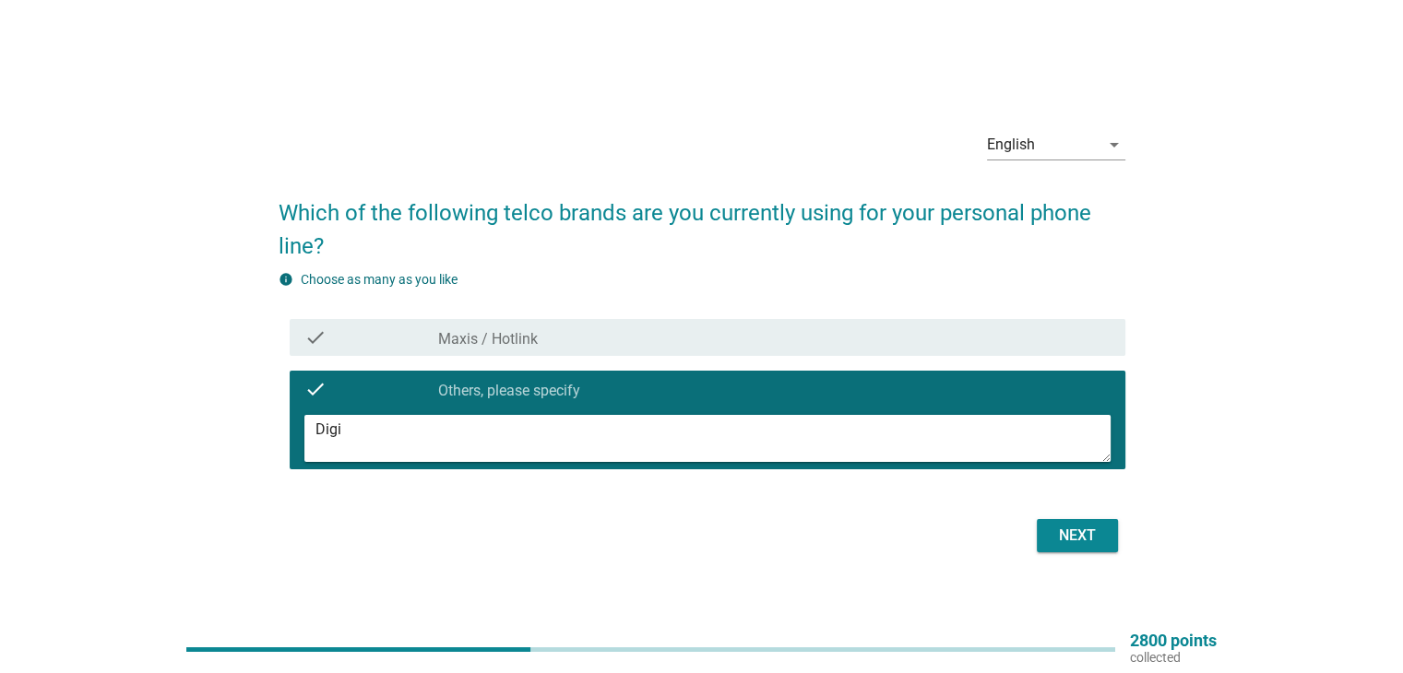
type textarea "Digi"
click at [1100, 541] on div "Next" at bounding box center [1078, 536] width 52 height 22
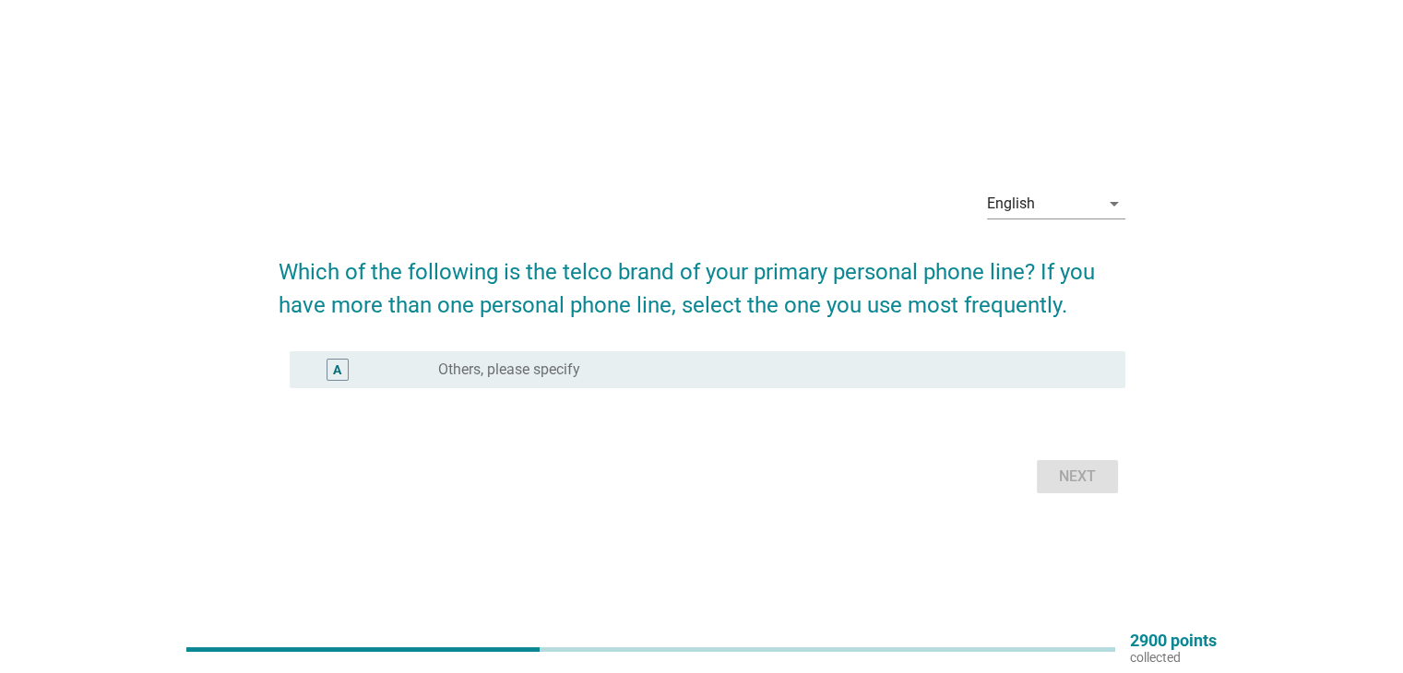
click at [919, 367] on div "radio_button_unchecked Others, please specify" at bounding box center [766, 370] width 657 height 18
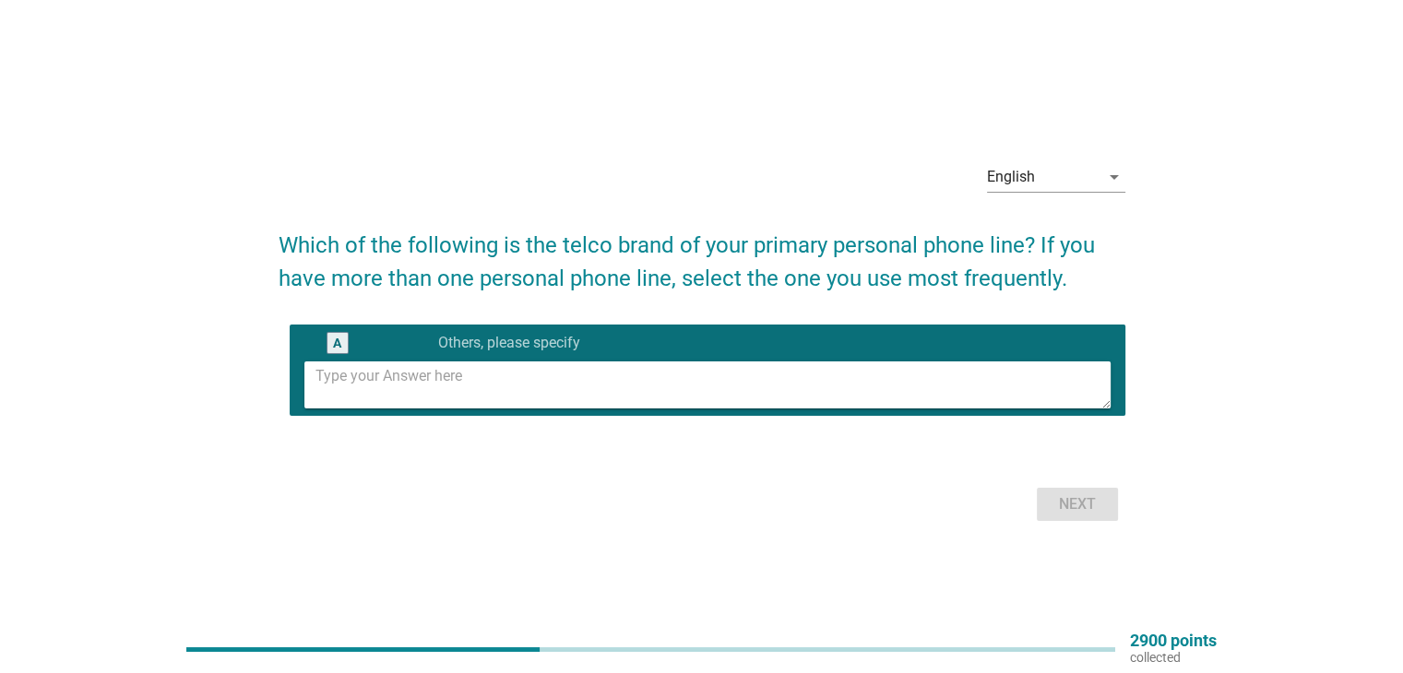
click at [922, 390] on textarea at bounding box center [712, 385] width 795 height 47
type textarea "Digi"
click at [1085, 503] on div "Next" at bounding box center [1078, 505] width 52 height 22
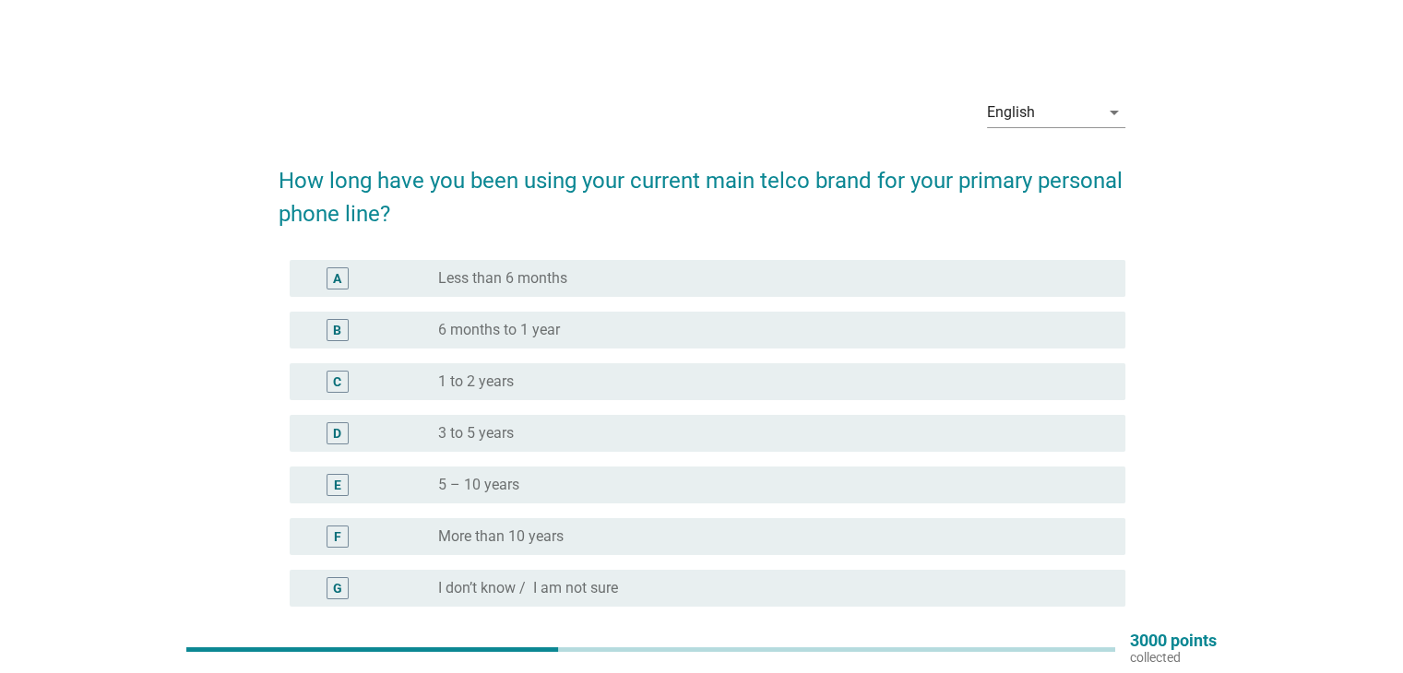
click at [730, 547] on div "radio_button_unchecked More than 10 years" at bounding box center [774, 537] width 672 height 22
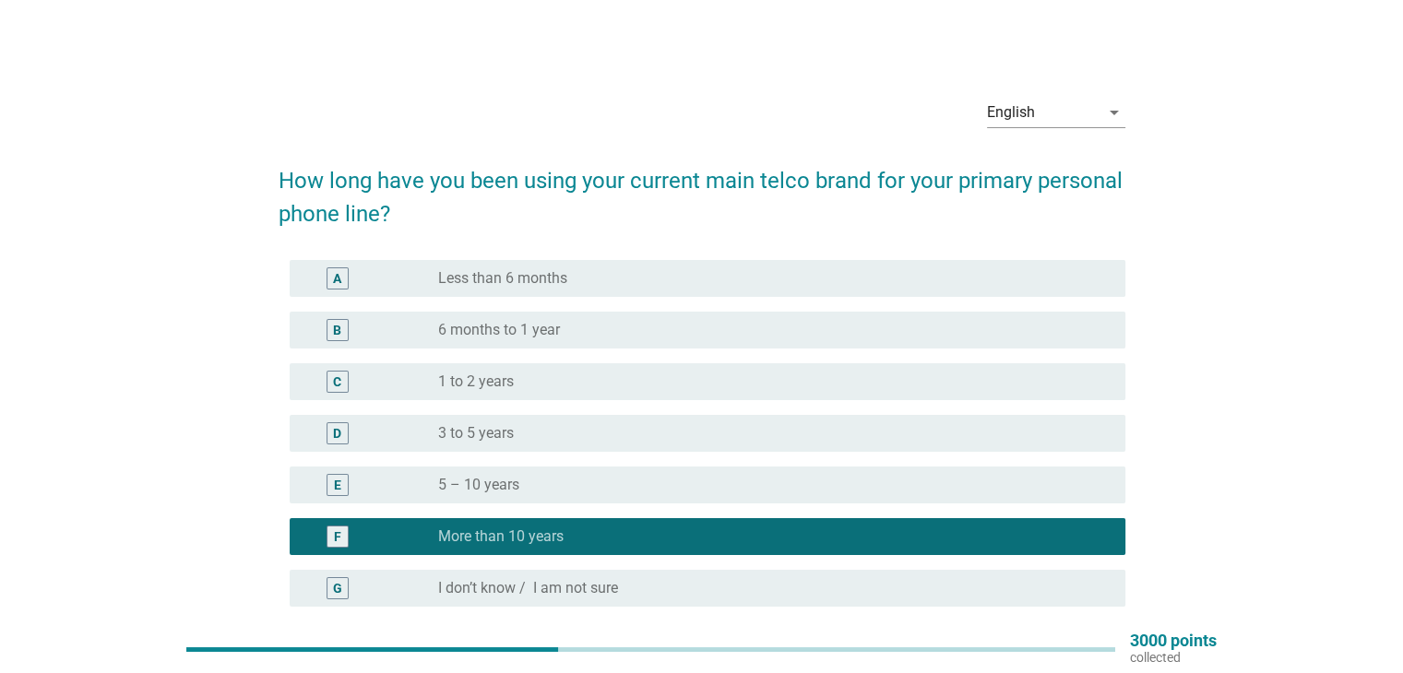
click at [775, 488] on div "radio_button_unchecked 5 – 10 years" at bounding box center [766, 485] width 657 height 18
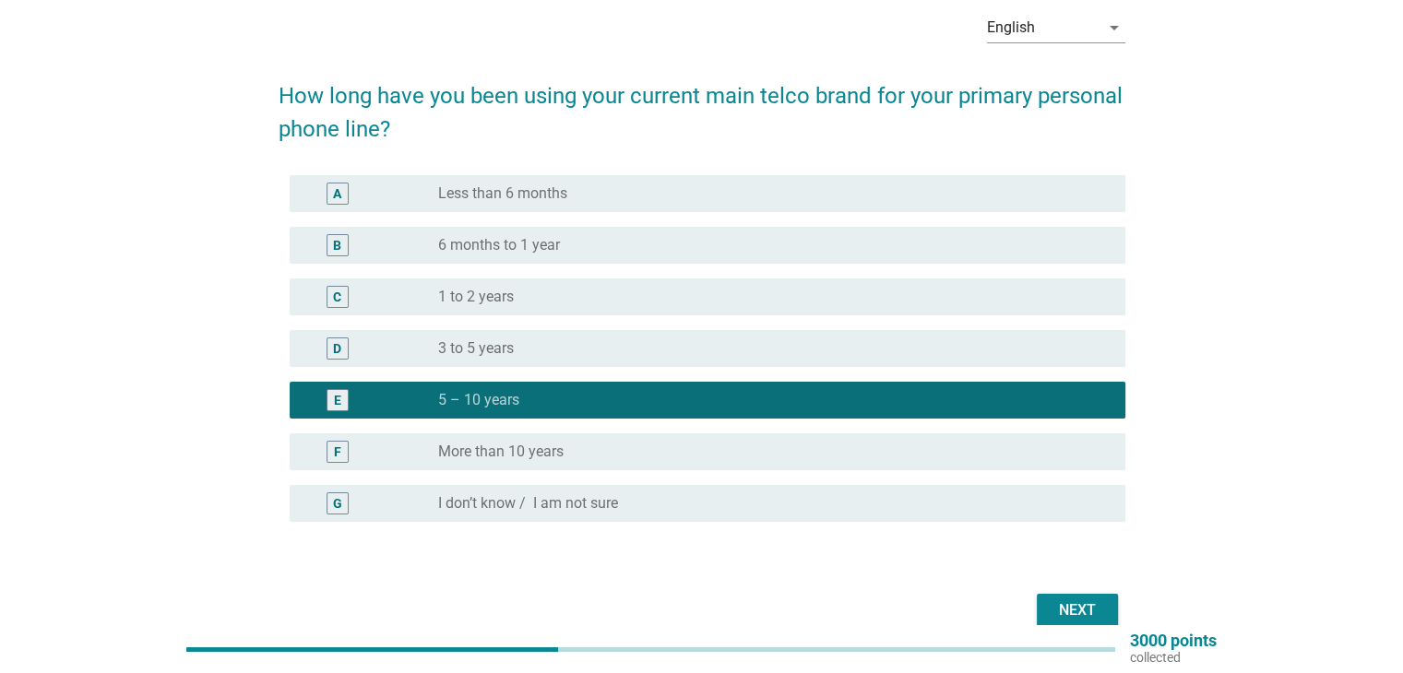
scroll to position [175, 0]
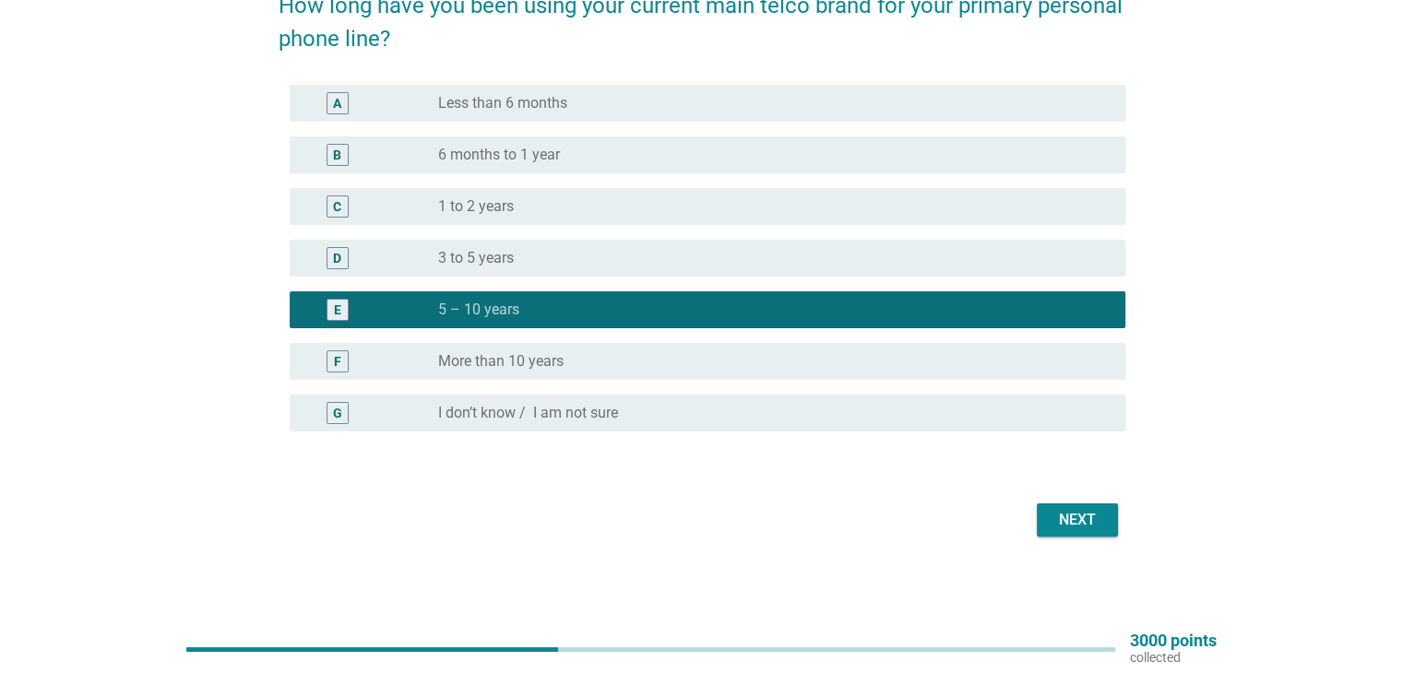
click at [1080, 523] on div "Next" at bounding box center [1078, 520] width 52 height 22
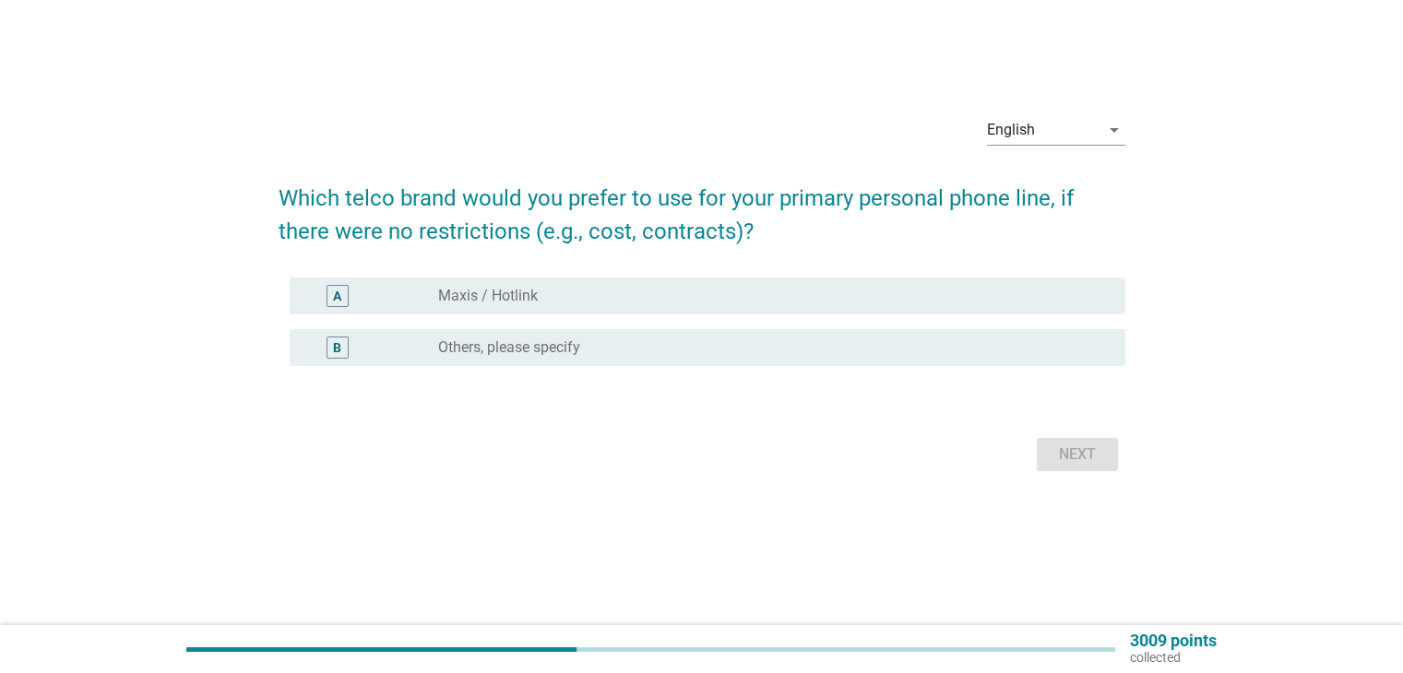
scroll to position [0, 0]
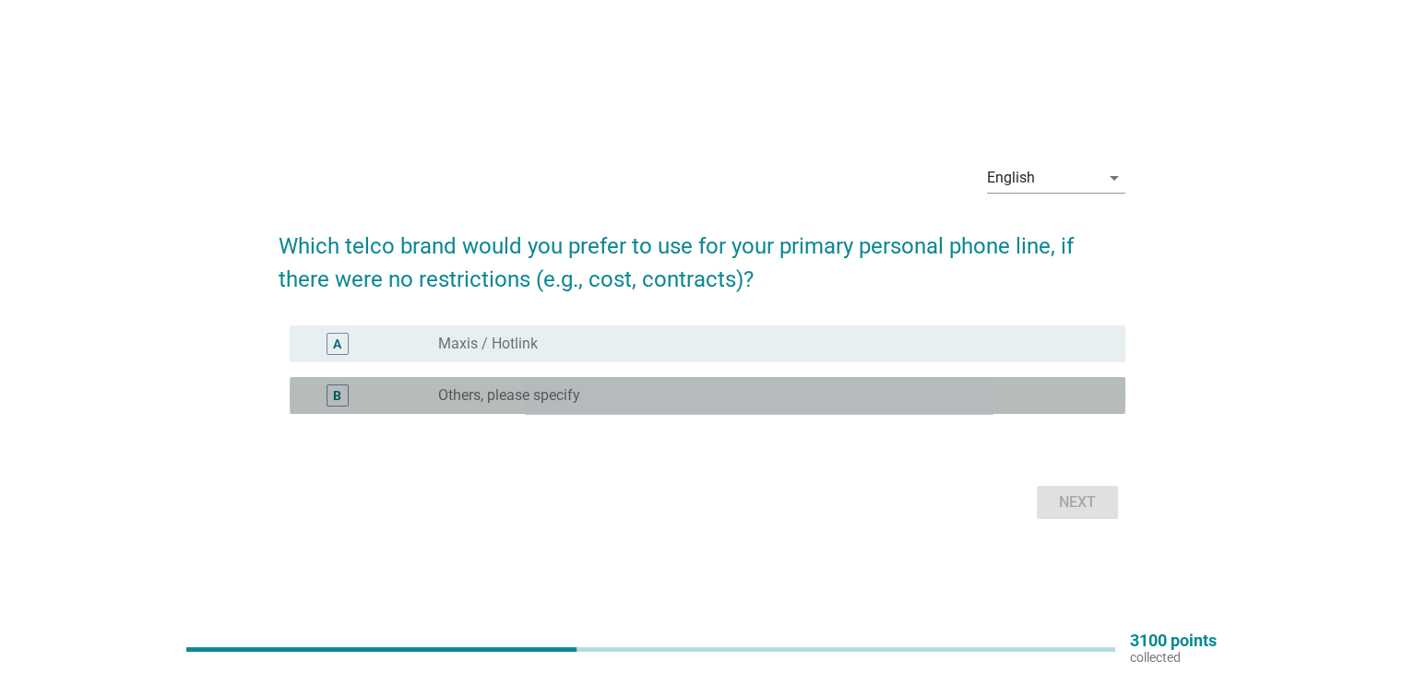
click at [755, 396] on div "radio_button_unchecked Others, please specify" at bounding box center [766, 395] width 657 height 18
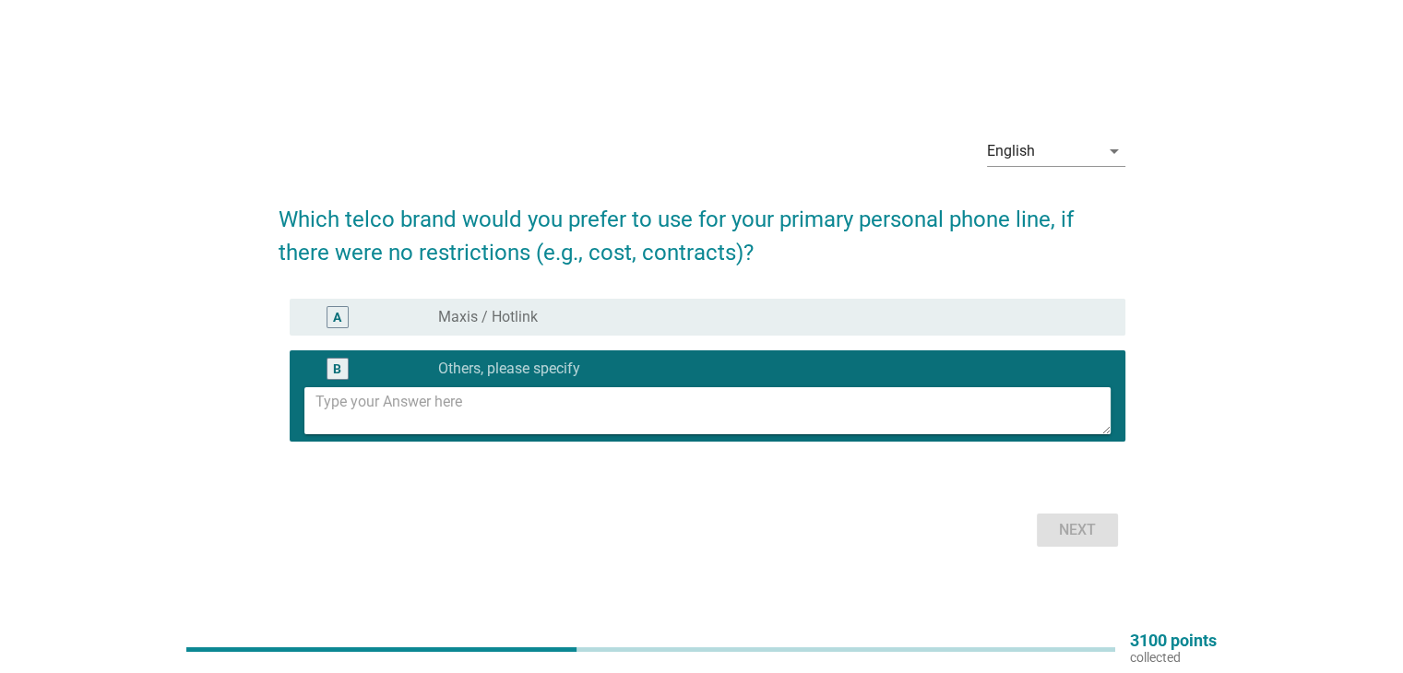
click at [759, 421] on textarea at bounding box center [712, 410] width 795 height 47
type textarea "digi"
click at [1084, 529] on div "Next" at bounding box center [1078, 530] width 52 height 22
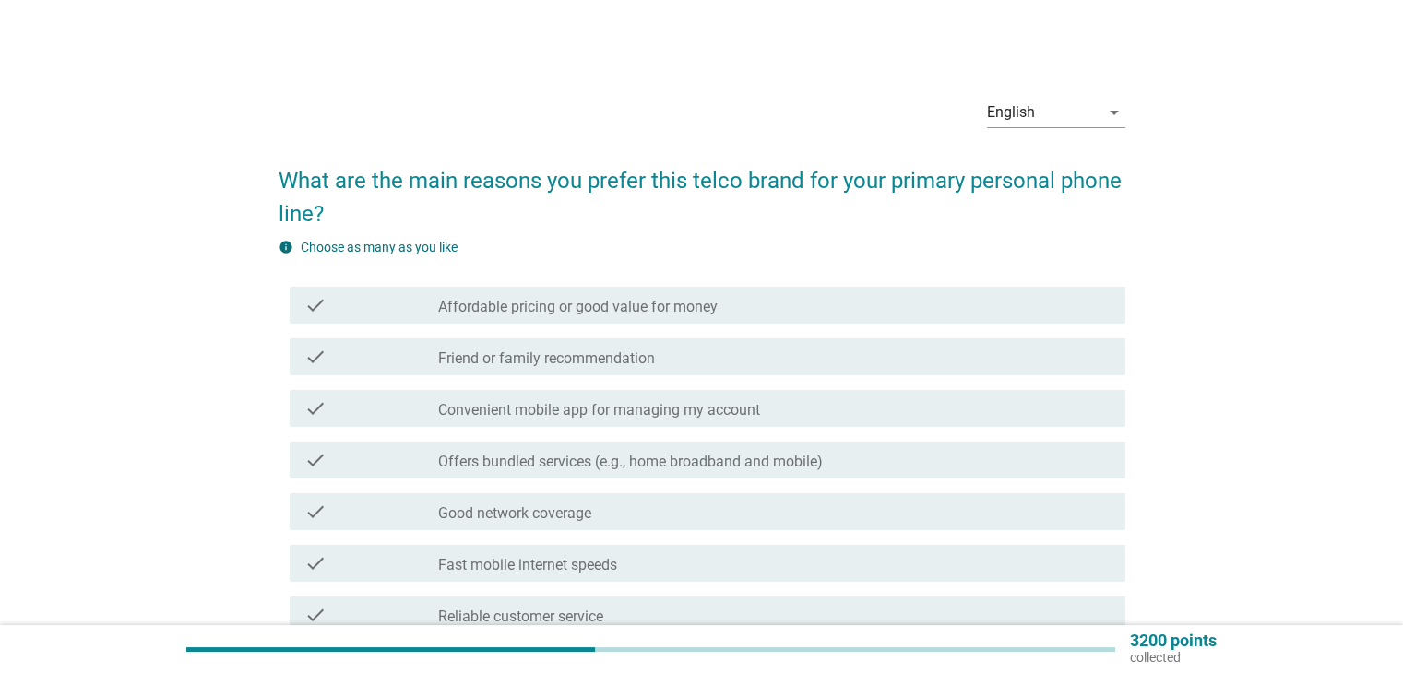
click at [517, 320] on div "check check_box_outline_blank Affordable pricing or good value for money" at bounding box center [708, 305] width 836 height 37
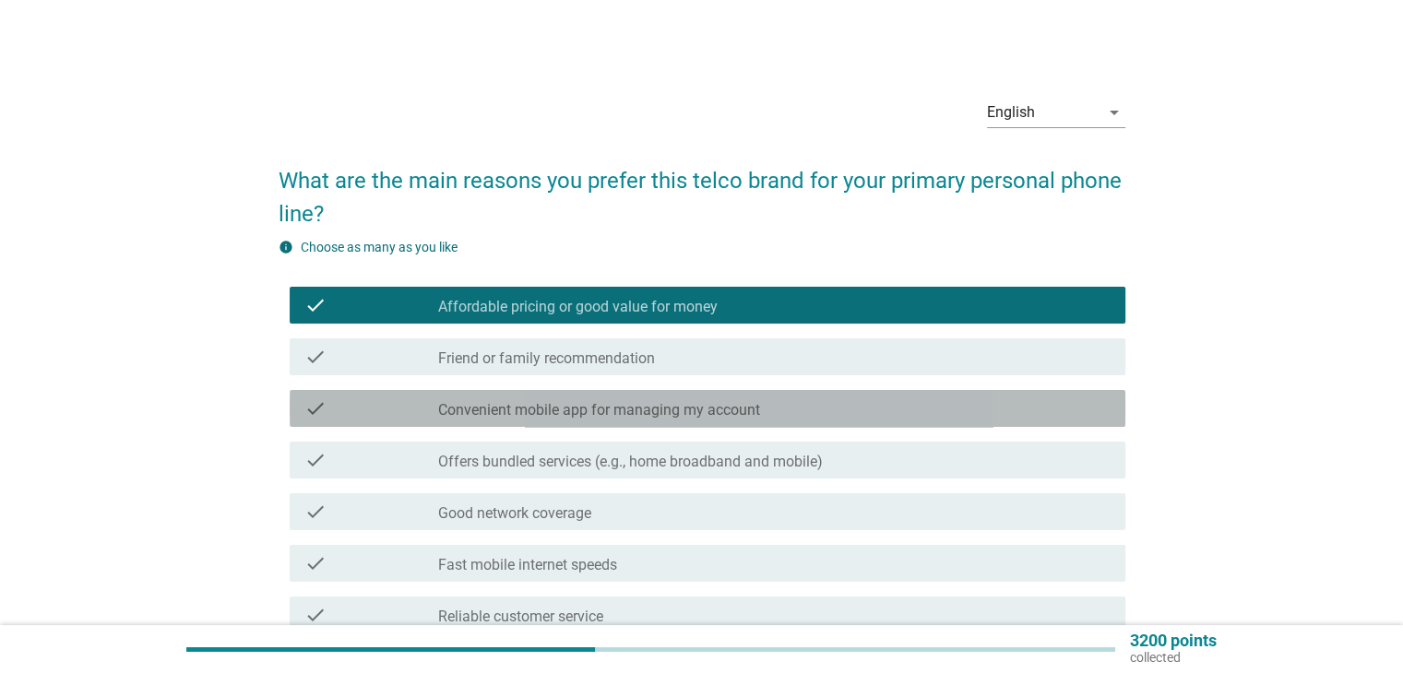
click at [539, 425] on div "check check_box_outline_blank Convenient mobile app for managing my account" at bounding box center [708, 408] width 836 height 37
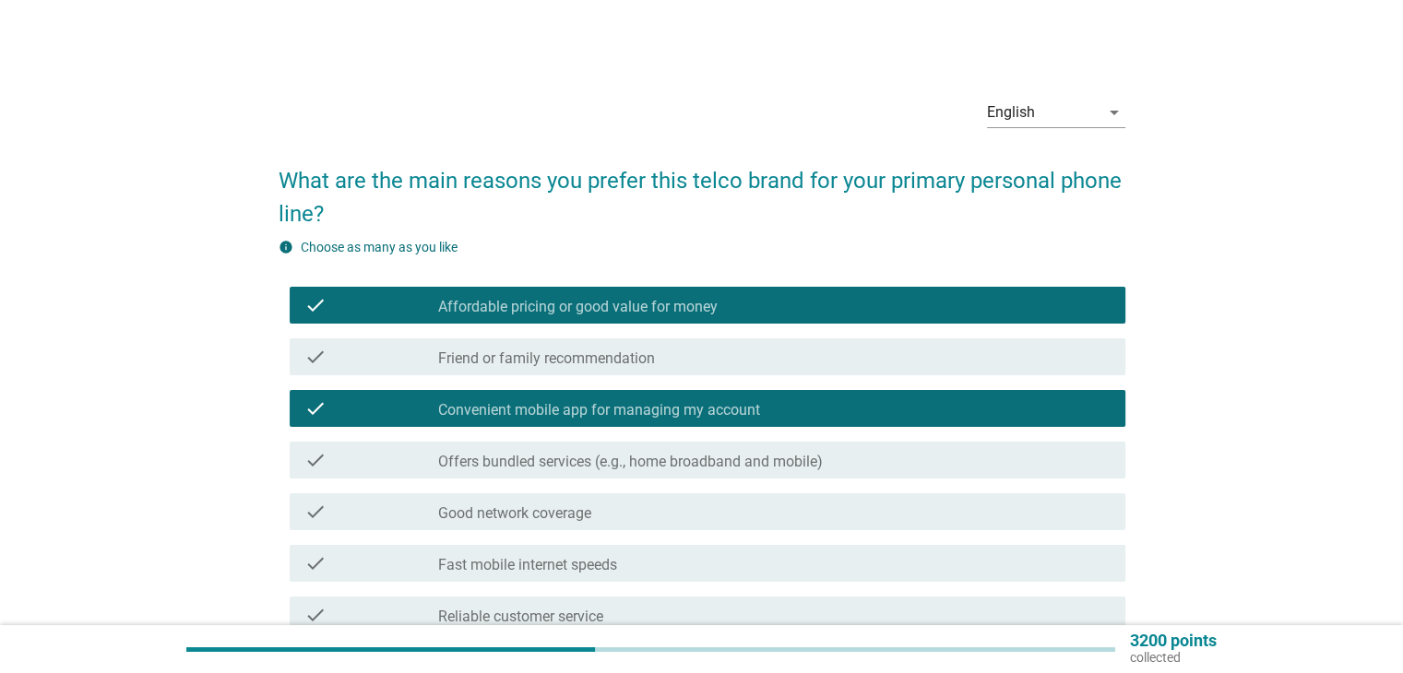
scroll to position [92, 0]
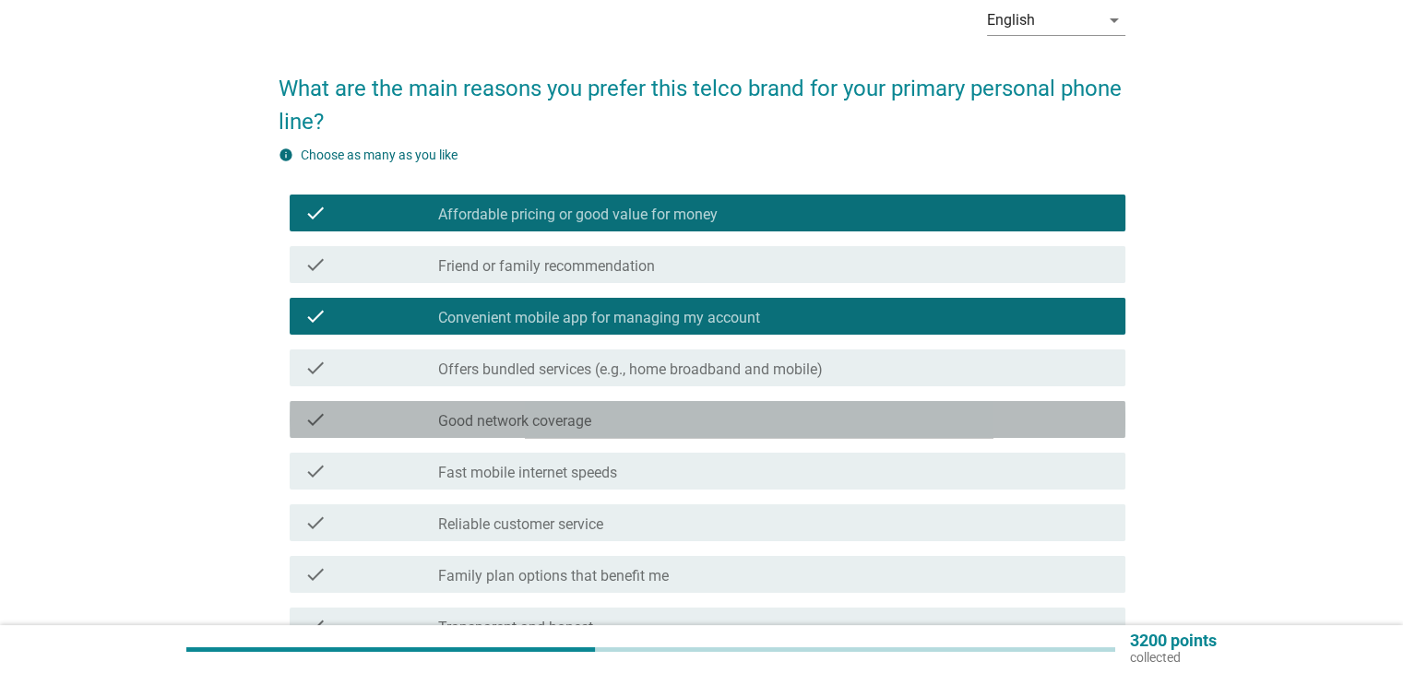
click at [553, 428] on label "Good network coverage" at bounding box center [514, 421] width 153 height 18
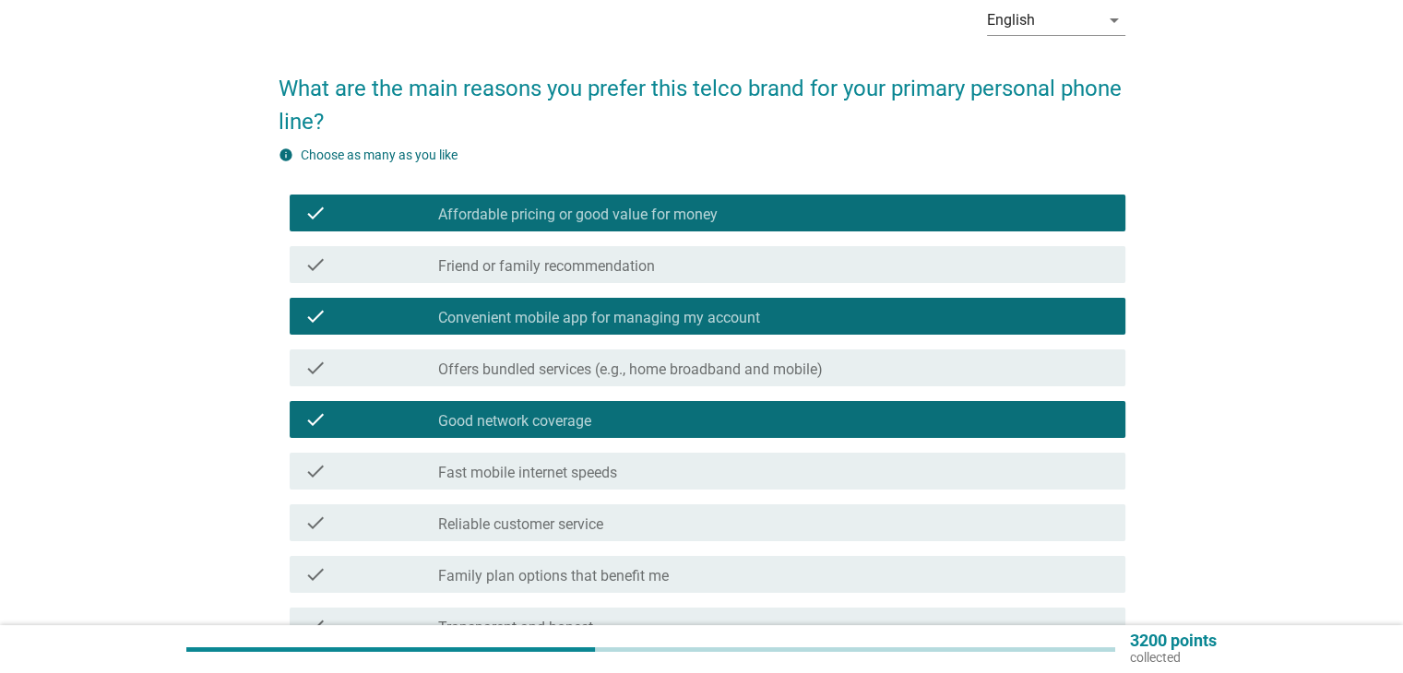
click at [559, 510] on div "check check_box_outline_blank Reliable customer service" at bounding box center [708, 523] width 836 height 37
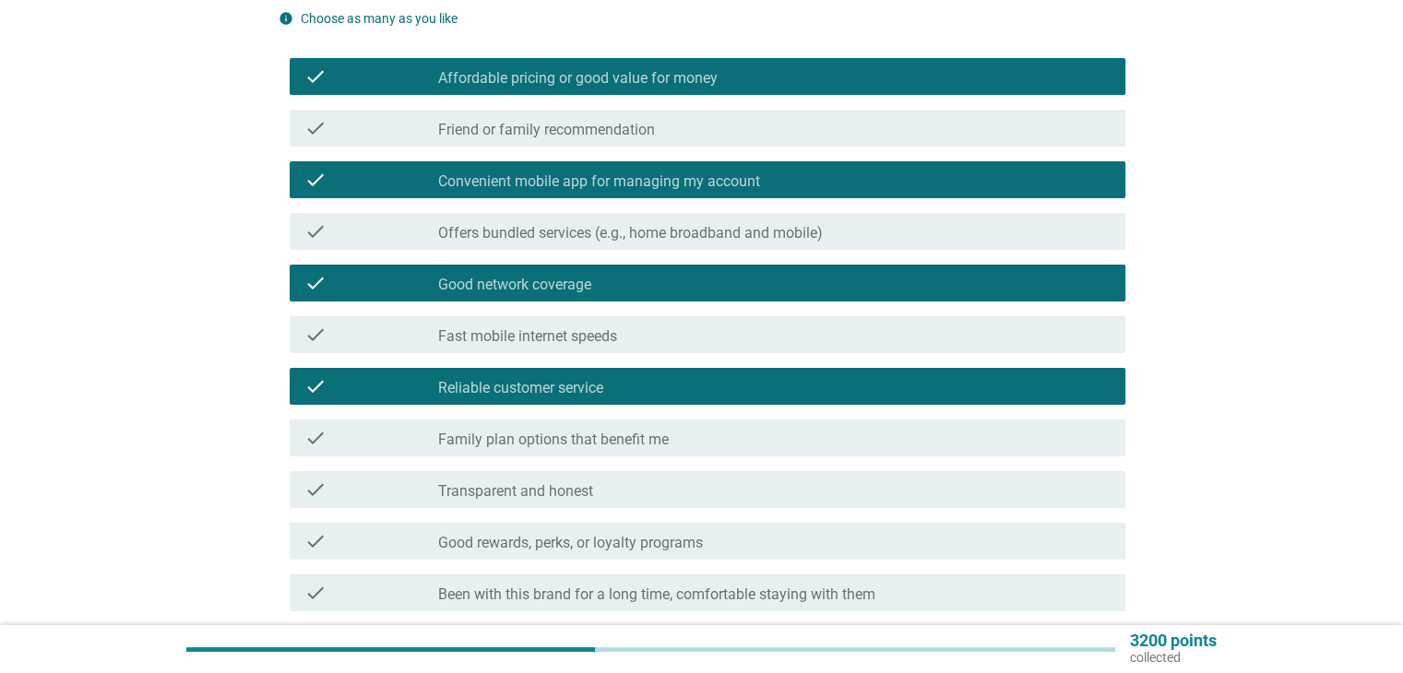
scroll to position [277, 0]
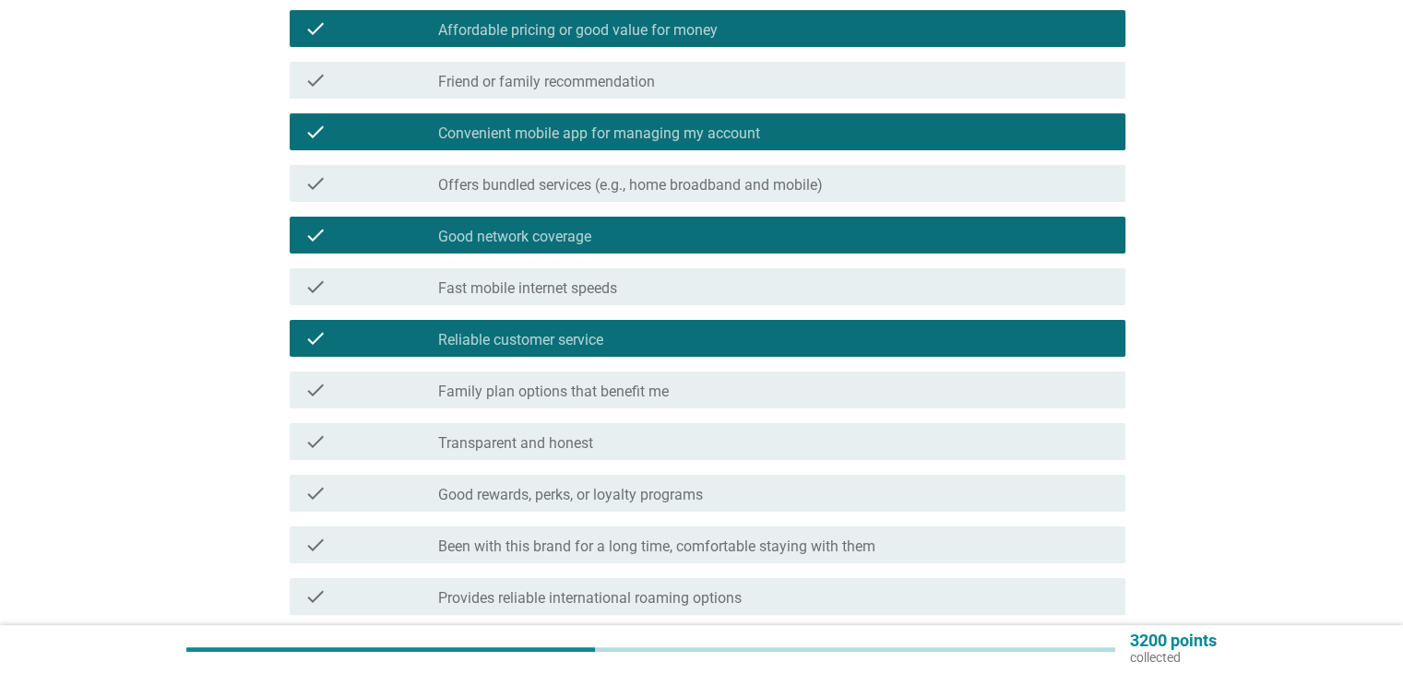
click at [712, 359] on div "check check_box_outline_blank Reliable customer service" at bounding box center [702, 339] width 847 height 52
click at [716, 350] on div "check check_box_outline_blank Reliable customer service" at bounding box center [708, 338] width 836 height 37
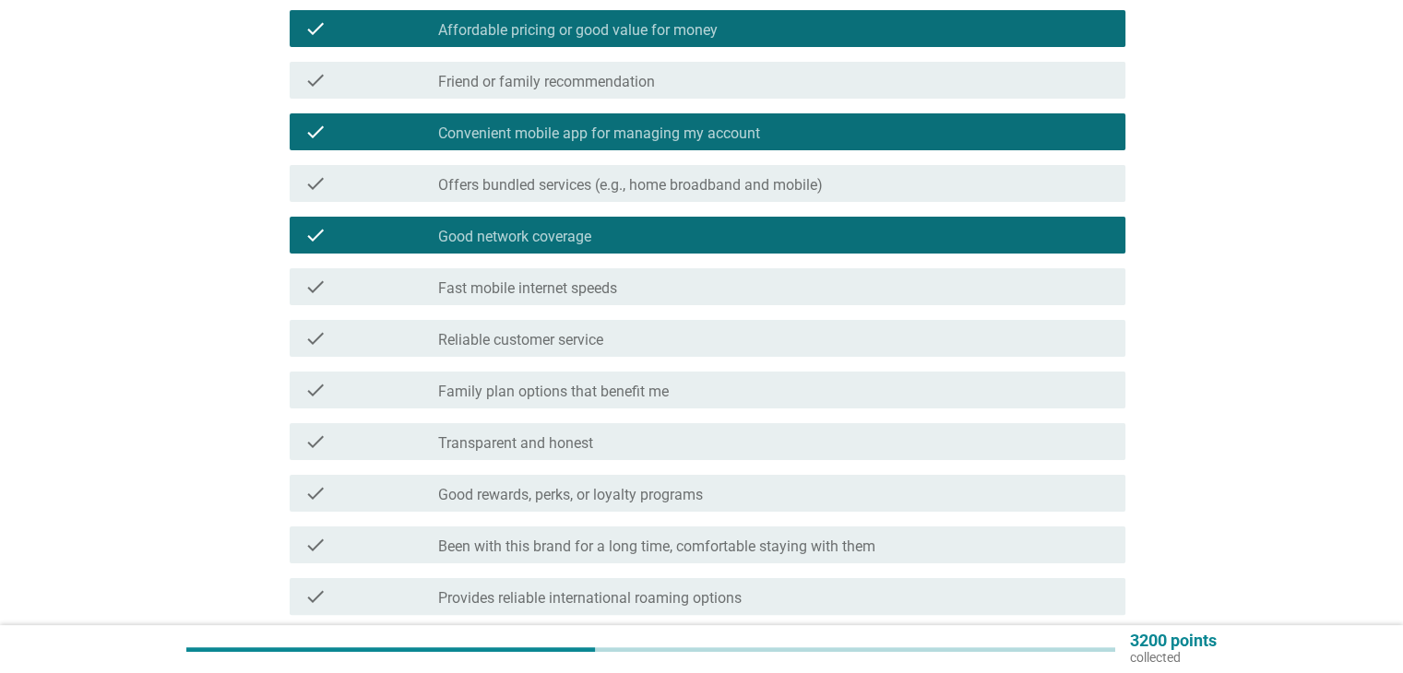
click at [713, 385] on div "check_box_outline_blank Family plan options that benefit me" at bounding box center [774, 390] width 672 height 22
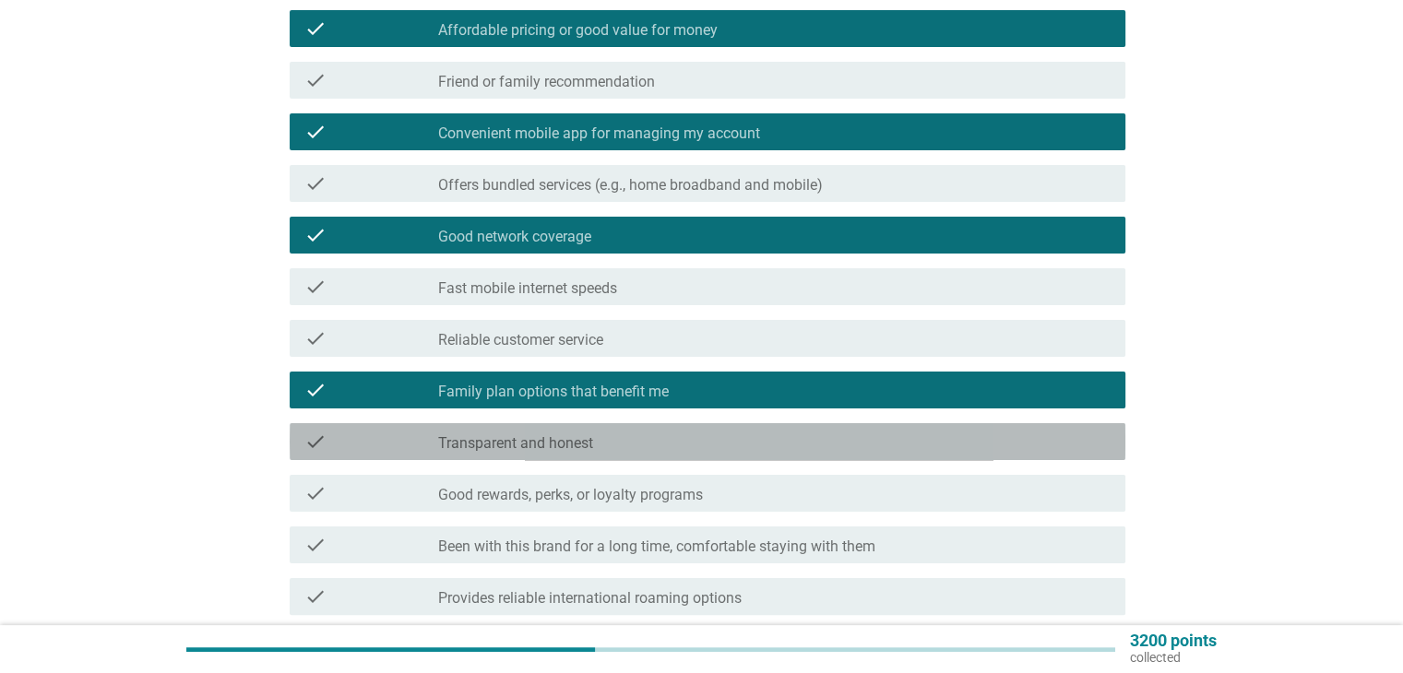
click at [712, 446] on div "check_box_outline_blank Transparent and honest" at bounding box center [774, 442] width 672 height 22
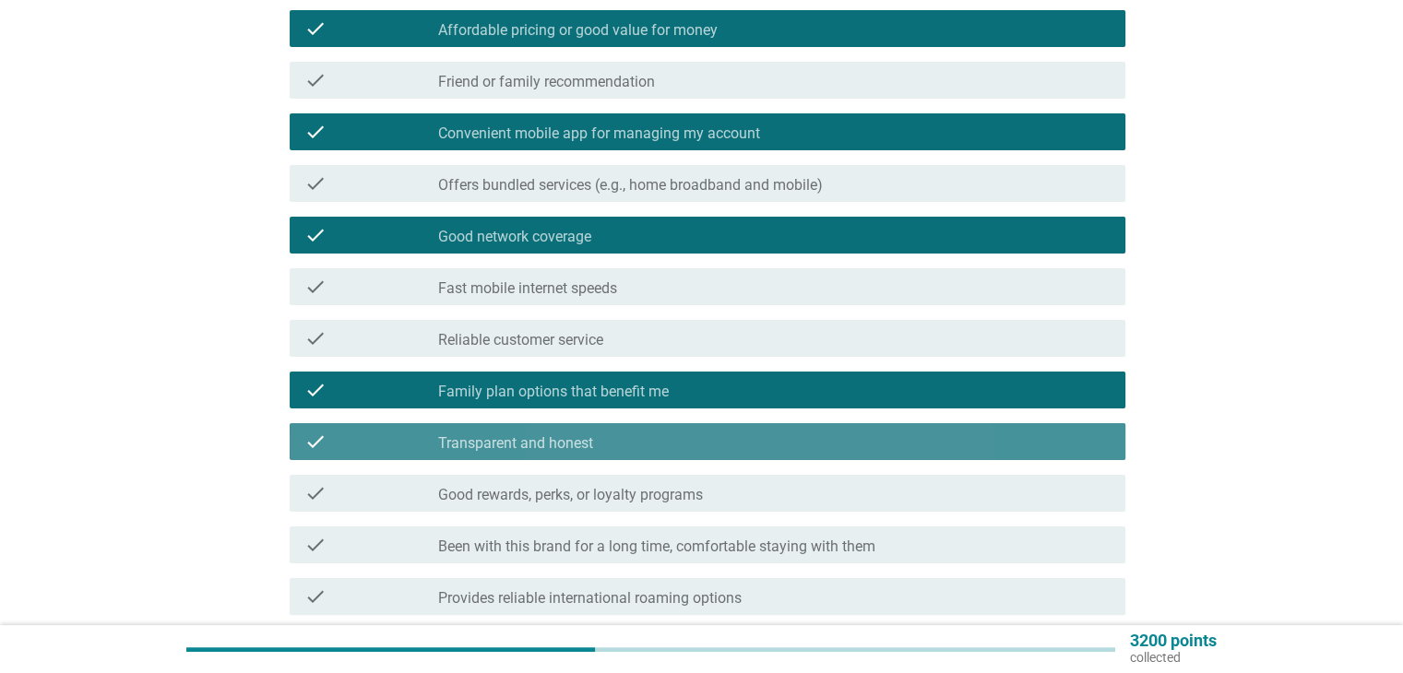
click at [712, 451] on div "check_box_outline_blank Transparent and honest" at bounding box center [774, 442] width 672 height 22
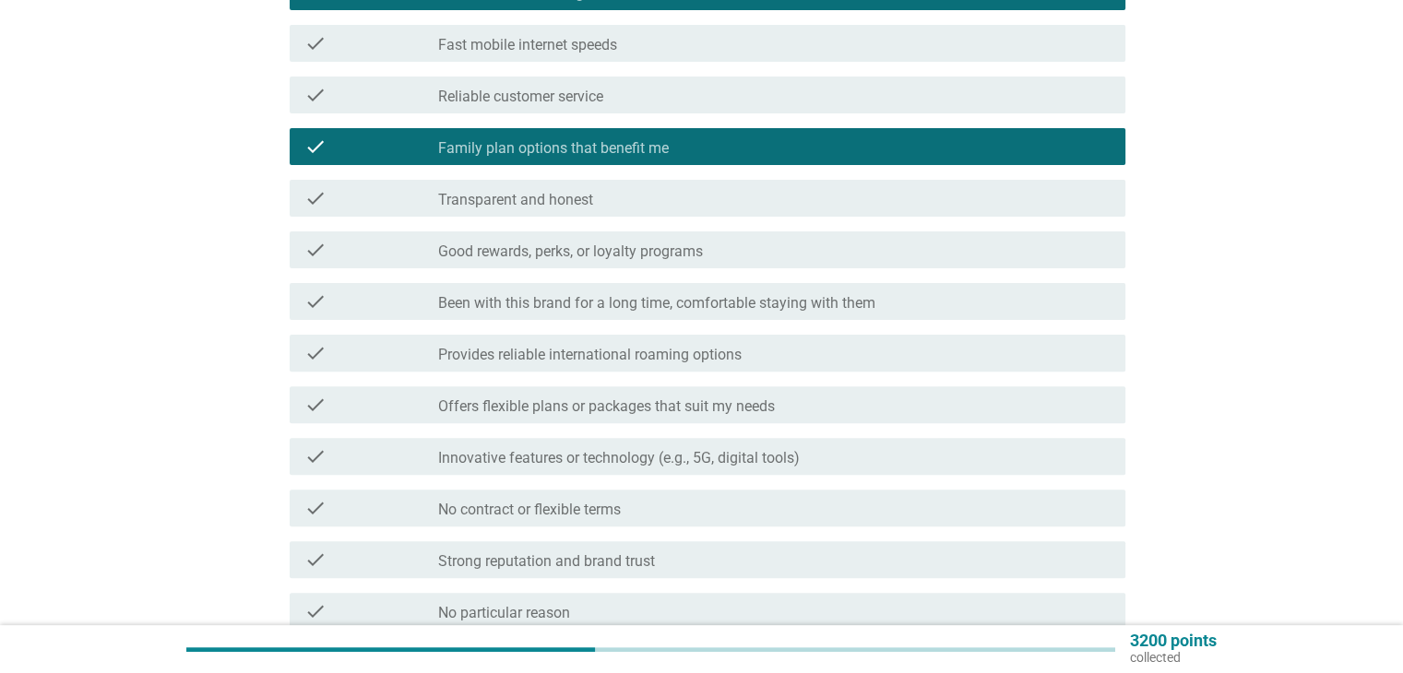
scroll to position [553, 0]
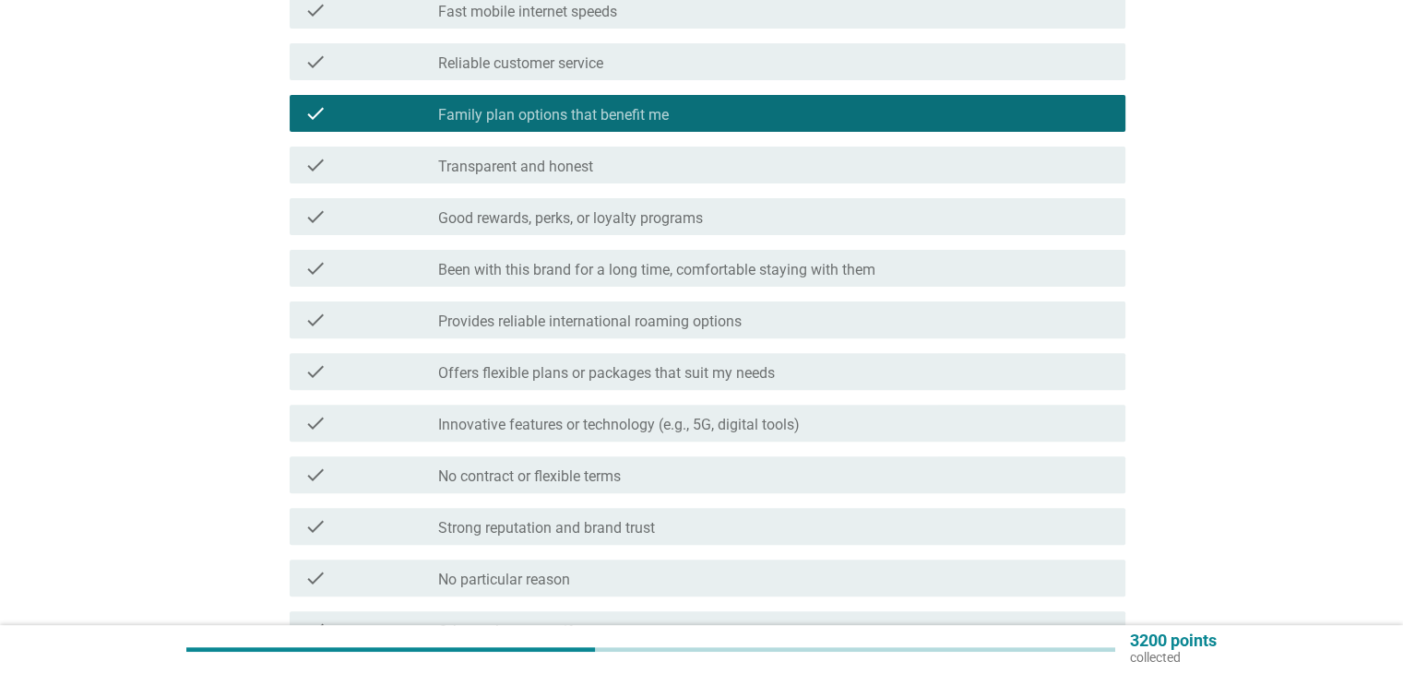
click at [714, 529] on div "check_box_outline_blank Strong reputation and brand trust" at bounding box center [774, 527] width 672 height 22
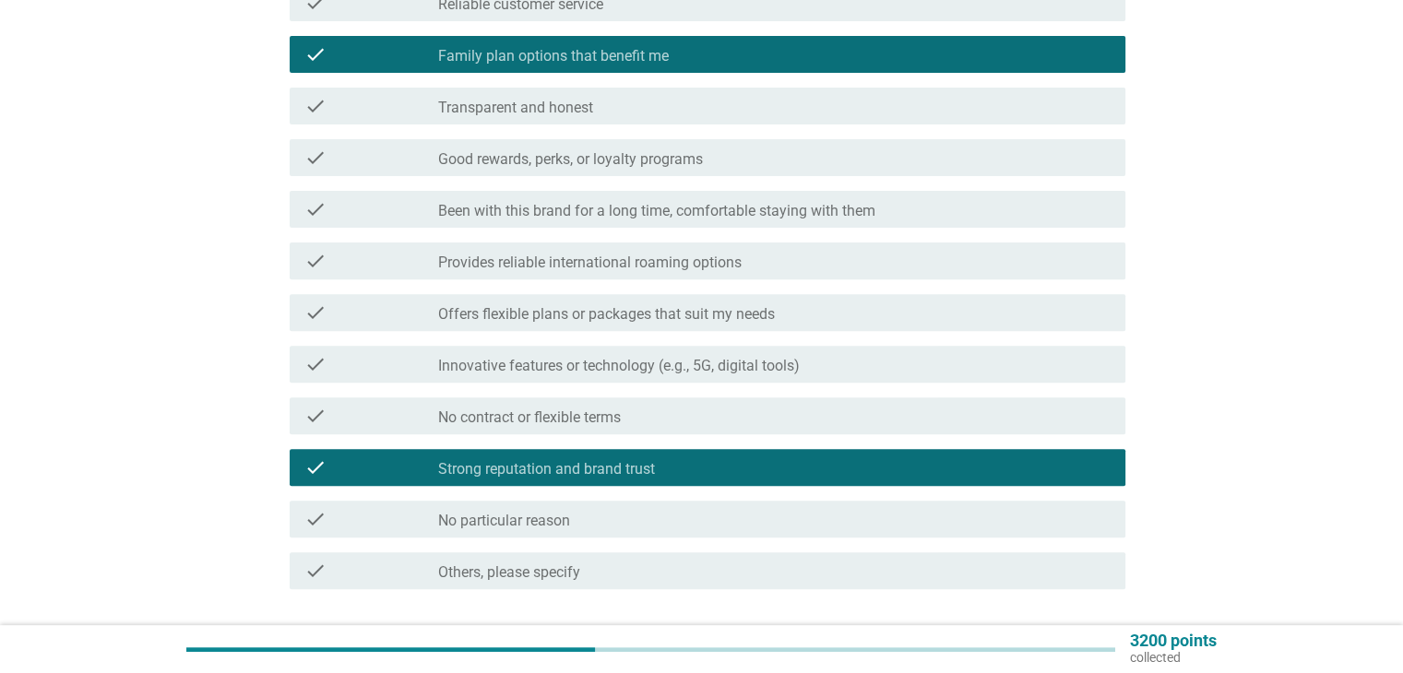
scroll to position [646, 0]
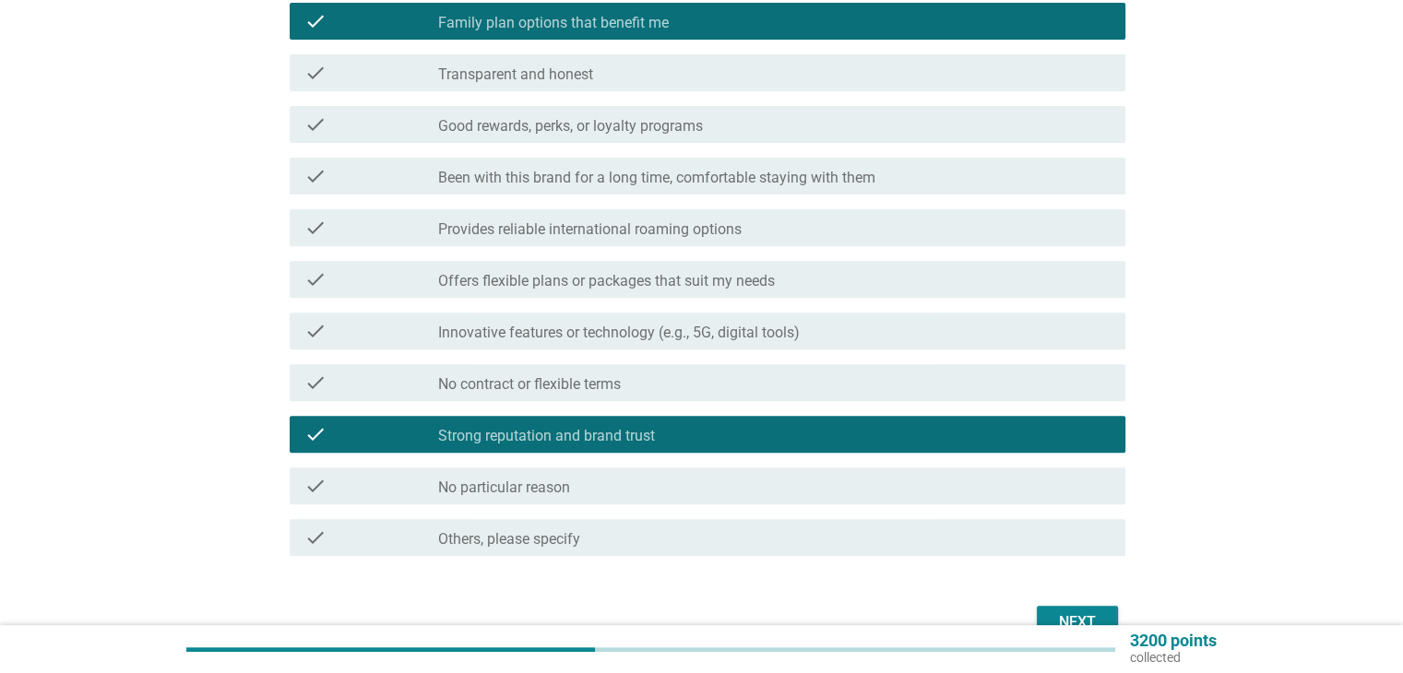
click at [1096, 619] on div "Next" at bounding box center [1078, 623] width 52 height 22
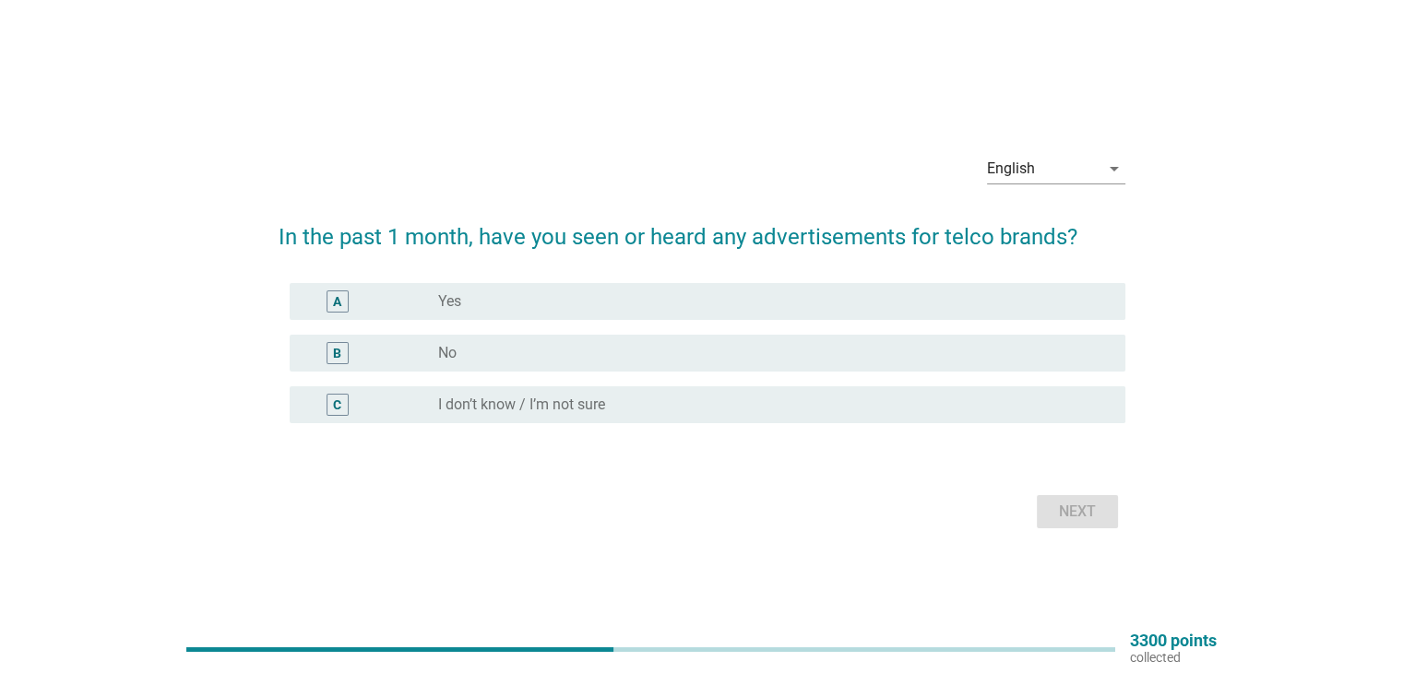
click at [841, 355] on div "radio_button_unchecked No" at bounding box center [766, 353] width 657 height 18
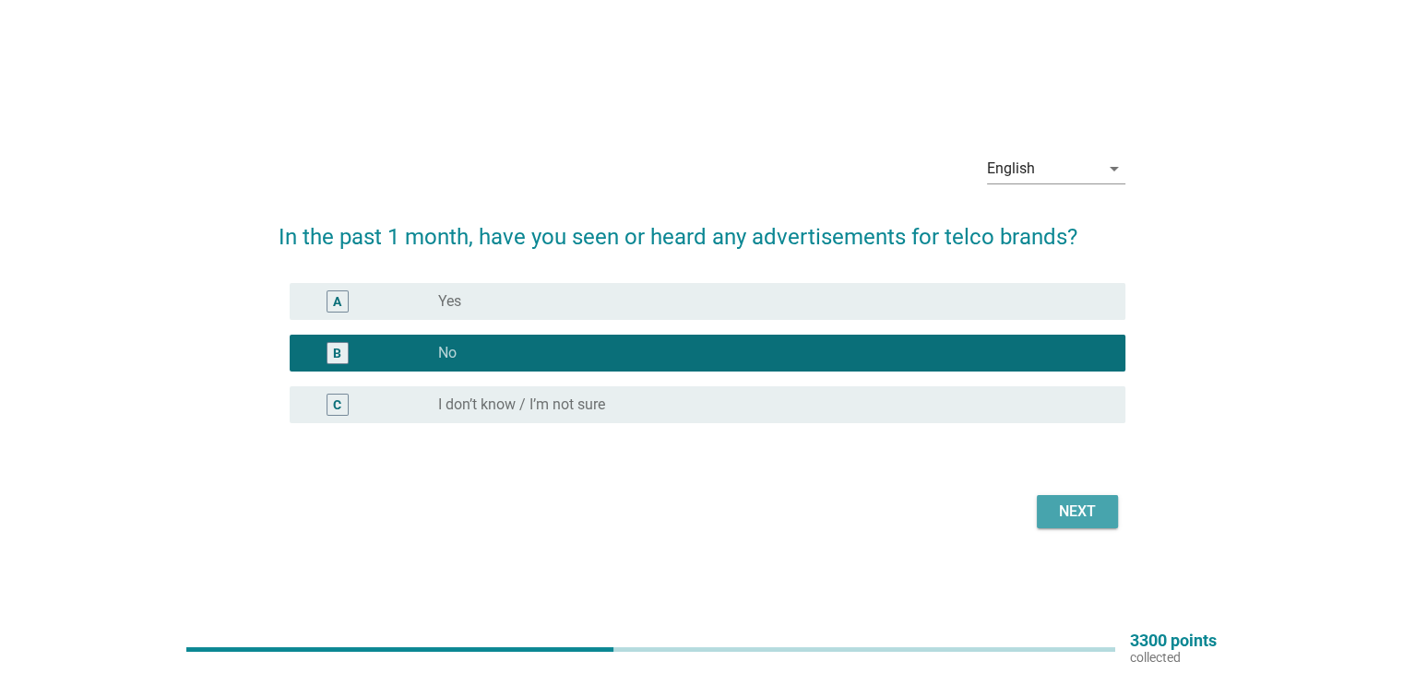
click at [1059, 507] on div "Next" at bounding box center [1078, 512] width 52 height 22
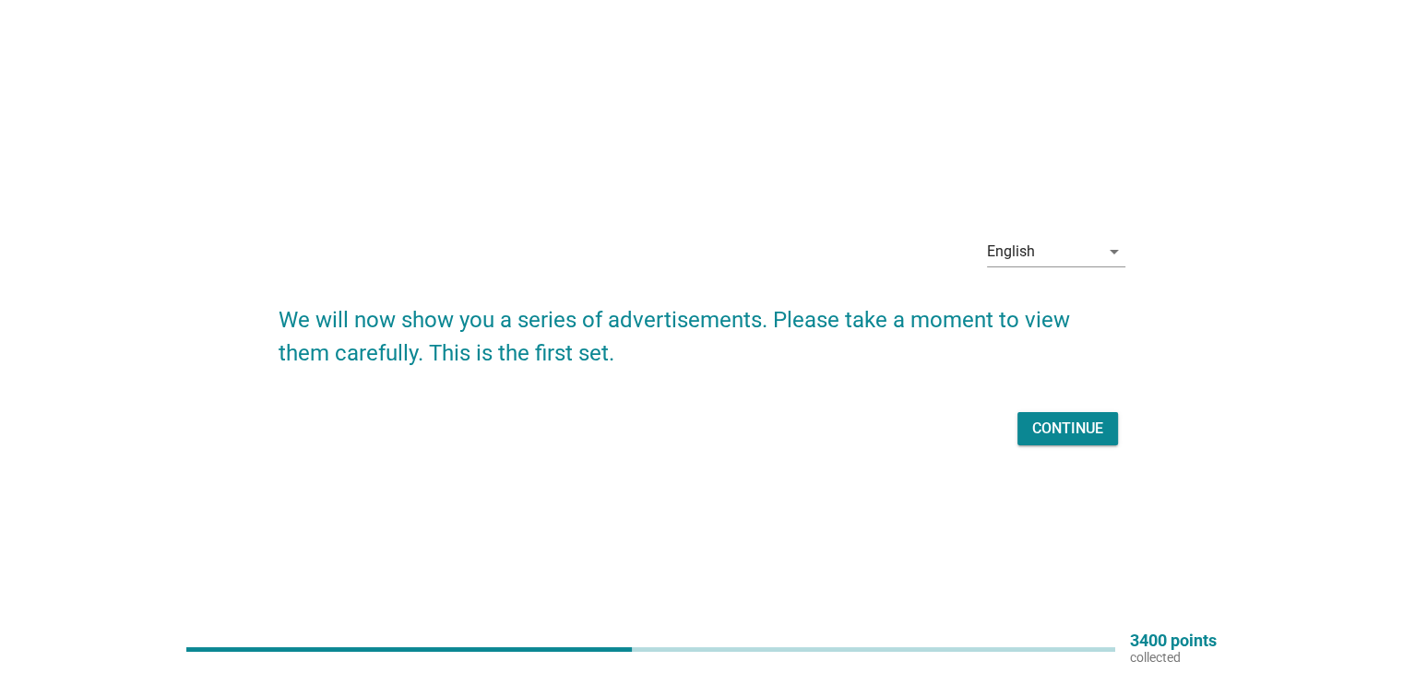
click at [1074, 438] on div "Continue" at bounding box center [1067, 429] width 71 height 22
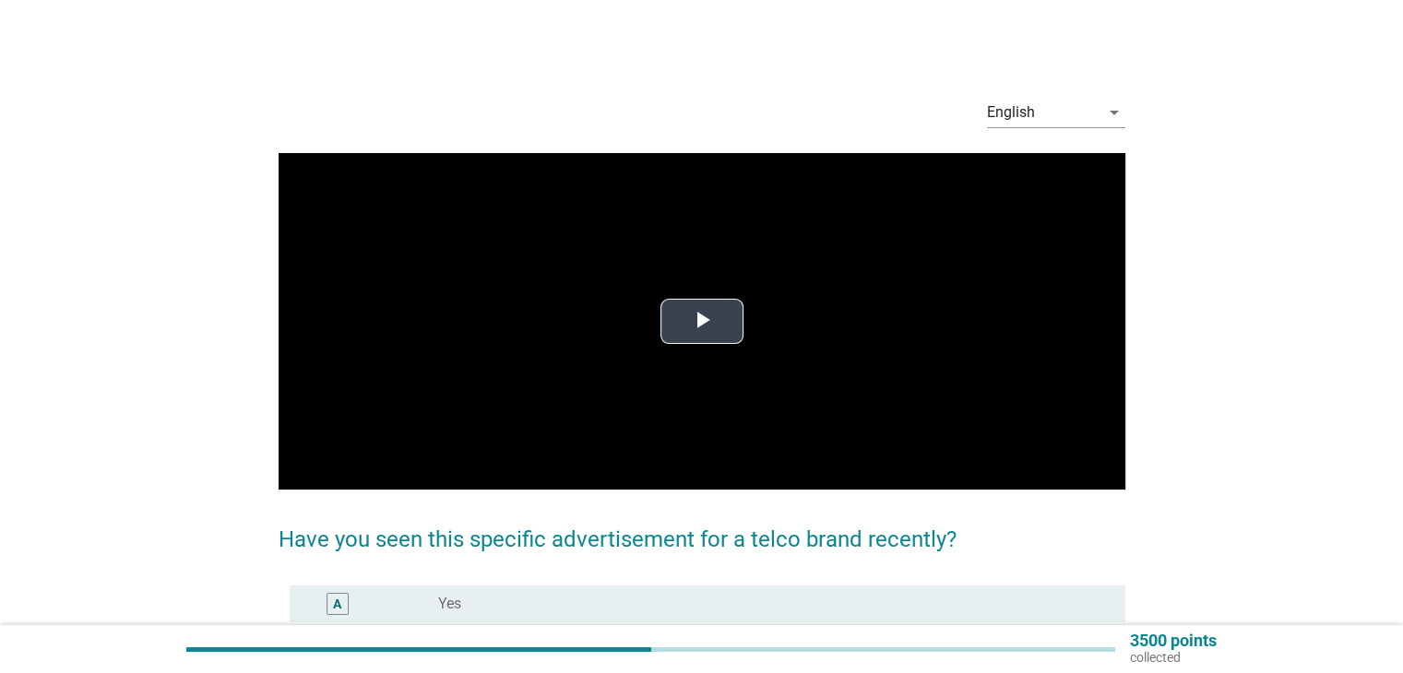
click at [624, 348] on video "Video Player" at bounding box center [702, 321] width 847 height 337
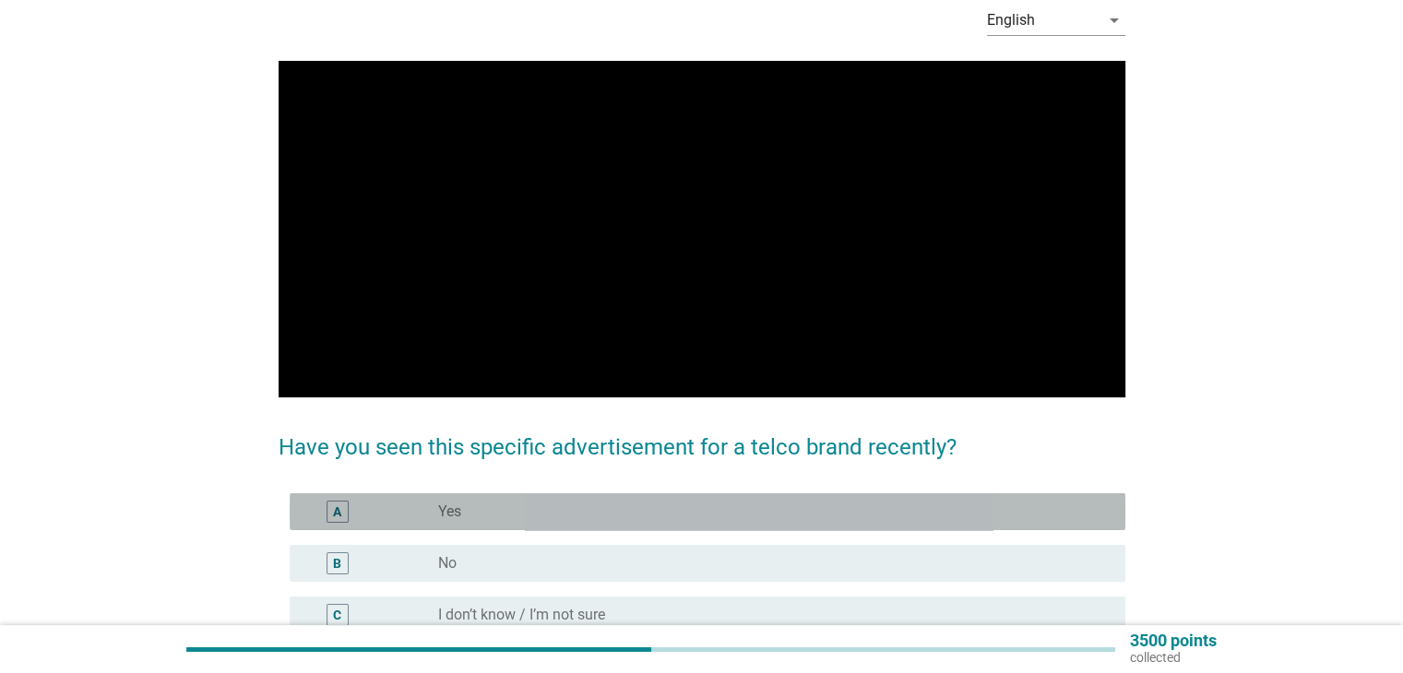
click at [743, 517] on div "radio_button_unchecked Yes" at bounding box center [766, 512] width 657 height 18
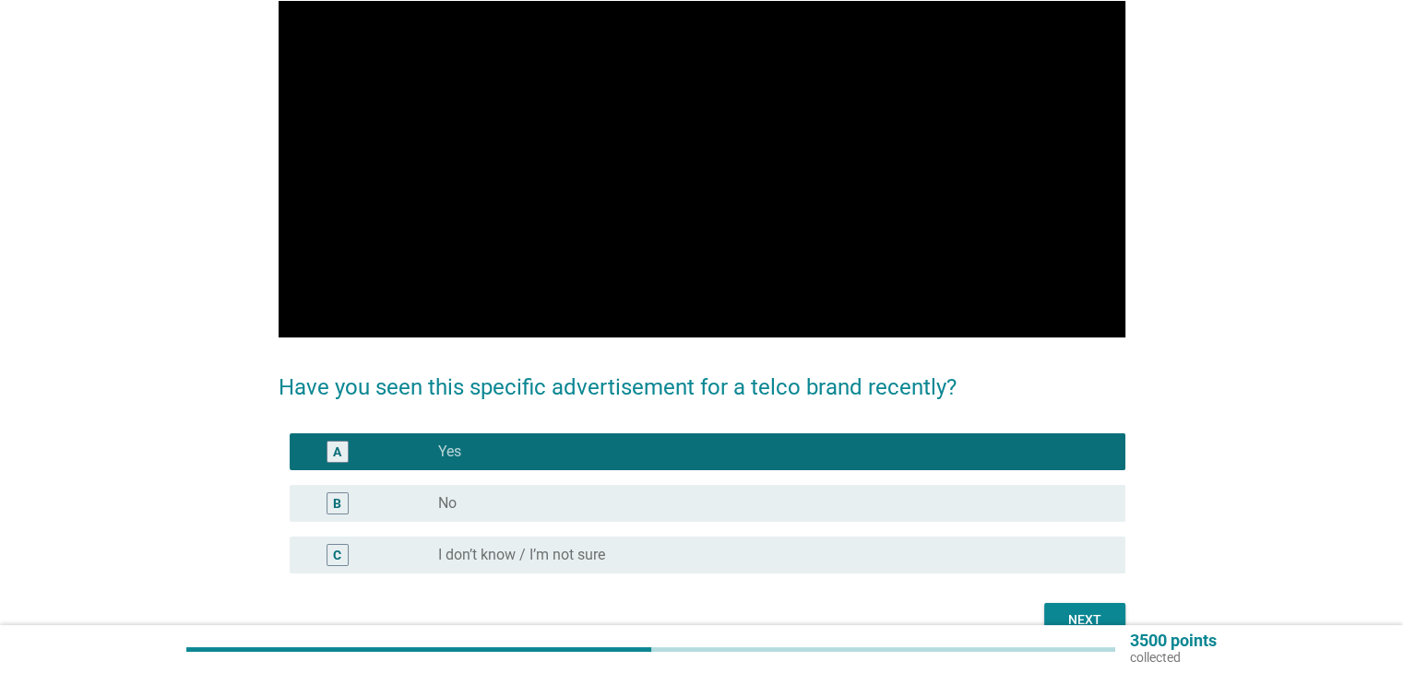
scroll to position [184, 0]
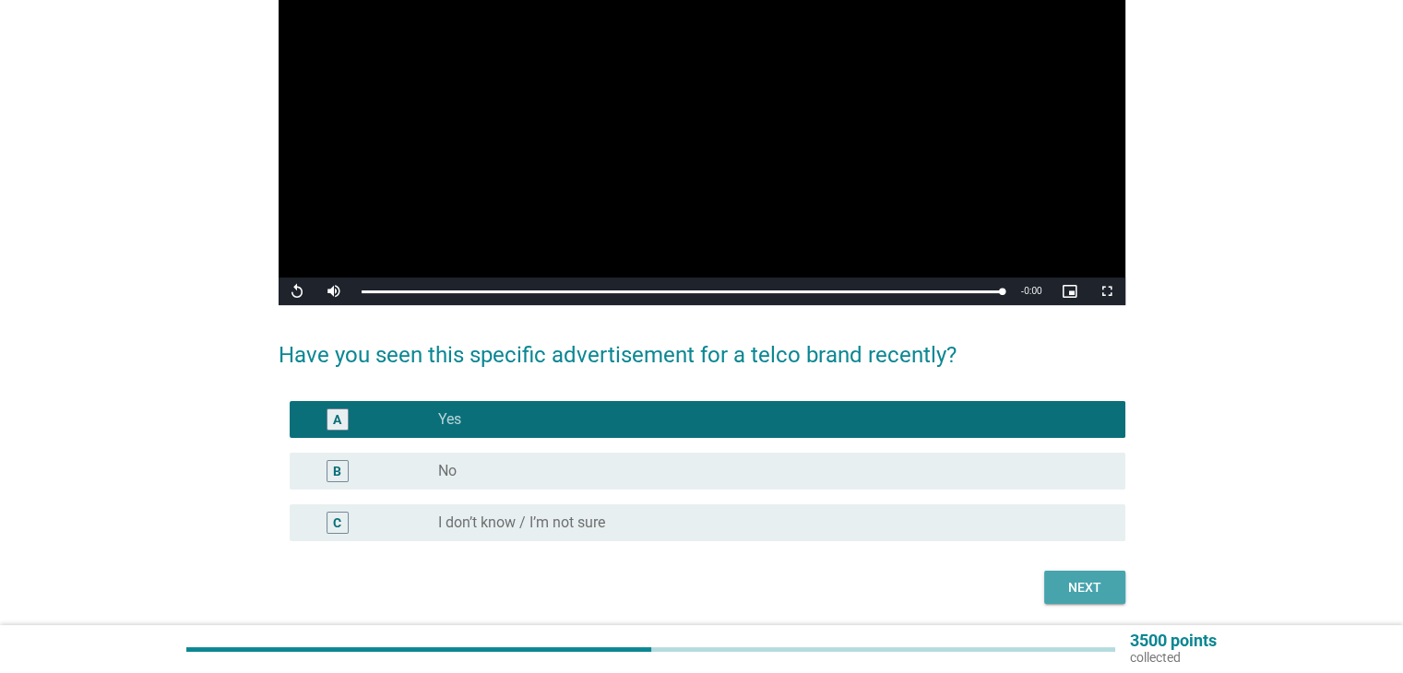
click at [1066, 589] on div "Next" at bounding box center [1085, 587] width 52 height 19
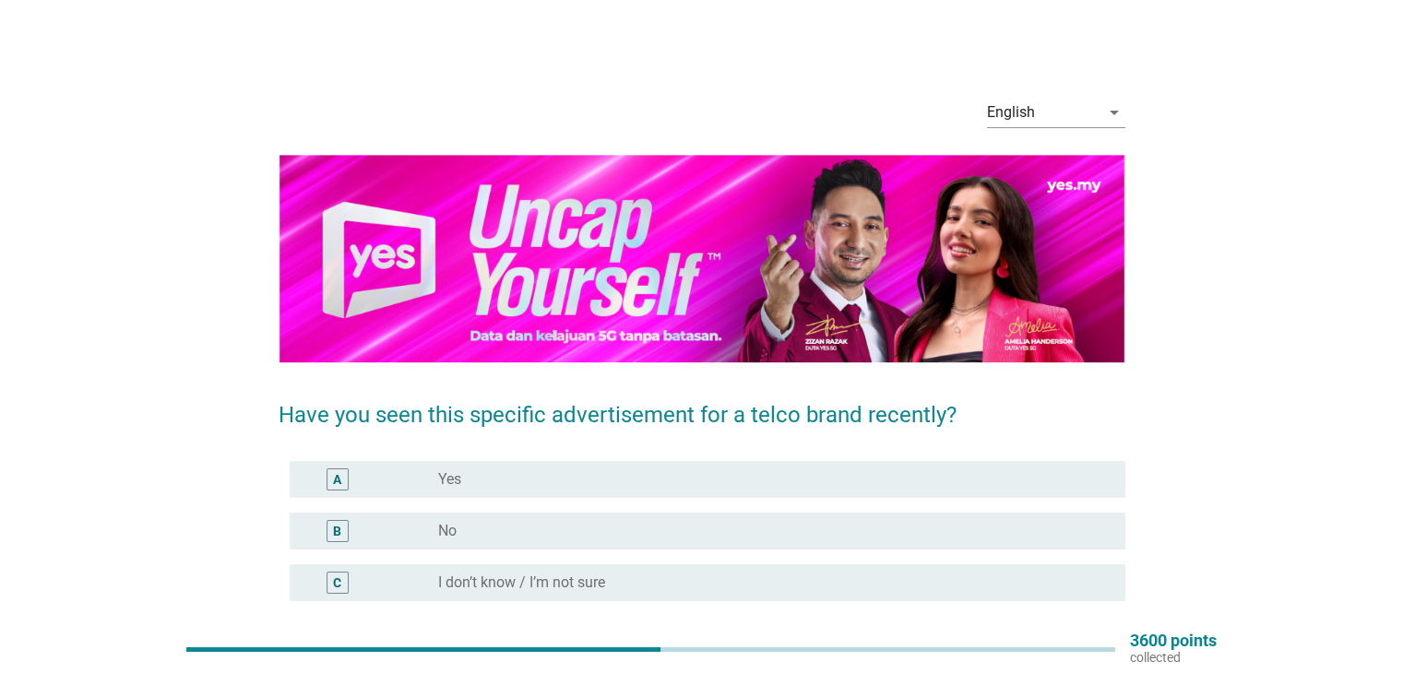
click at [1056, 562] on div "C radio_button_unchecked I don’t know / I’m not sure" at bounding box center [702, 583] width 847 height 52
click at [1056, 534] on div "radio_button_unchecked No" at bounding box center [766, 531] width 657 height 18
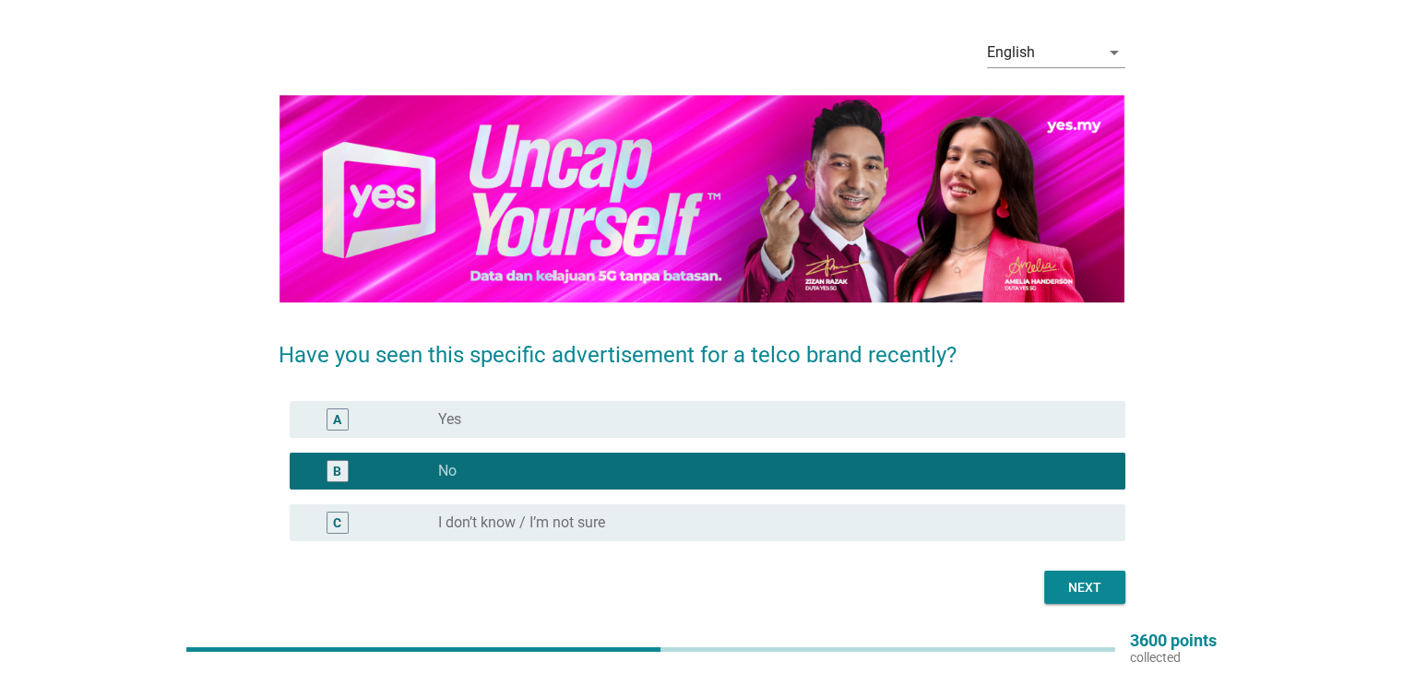
scroll to position [92, 0]
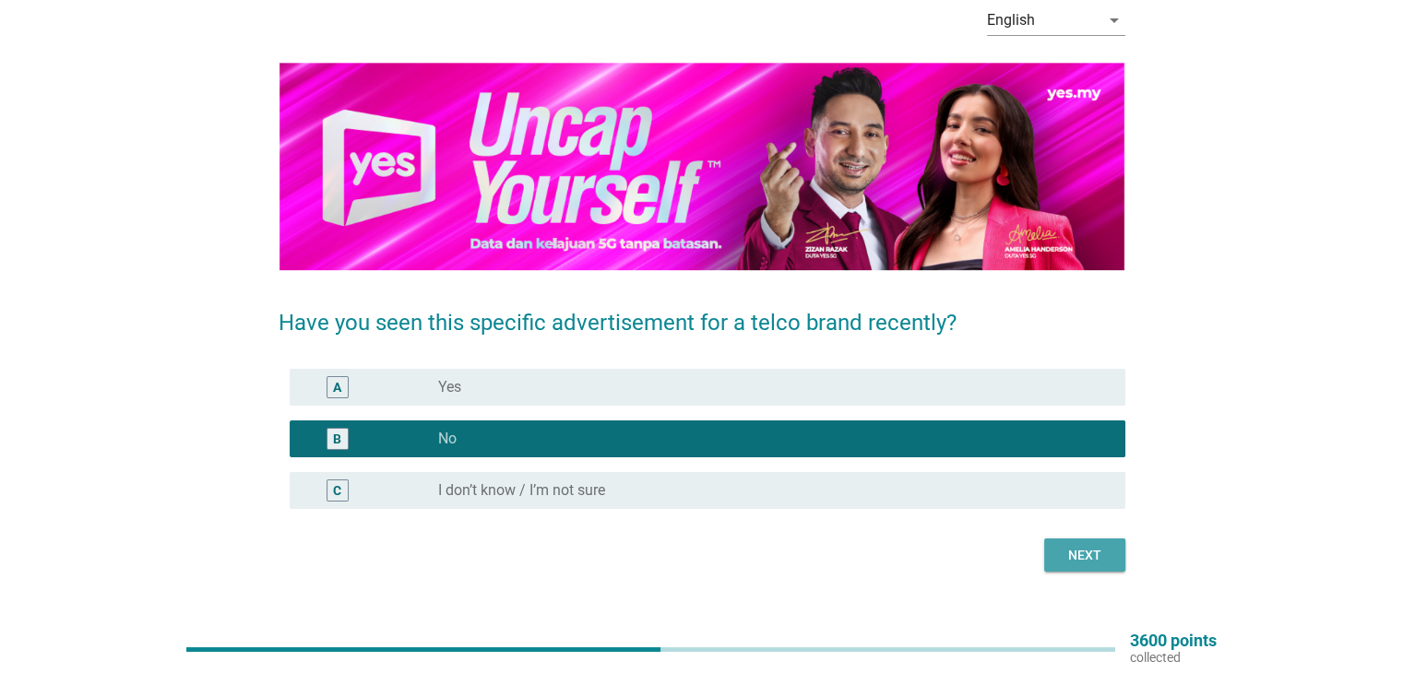
click at [1099, 562] on div "Next" at bounding box center [1085, 555] width 52 height 19
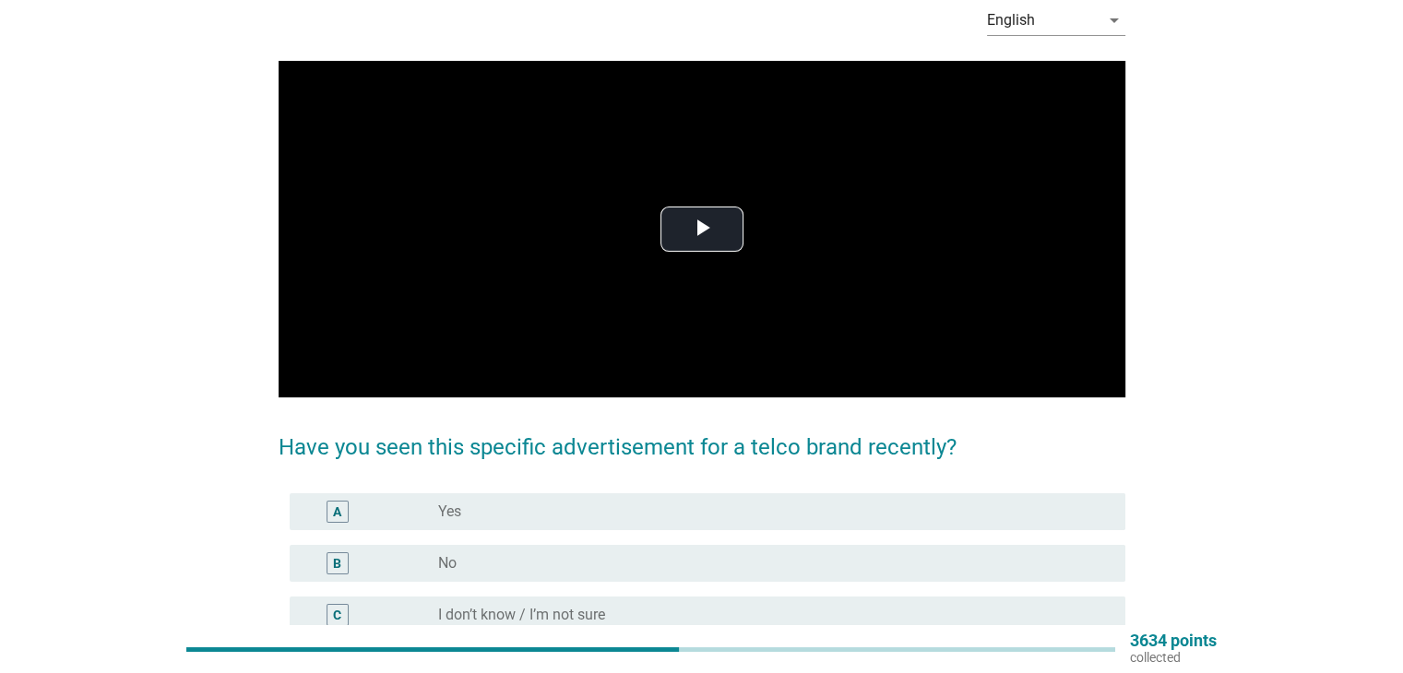
scroll to position [0, 0]
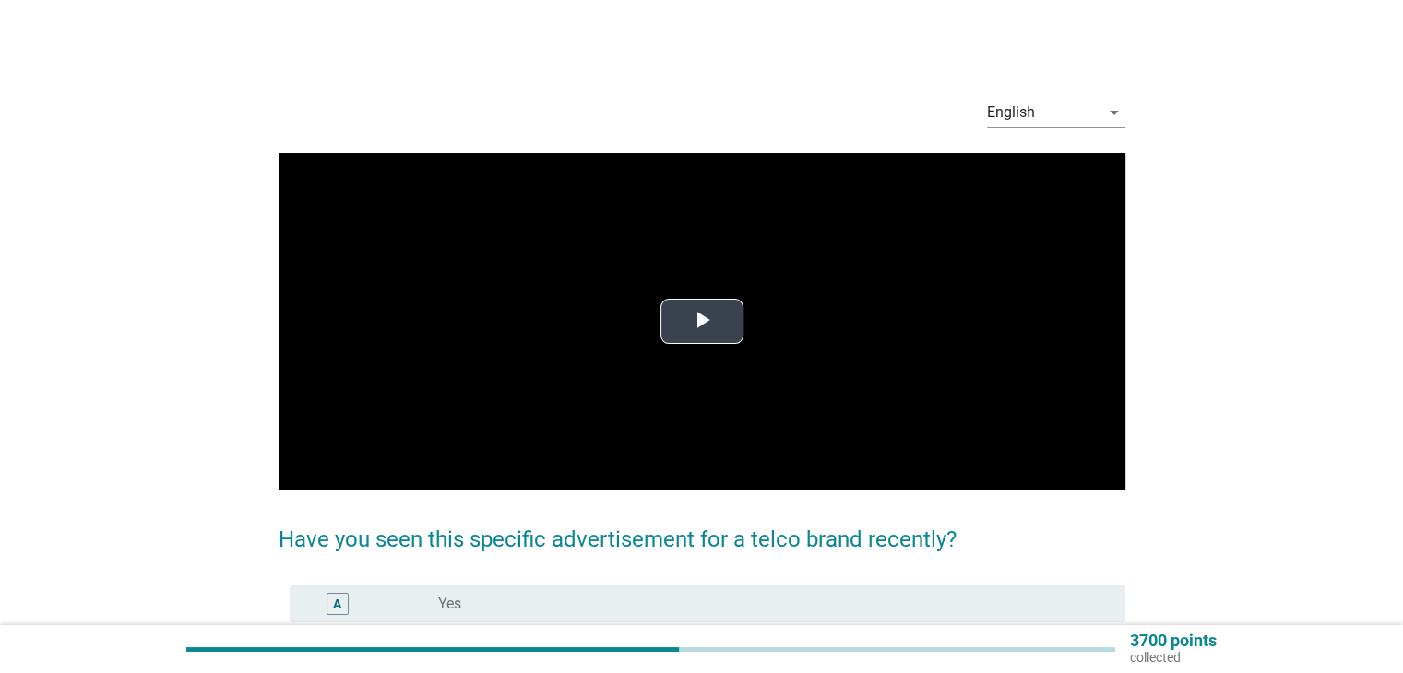
click at [723, 363] on video "Video Player" at bounding box center [702, 321] width 847 height 337
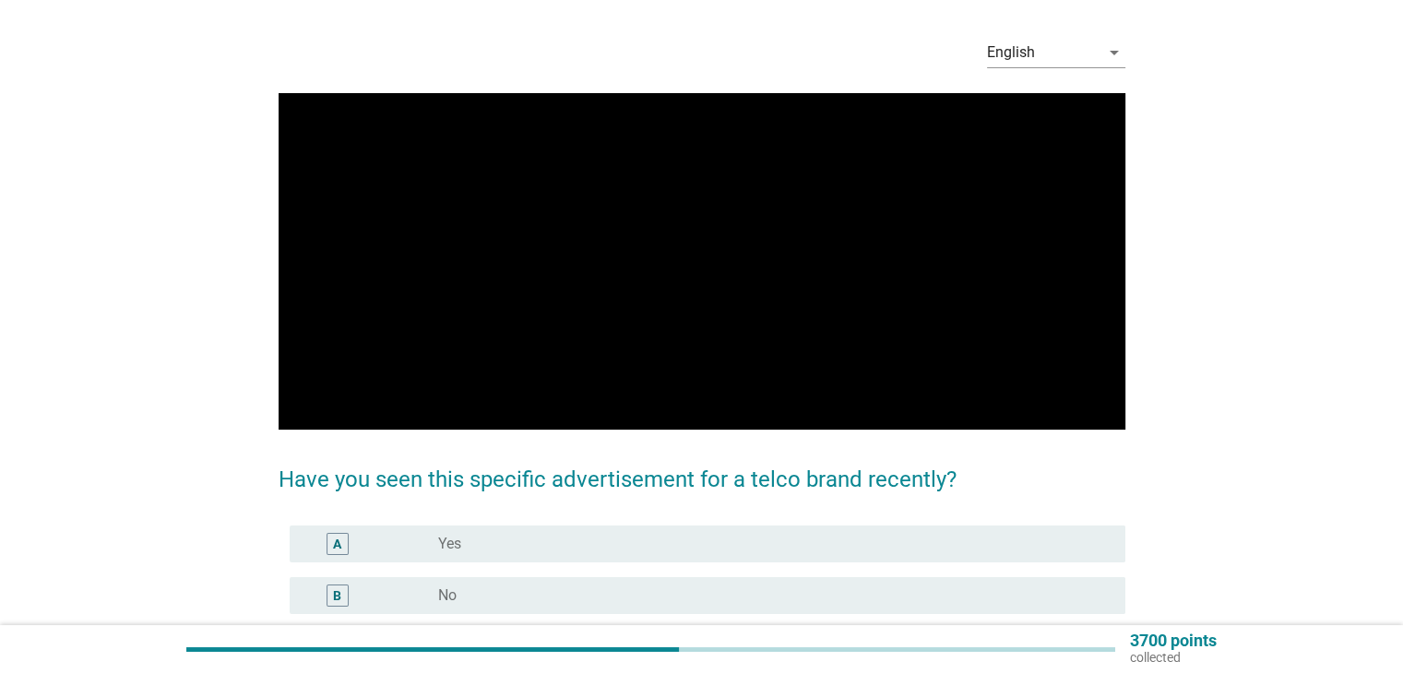
scroll to position [92, 0]
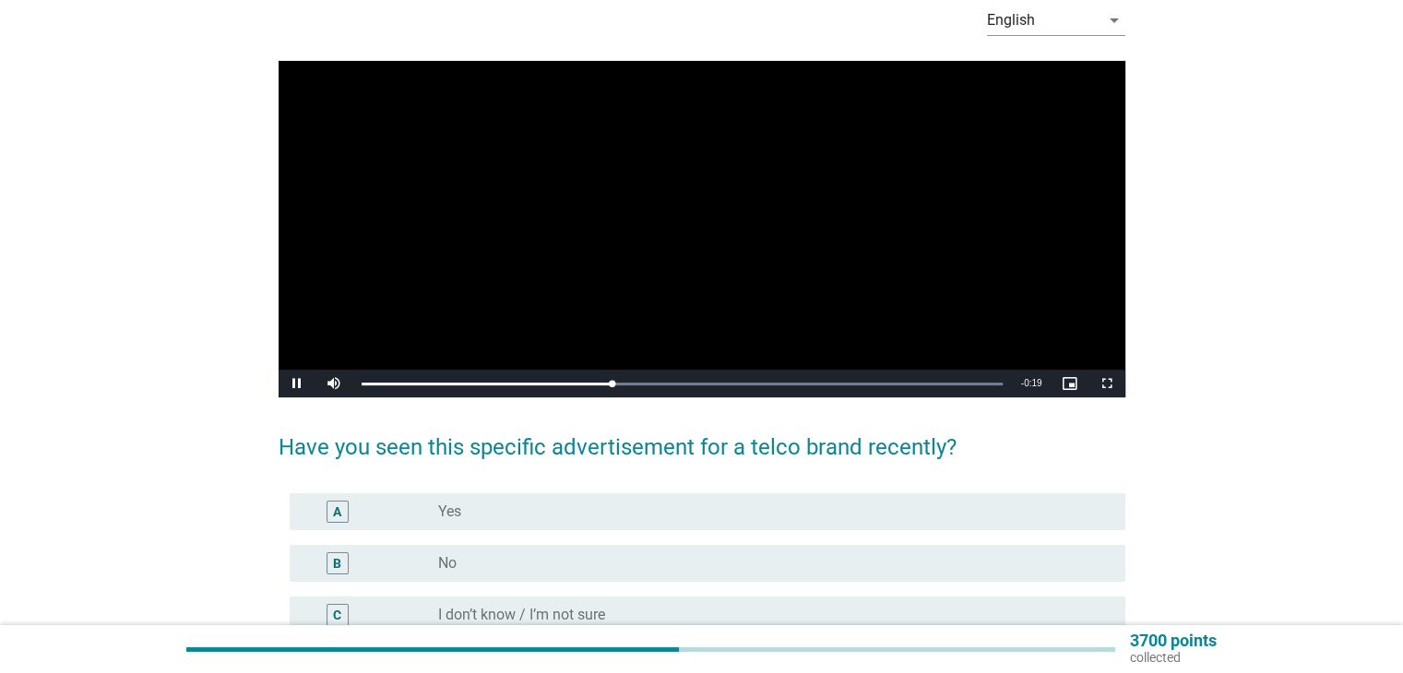
click at [696, 490] on div "A radio_button_unchecked Yes" at bounding box center [702, 512] width 847 height 52
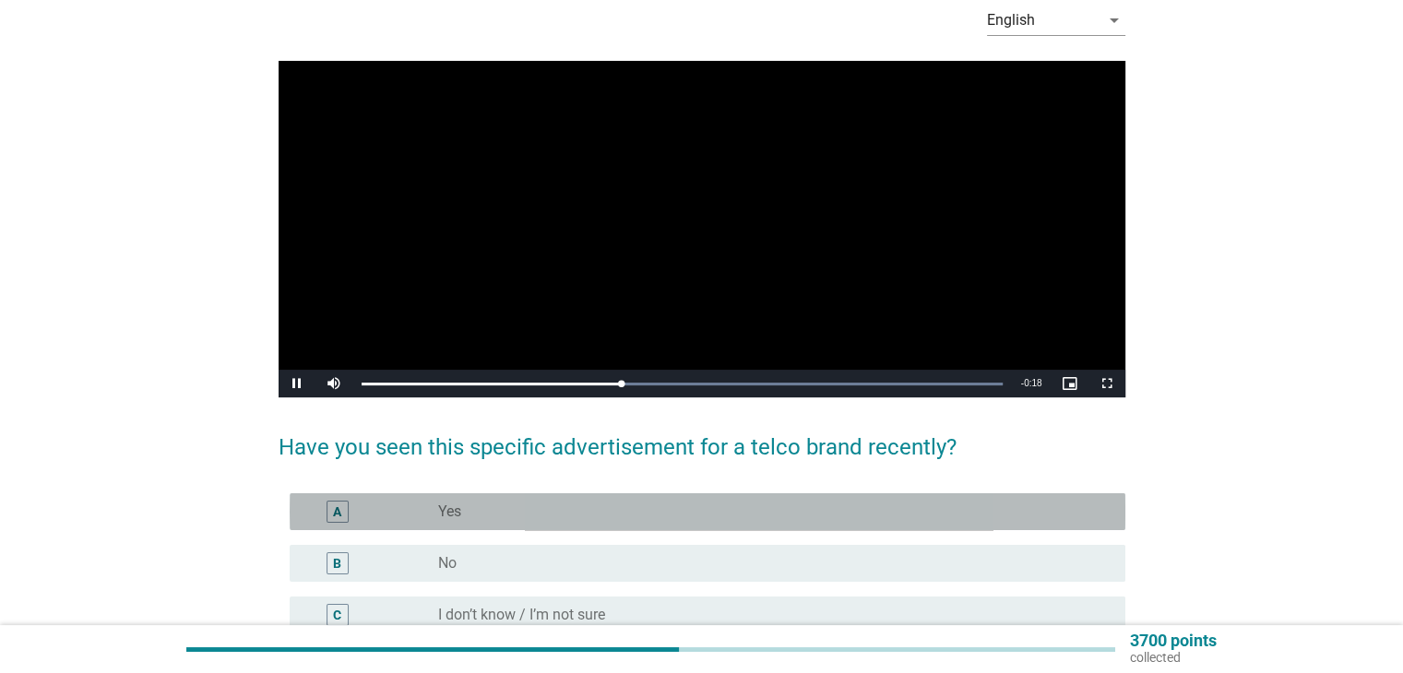
click at [696, 503] on div "radio_button_unchecked Yes" at bounding box center [766, 512] width 657 height 18
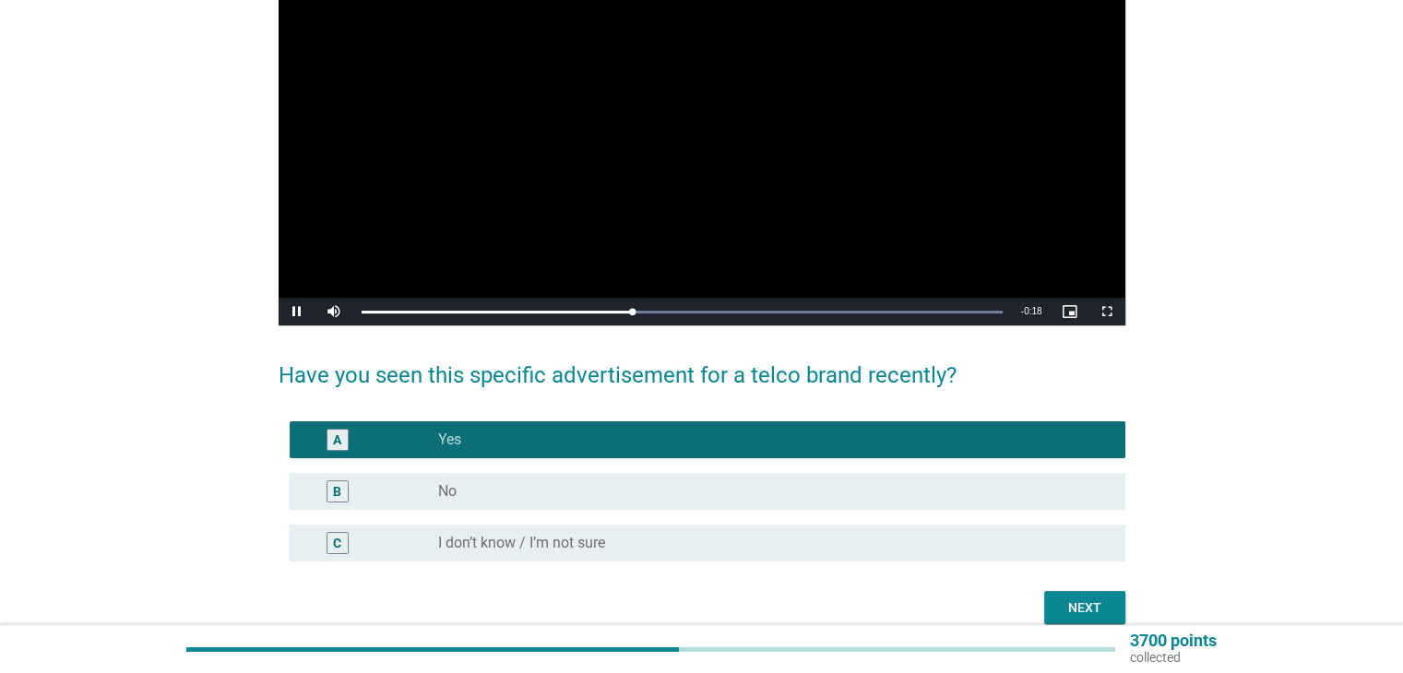
scroll to position [184, 0]
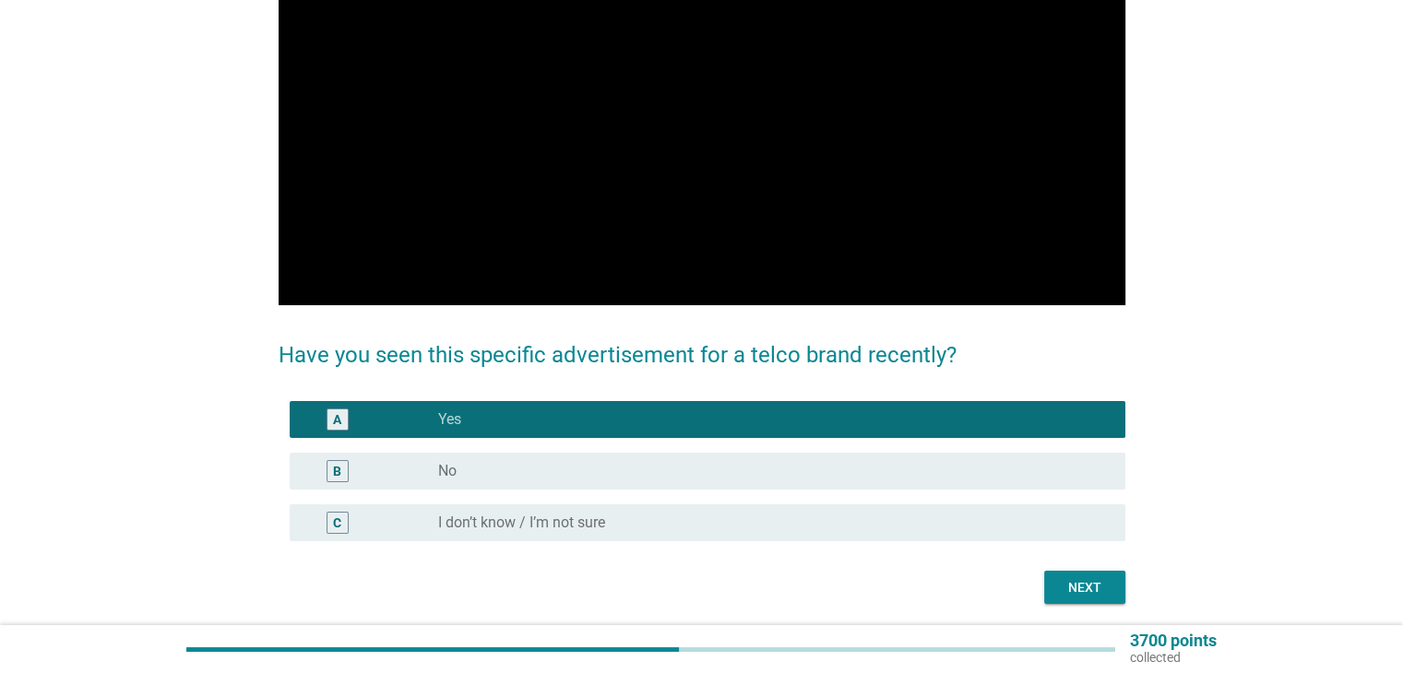
click at [1109, 605] on div "English arrow_drop_down Video Player is loading. Play Video Pause Mute Current …" at bounding box center [702, 251] width 876 height 735
click at [1108, 598] on button "Next" at bounding box center [1084, 587] width 81 height 33
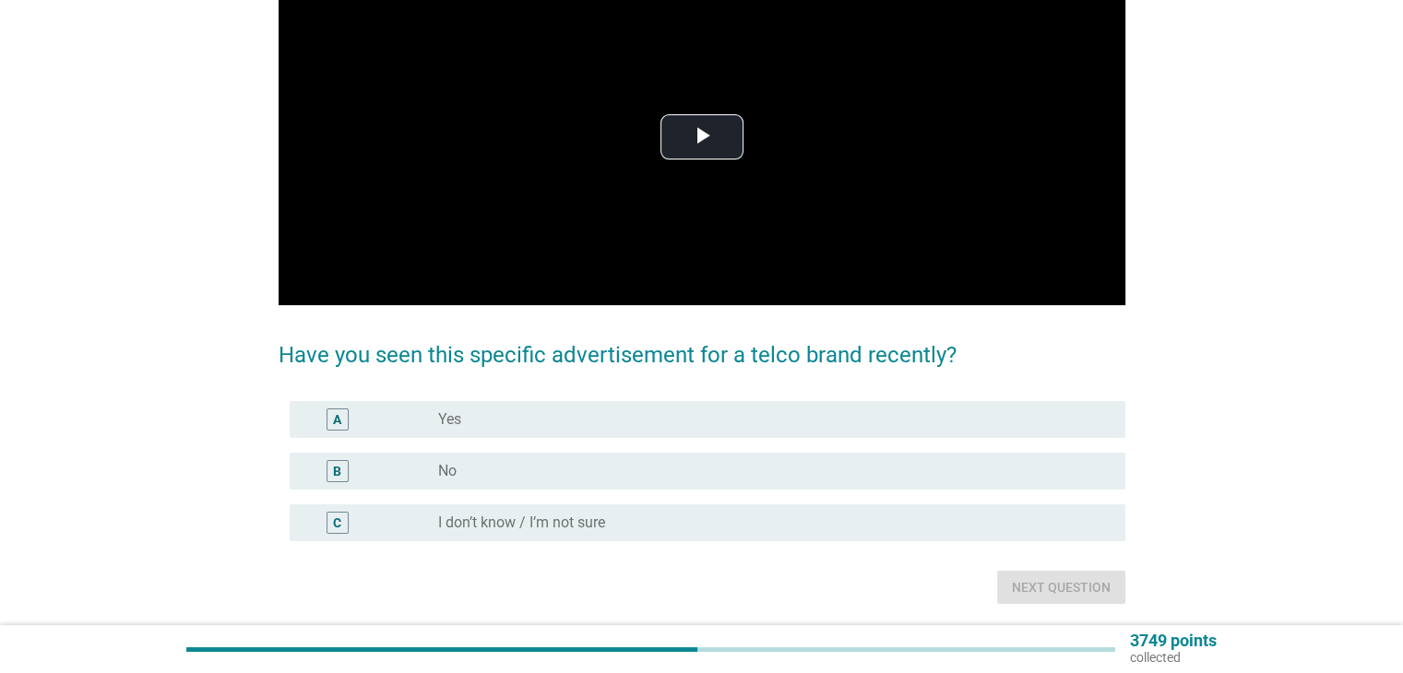
scroll to position [0, 0]
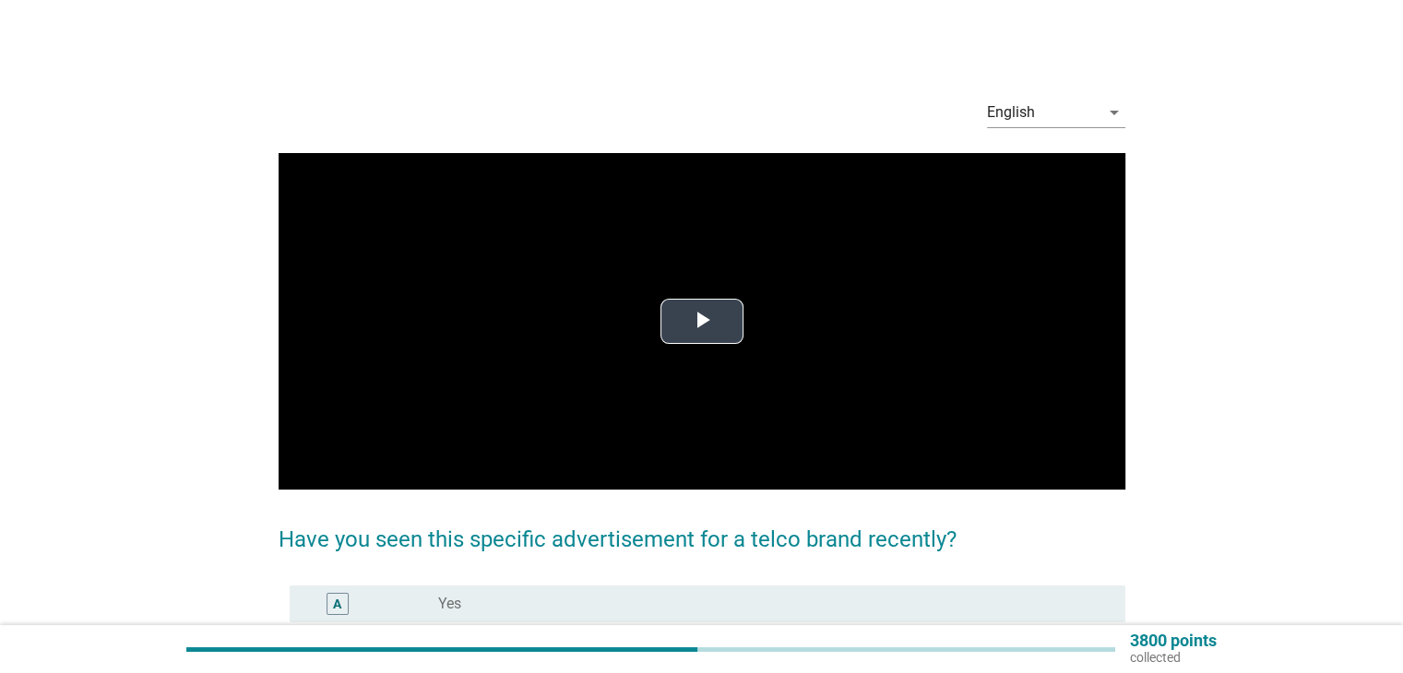
click at [736, 407] on video "Video Player" at bounding box center [702, 321] width 847 height 337
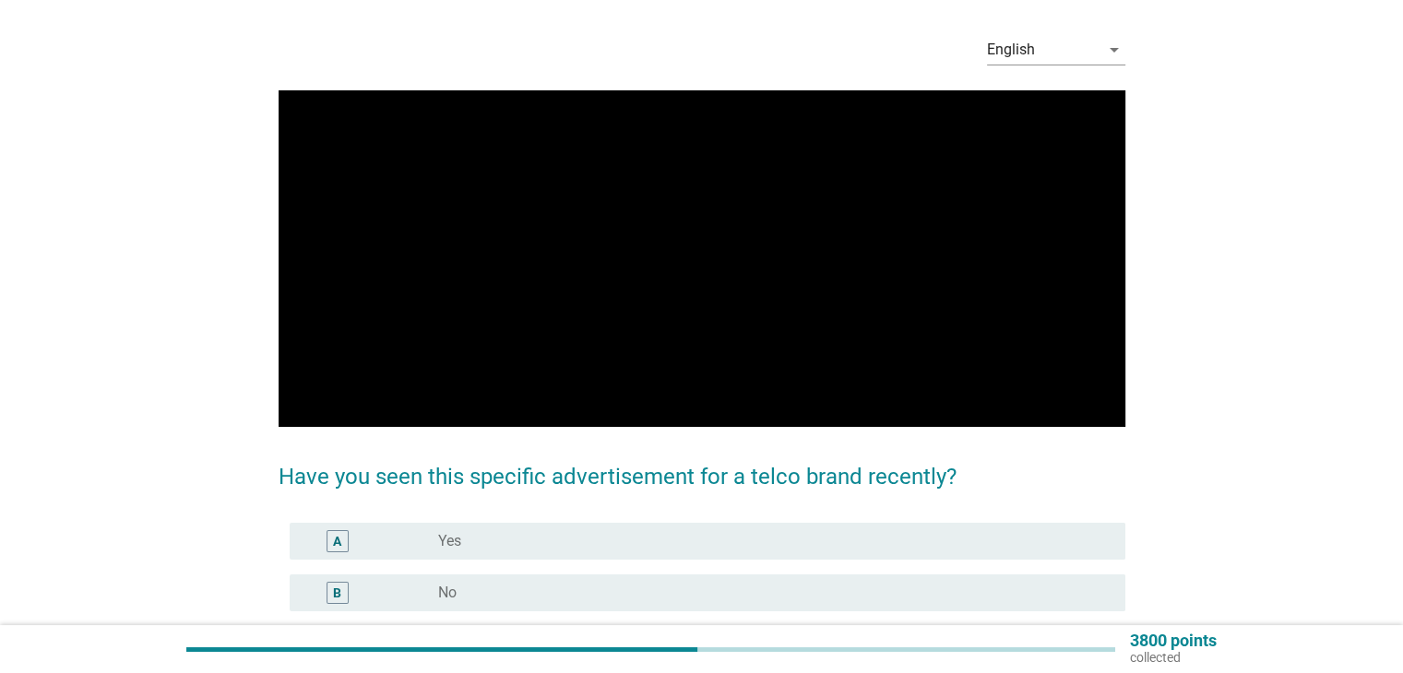
scroll to position [92, 0]
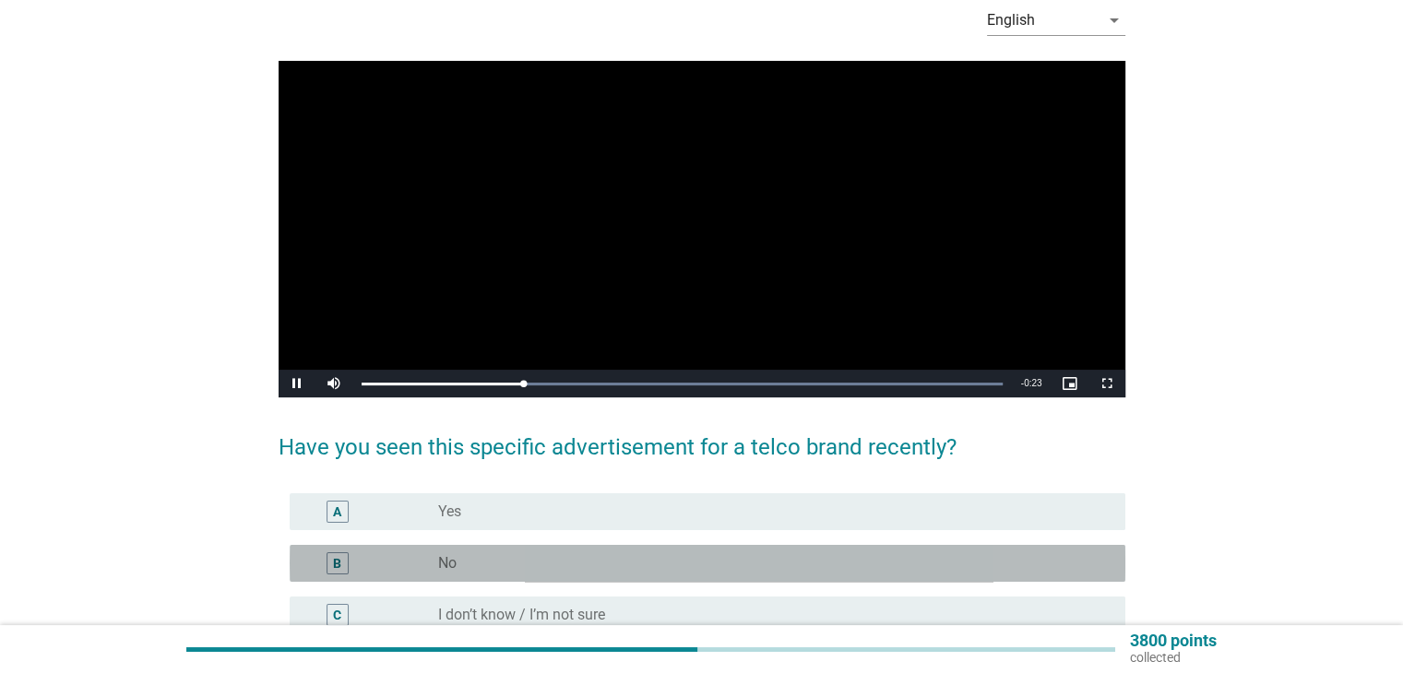
click at [723, 558] on div "radio_button_unchecked No" at bounding box center [766, 563] width 657 height 18
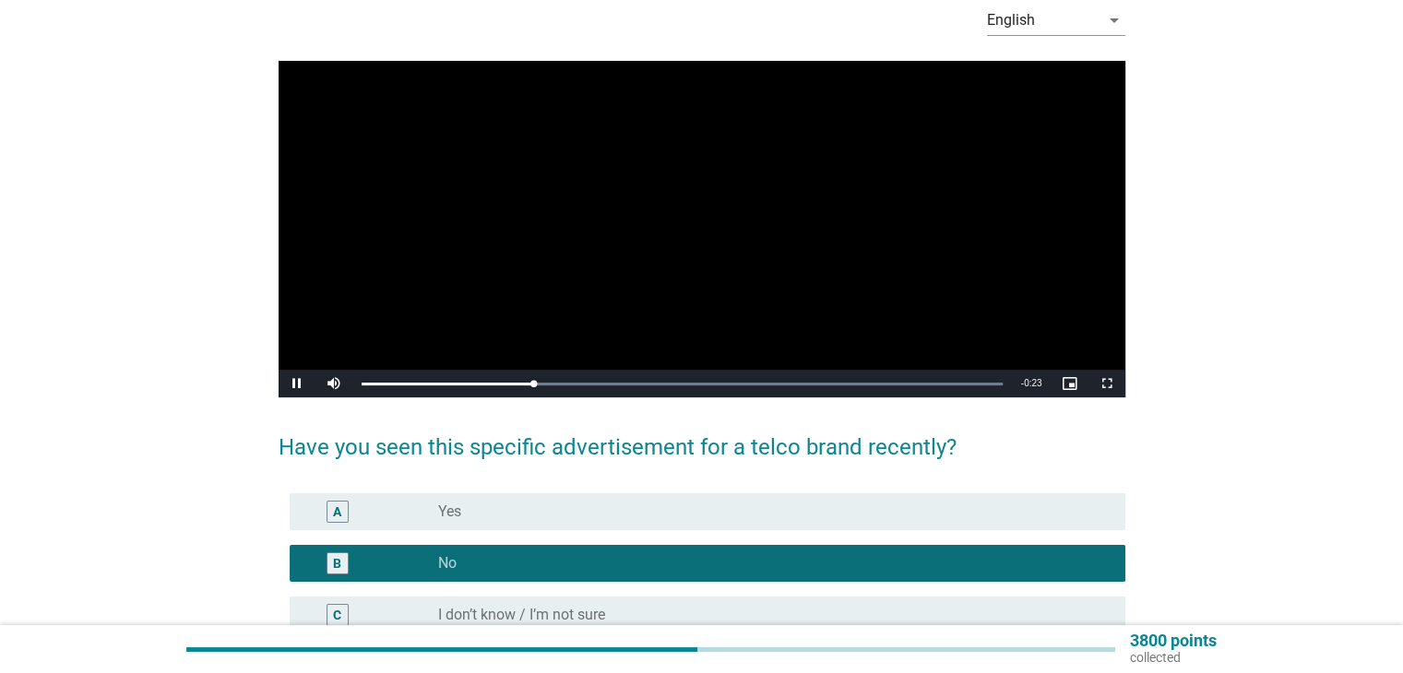
scroll to position [246, 0]
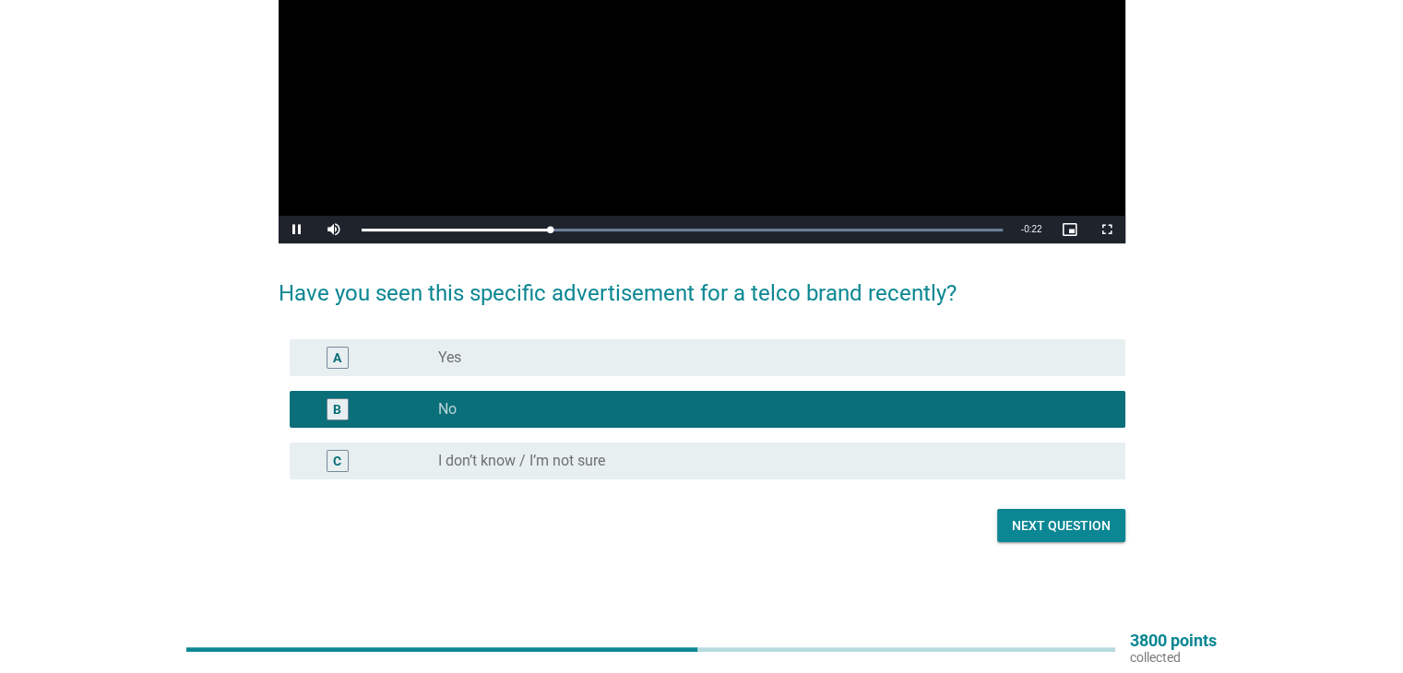
click at [1069, 531] on div "Next question" at bounding box center [1061, 526] width 99 height 19
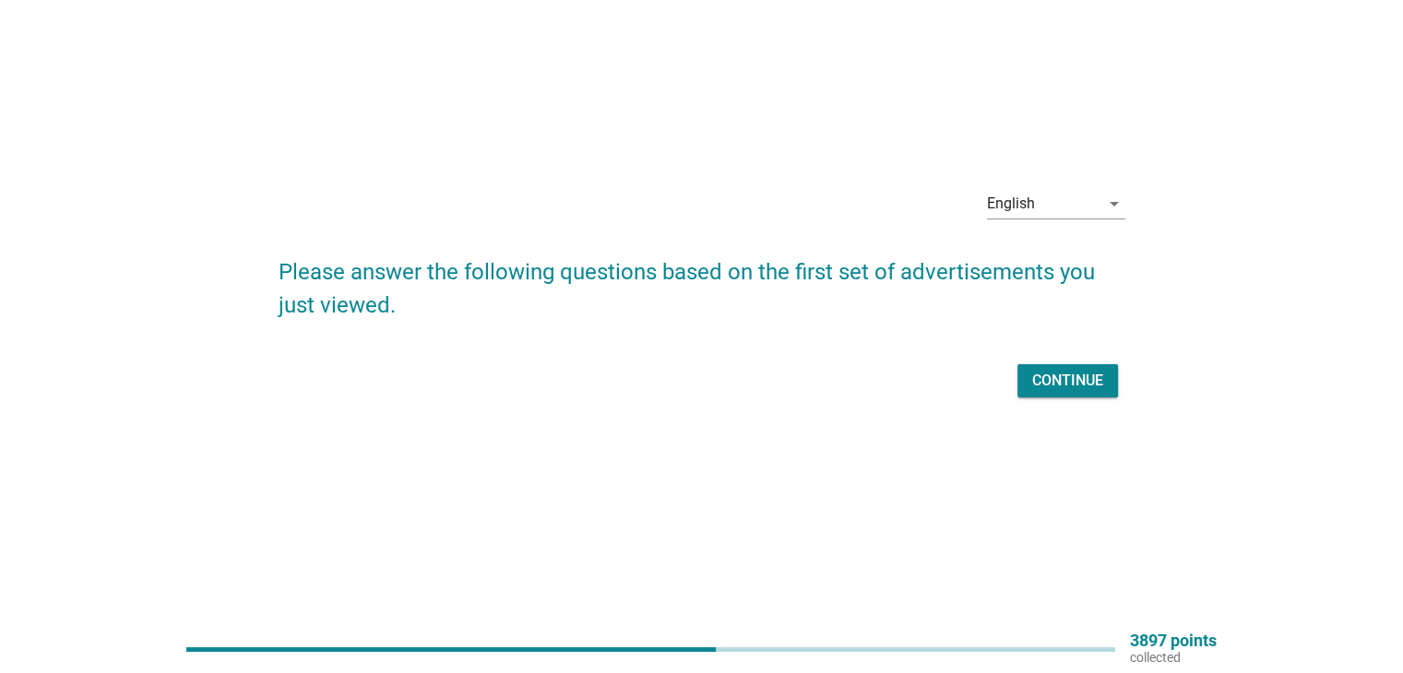
scroll to position [0, 0]
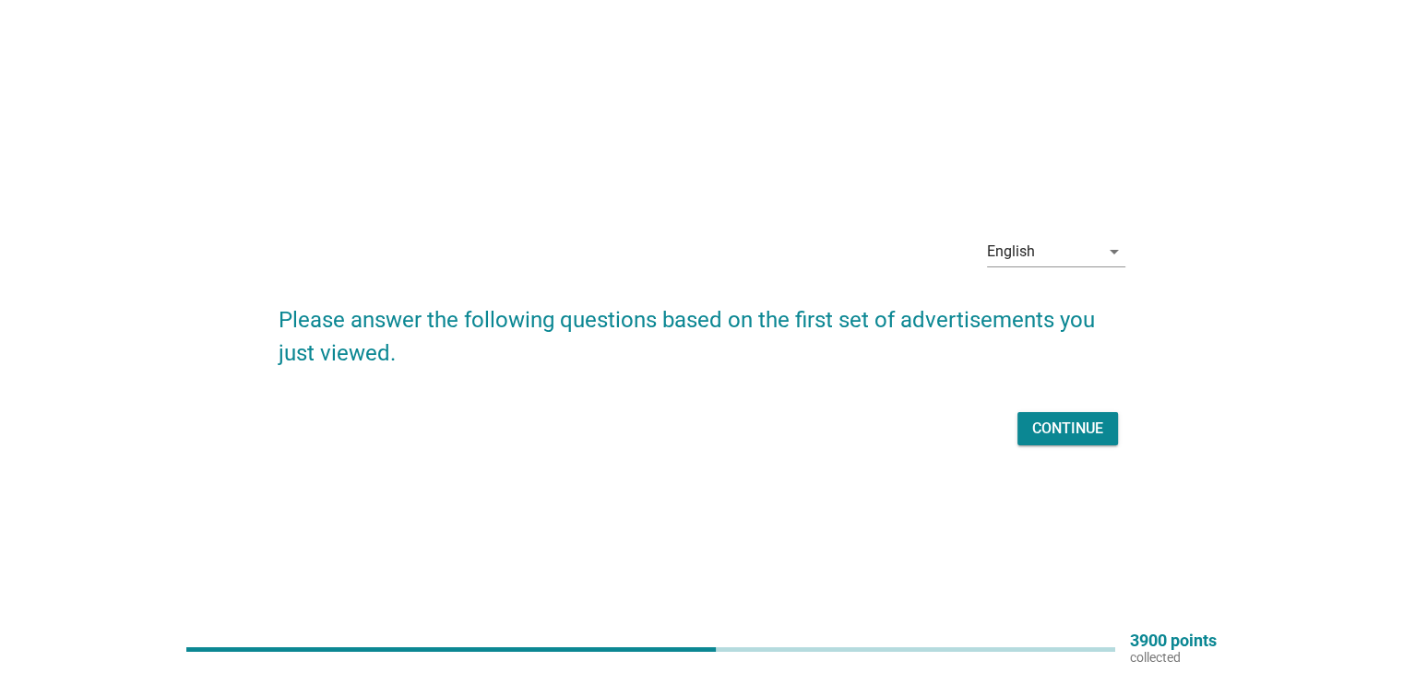
click at [1044, 446] on div "Continue" at bounding box center [702, 429] width 847 height 44
click at [1044, 439] on div "Continue" at bounding box center [1067, 429] width 71 height 22
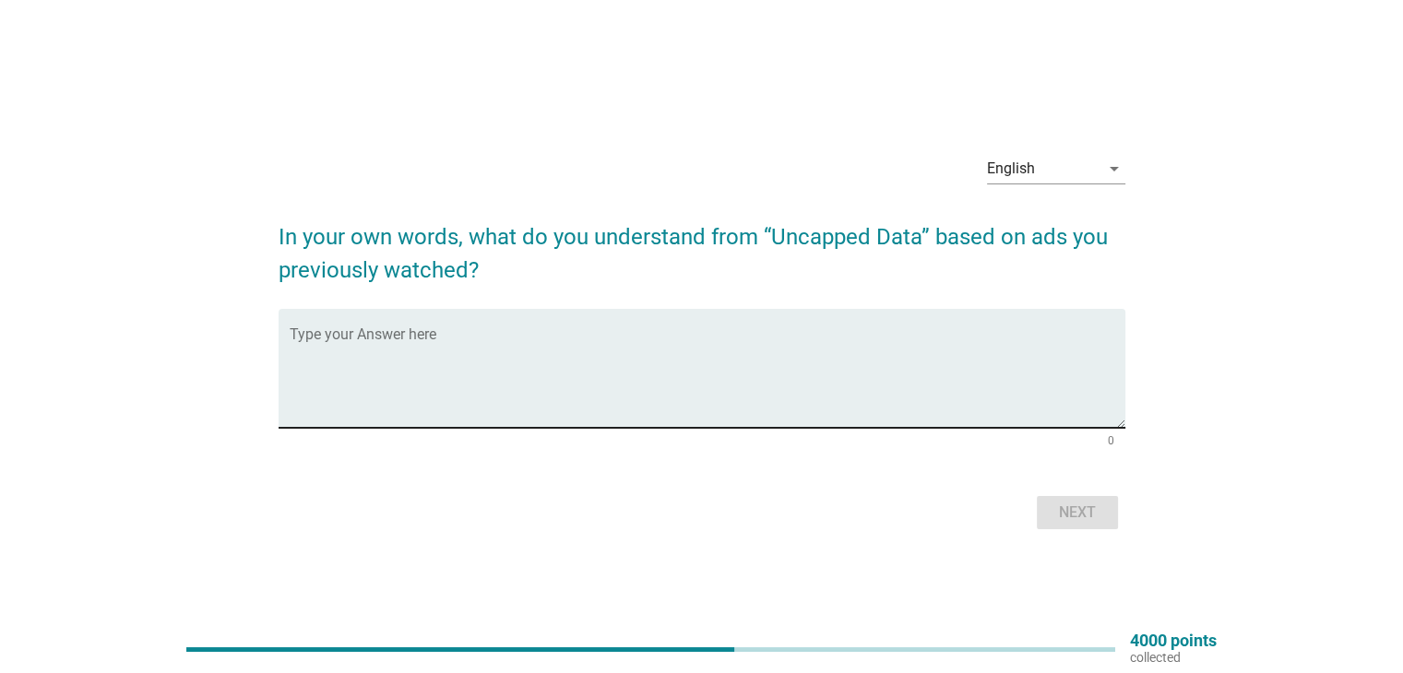
click at [962, 408] on textarea "Type your Answer here" at bounding box center [708, 379] width 836 height 97
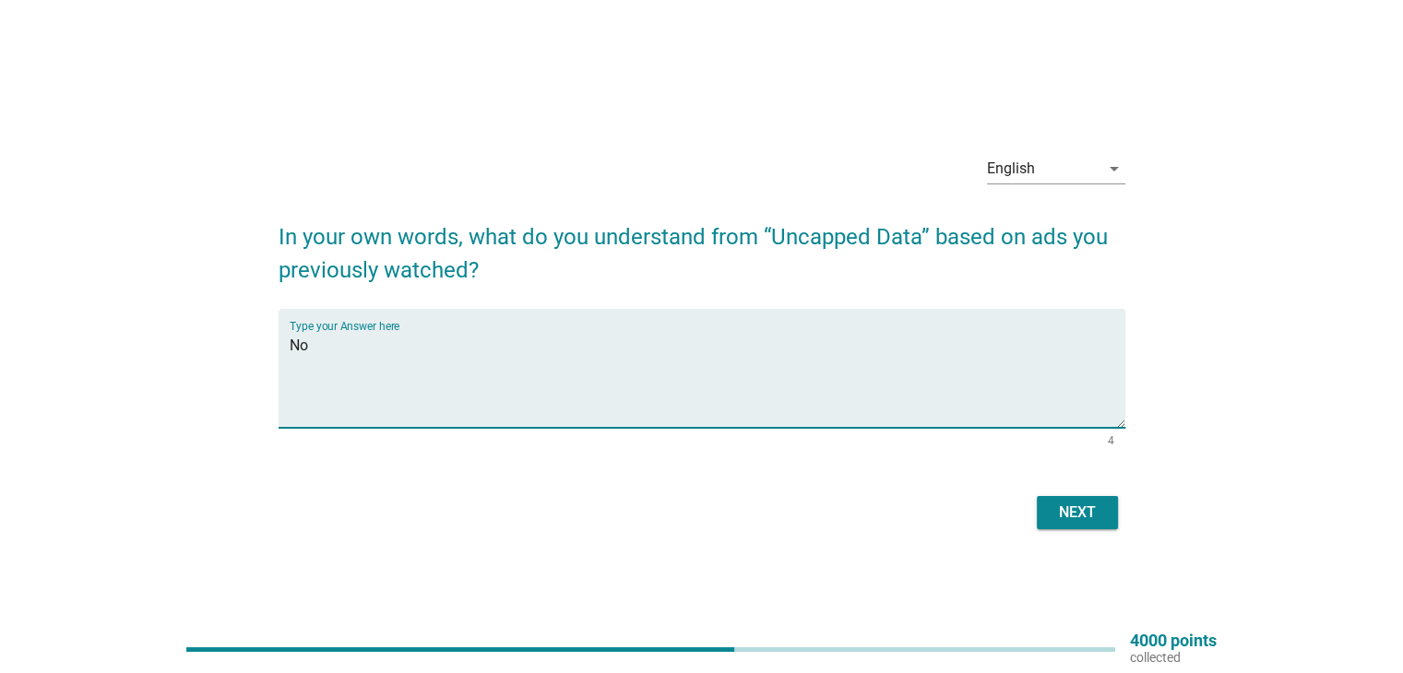
type textarea "N"
type textarea "Unlimited?"
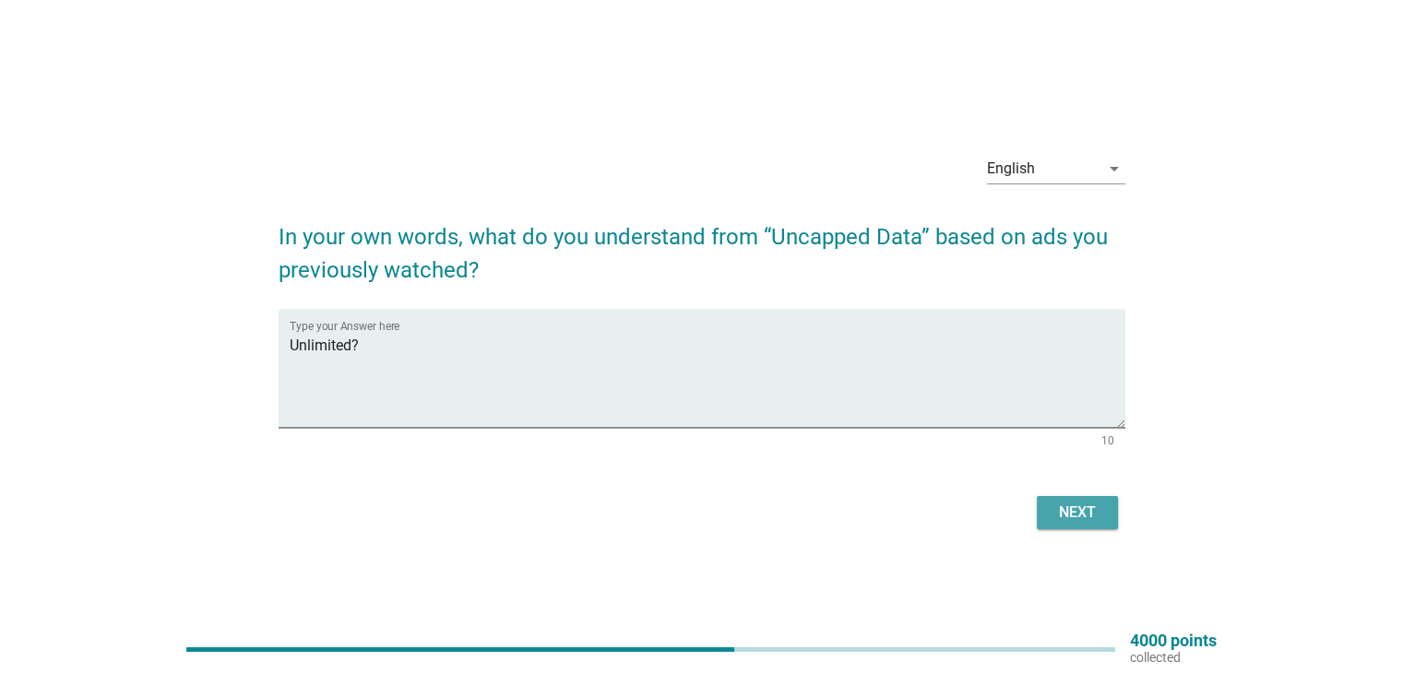
click at [1081, 519] on div "Next" at bounding box center [1078, 513] width 52 height 22
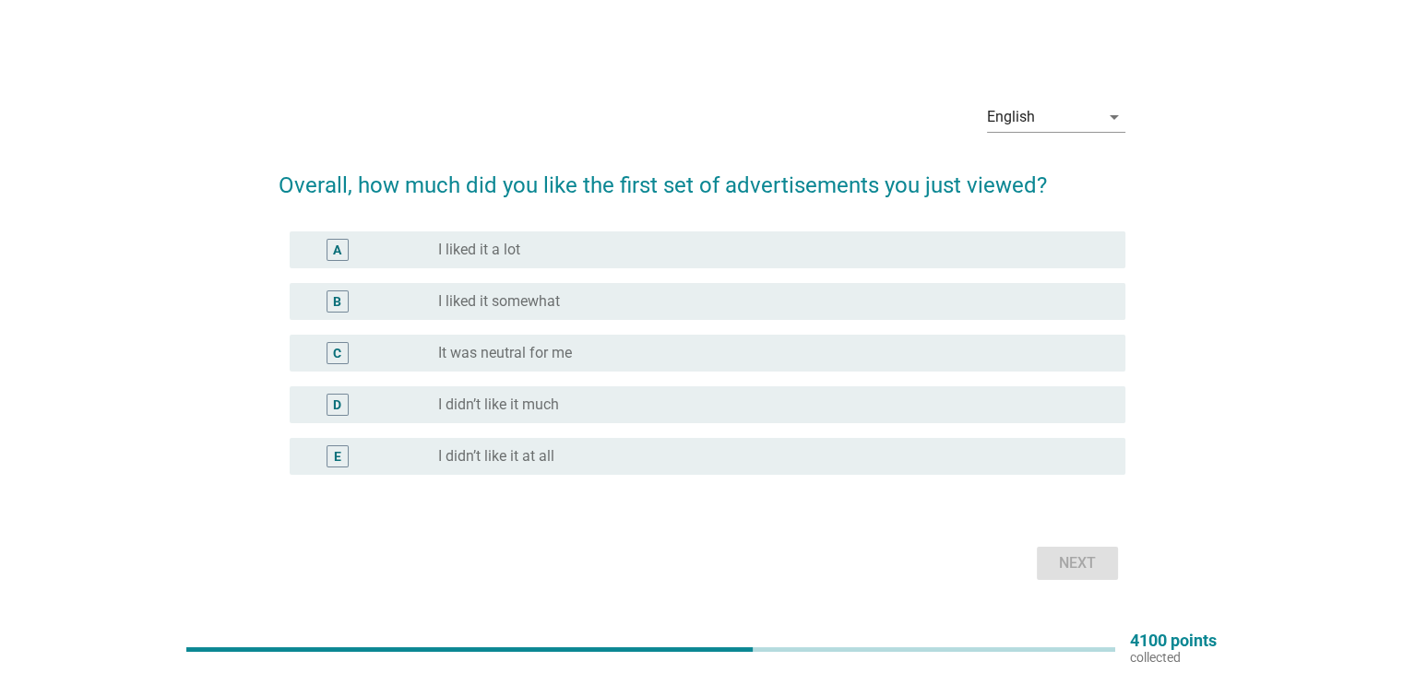
click at [905, 357] on div "radio_button_unchecked It was neutral for me" at bounding box center [766, 353] width 657 height 18
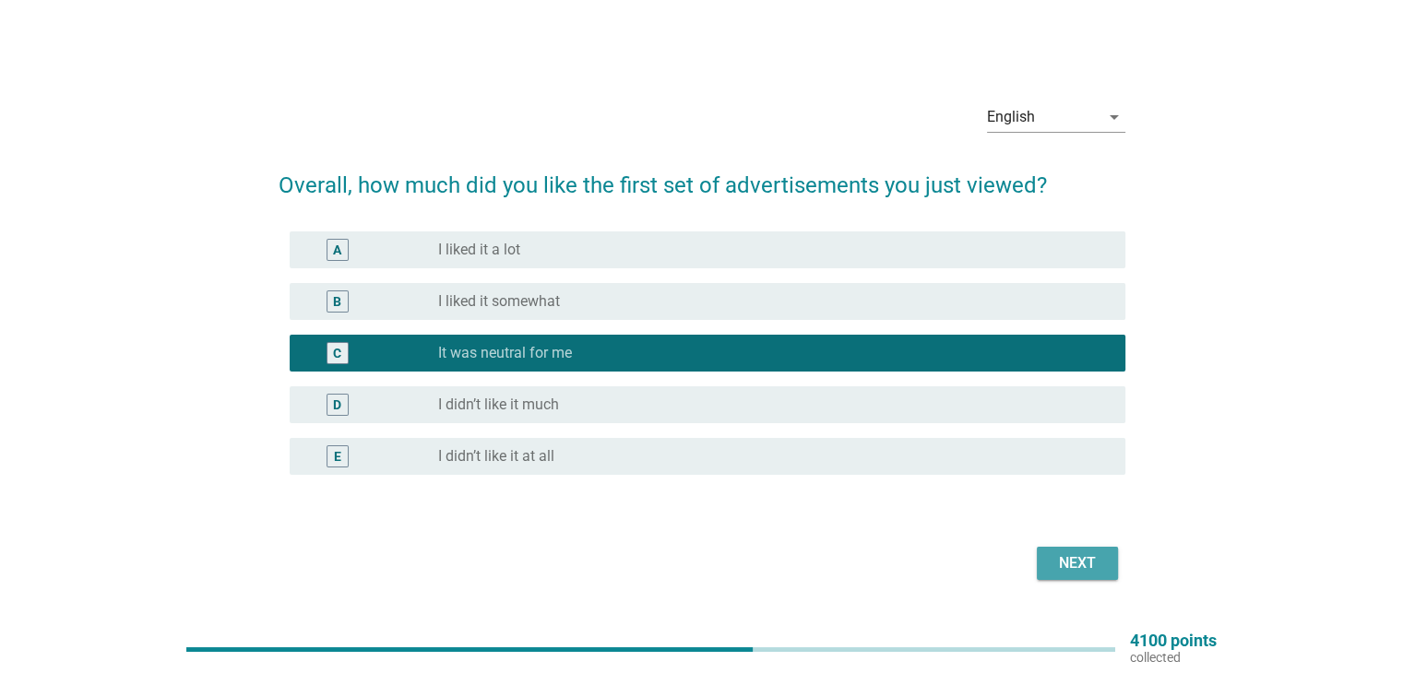
click at [1082, 560] on div "Next" at bounding box center [1078, 564] width 52 height 22
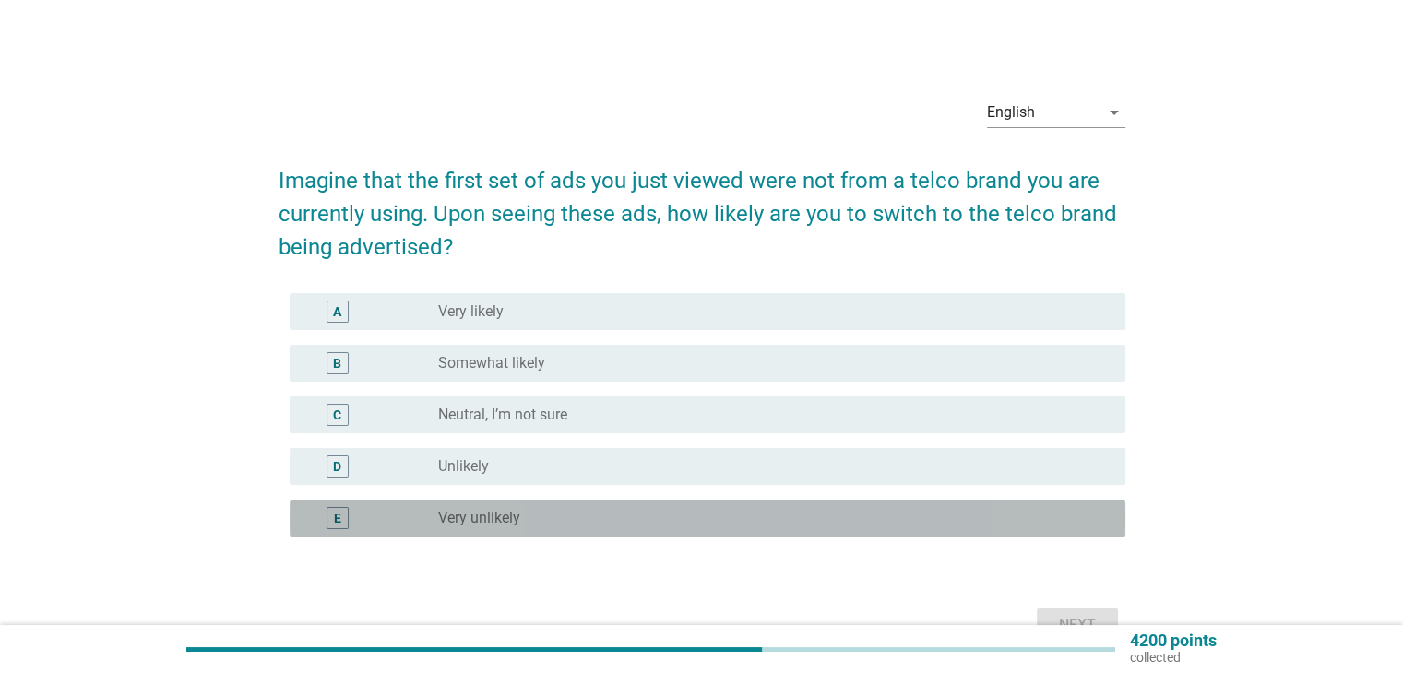
click at [812, 514] on div "radio_button_unchecked Very unlikely" at bounding box center [766, 518] width 657 height 18
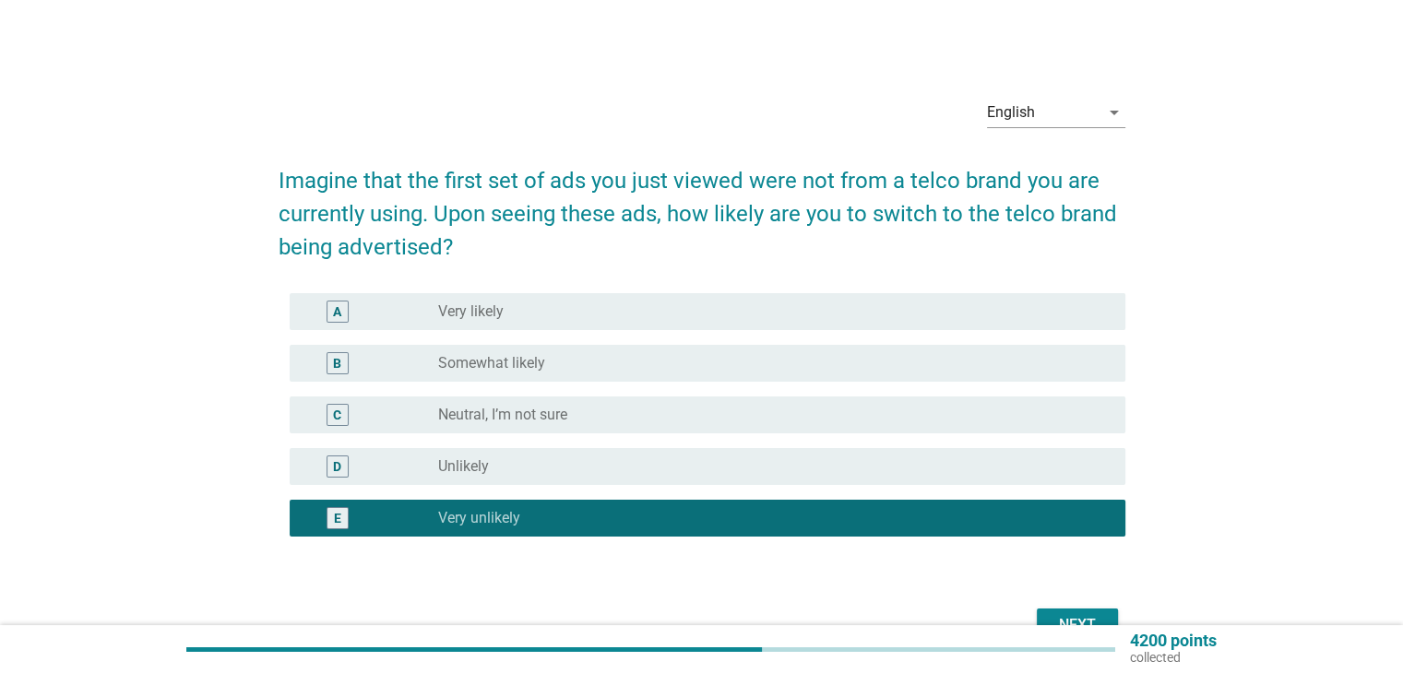
click at [1053, 621] on div "Next" at bounding box center [1078, 625] width 52 height 22
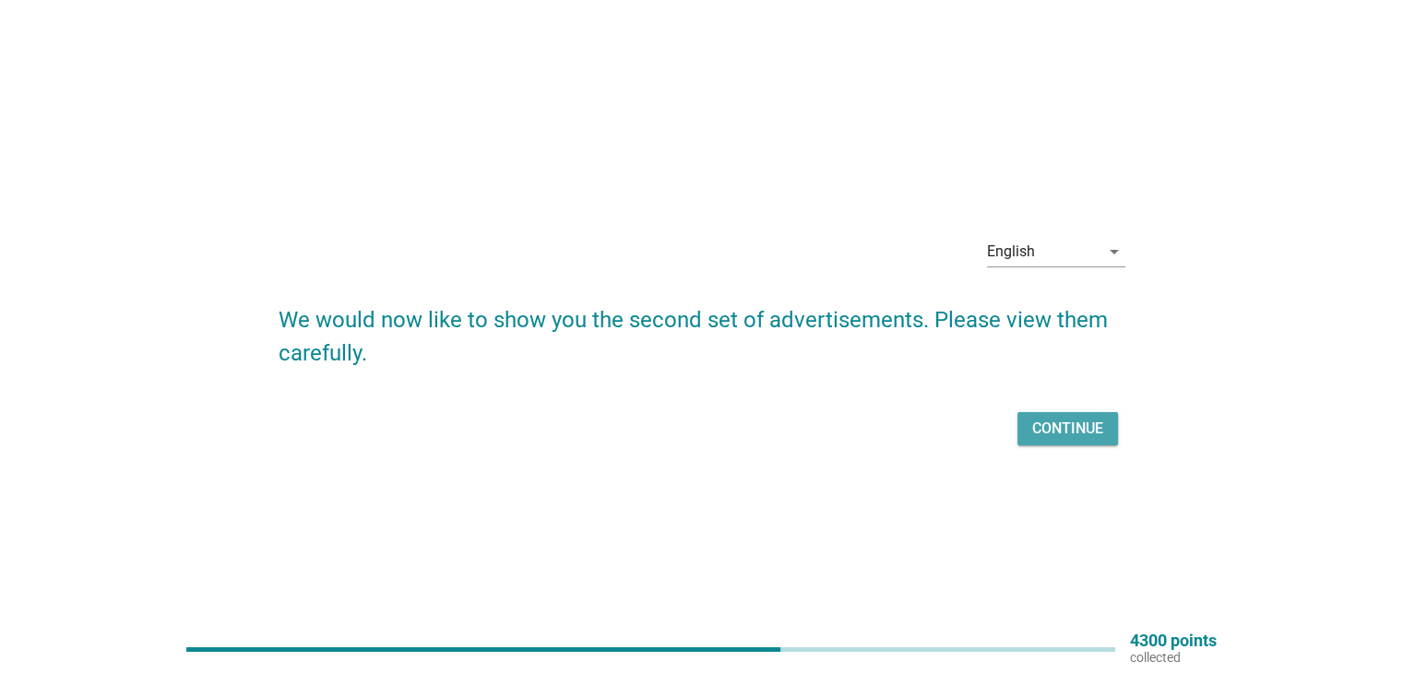
click at [1074, 440] on button "Continue" at bounding box center [1067, 428] width 101 height 33
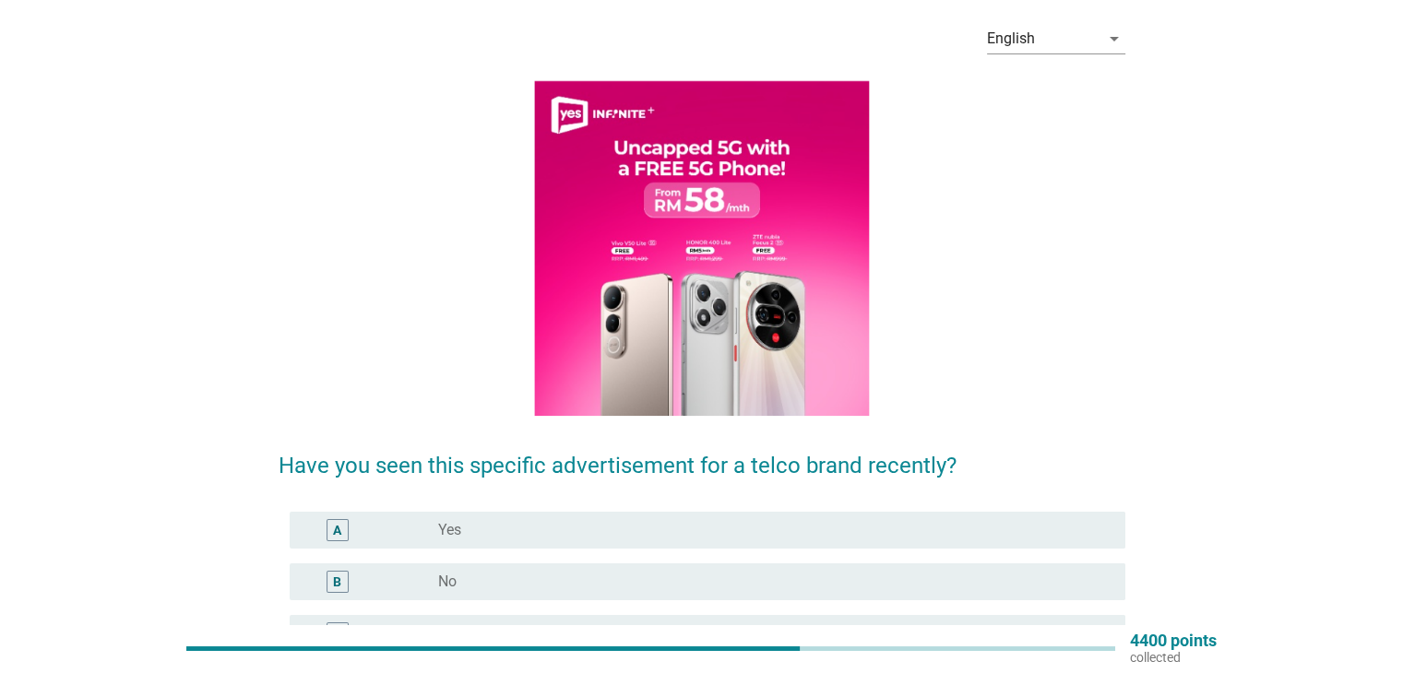
scroll to position [246, 0]
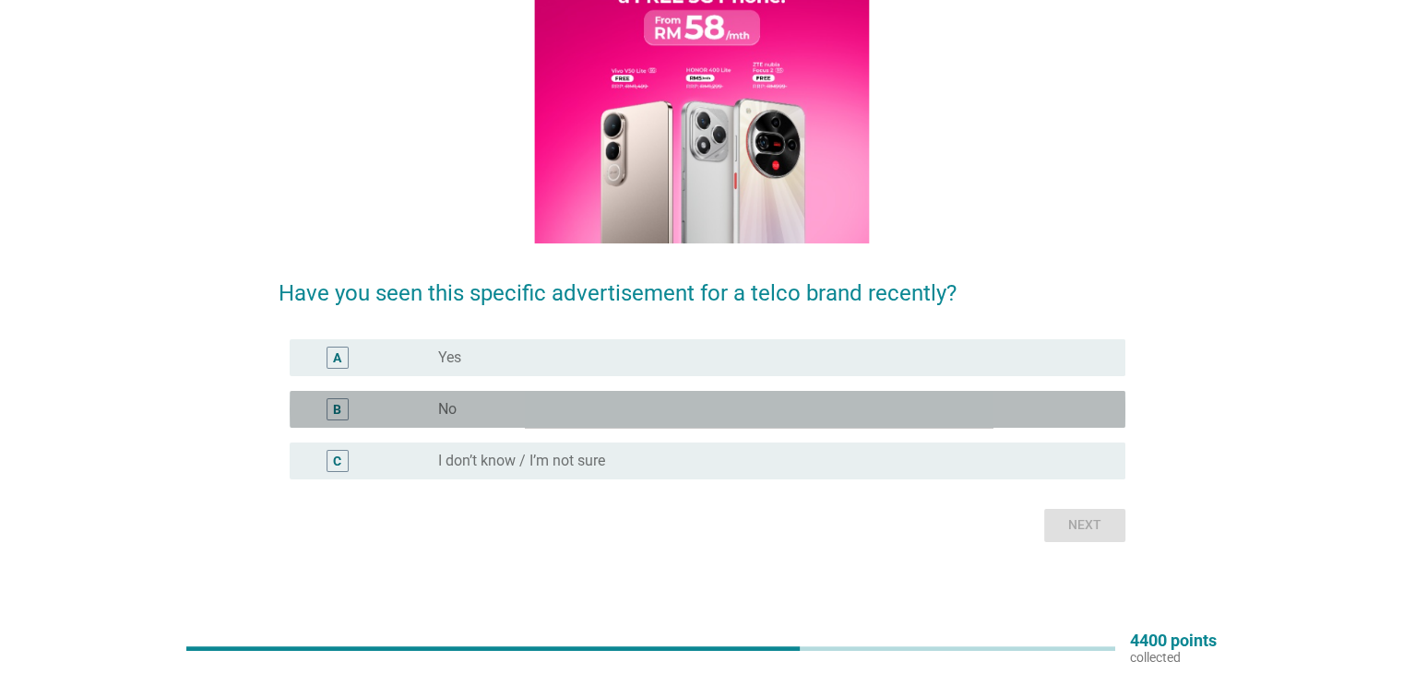
drag, startPoint x: 897, startPoint y: 391, endPoint x: 948, endPoint y: 429, distance: 64.0
click at [897, 391] on div "B radio_button_unchecked No" at bounding box center [708, 409] width 836 height 37
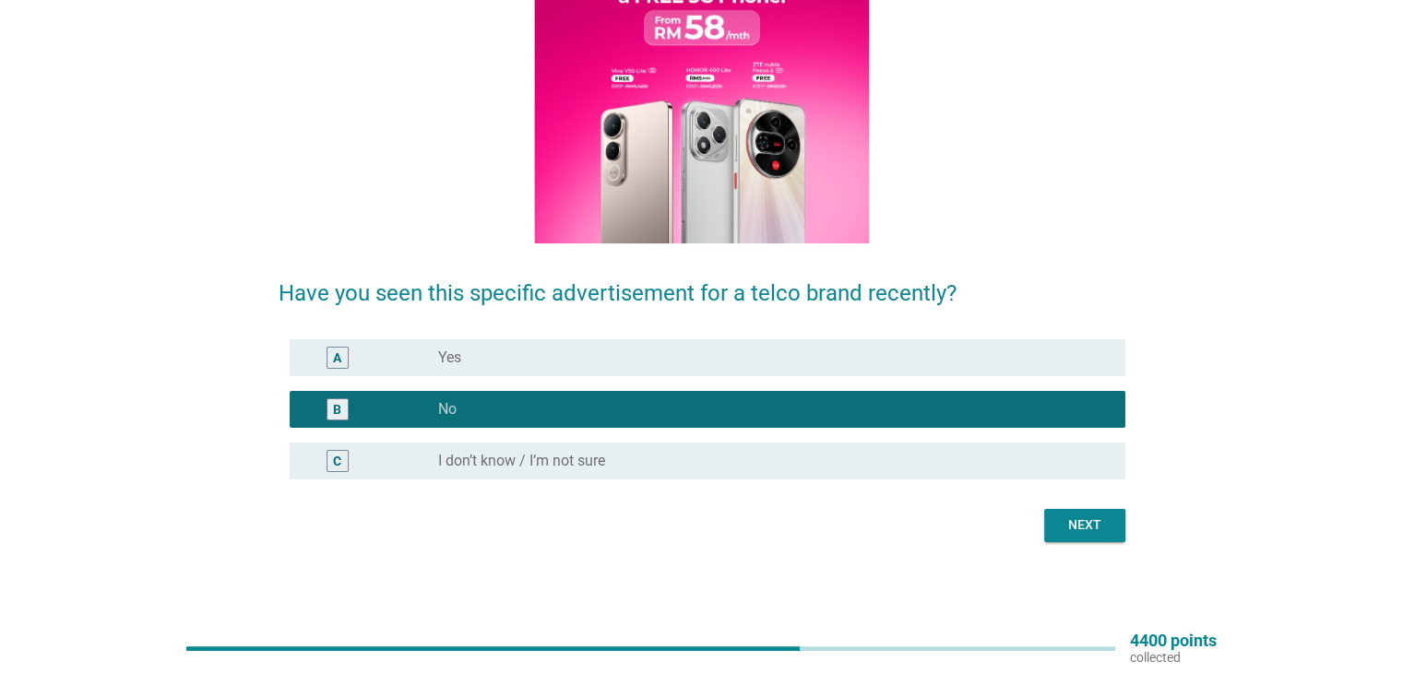
click at [1074, 529] on div "Next" at bounding box center [1085, 525] width 52 height 19
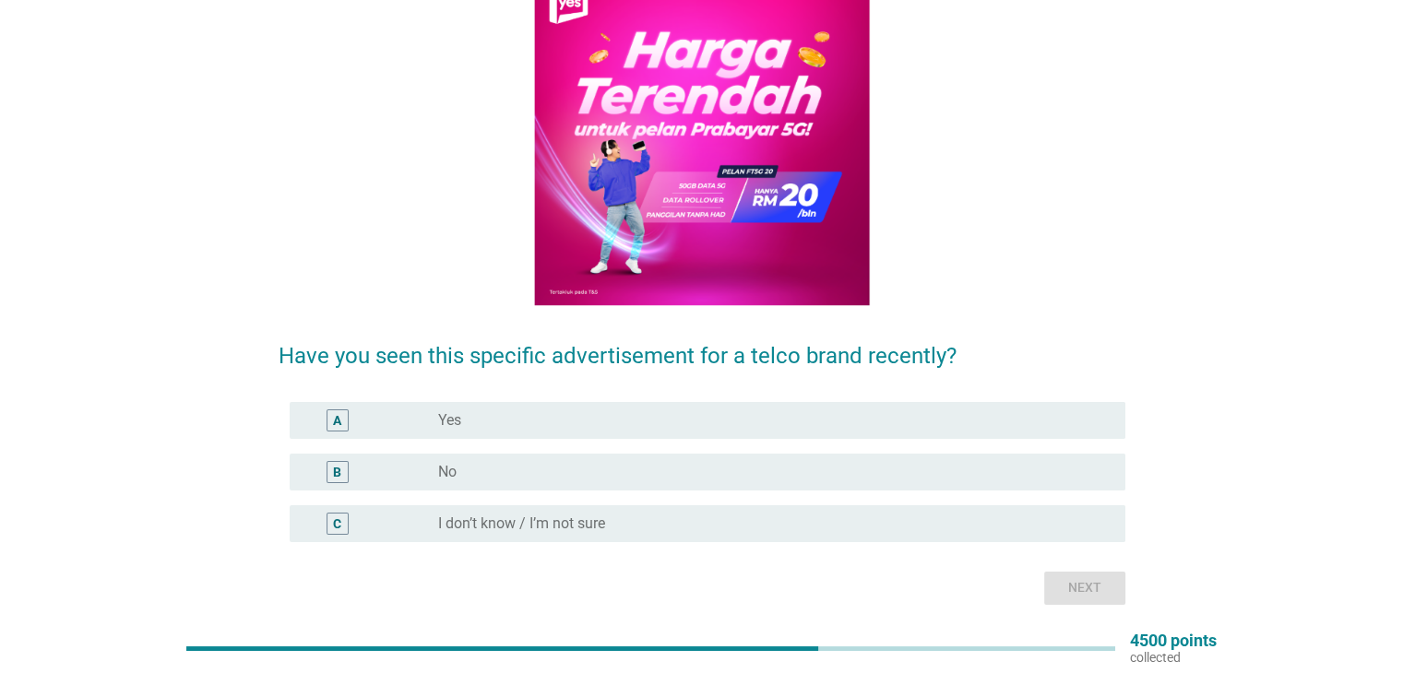
scroll to position [184, 0]
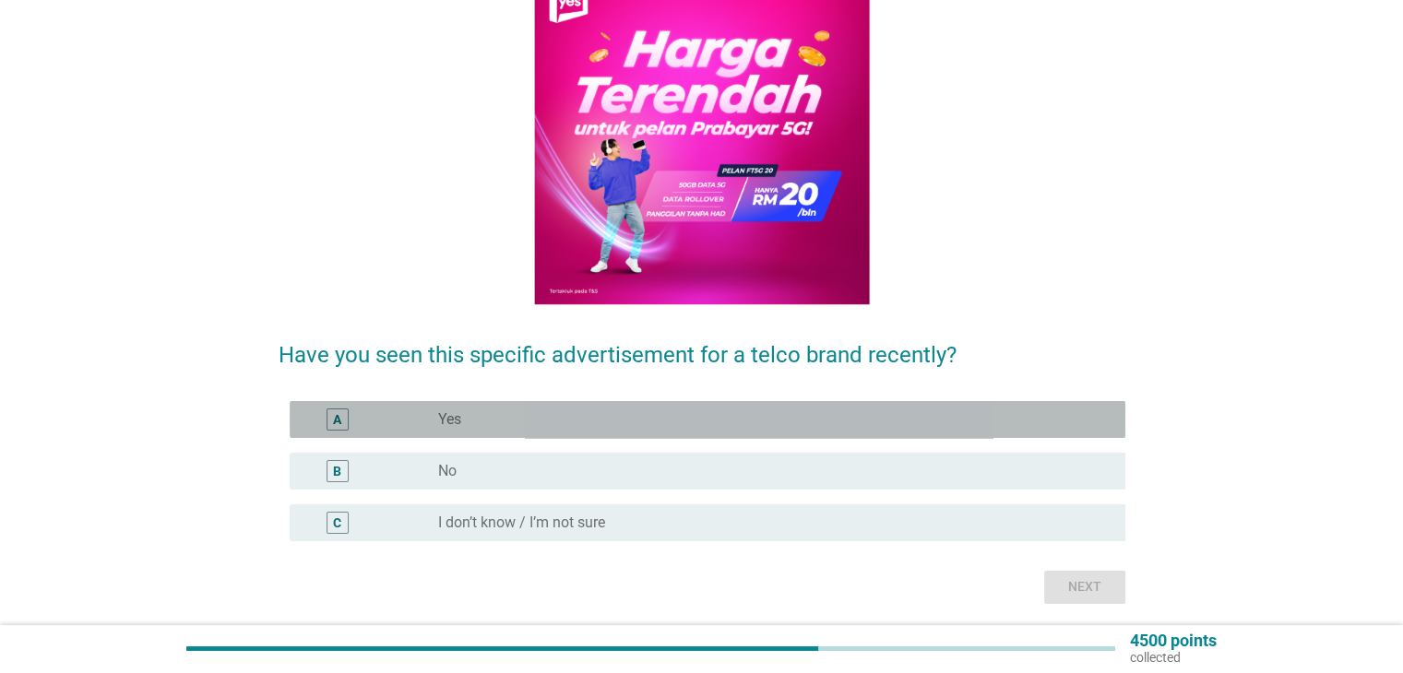
click at [984, 418] on div "radio_button_unchecked Yes" at bounding box center [766, 419] width 657 height 18
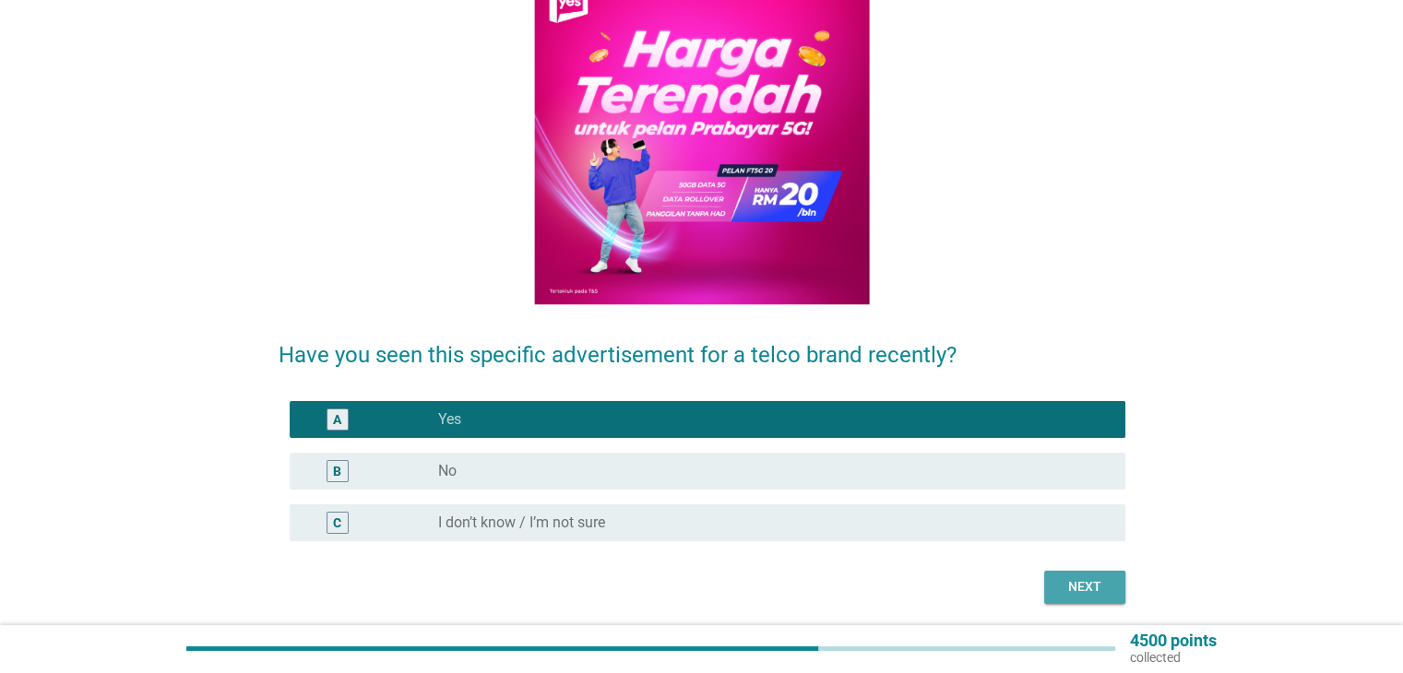
click at [1100, 582] on div "Next" at bounding box center [1085, 586] width 52 height 19
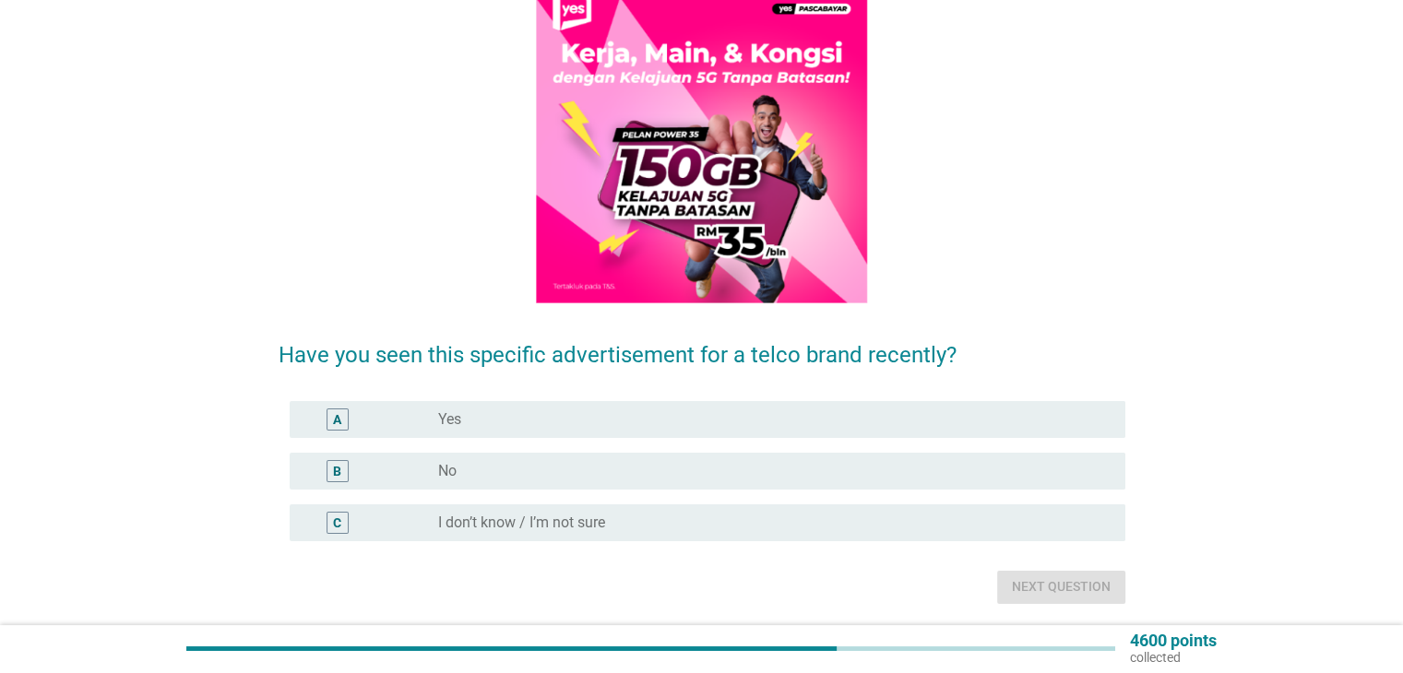
click at [1095, 475] on div "radio_button_unchecked No" at bounding box center [766, 471] width 657 height 18
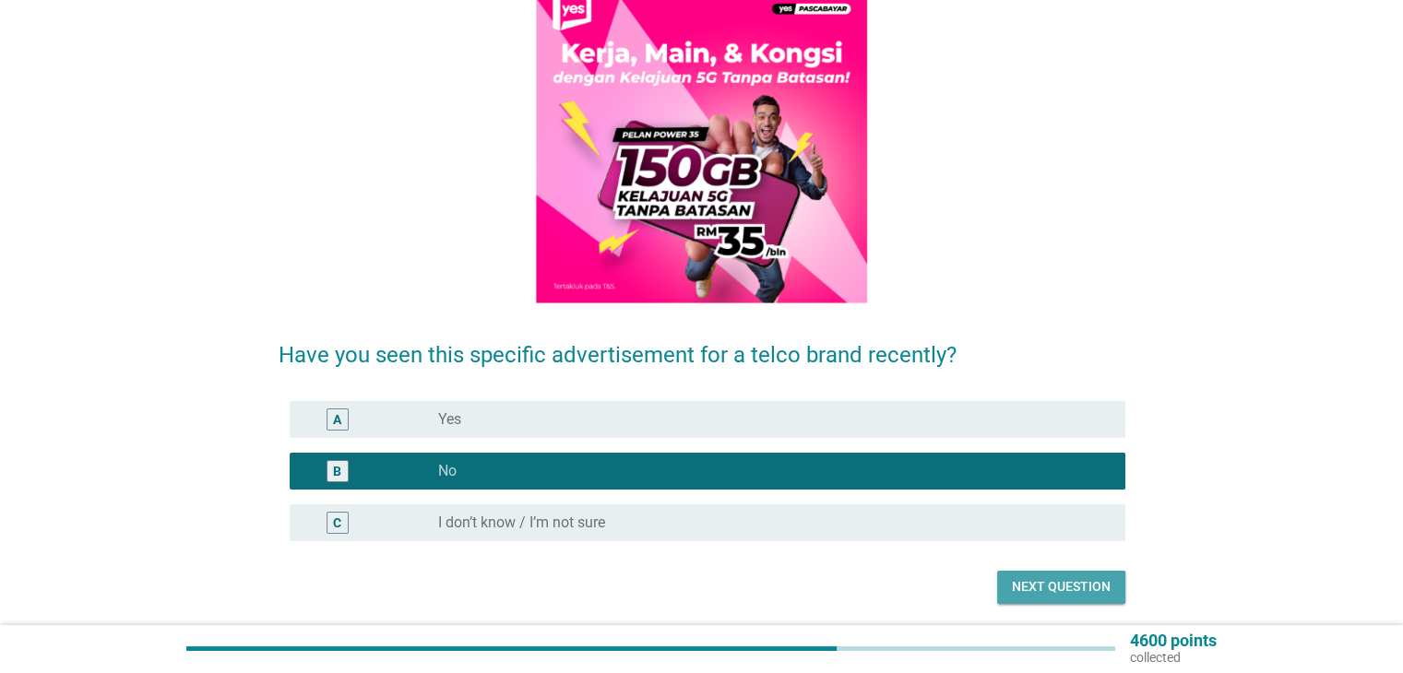
click at [1118, 597] on button "Next question" at bounding box center [1061, 587] width 128 height 33
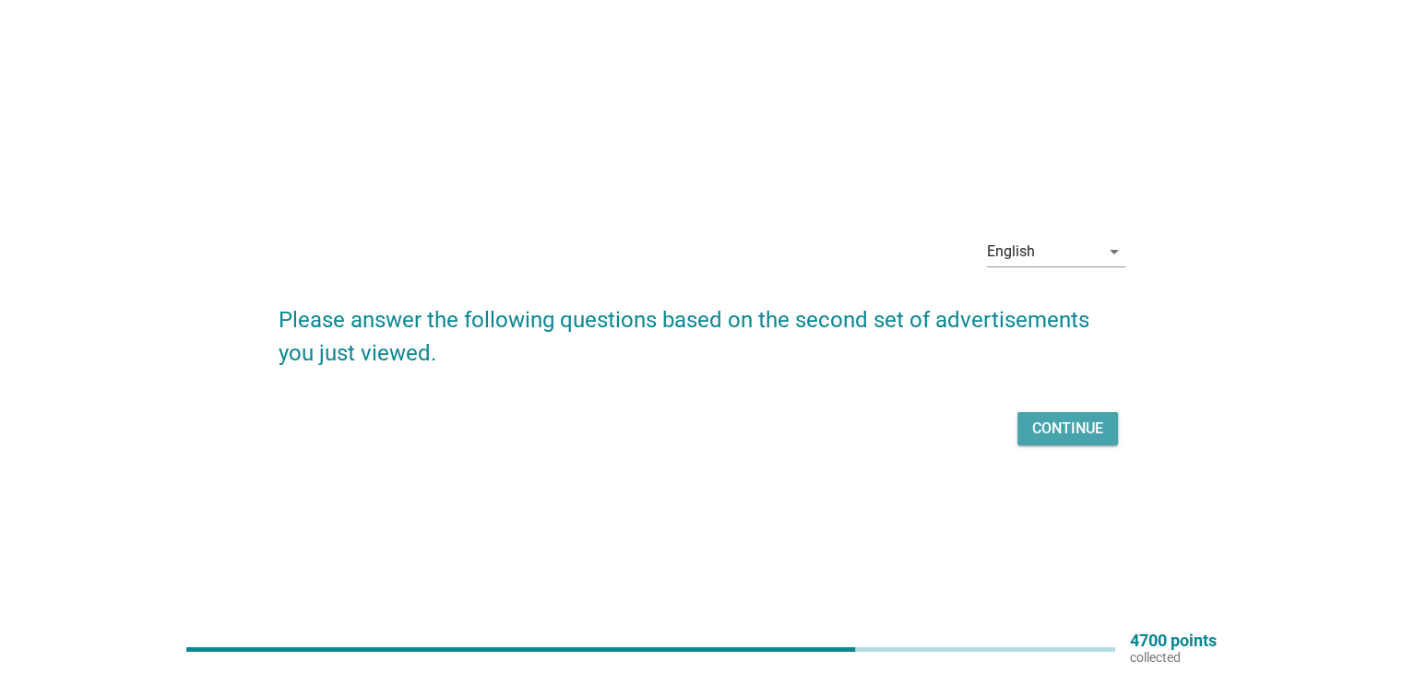
click at [1069, 440] on button "Continue" at bounding box center [1067, 428] width 101 height 33
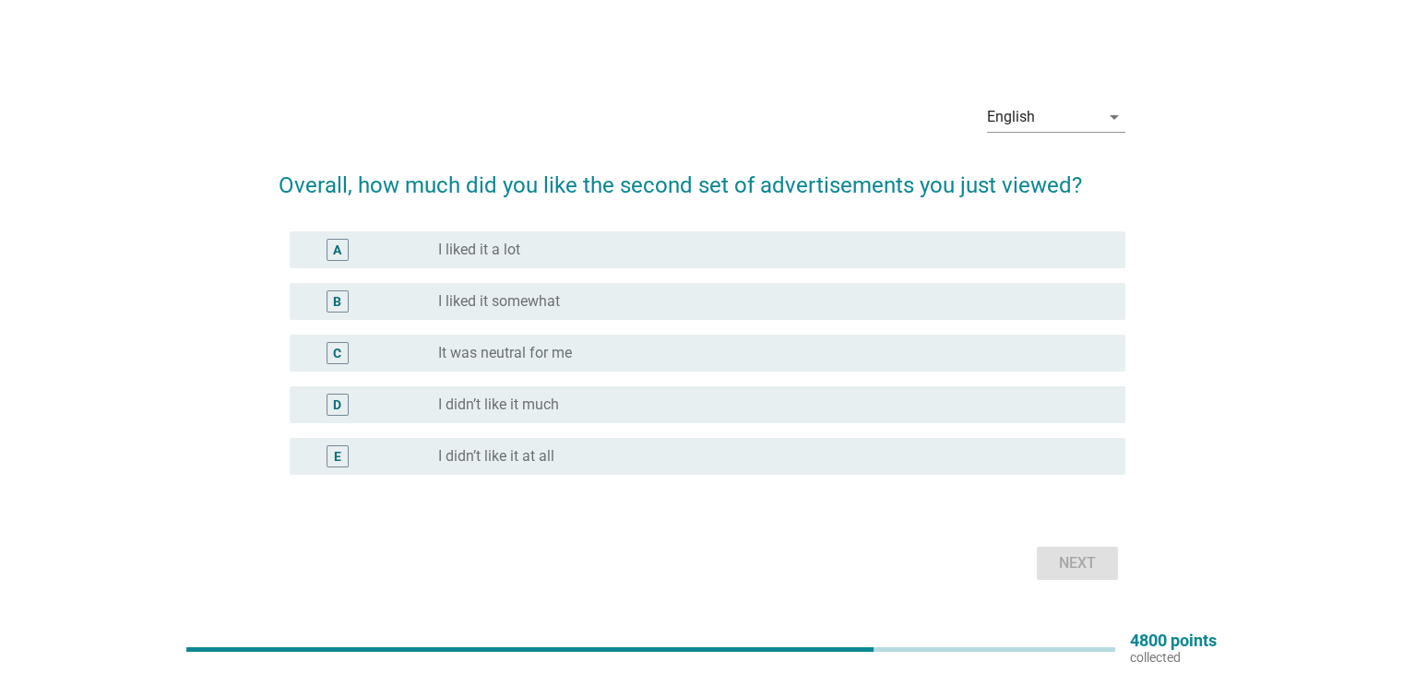
click at [783, 359] on div "radio_button_unchecked It was neutral for me" at bounding box center [766, 353] width 657 height 18
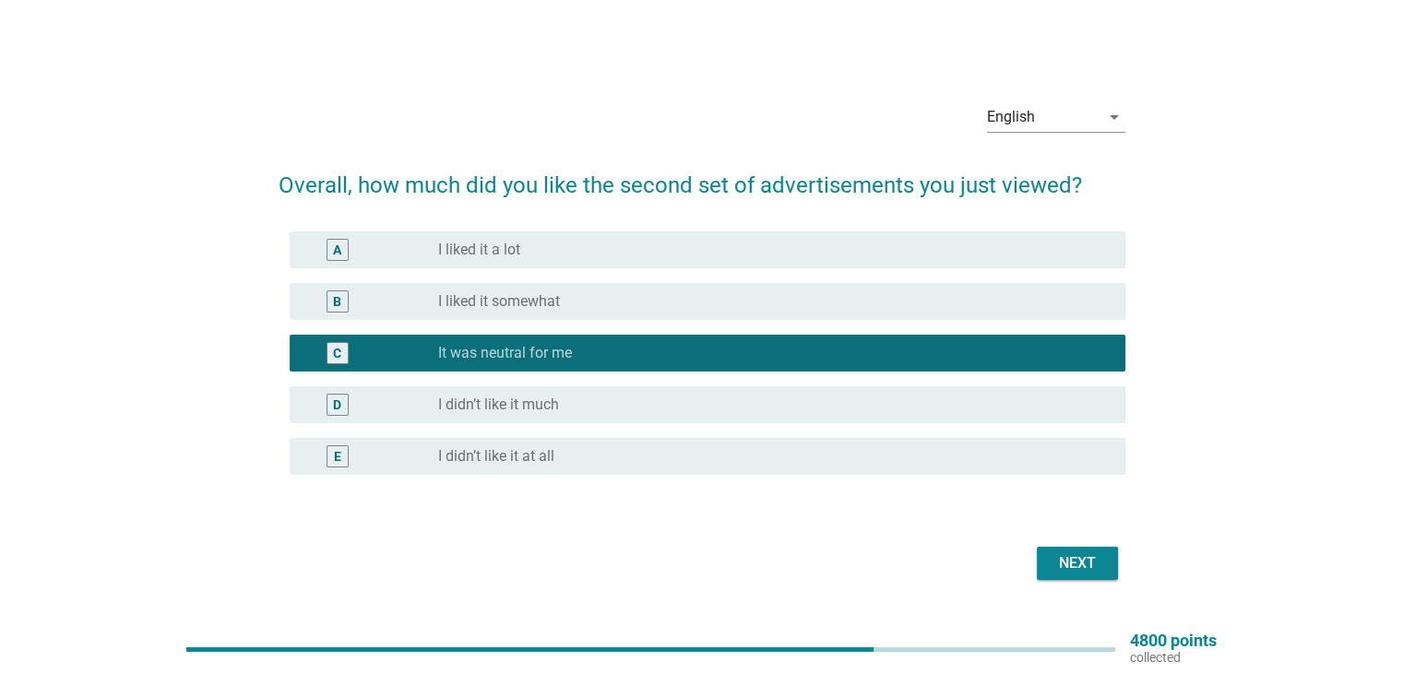
click at [1048, 562] on button "Next" at bounding box center [1077, 563] width 81 height 33
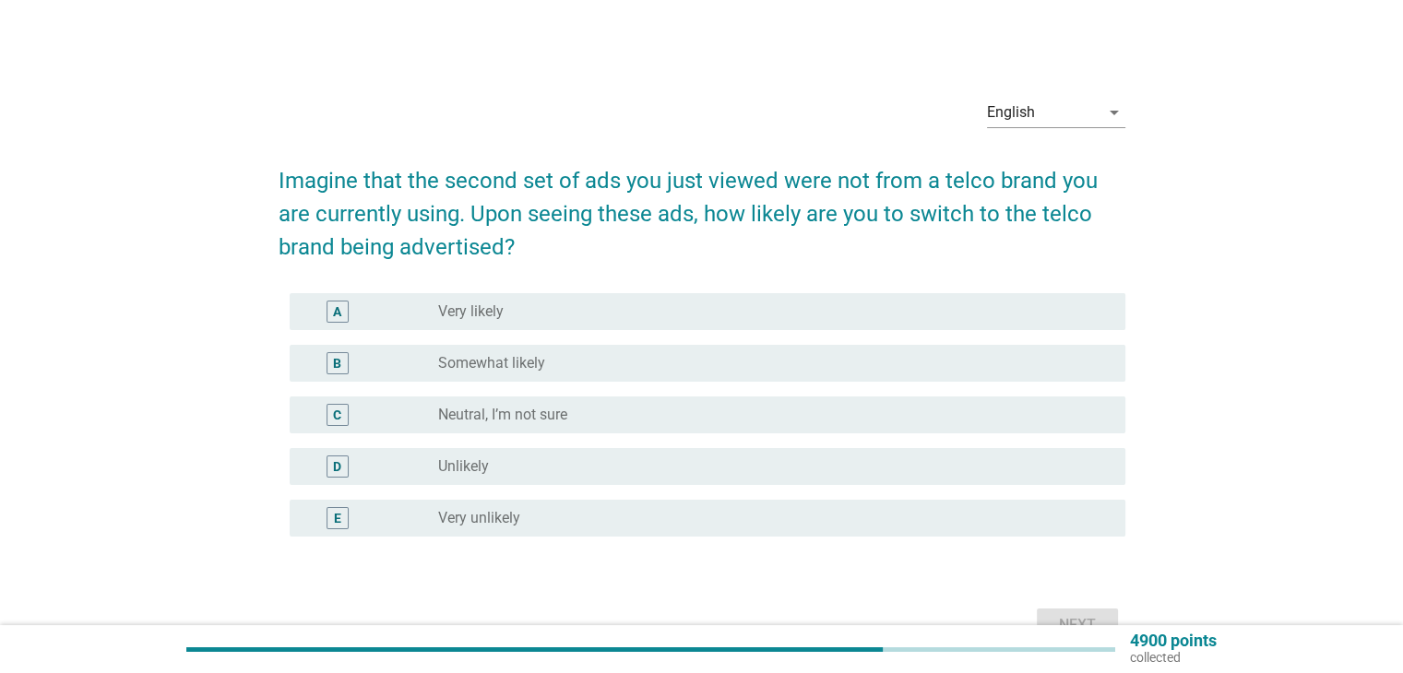
click at [803, 359] on div "radio_button_unchecked Somewhat likely" at bounding box center [766, 363] width 657 height 18
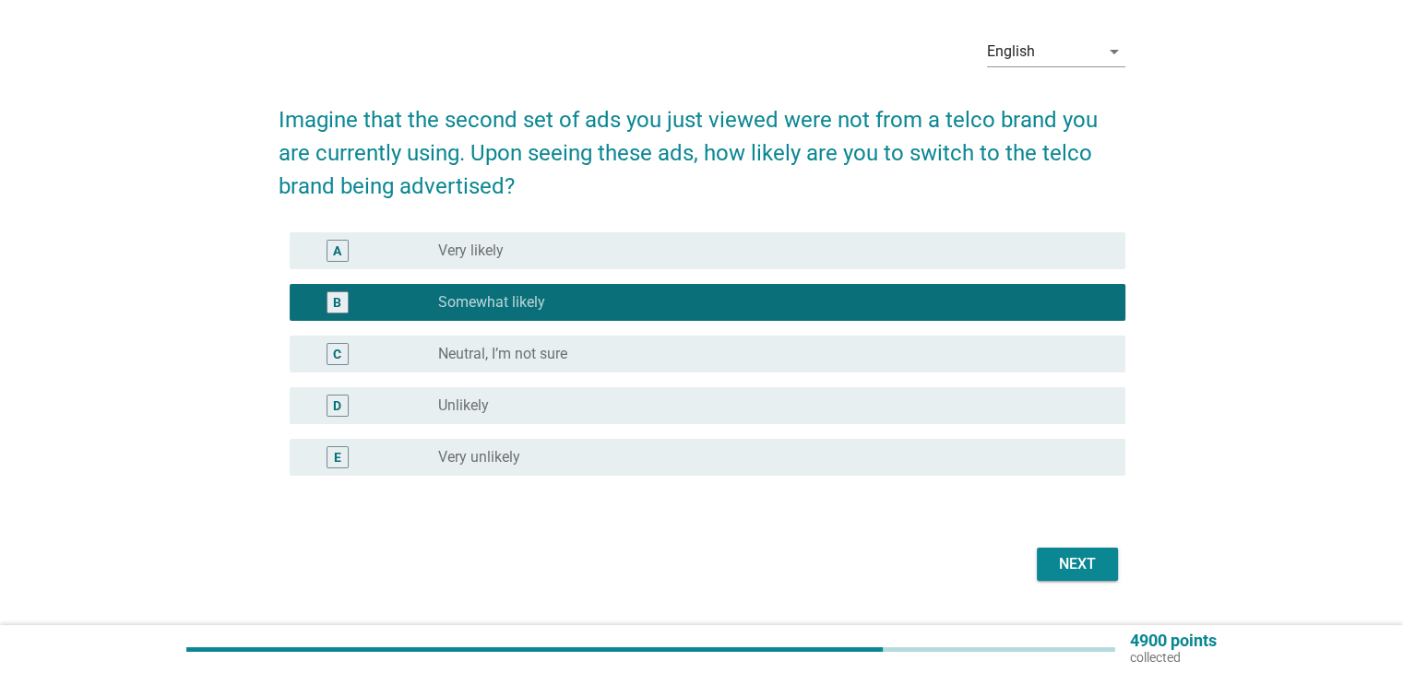
scroll to position [92, 0]
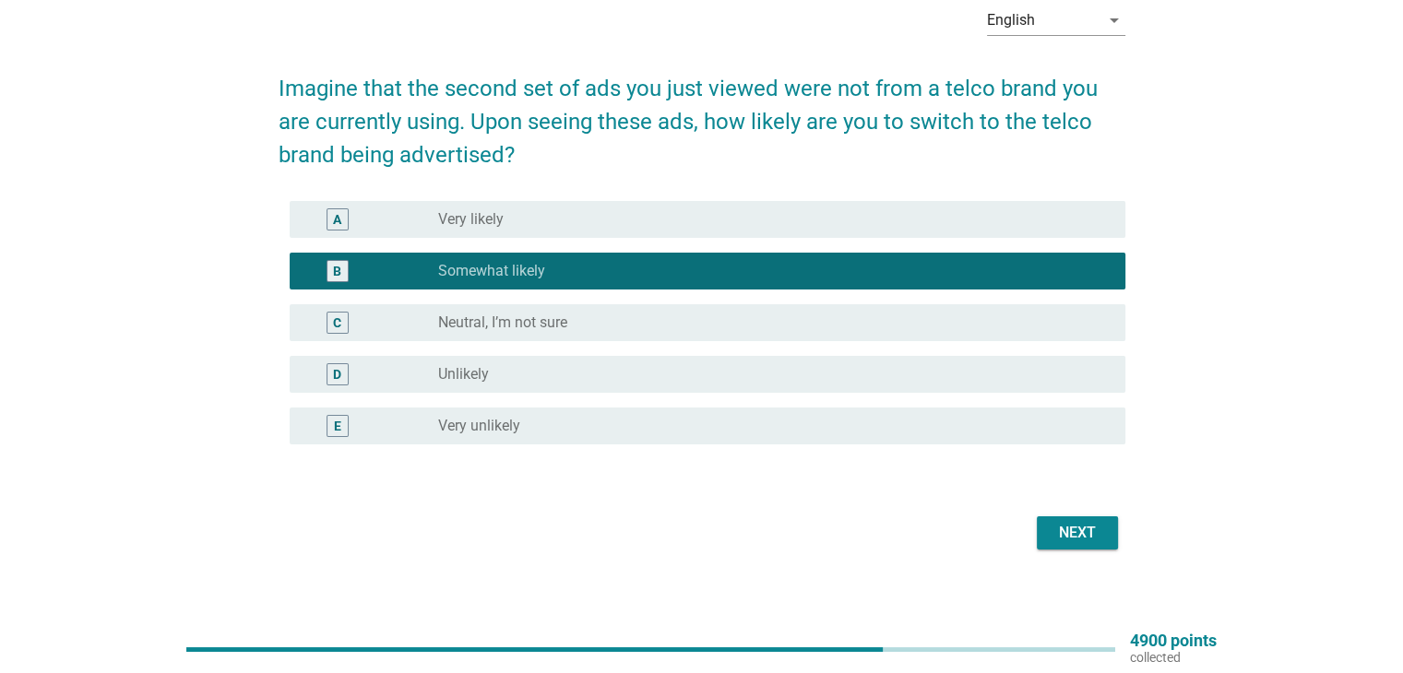
click at [723, 368] on div "radio_button_unchecked Unlikely" at bounding box center [766, 374] width 657 height 18
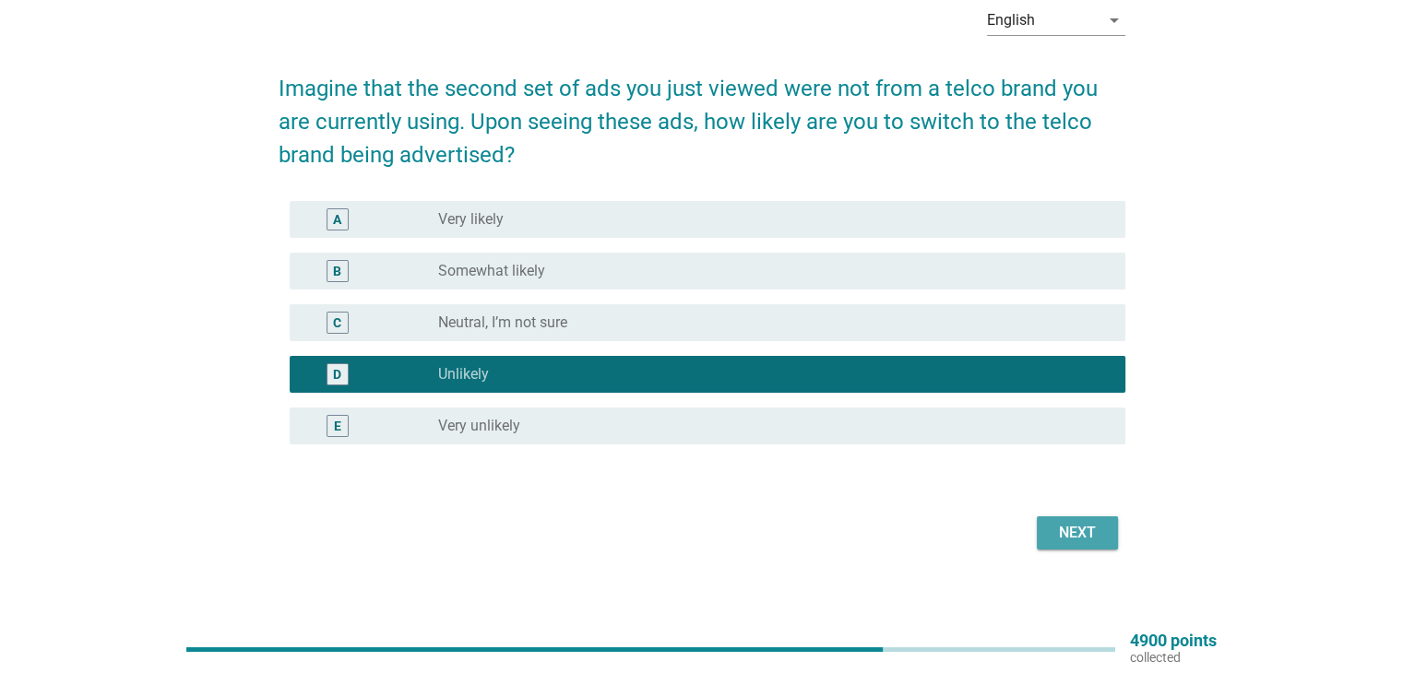
click at [1101, 517] on button "Next" at bounding box center [1077, 533] width 81 height 33
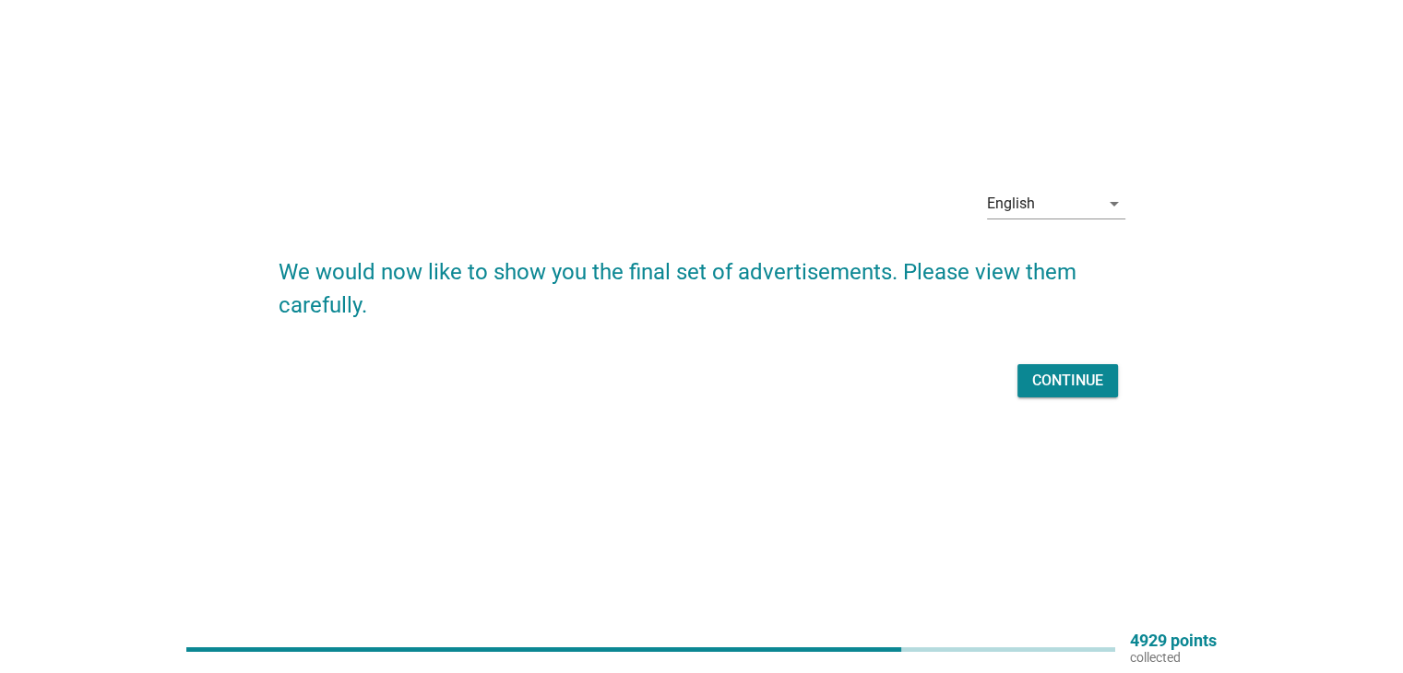
scroll to position [0, 0]
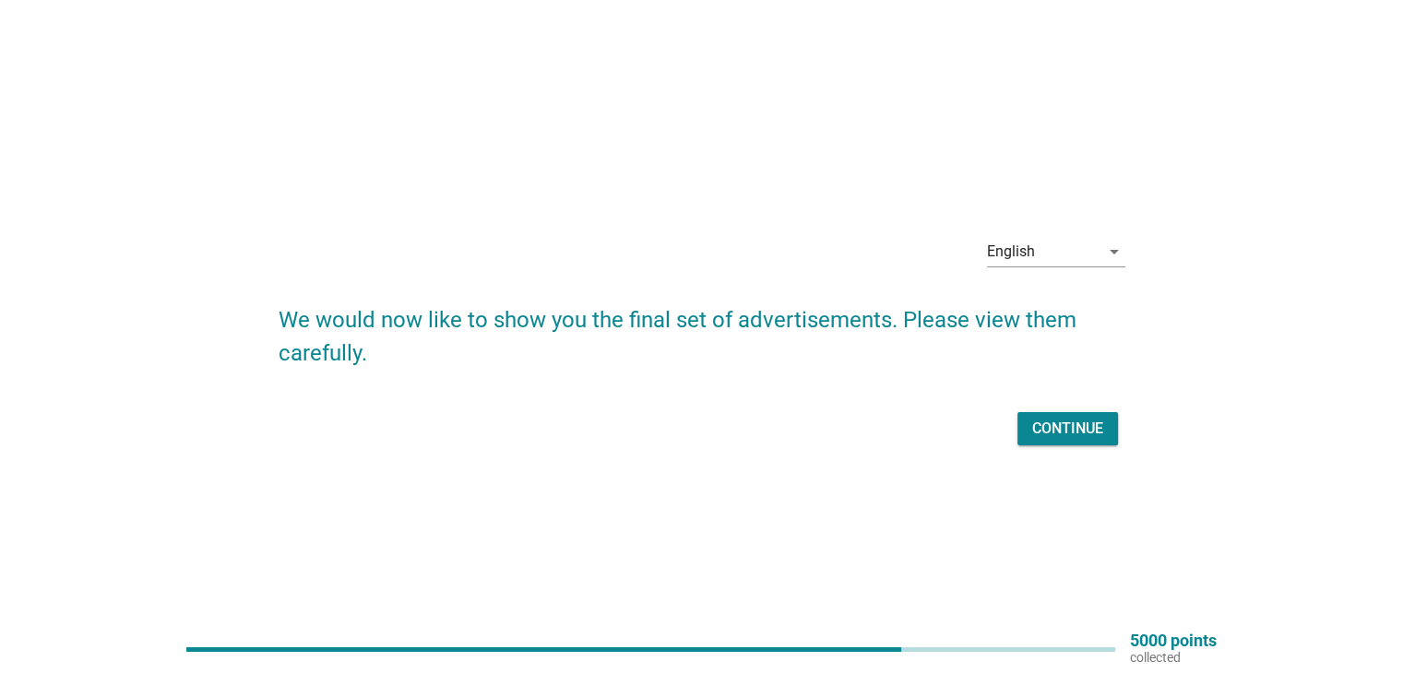
click at [1099, 422] on div "Continue" at bounding box center [1067, 429] width 71 height 22
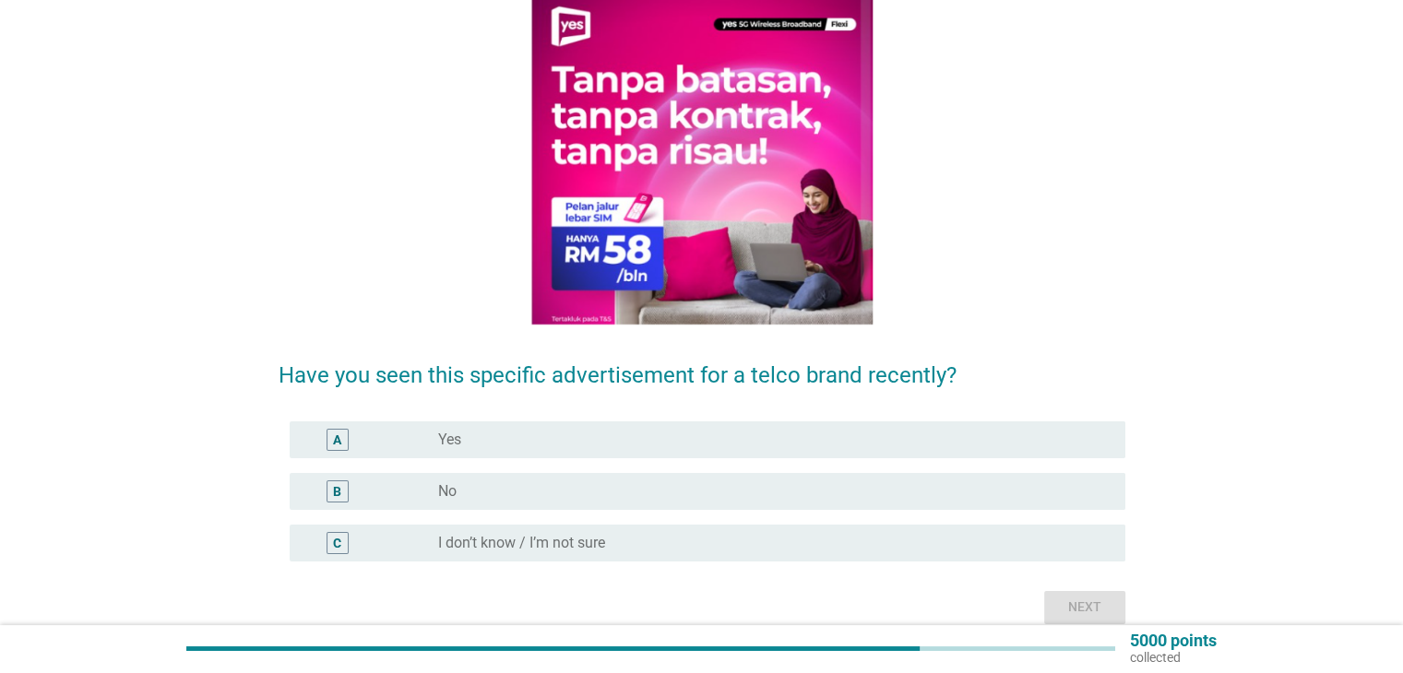
scroll to position [184, 0]
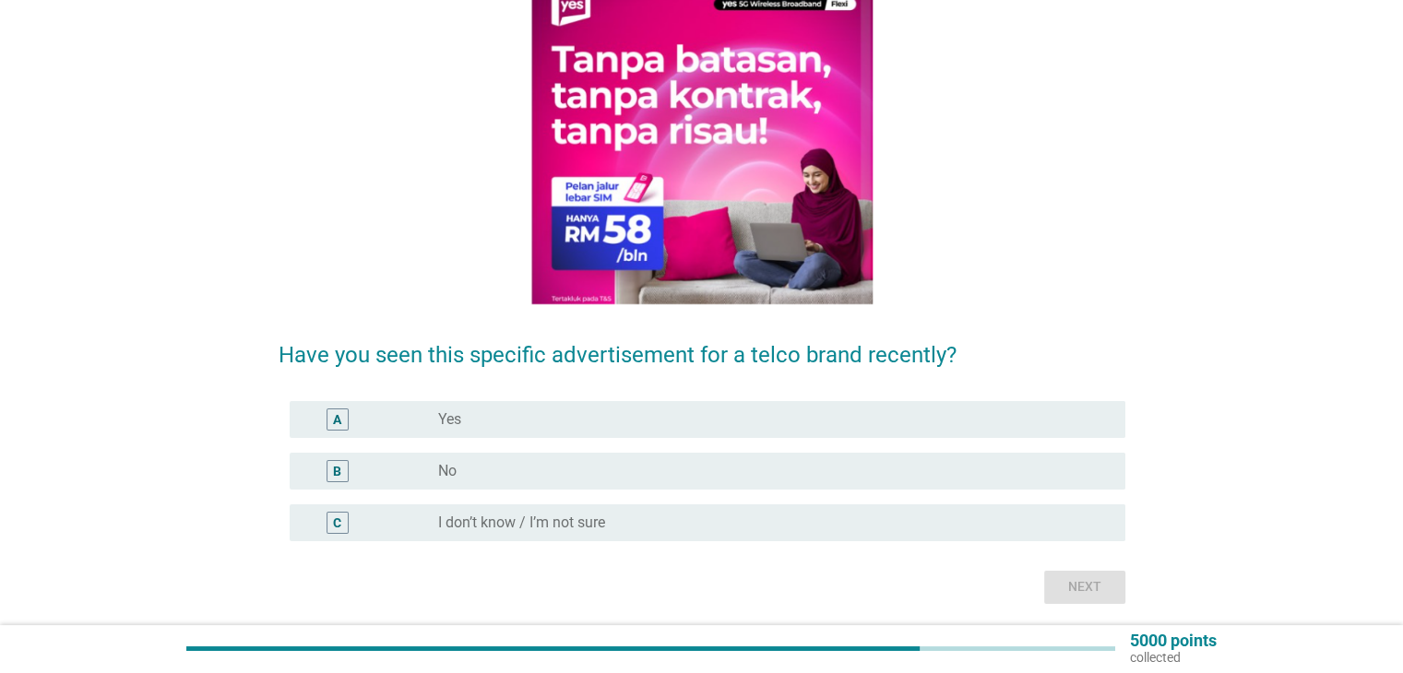
click at [1059, 456] on div "B radio_button_unchecked No" at bounding box center [708, 471] width 836 height 37
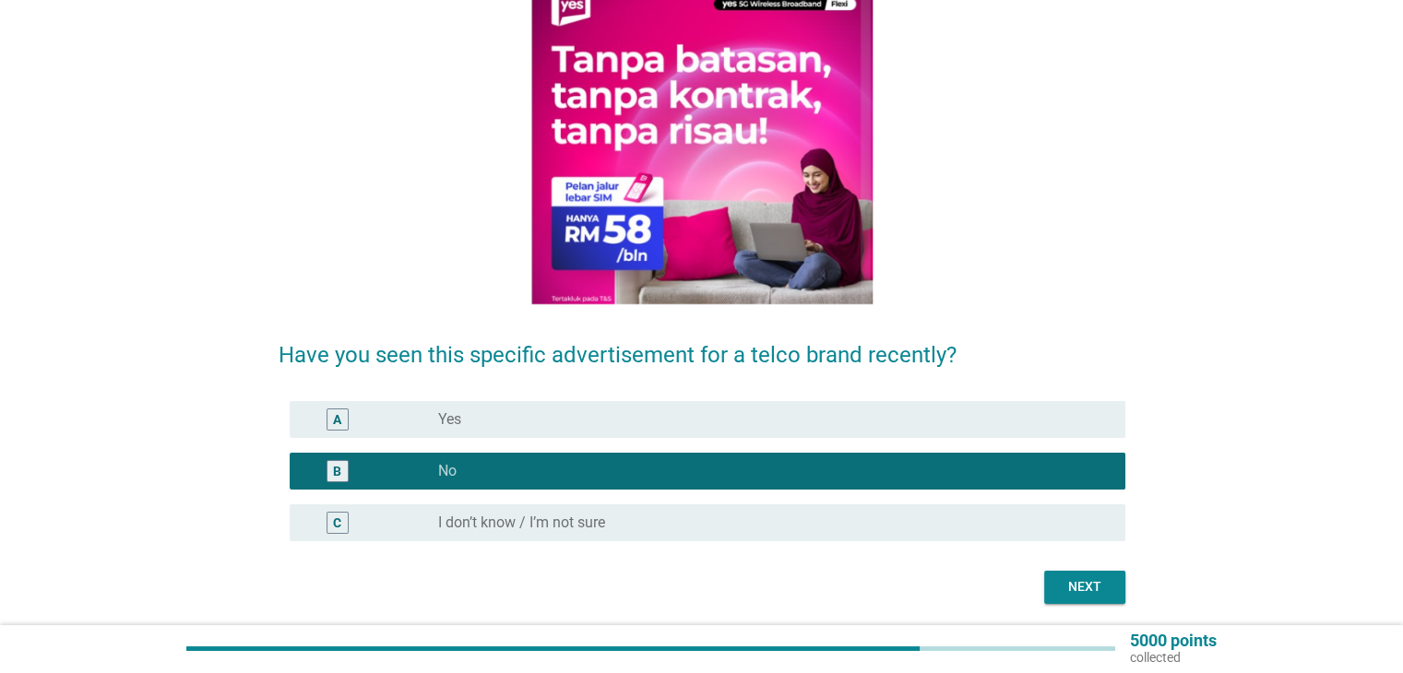
click at [1117, 589] on button "Next" at bounding box center [1084, 587] width 81 height 33
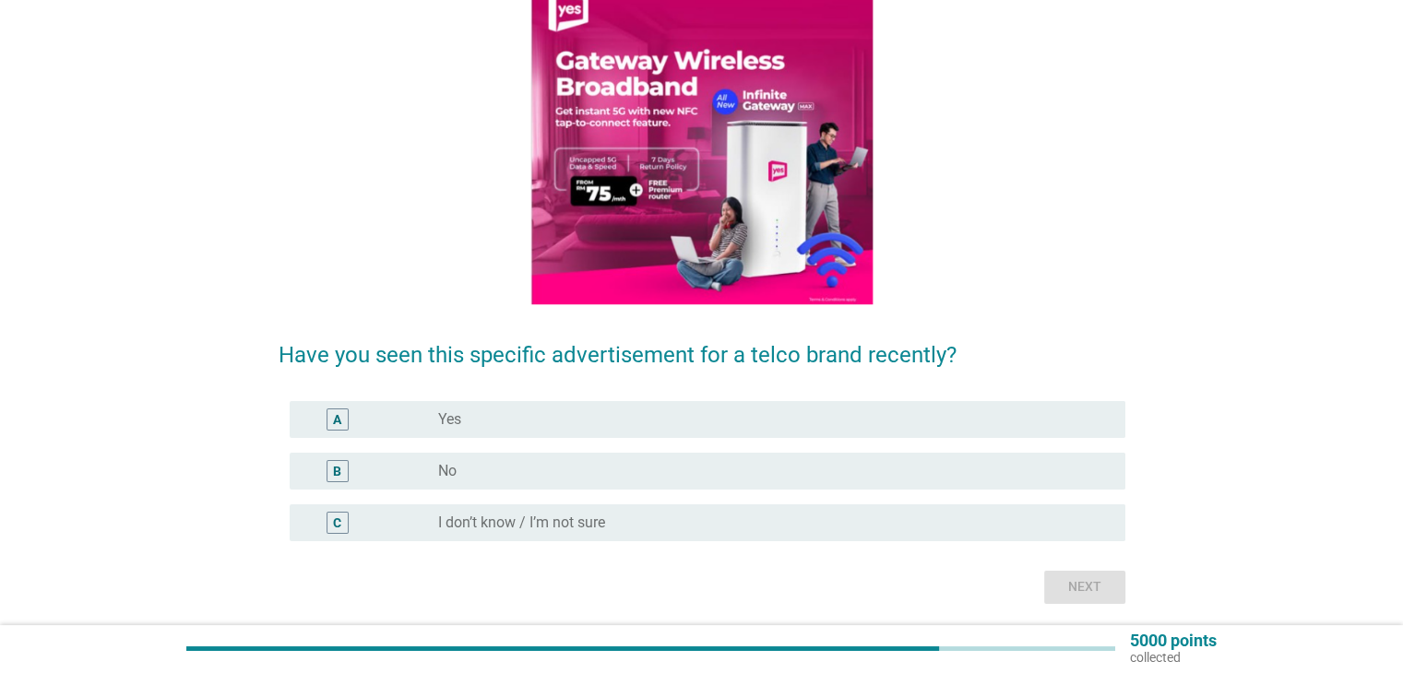
click at [657, 471] on div "radio_button_unchecked No" at bounding box center [766, 471] width 657 height 18
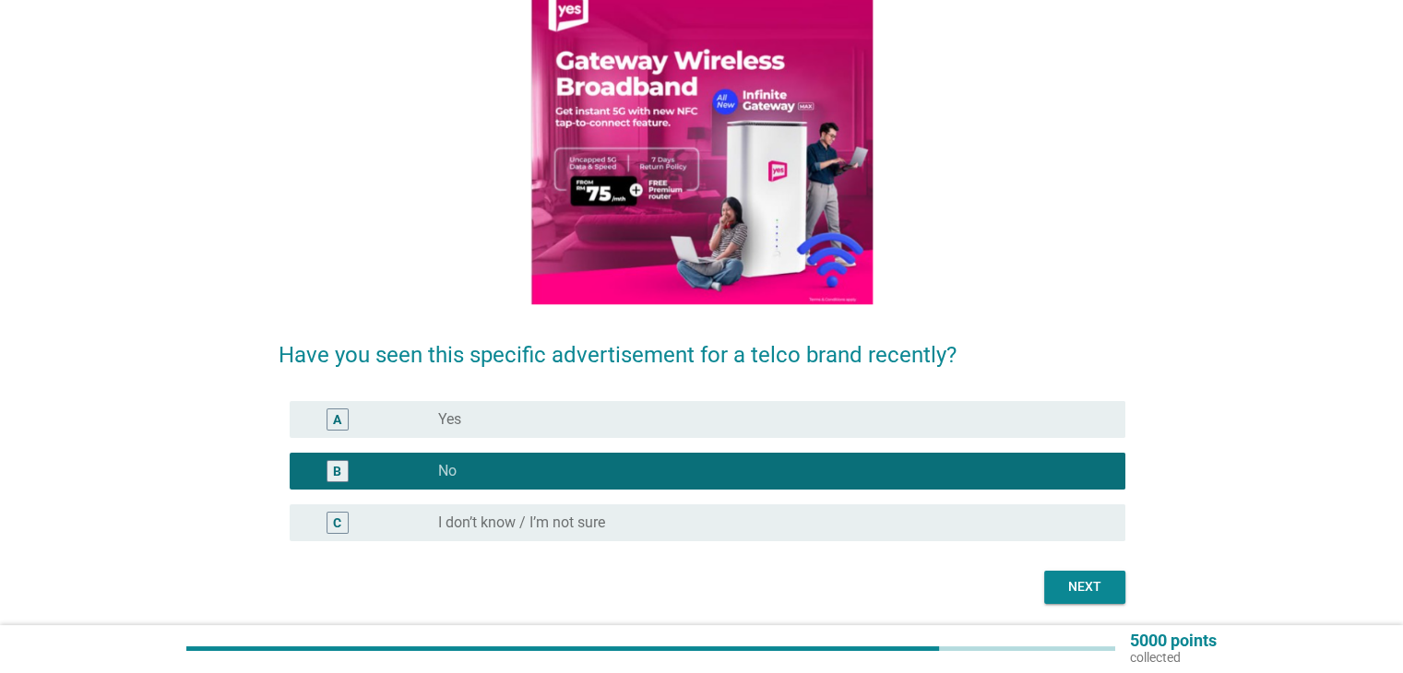
click at [1103, 589] on div "Next" at bounding box center [1085, 586] width 52 height 19
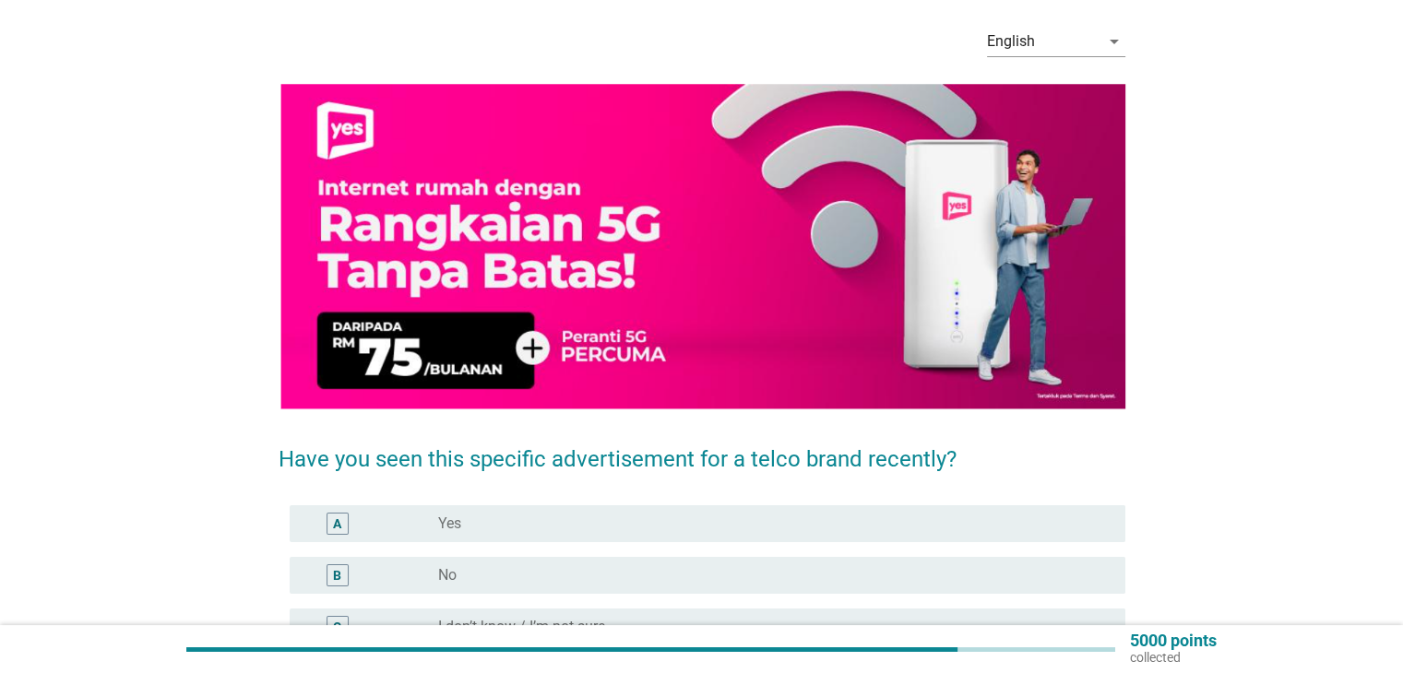
scroll to position [92, 0]
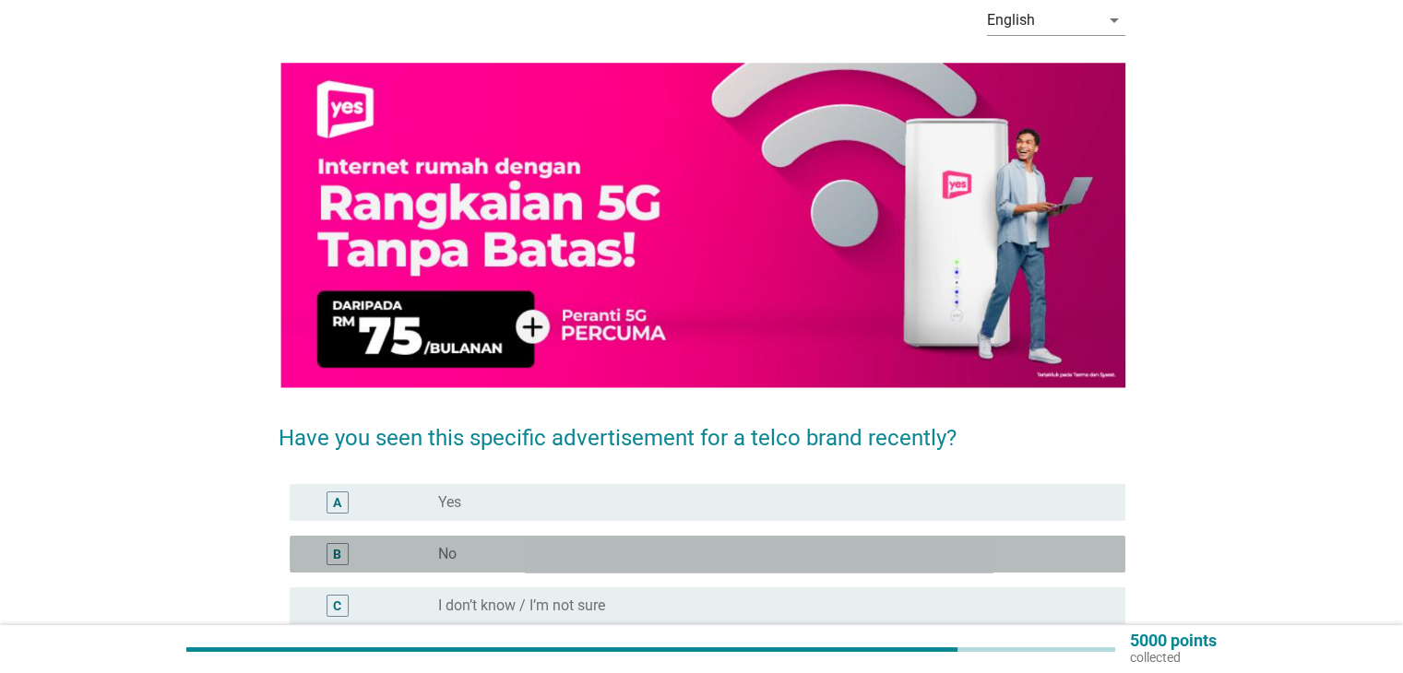
click at [827, 543] on div "radio_button_unchecked No" at bounding box center [774, 554] width 672 height 22
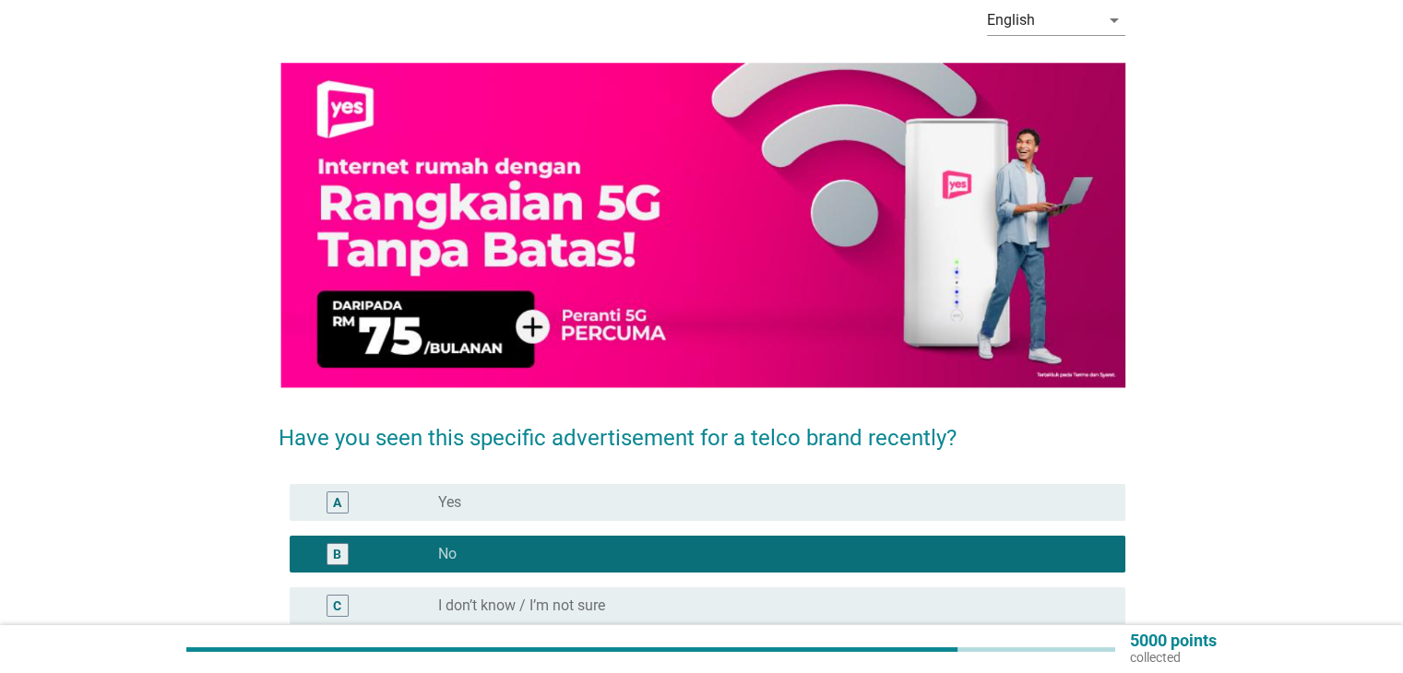
scroll to position [184, 0]
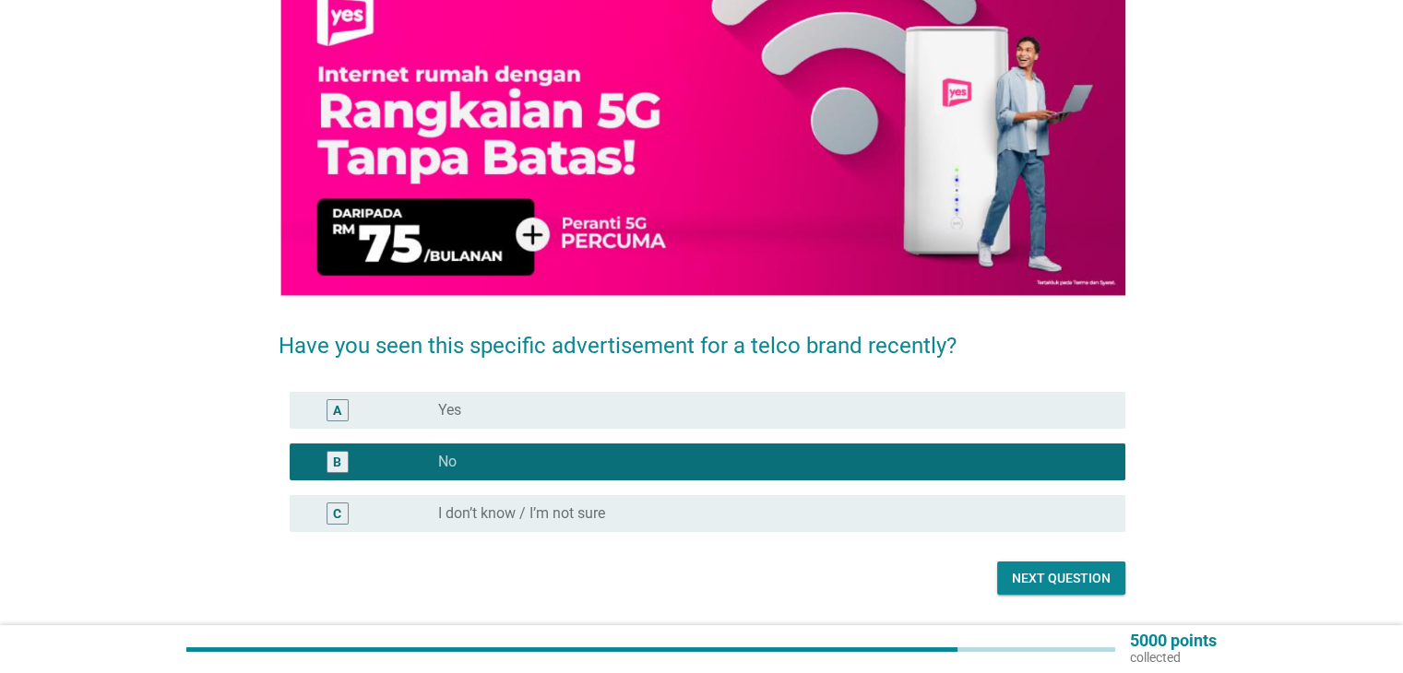
click at [1055, 578] on div "Next question" at bounding box center [1061, 578] width 99 height 19
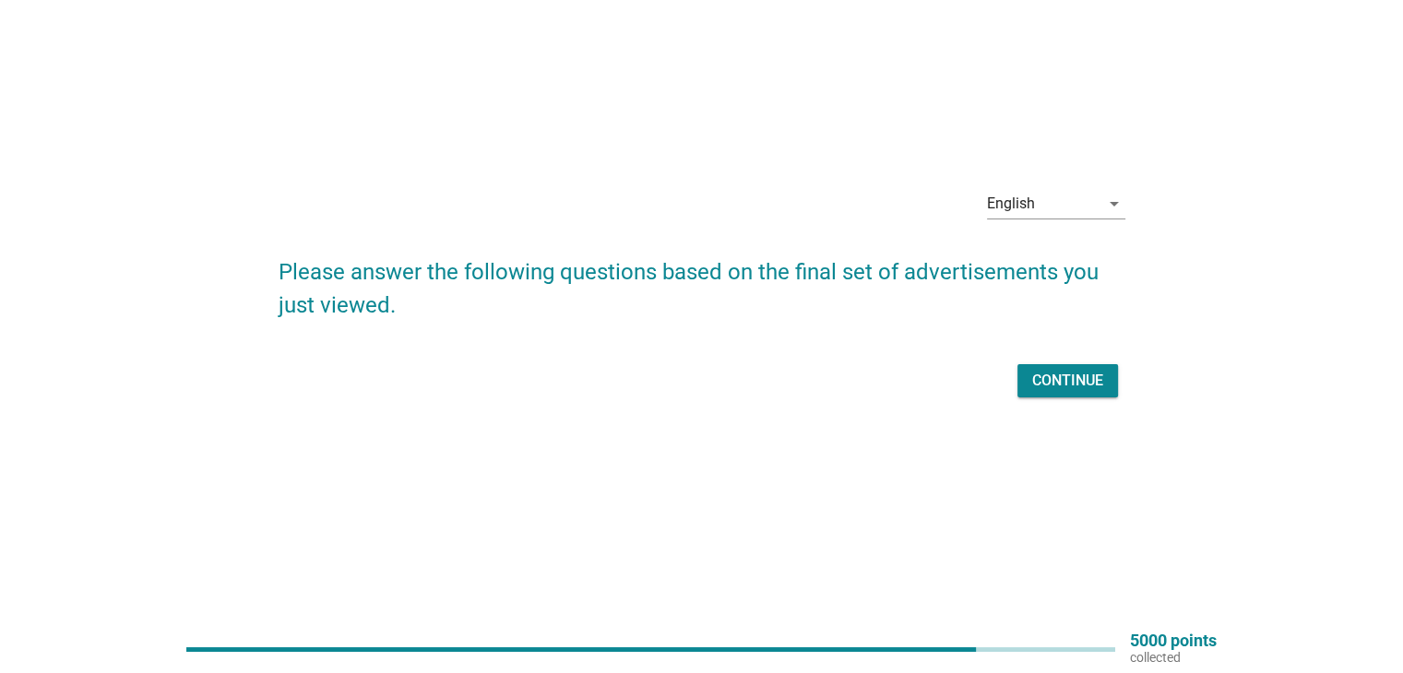
scroll to position [0, 0]
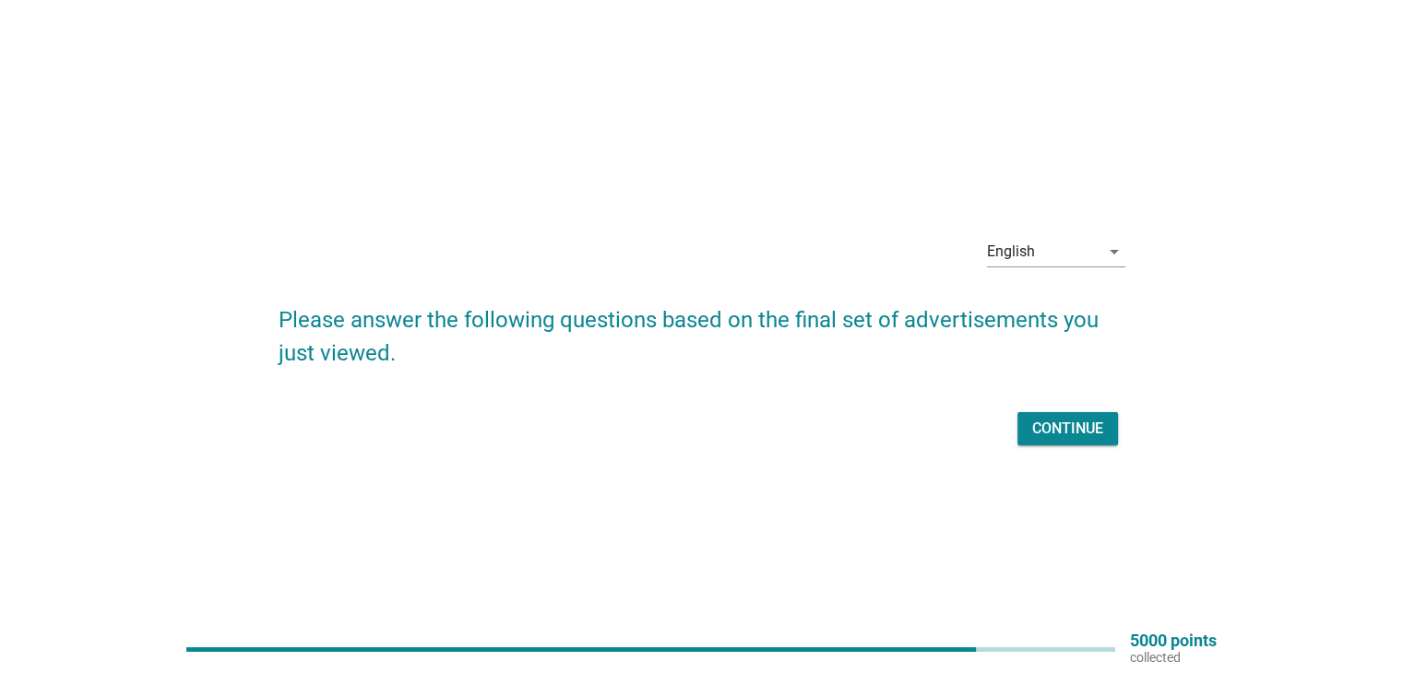
click at [1070, 420] on div "Continue" at bounding box center [1067, 429] width 71 height 22
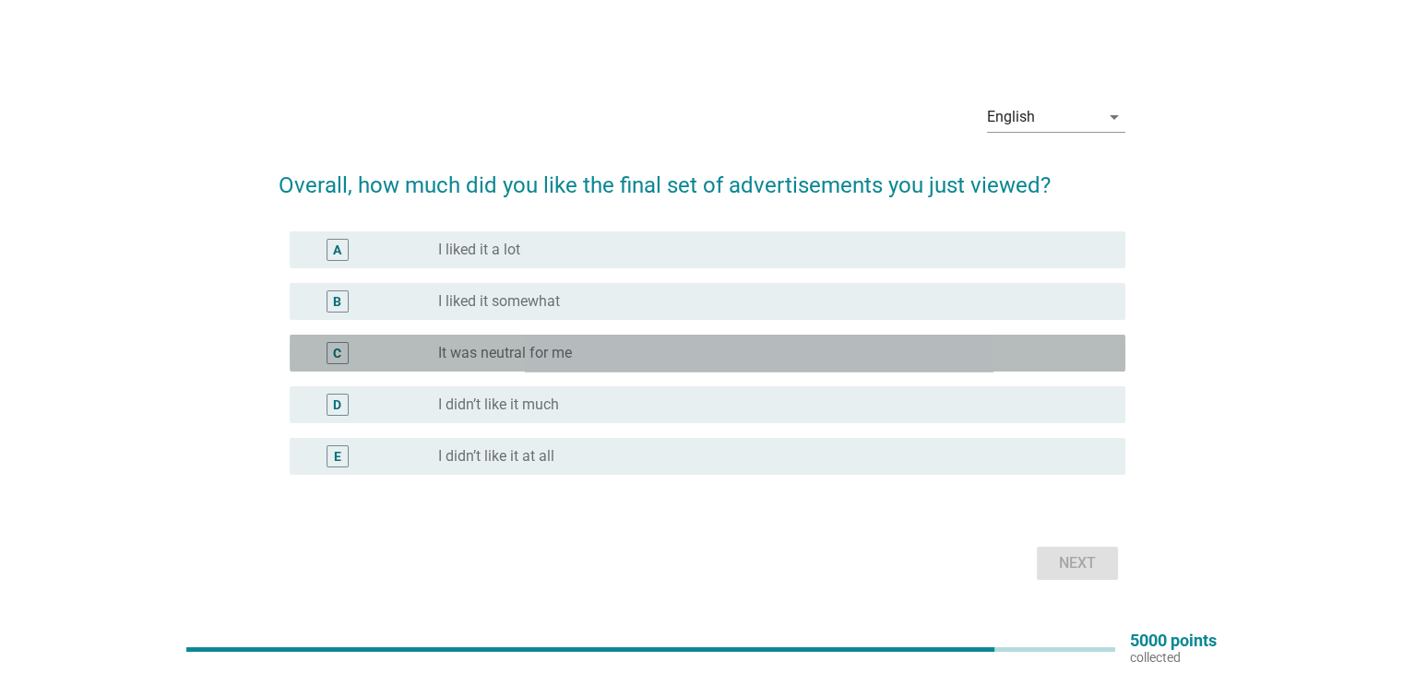
click at [740, 357] on div "radio_button_unchecked It was neutral for me" at bounding box center [766, 353] width 657 height 18
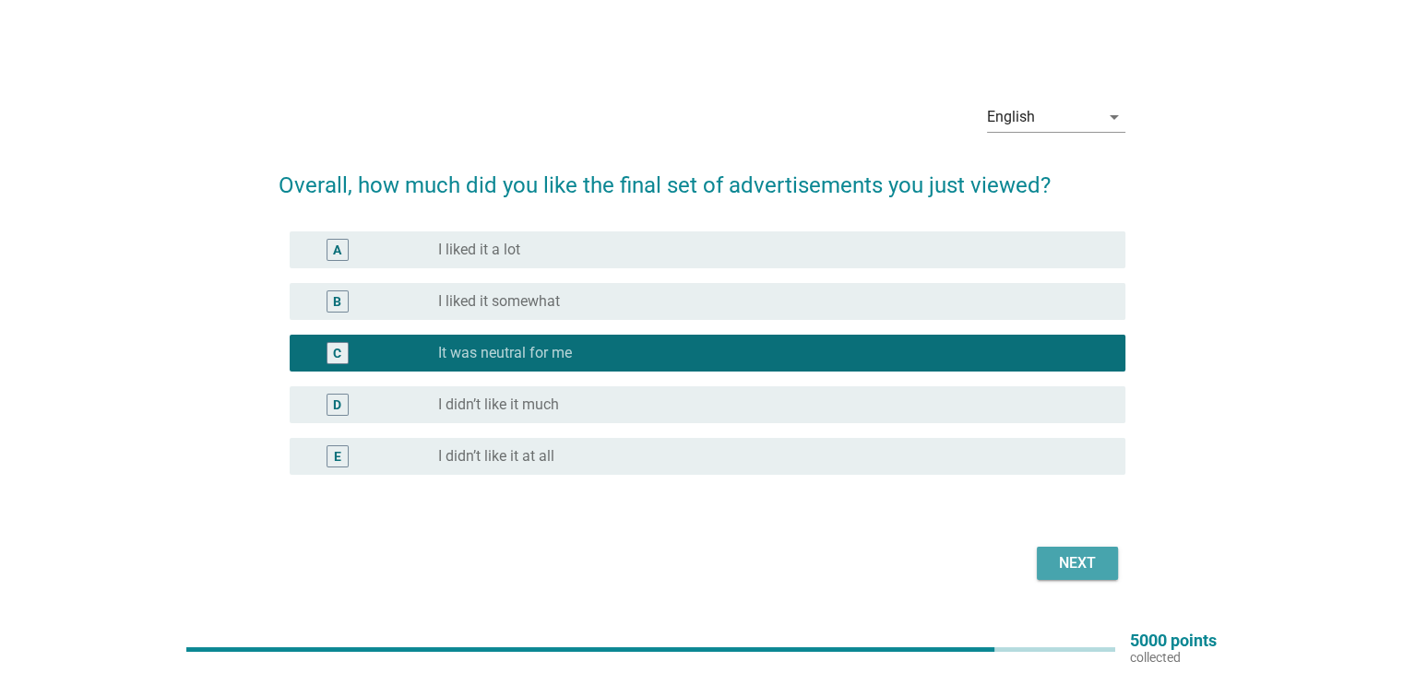
click at [1053, 551] on button "Next" at bounding box center [1077, 563] width 81 height 33
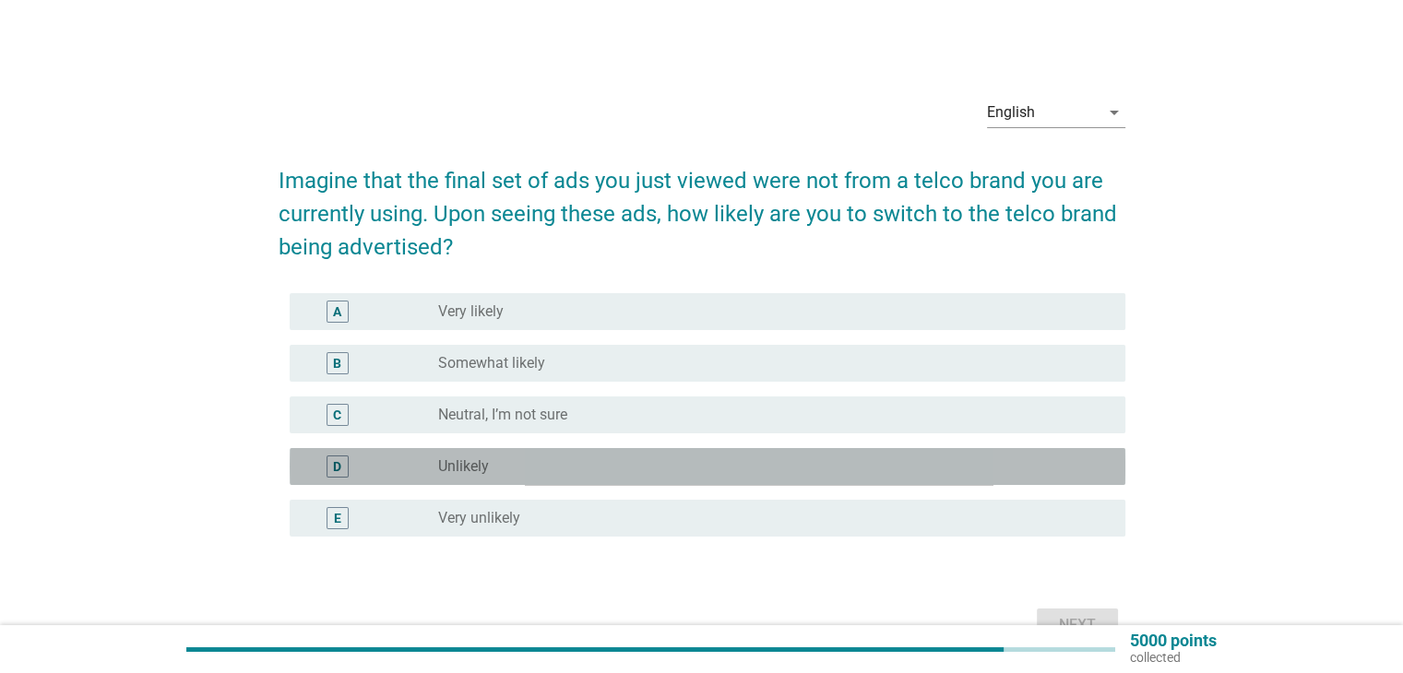
click at [912, 465] on div "radio_button_unchecked Unlikely" at bounding box center [766, 467] width 657 height 18
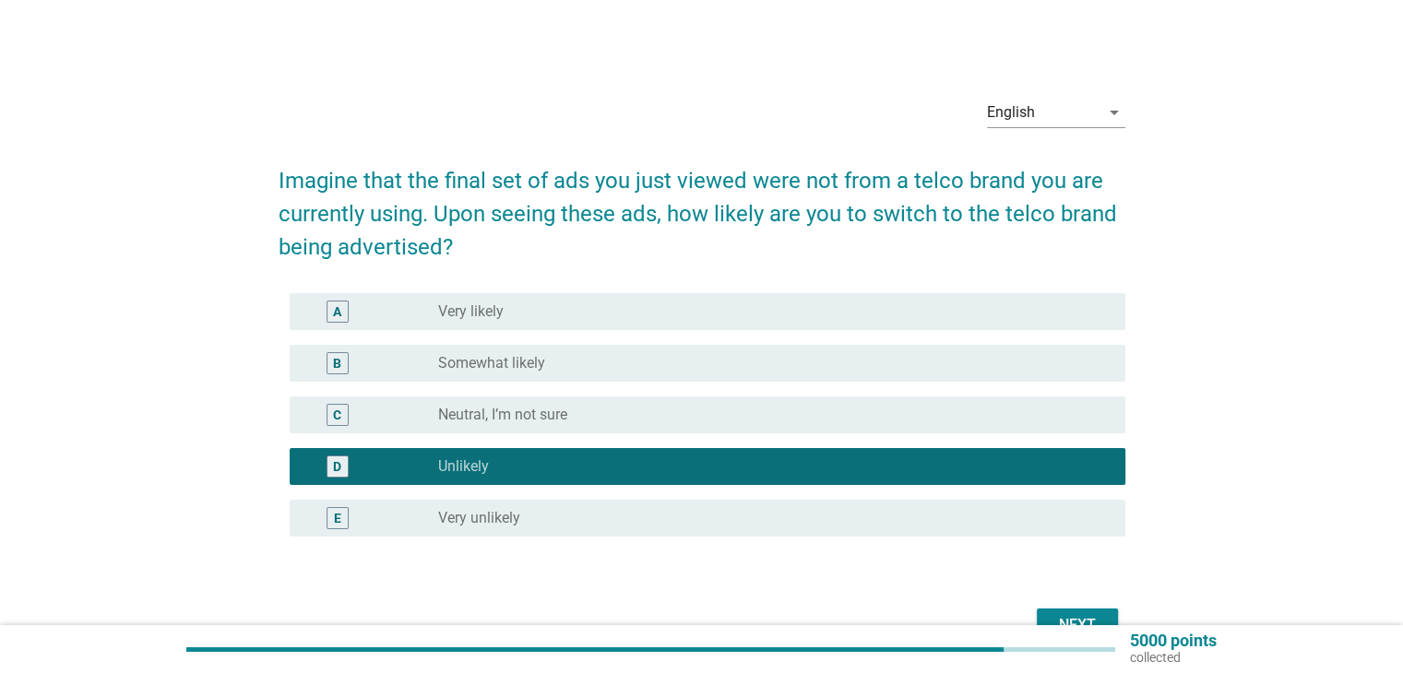
scroll to position [92, 0]
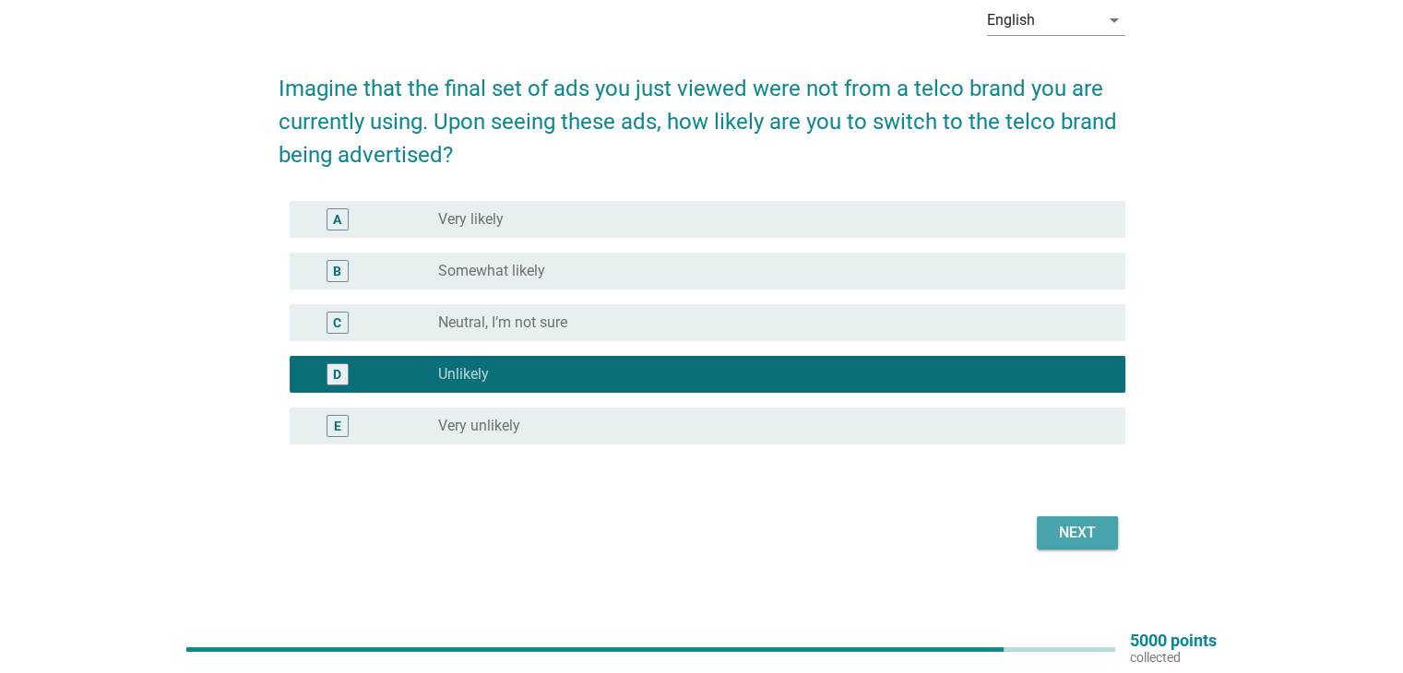
click at [1088, 529] on div "Next" at bounding box center [1078, 533] width 52 height 22
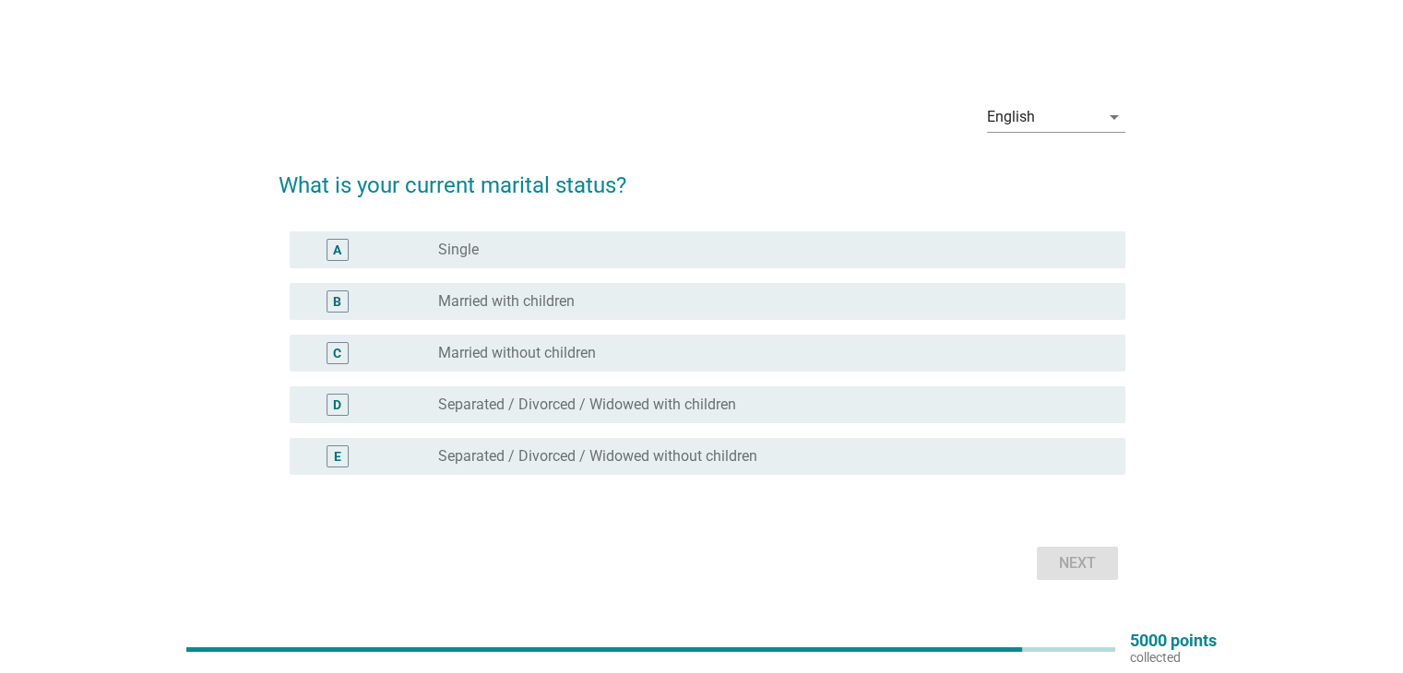
click at [633, 313] on div "B radio_button_unchecked Married with children" at bounding box center [708, 301] width 836 height 37
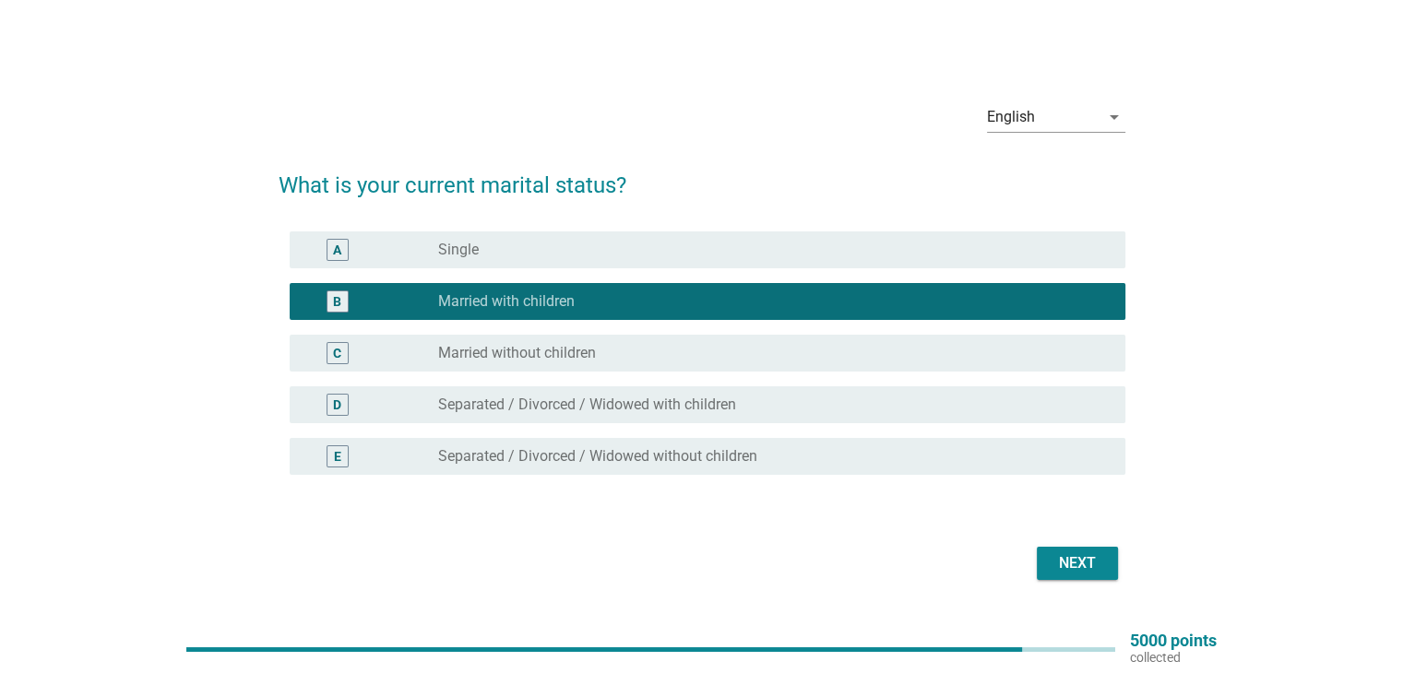
click at [1052, 563] on div "Next" at bounding box center [1078, 564] width 52 height 22
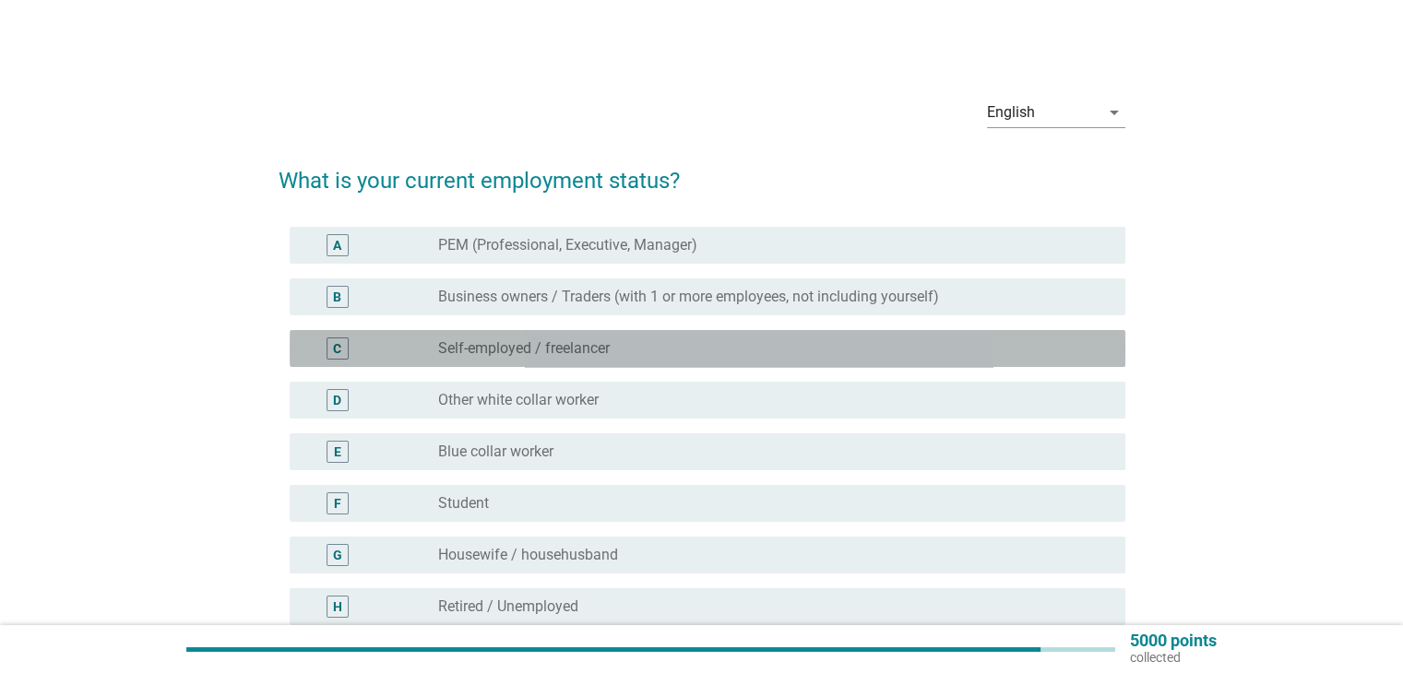
click at [541, 357] on label "Self-employed / freelancer" at bounding box center [524, 348] width 172 height 18
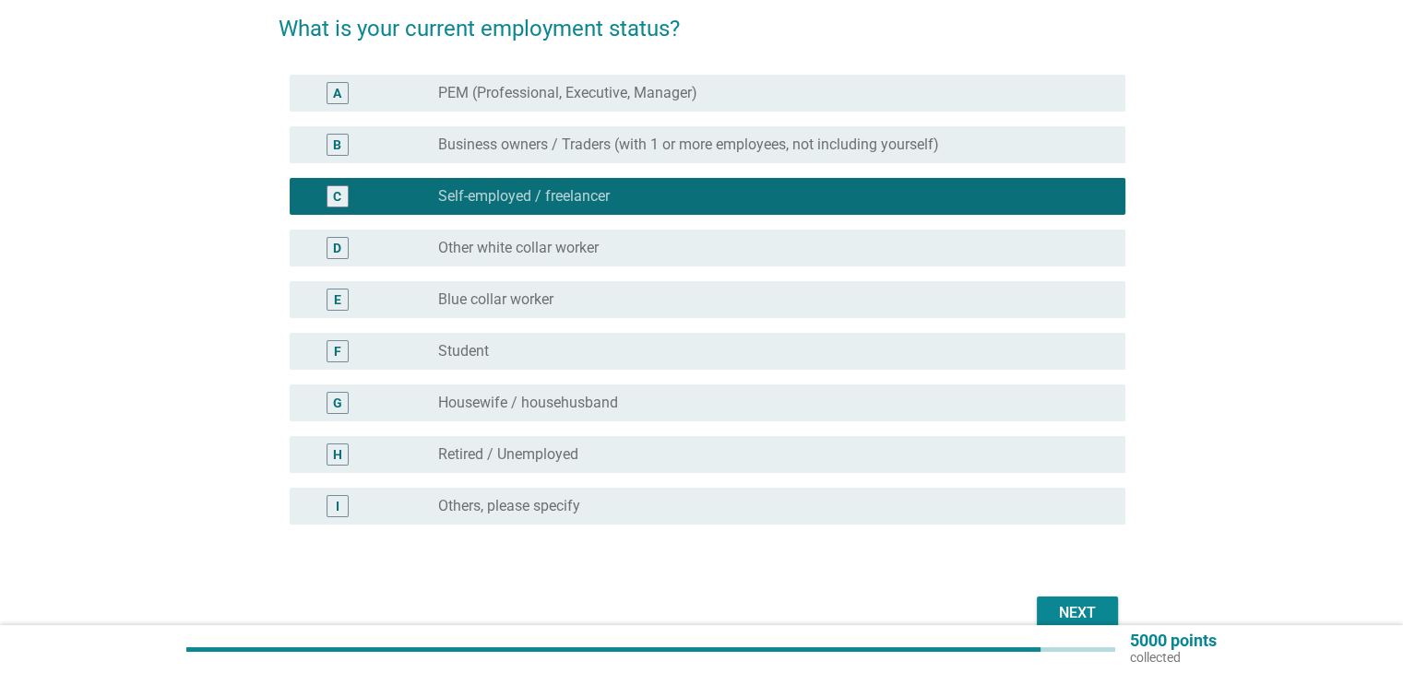
scroll to position [184, 0]
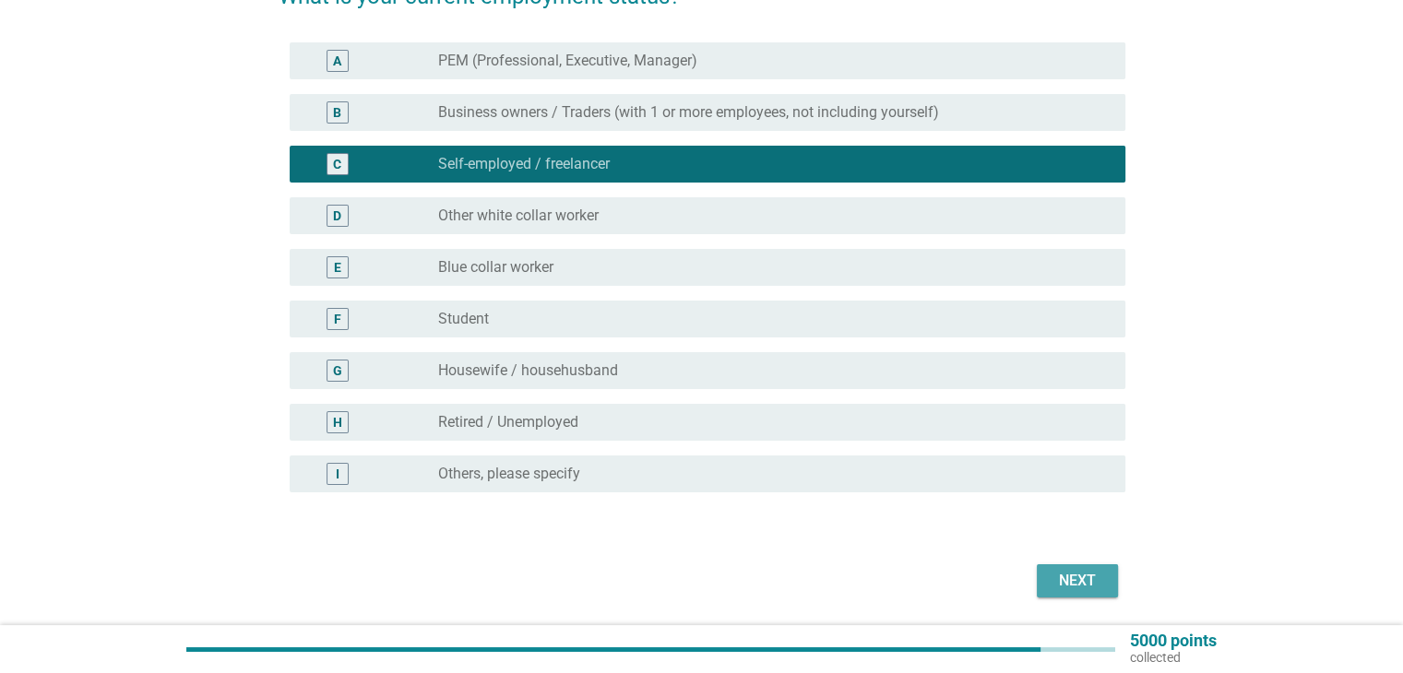
click at [1089, 581] on div "Next" at bounding box center [1078, 581] width 52 height 22
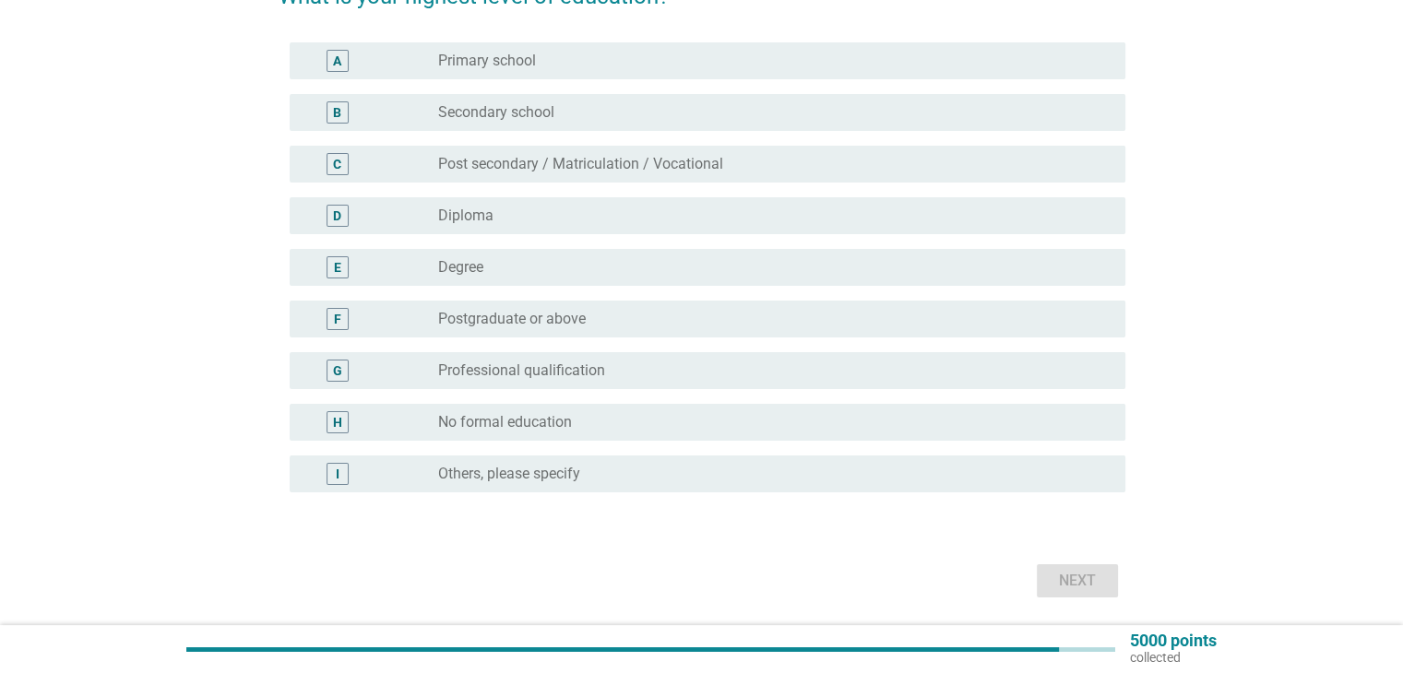
scroll to position [0, 0]
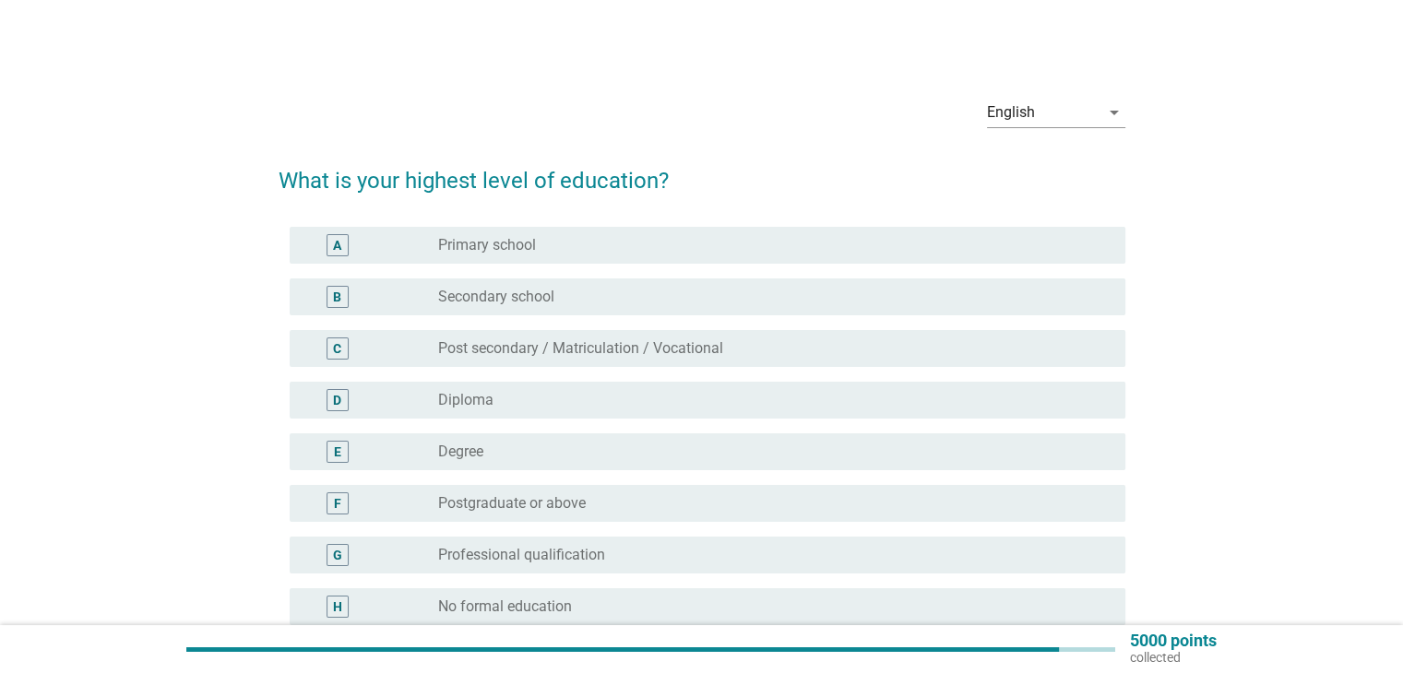
click at [560, 461] on div "radio_button_unchecked Degree" at bounding box center [774, 452] width 672 height 22
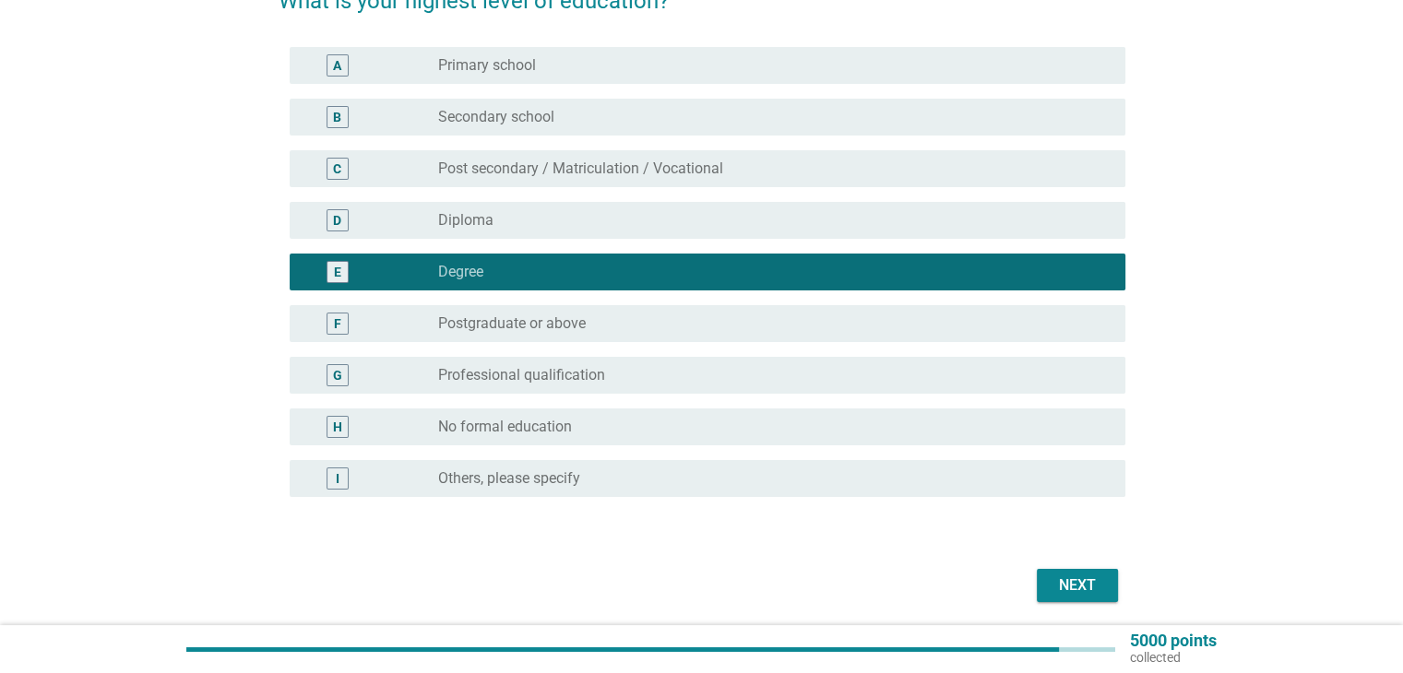
scroll to position [184, 0]
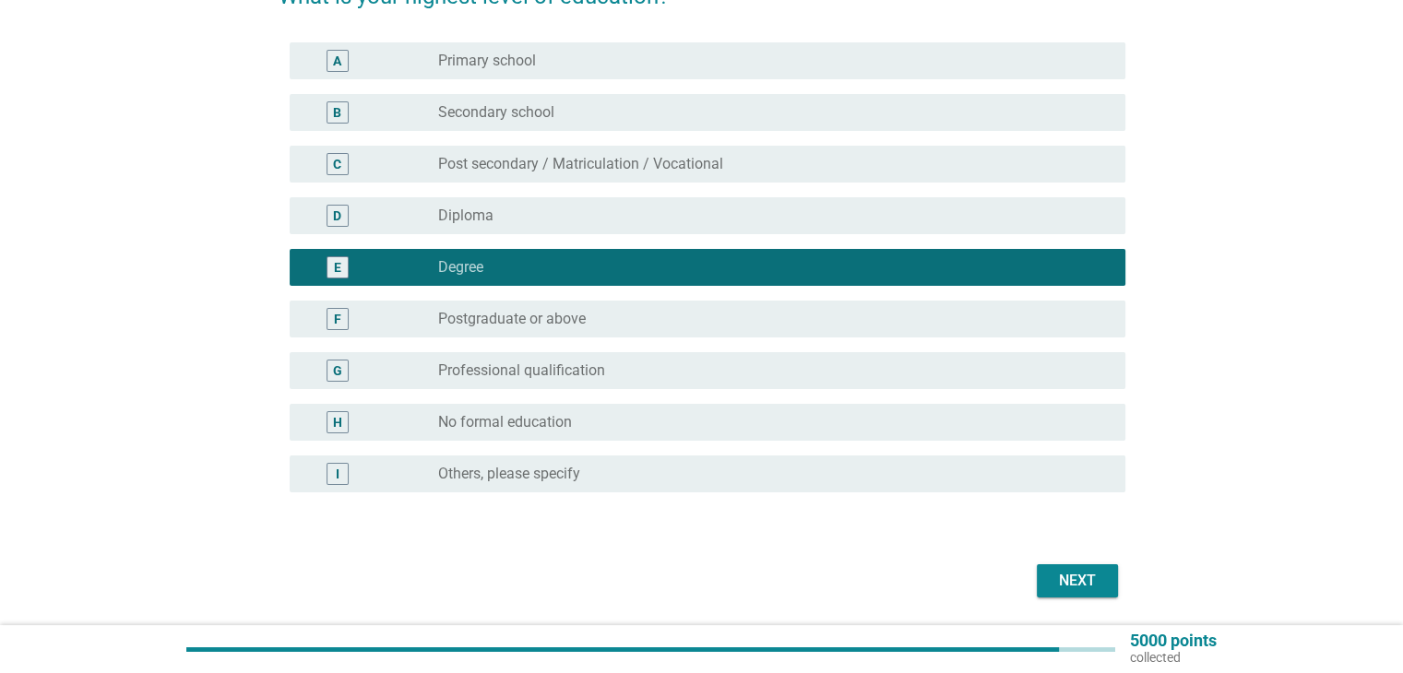
click at [690, 311] on div "radio_button_unchecked Postgraduate or above" at bounding box center [766, 319] width 657 height 18
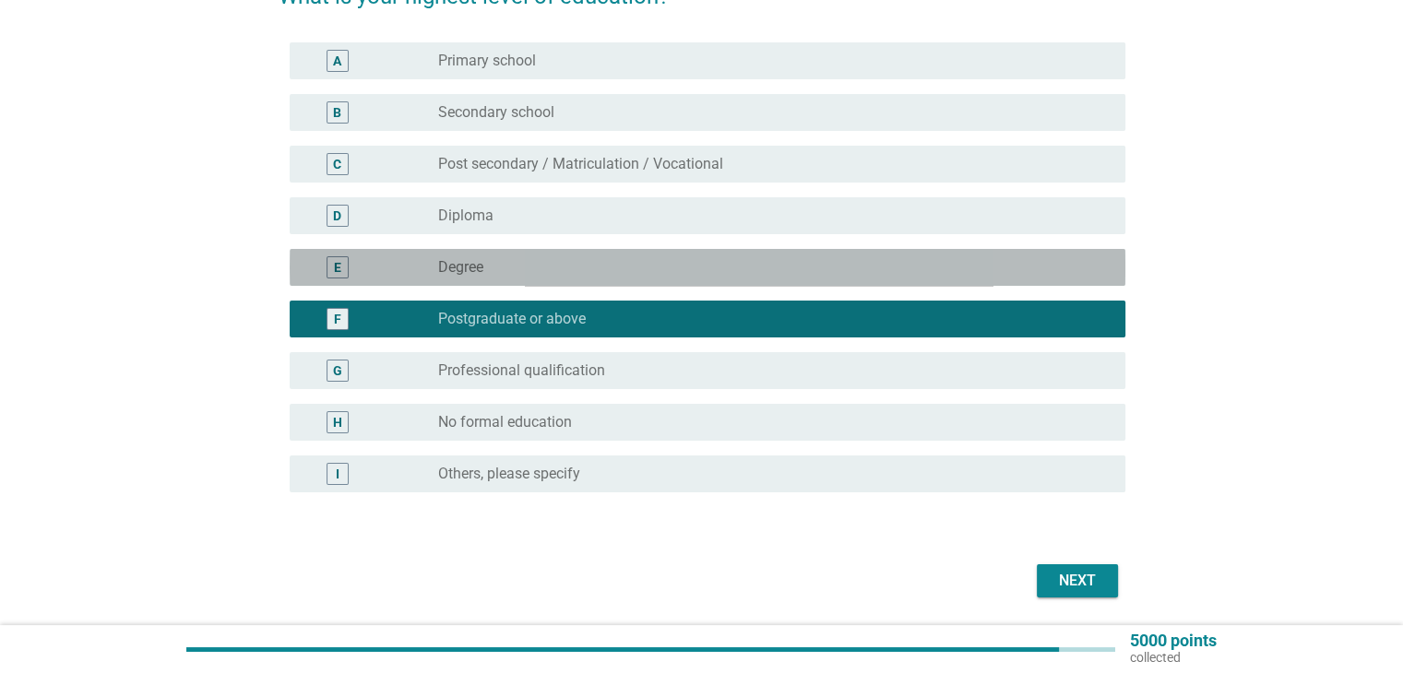
click at [721, 260] on div "radio_button_unchecked Degree" at bounding box center [766, 267] width 657 height 18
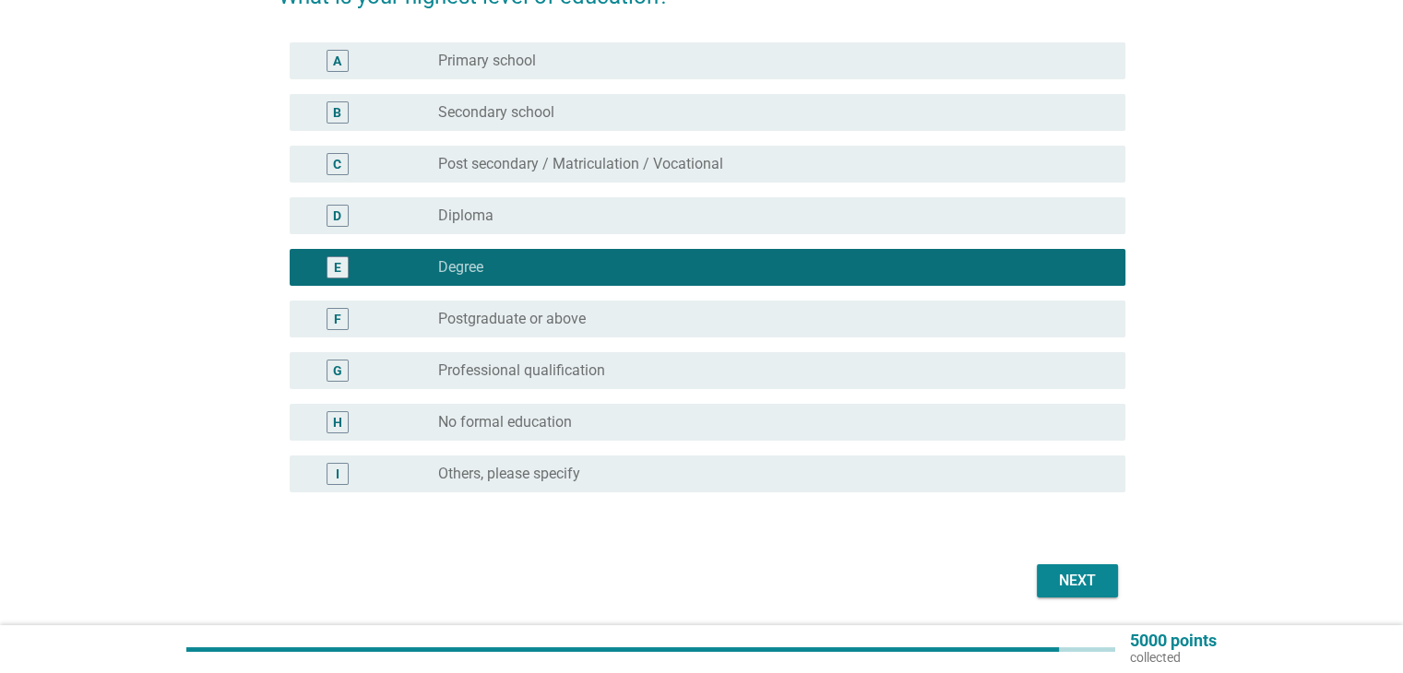
click at [1089, 581] on div "Next" at bounding box center [1078, 581] width 52 height 22
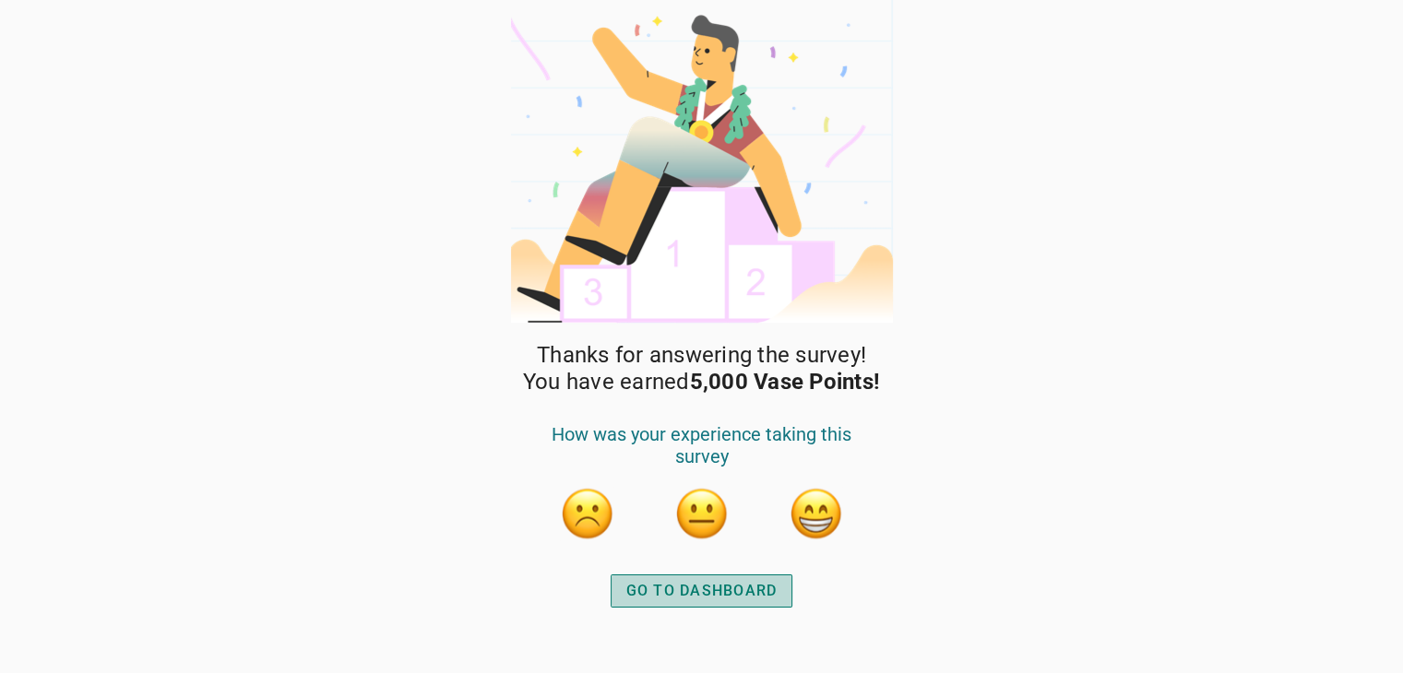
click at [736, 602] on button "GO TO DASHBOARD" at bounding box center [702, 591] width 183 height 33
